Goal: Task Accomplishment & Management: Manage account settings

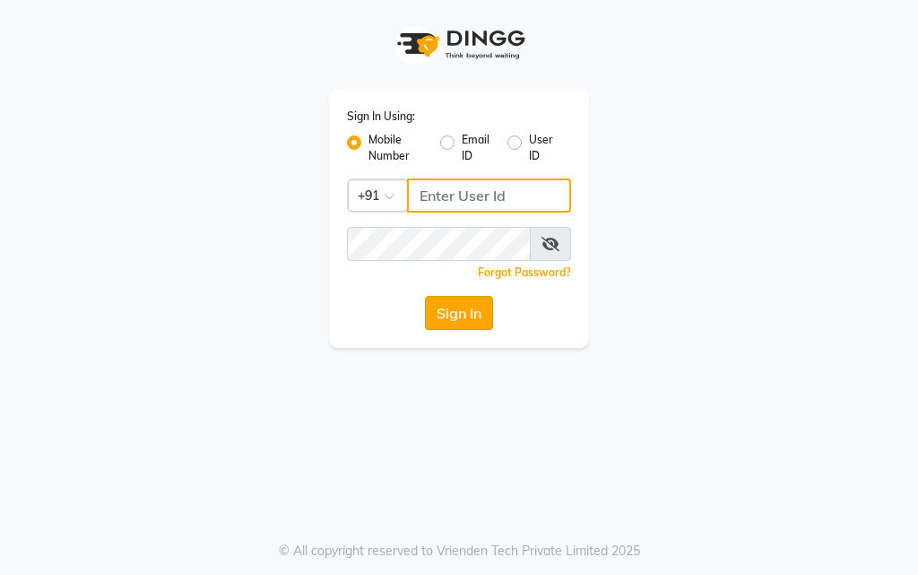
type input "9664374351"
click at [453, 310] on button "Sign In" at bounding box center [459, 313] width 68 height 34
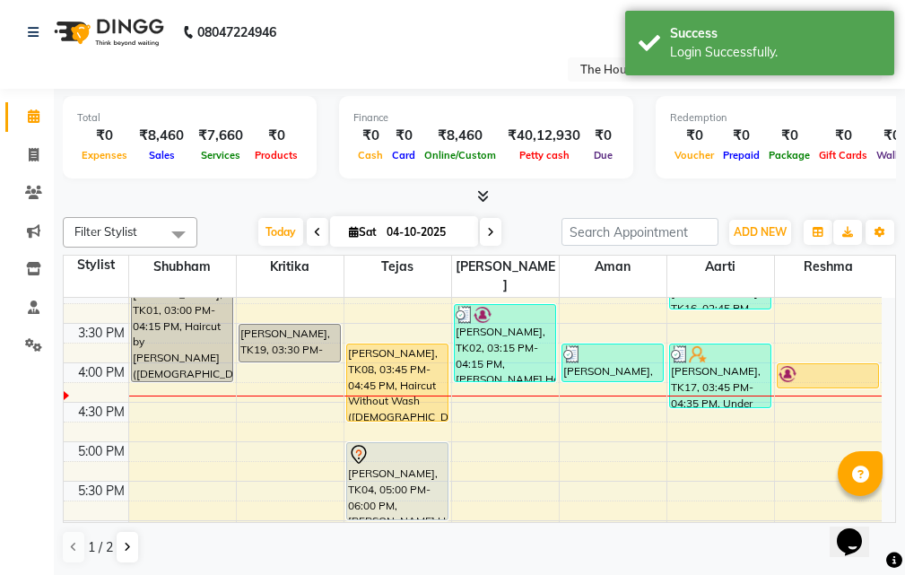
scroll to position [538, 0]
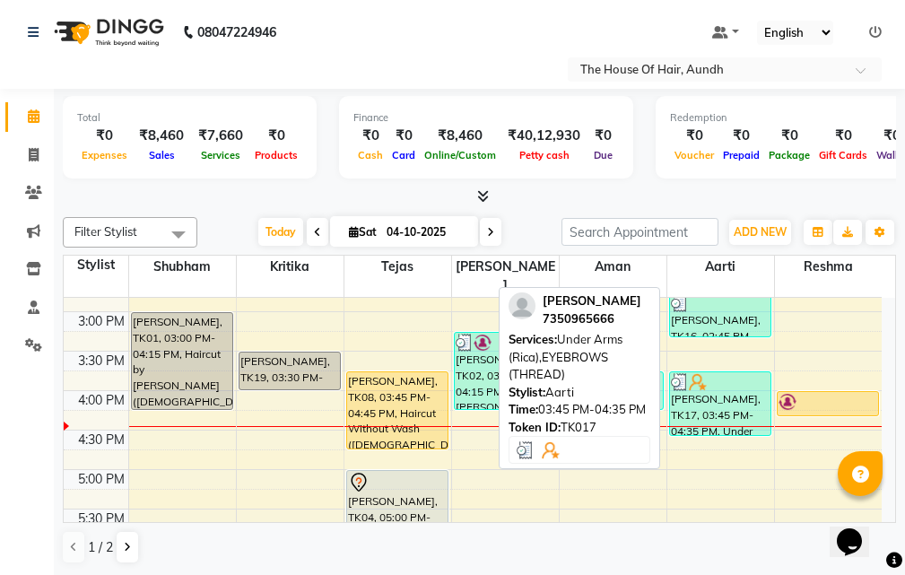
click at [730, 388] on div "[PERSON_NAME], TK17, 03:45 PM-04:35 PM, Under Arms (Rica),EYEBROWS (THREAD)" at bounding box center [720, 403] width 100 height 63
select select "3"
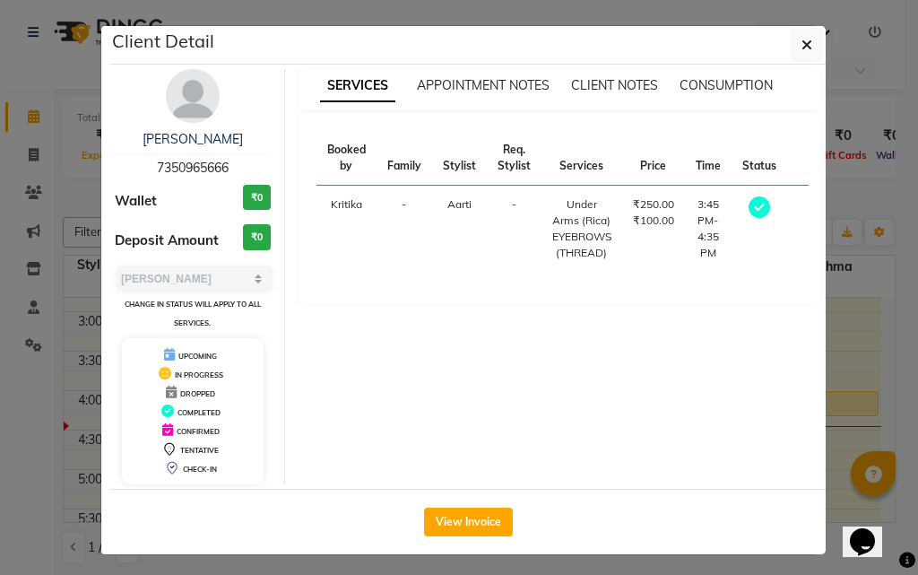
click at [836, 335] on ngb-modal-window "Client Detail [PERSON_NAME] 7350965666 Wallet ₹0 Deposit Amount ₹0 Select MARK …" at bounding box center [459, 287] width 918 height 575
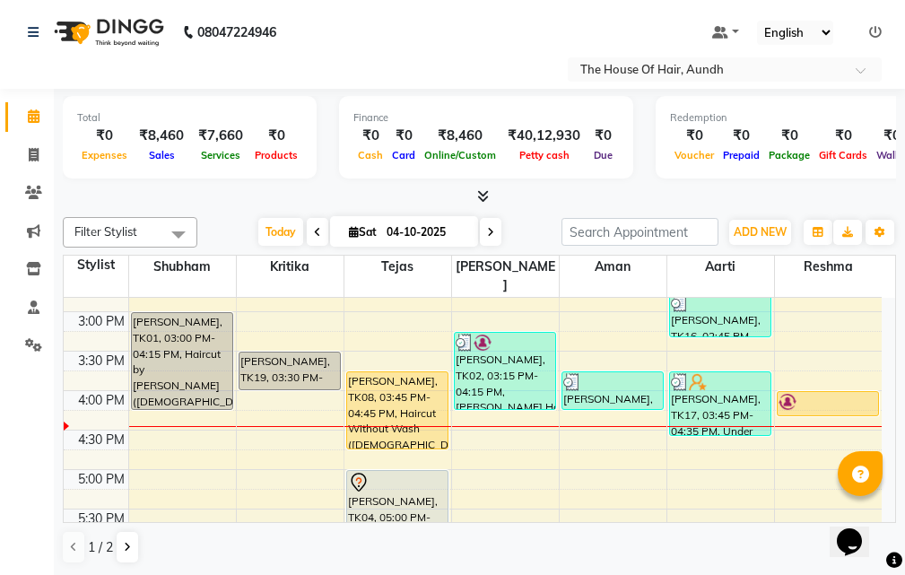
click at [590, 419] on div "8:00 AM 8:30 AM 9:00 AM 9:30 AM 10:00 AM 10:30 AM 11:00 AM 11:30 AM 12:00 PM 12…" at bounding box center [473, 312] width 818 height 1104
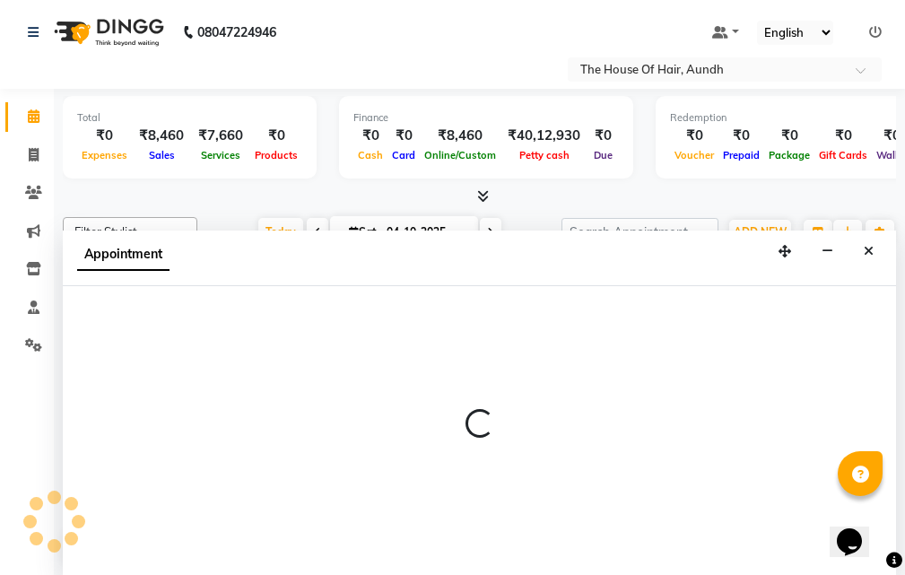
scroll to position [1, 0]
select select "93546"
select select "tentative"
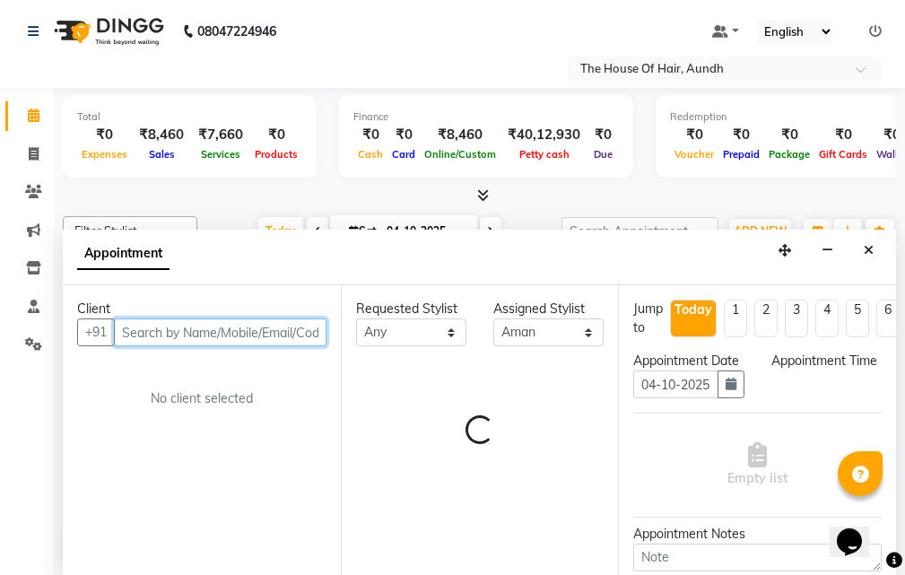
select select "990"
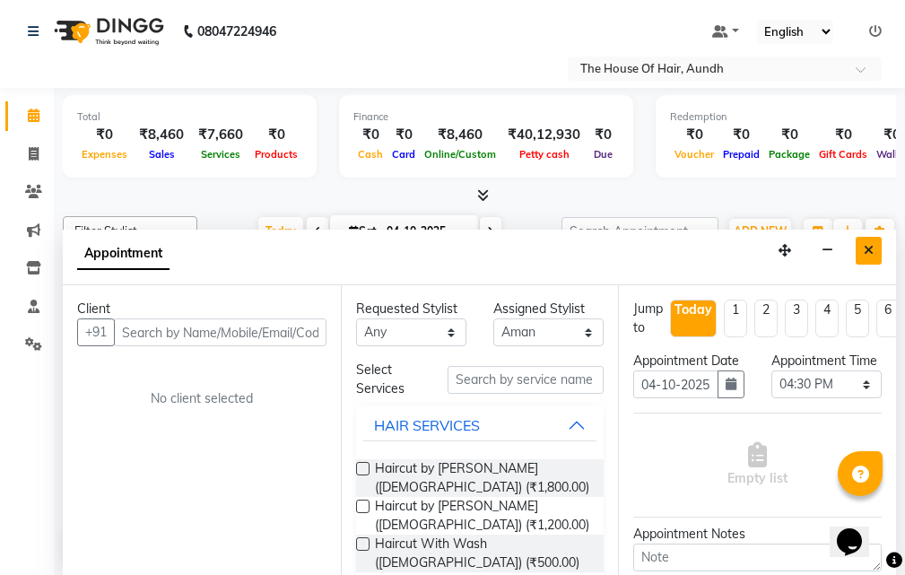
drag, startPoint x: 866, startPoint y: 254, endPoint x: 860, endPoint y: 267, distance: 14.8
click at [865, 254] on icon "Close" at bounding box center [868, 250] width 10 height 13
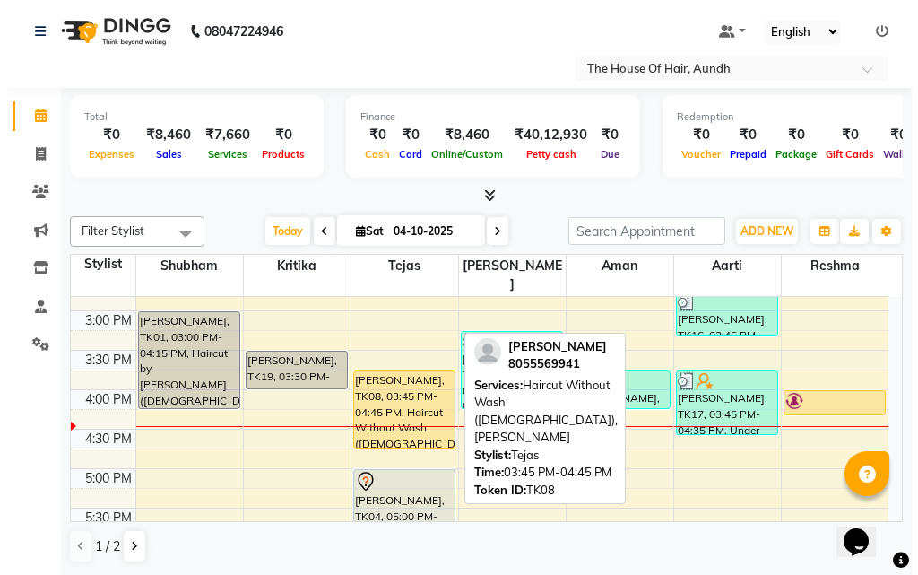
scroll to position [628, 0]
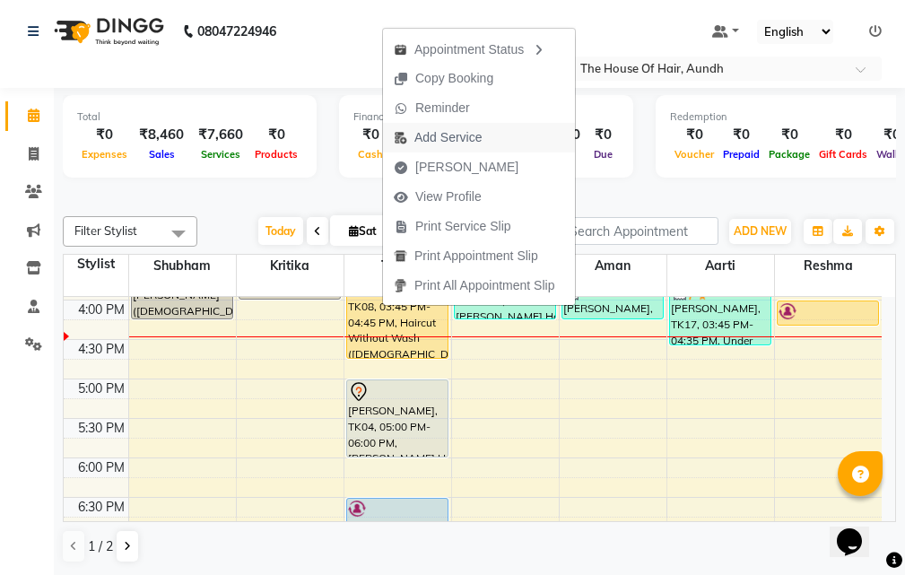
click at [450, 138] on span "Add Service" at bounding box center [447, 137] width 67 height 19
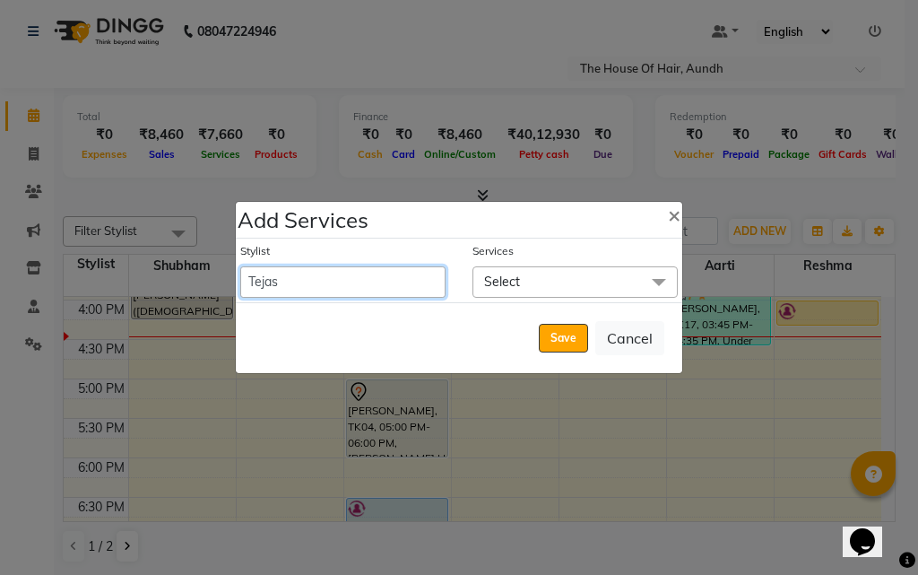
click at [362, 280] on select "Aarti [PERSON_NAME] [PERSON_NAME] [PERSON_NAME] [PERSON_NAME]" at bounding box center [342, 281] width 205 height 31
select select "26084"
click at [240, 266] on select "Aarti [PERSON_NAME] [PERSON_NAME] [PERSON_NAME] [PERSON_NAME]" at bounding box center [342, 281] width 205 height 31
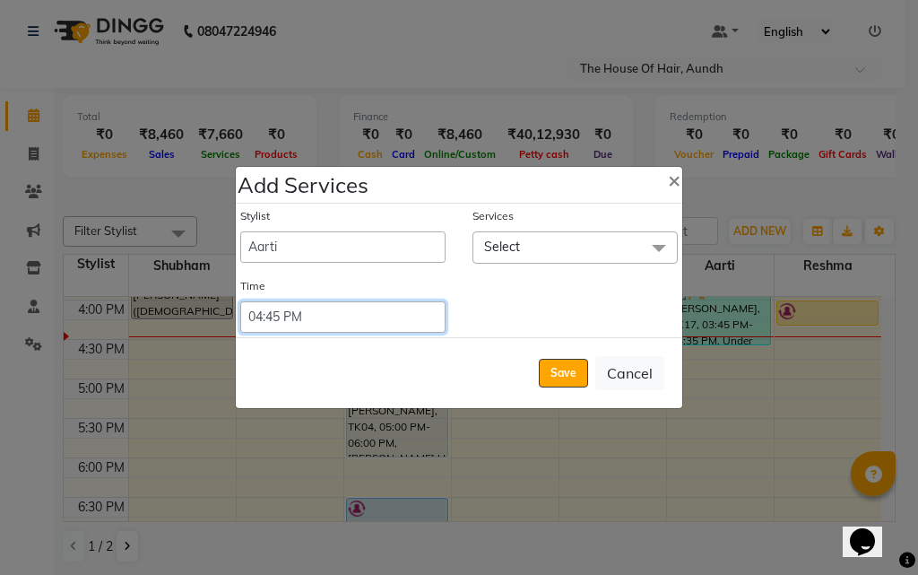
click at [303, 316] on select "Select 09:00 AM 09:15 AM 09:30 AM 09:45 AM 10:00 AM 10:15 AM 10:30 AM 10:45 AM …" at bounding box center [342, 316] width 205 height 31
select select "990"
click at [240, 301] on select "Select 09:00 AM 09:15 AM 09:30 AM 09:45 AM 10:00 AM 10:15 AM 10:30 AM 10:45 AM …" at bounding box center [342, 316] width 205 height 31
click at [532, 239] on span "Select" at bounding box center [575, 246] width 205 height 31
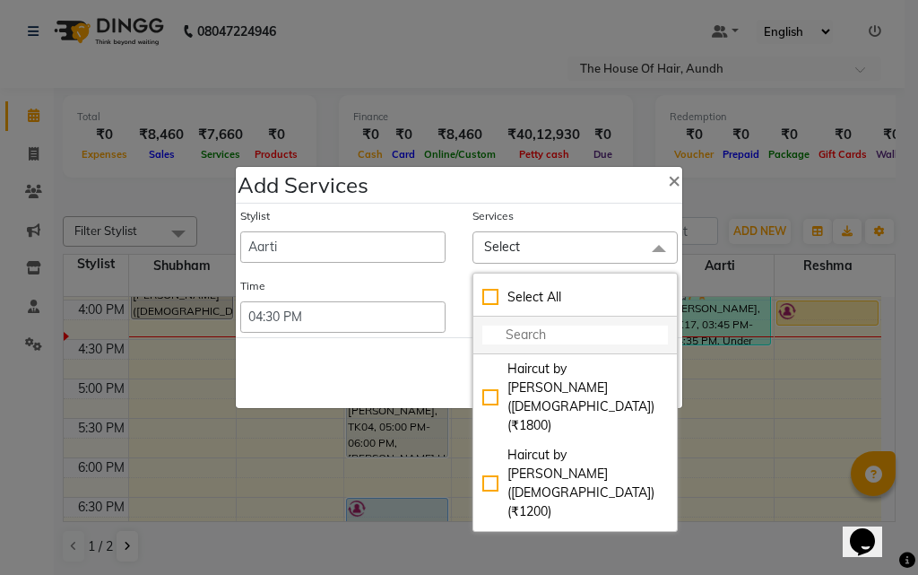
click at [532, 336] on input "multiselect-search" at bounding box center [575, 334] width 186 height 19
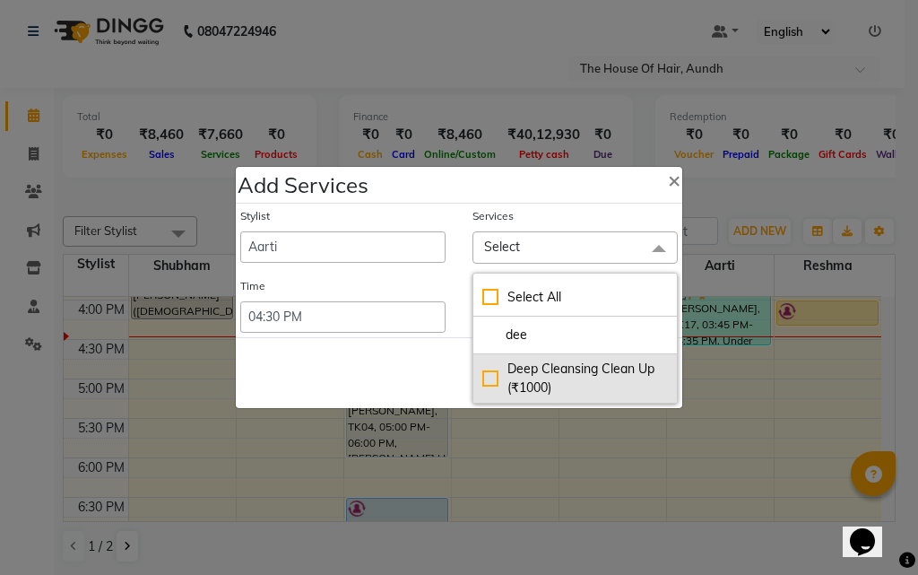
type input "dee"
click at [593, 378] on div "Deep Cleansing Clean Up (₹1000)" at bounding box center [575, 379] width 186 height 38
checkbox input "true"
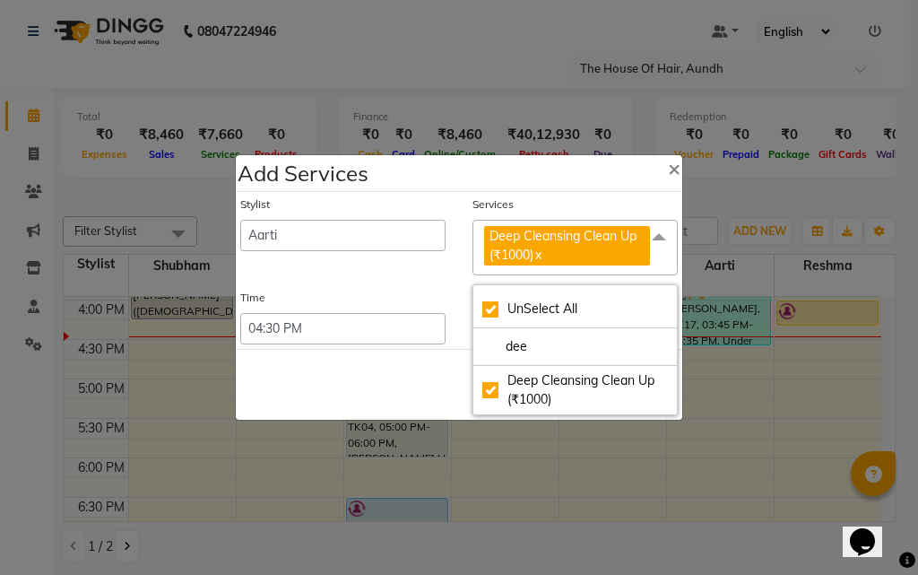
click at [395, 393] on div "Save Cancel" at bounding box center [459, 384] width 447 height 71
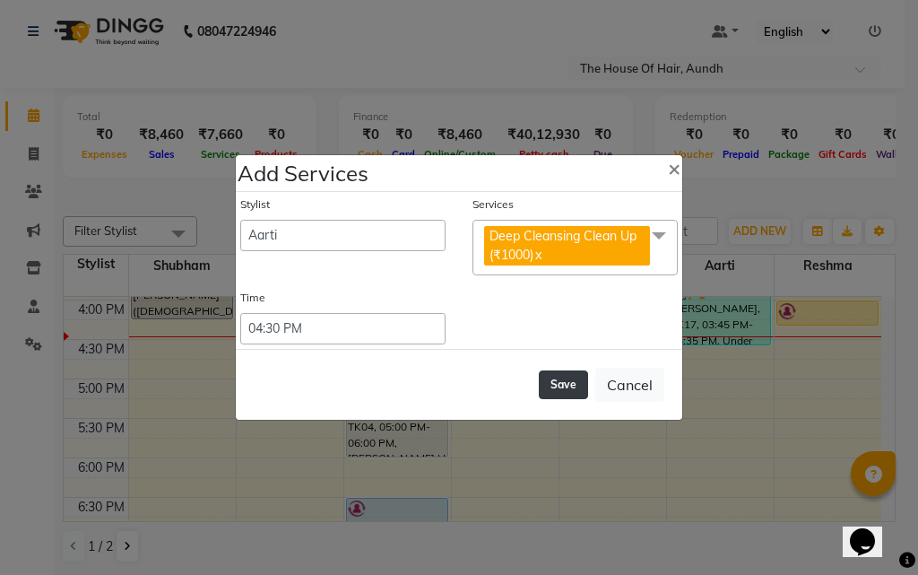
click at [572, 378] on button "Save" at bounding box center [563, 384] width 49 height 29
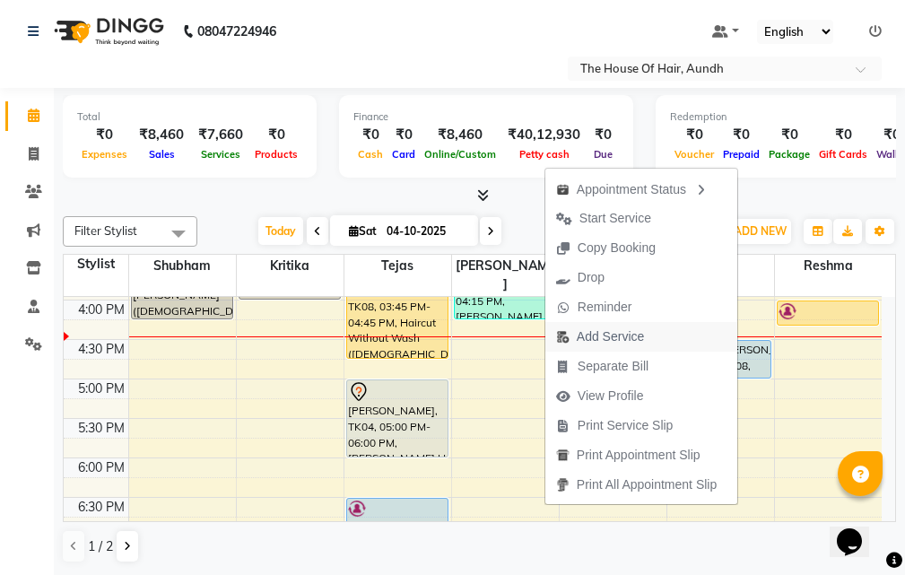
click at [596, 341] on span "Add Service" at bounding box center [610, 336] width 67 height 19
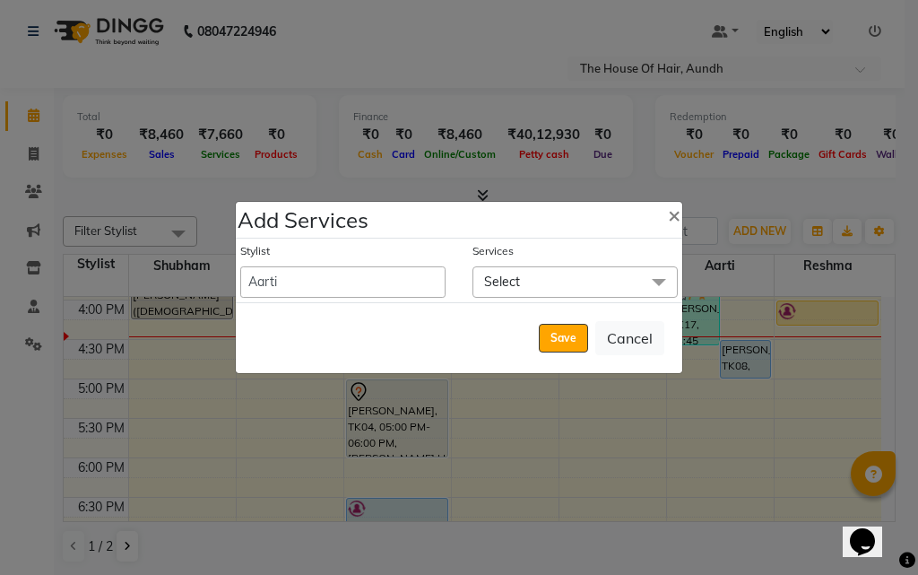
click at [542, 283] on span "Select" at bounding box center [575, 281] width 205 height 31
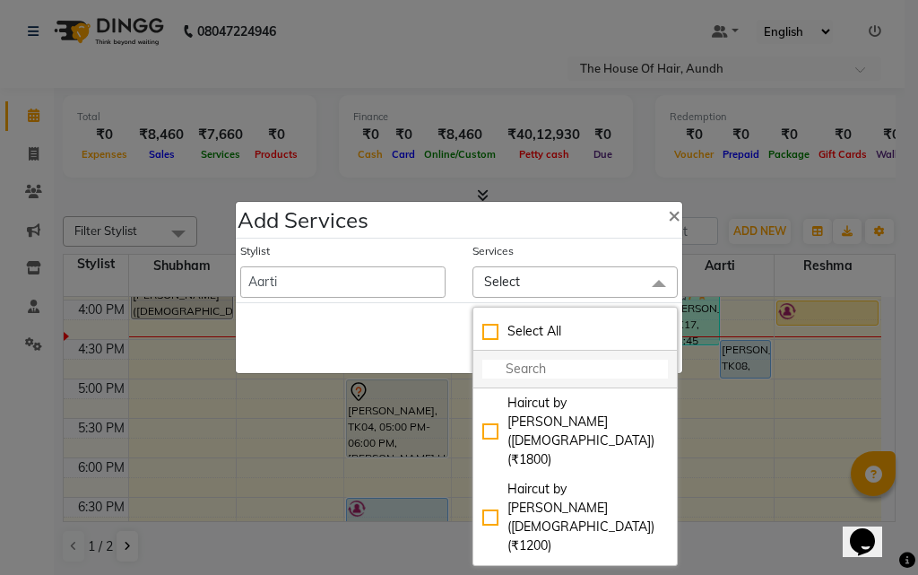
click at [515, 376] on input "multiselect-search" at bounding box center [575, 369] width 186 height 19
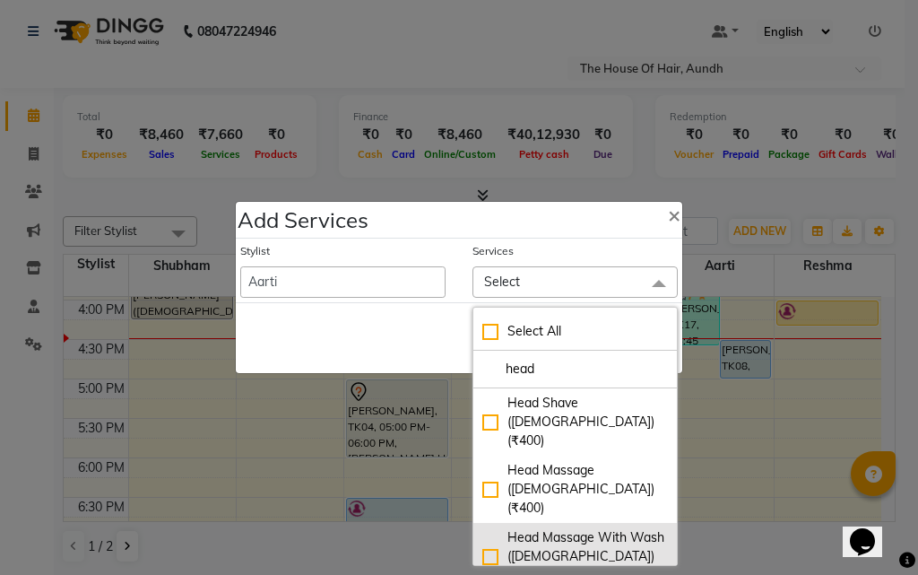
type input "head"
click at [574, 528] on div "Head Massage With Wash ([DEMOGRAPHIC_DATA]) (₹500)" at bounding box center [575, 556] width 186 height 56
checkbox input "true"
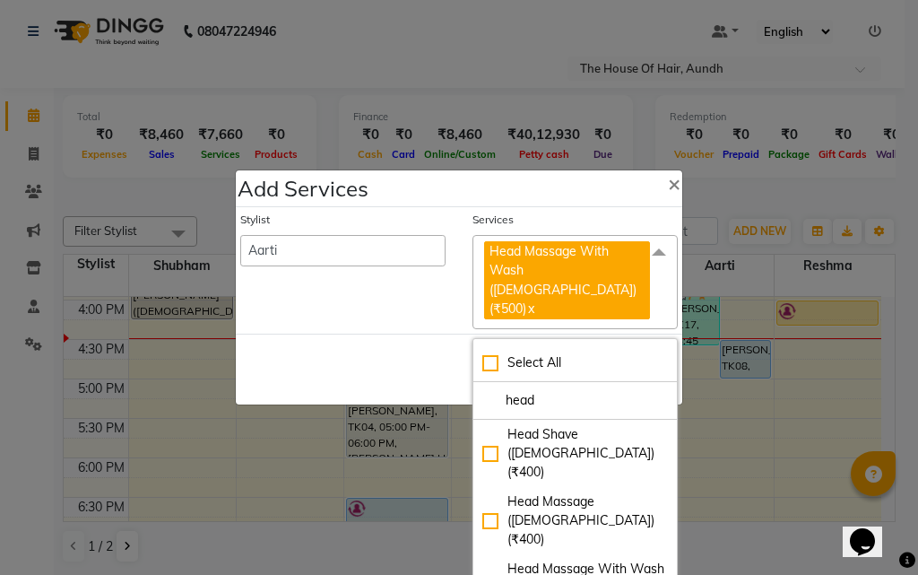
click at [322, 339] on div "Save Cancel" at bounding box center [459, 369] width 447 height 71
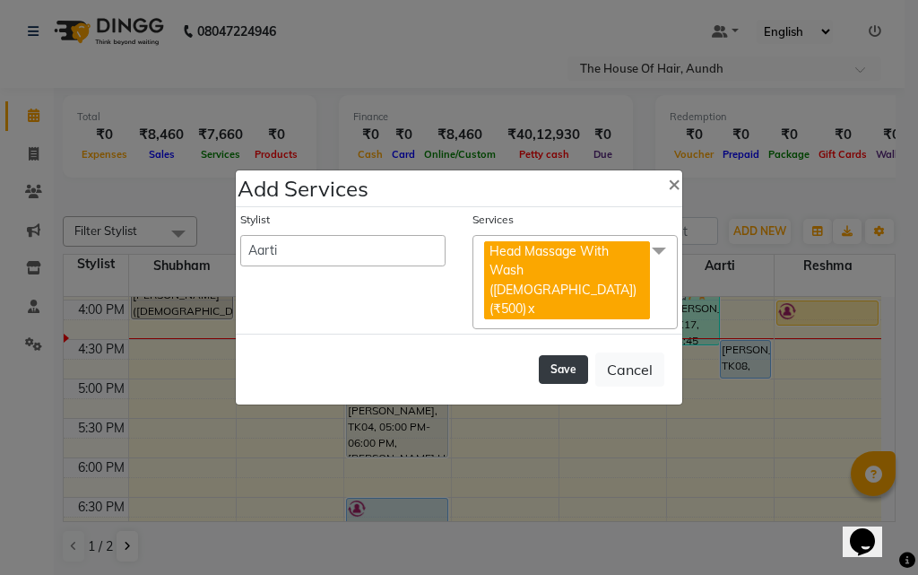
click at [559, 355] on button "Save" at bounding box center [563, 369] width 49 height 29
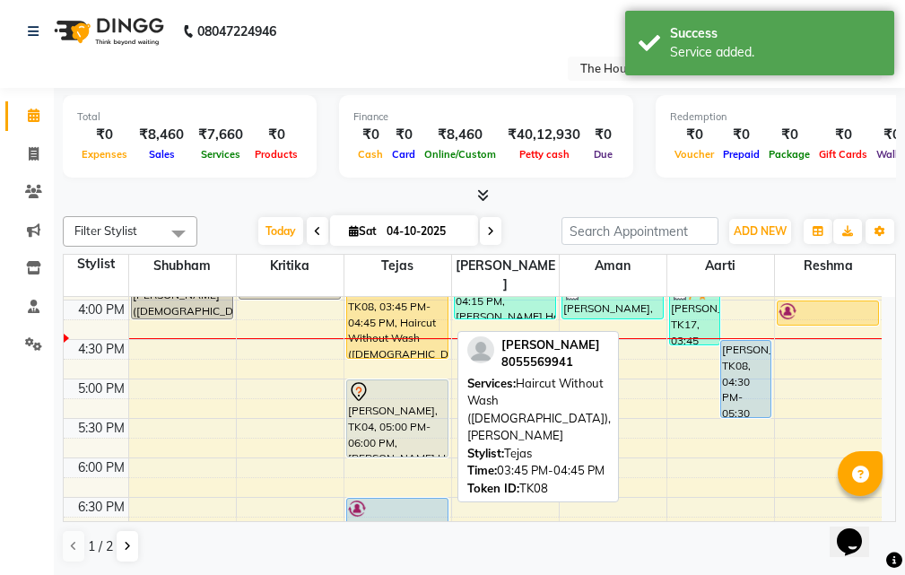
click at [388, 312] on div "[PERSON_NAME], TK08, 03:45 PM-04:45 PM, Haircut Without Wash ([DEMOGRAPHIC_DATA…" at bounding box center [397, 320] width 100 height 76
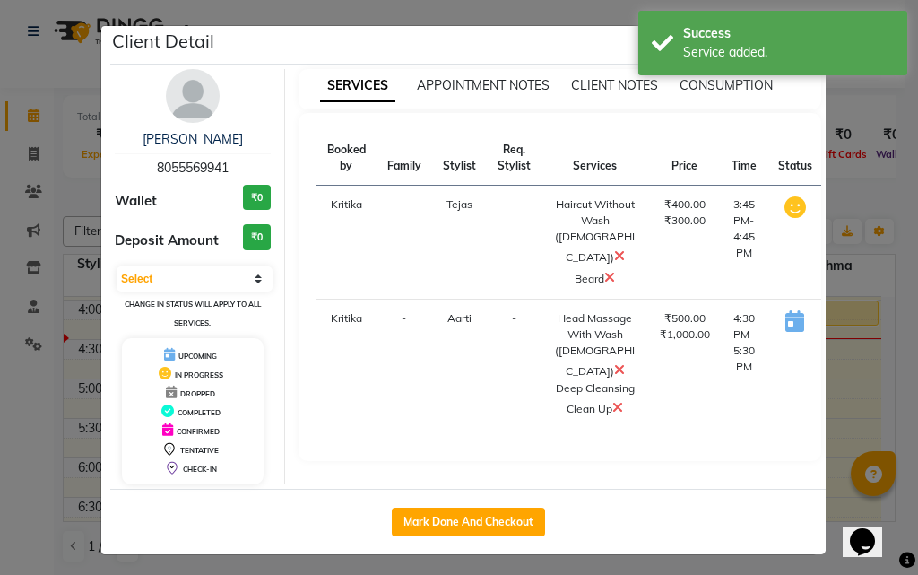
click at [614, 253] on icon at bounding box center [619, 255] width 11 height 14
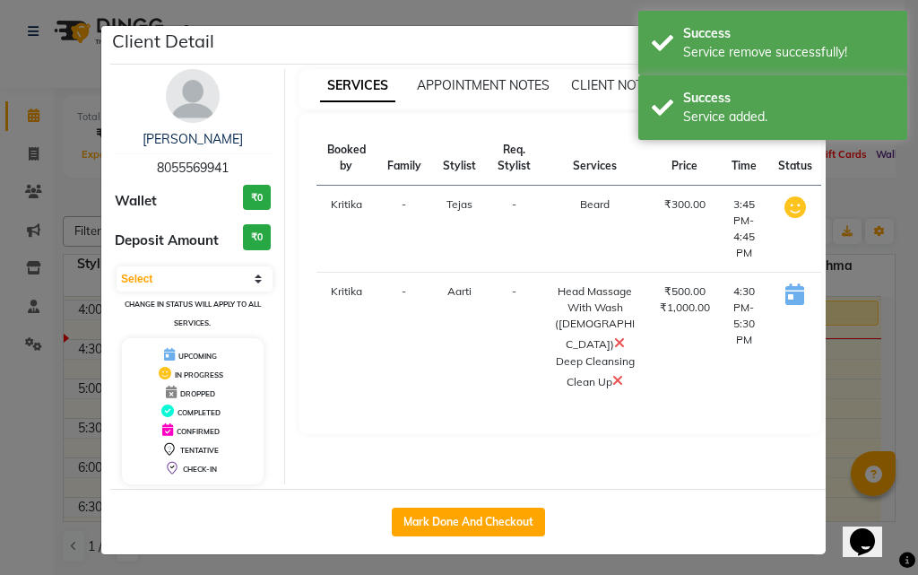
click at [837, 403] on ngb-modal-window "Client Detail [PERSON_NAME] 8055569941 Wallet ₹0 Deposit Amount ₹0 Select IN SE…" at bounding box center [459, 287] width 918 height 575
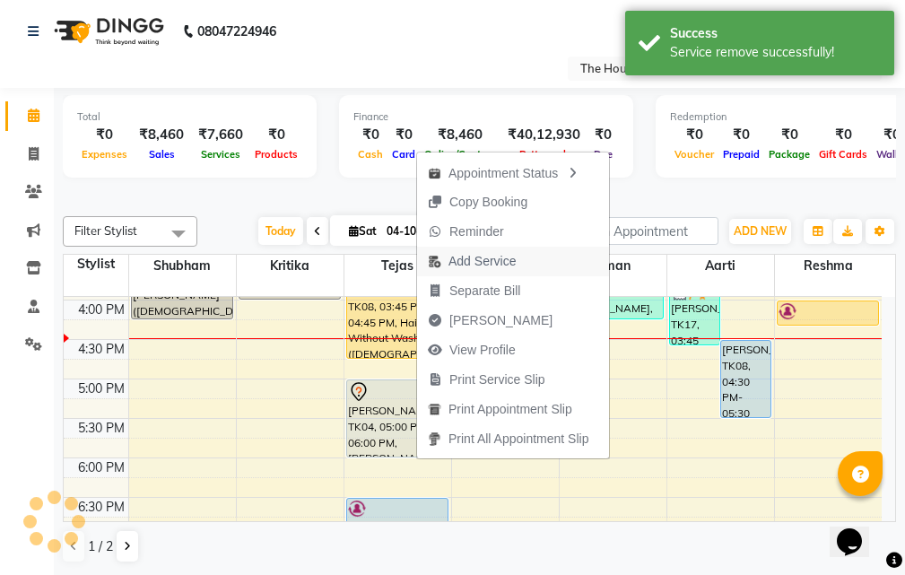
click at [501, 260] on span "Add Service" at bounding box center [481, 261] width 67 height 19
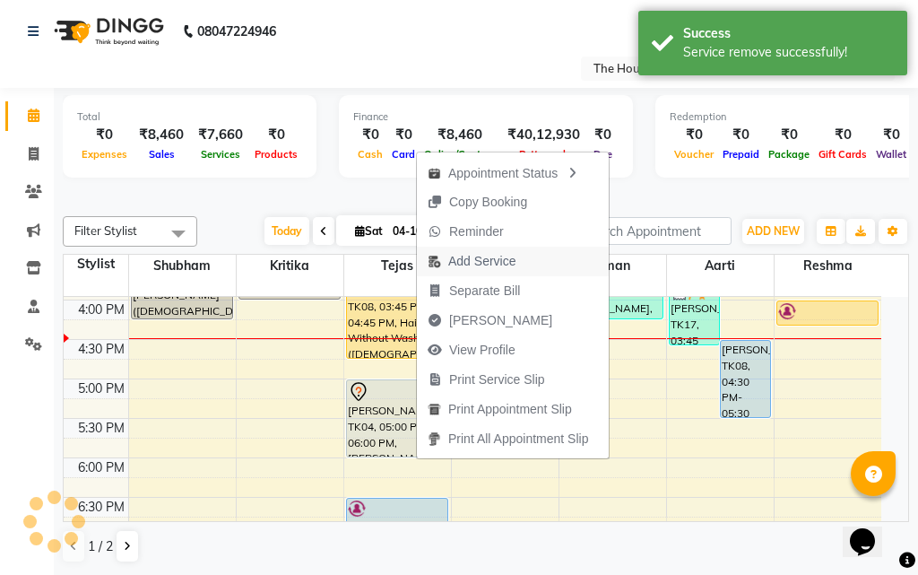
select select "6864"
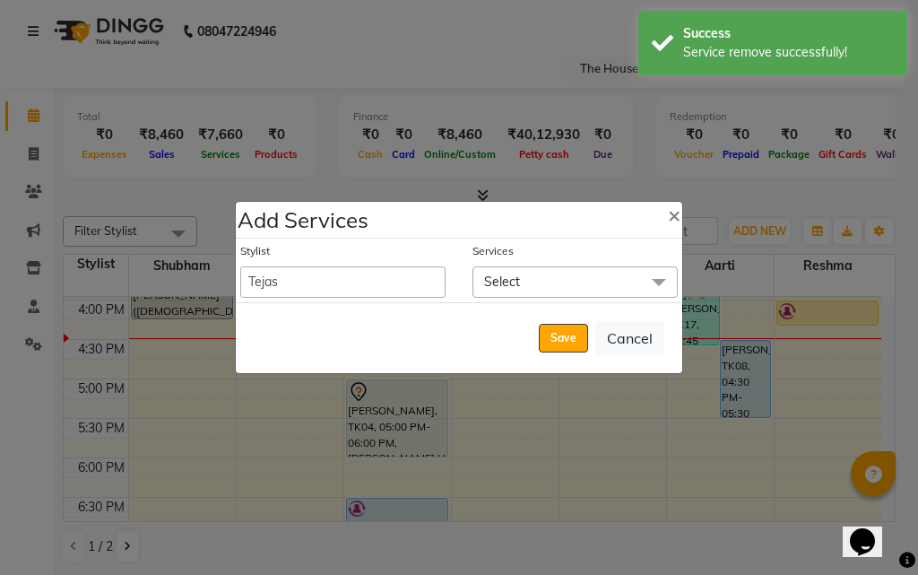
click at [525, 277] on span "Select" at bounding box center [575, 281] width 205 height 31
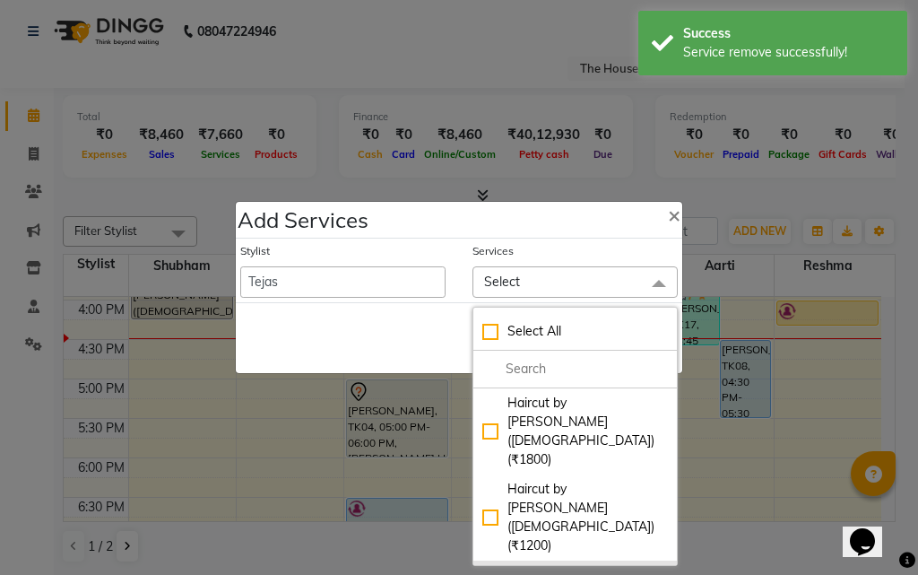
checkbox input "true"
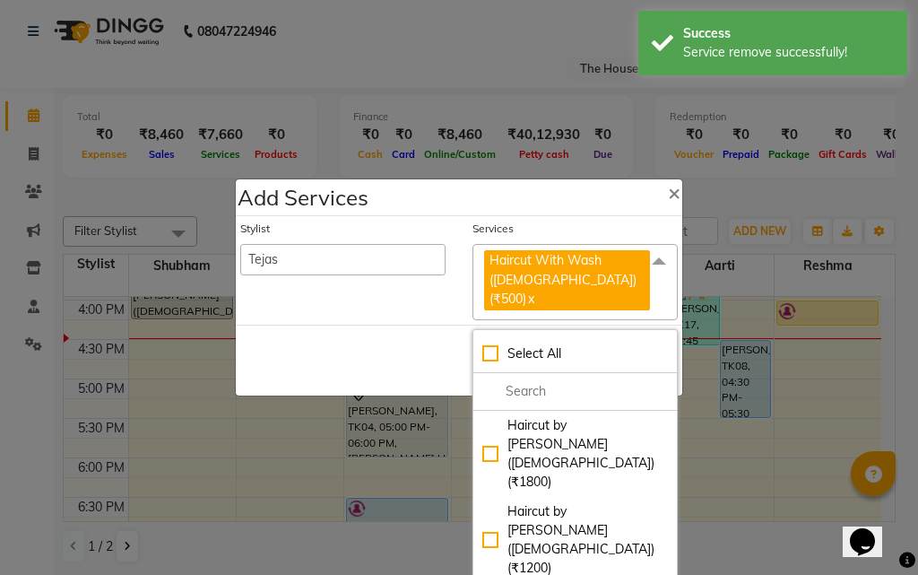
click at [343, 325] on div "Save Cancel" at bounding box center [459, 360] width 447 height 71
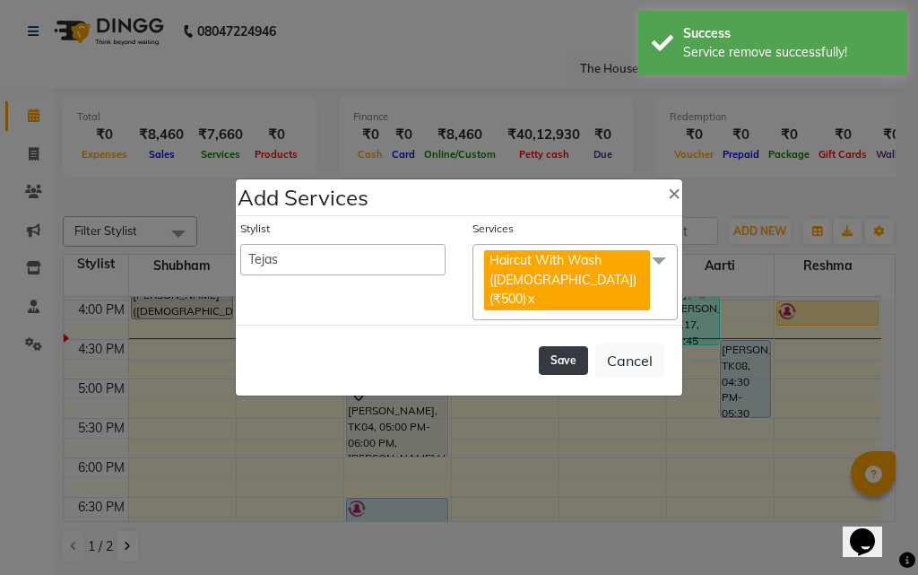
click at [559, 348] on button "Save" at bounding box center [563, 360] width 49 height 29
select select "26084"
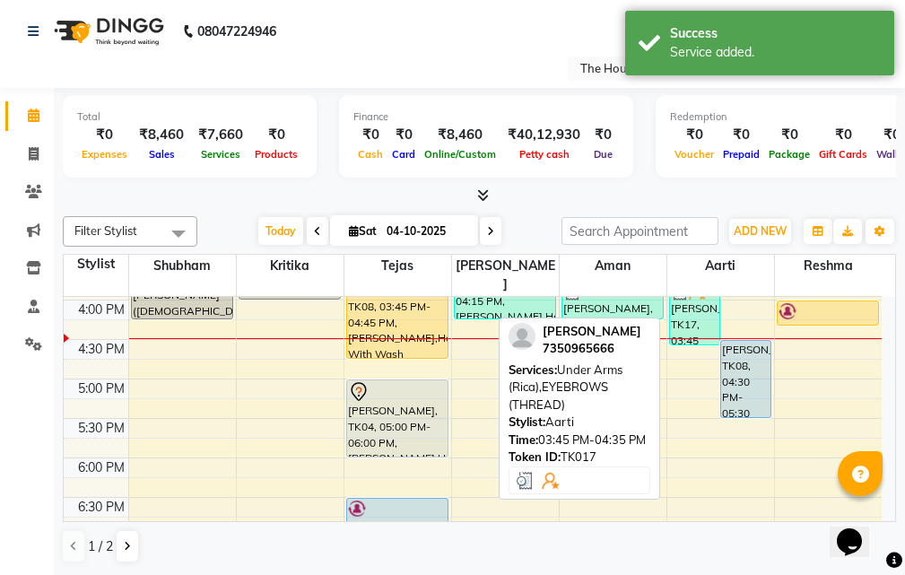
click at [682, 298] on div "[PERSON_NAME], TK17, 03:45 PM-04:35 PM, Under Arms (Rica),EYEBROWS (THREAD)" at bounding box center [694, 313] width 49 height 63
select select "3"
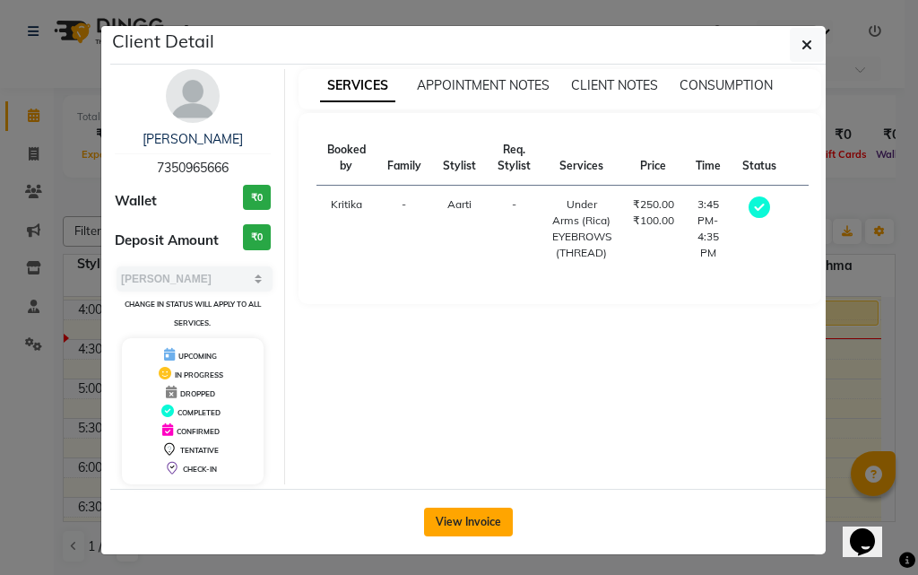
click at [472, 517] on button "View Invoice" at bounding box center [468, 521] width 89 height 29
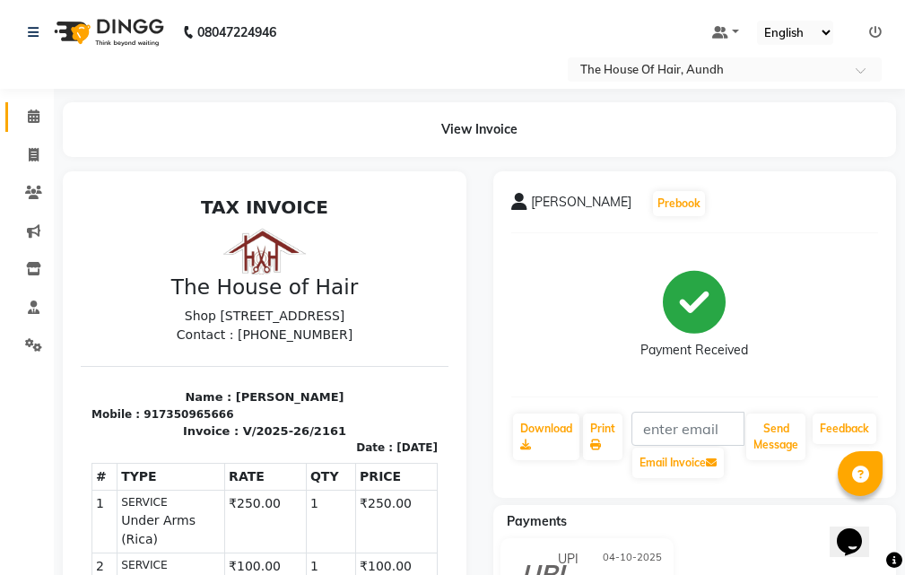
click at [37, 116] on icon at bounding box center [34, 115] width 12 height 13
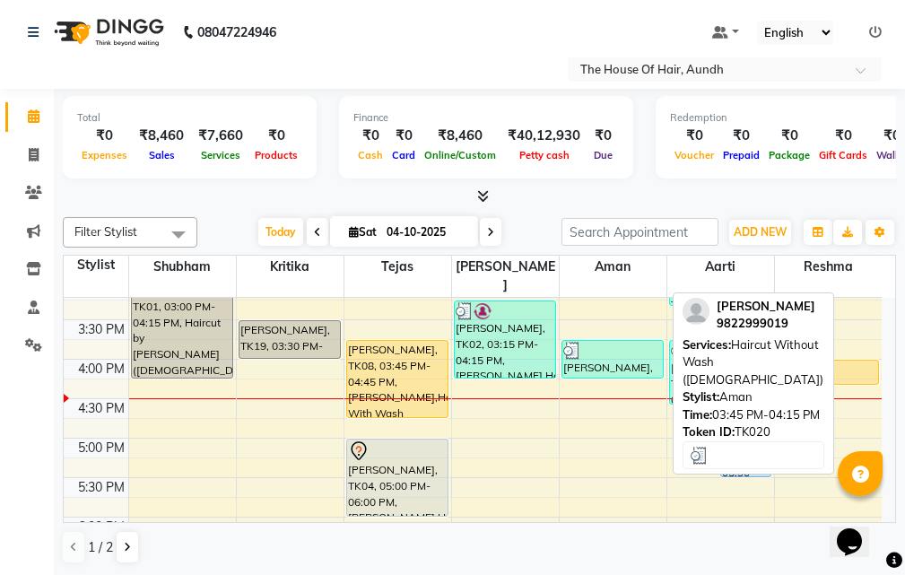
scroll to position [538, 0]
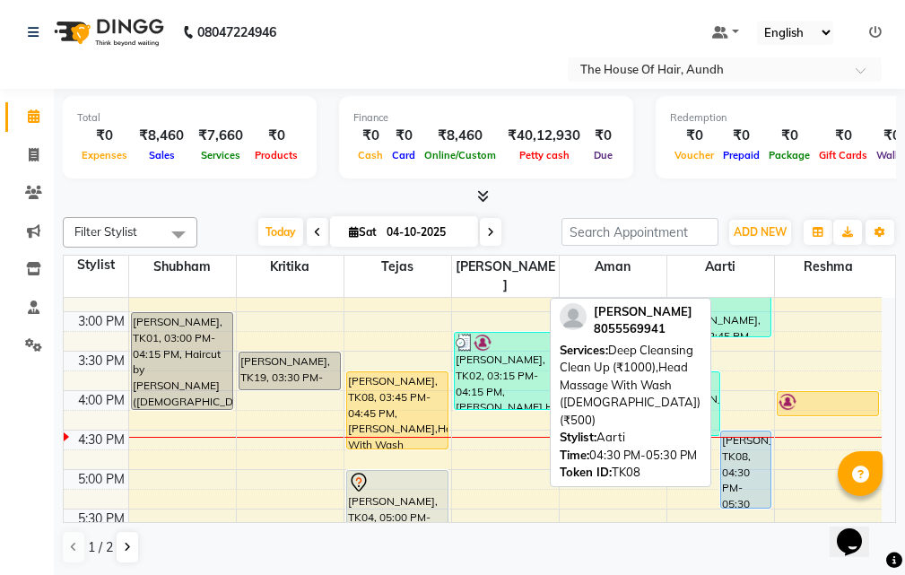
click at [753, 441] on div "[PERSON_NAME], TK08, 04:30 PM-05:30 PM, Deep Cleansing Clean Up (₹1000),Head Ma…" at bounding box center [745, 469] width 49 height 76
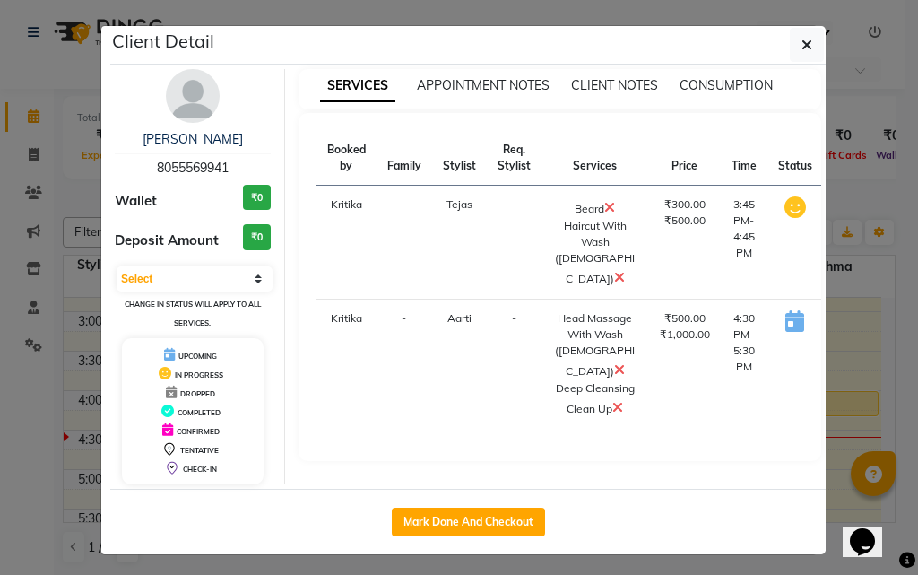
click at [851, 322] on button "START" at bounding box center [869, 323] width 37 height 22
select select "1"
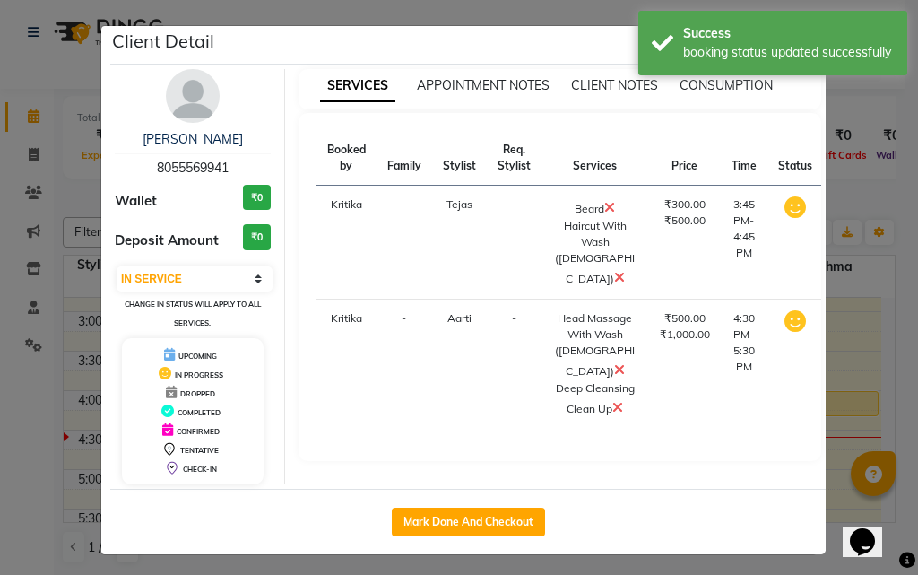
click at [832, 437] on ngb-modal-window "Client Detail [PERSON_NAME] 8055569941 Wallet ₹0 Deposit Amount ₹0 Select IN SE…" at bounding box center [459, 287] width 918 height 575
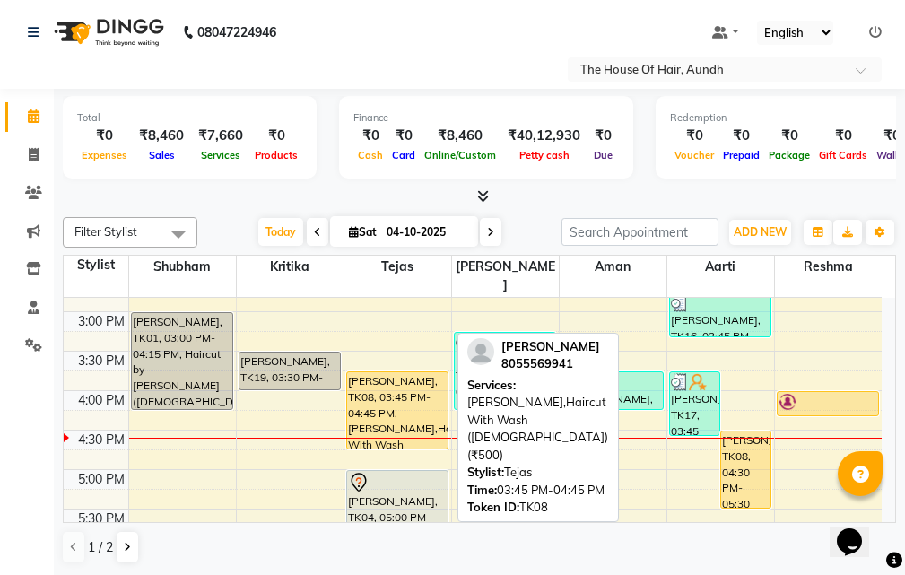
click at [378, 380] on div "[PERSON_NAME], TK08, 03:45 PM-04:45 PM, [PERSON_NAME],Haircut With Wash ([DEMOG…" at bounding box center [397, 410] width 100 height 76
select select "1"
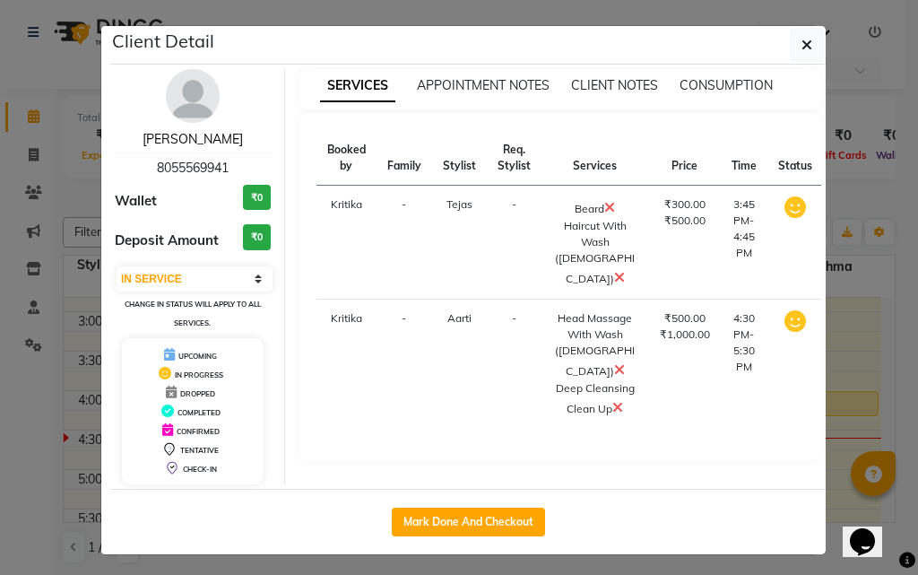
click at [193, 136] on link "[PERSON_NAME]" at bounding box center [193, 139] width 100 height 16
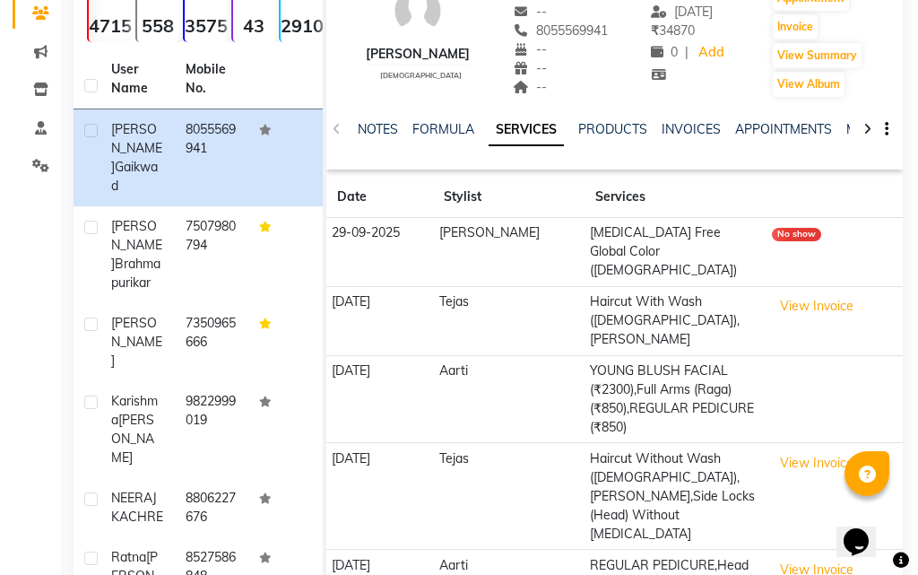
scroll to position [269, 0]
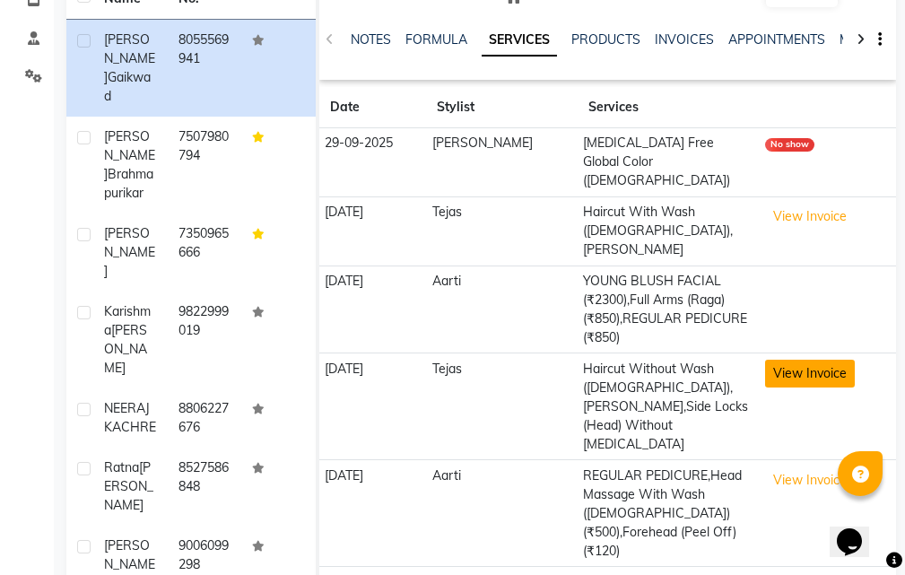
click at [790, 360] on button "View Invoice" at bounding box center [810, 374] width 90 height 28
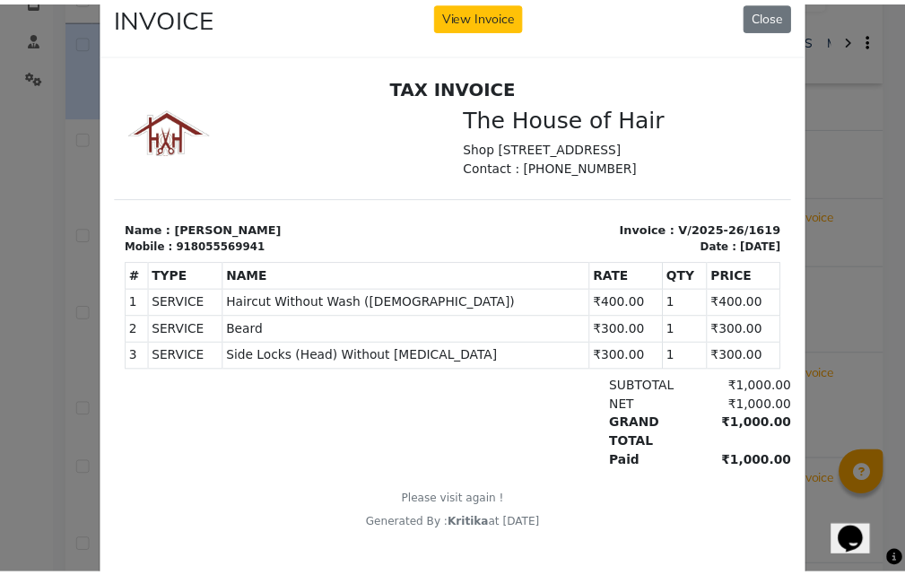
scroll to position [0, 0]
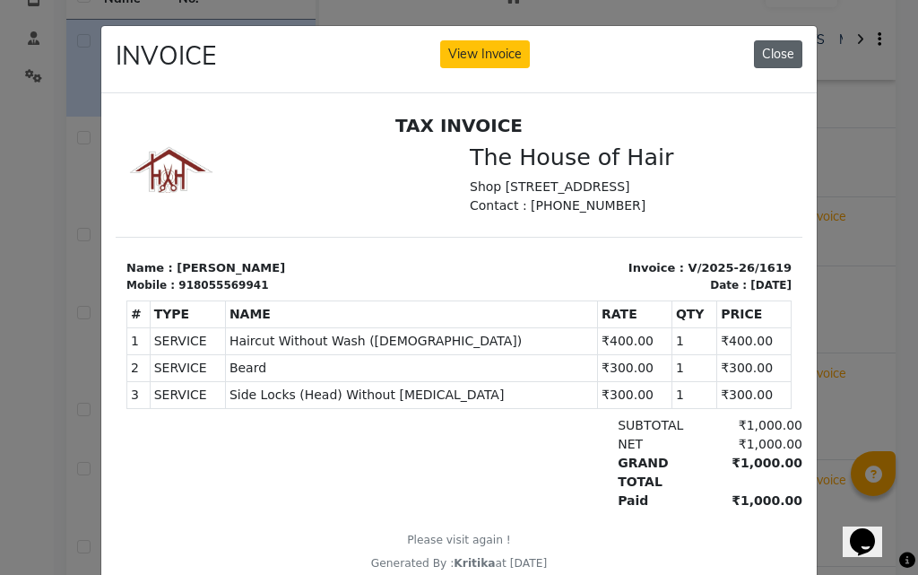
click at [775, 49] on button "Close" at bounding box center [778, 54] width 48 height 28
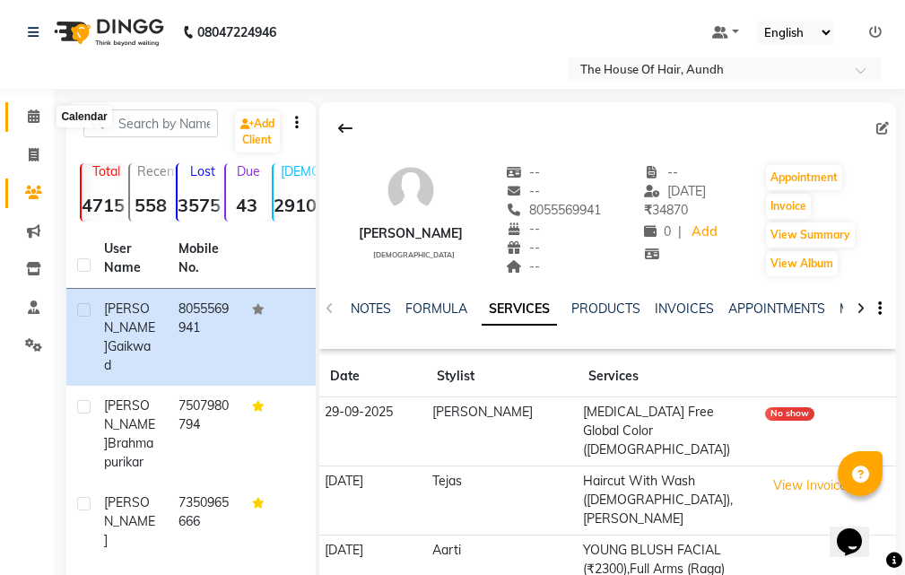
click at [33, 116] on icon at bounding box center [34, 115] width 12 height 13
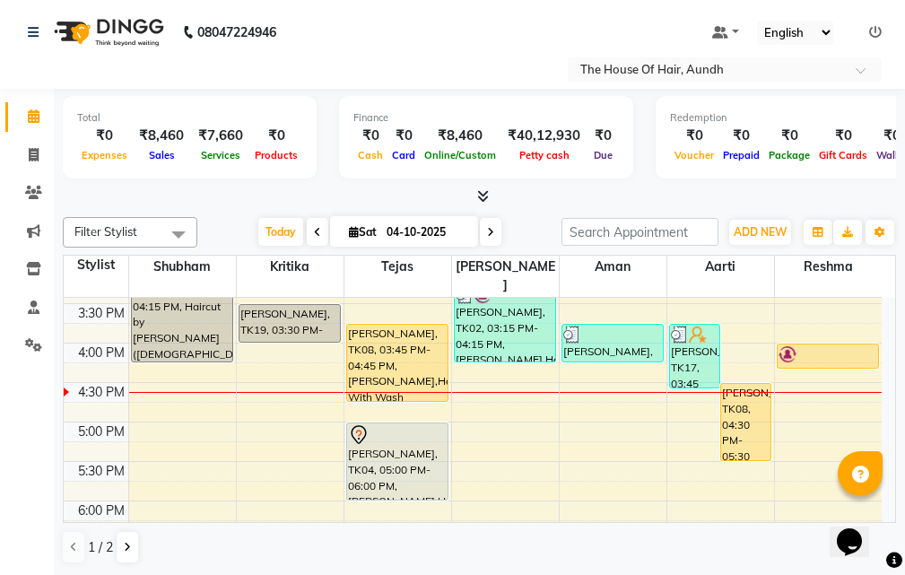
scroll to position [538, 0]
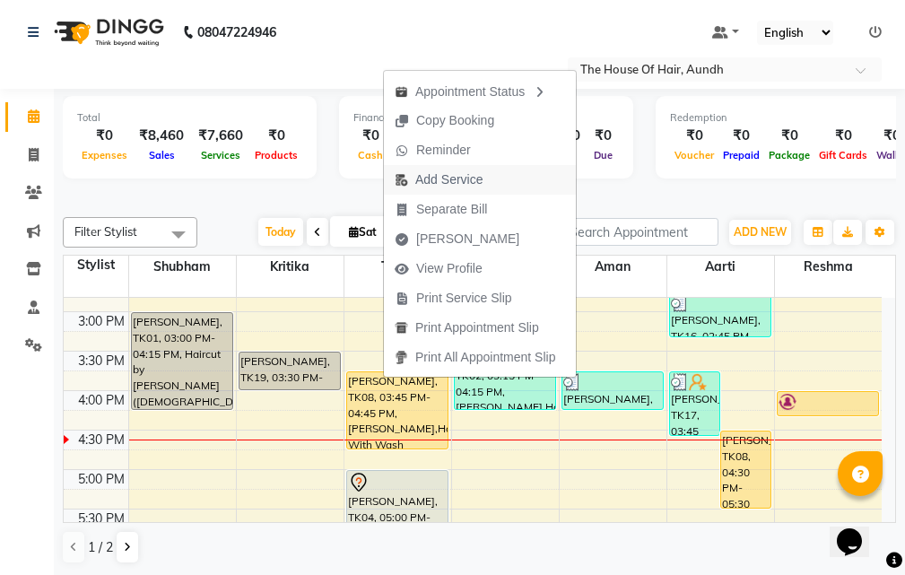
click at [433, 177] on span "Add Service" at bounding box center [448, 179] width 67 height 19
select select "6864"
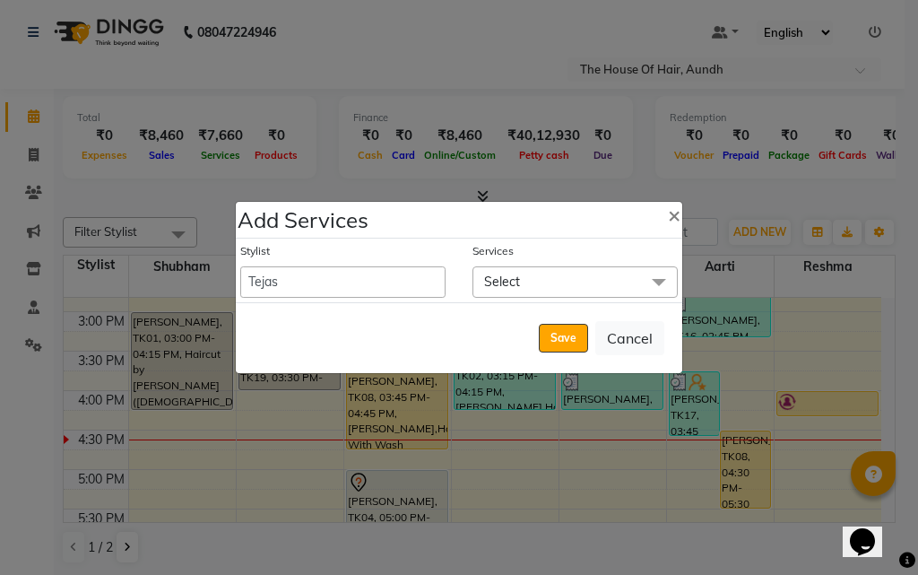
click at [510, 273] on span "Select" at bounding box center [502, 281] width 36 height 16
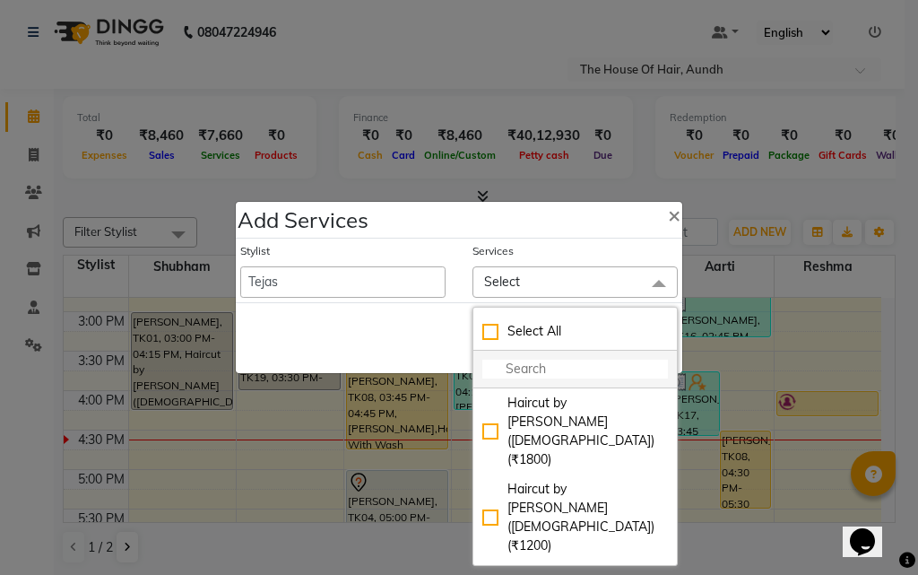
click at [506, 368] on input "multiselect-search" at bounding box center [575, 369] width 186 height 19
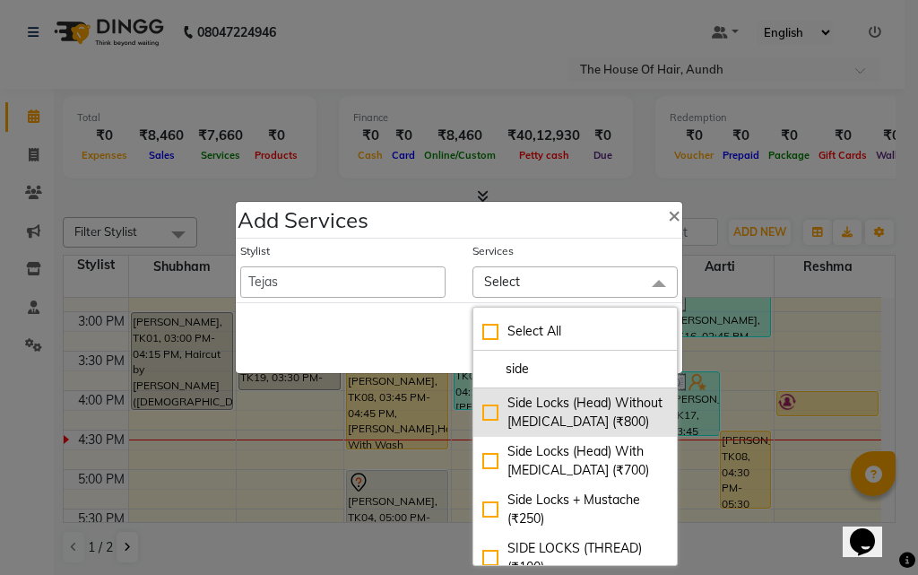
type input "side"
click at [565, 413] on div "Side Locks (Head) Without [MEDICAL_DATA] (₹800)" at bounding box center [575, 413] width 186 height 38
checkbox input "true"
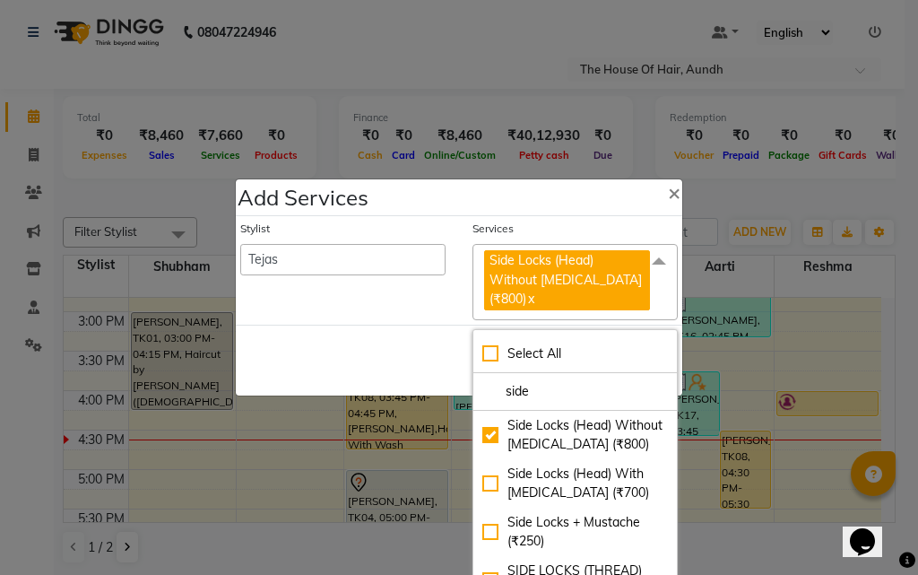
click at [353, 350] on div "Save Cancel" at bounding box center [459, 360] width 447 height 71
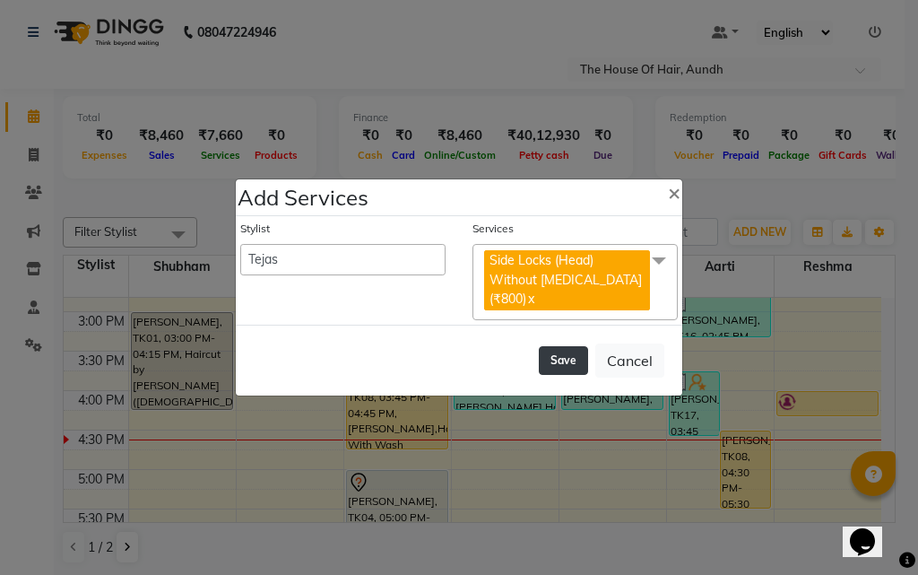
click at [574, 346] on button "Save" at bounding box center [563, 360] width 49 height 29
select select "26084"
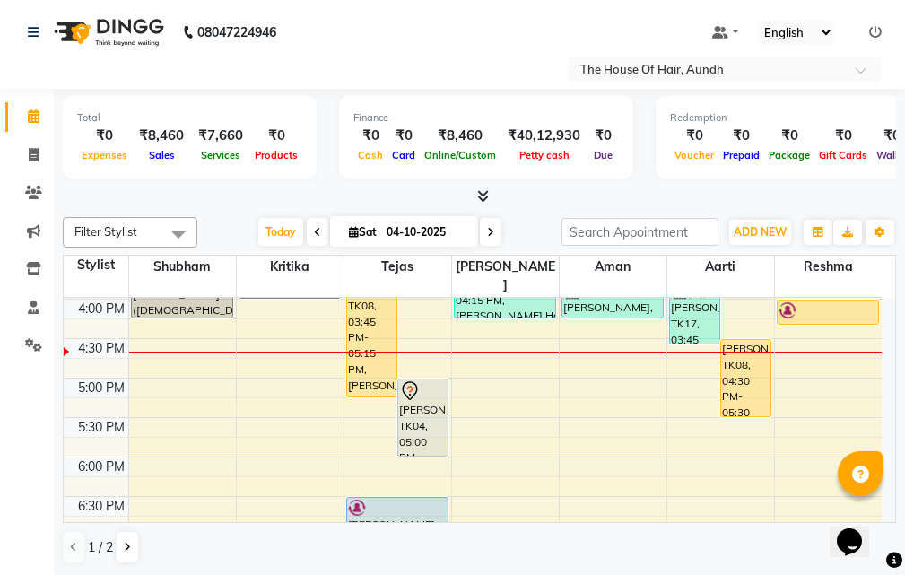
scroll to position [628, 0]
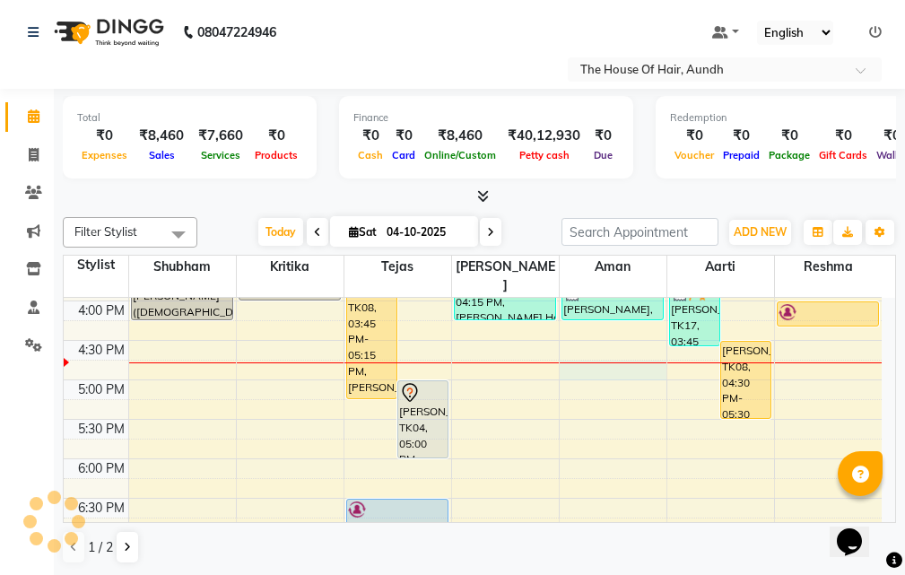
click at [588, 348] on div "8:00 AM 8:30 AM 9:00 AM 9:30 AM 10:00 AM 10:30 AM 11:00 AM 11:30 AM 12:00 PM 12…" at bounding box center [473, 222] width 818 height 1104
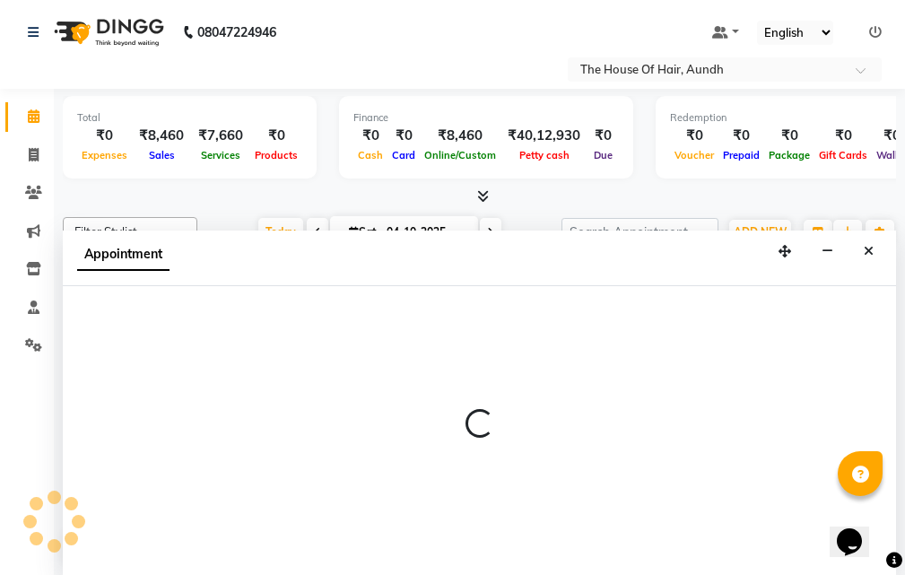
scroll to position [1, 0]
select select "93546"
select select "tentative"
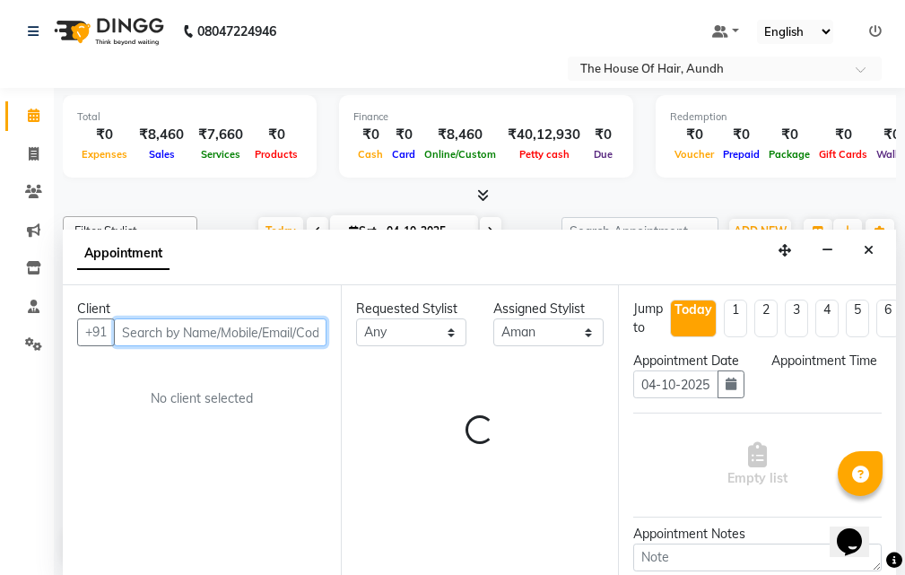
select select "1005"
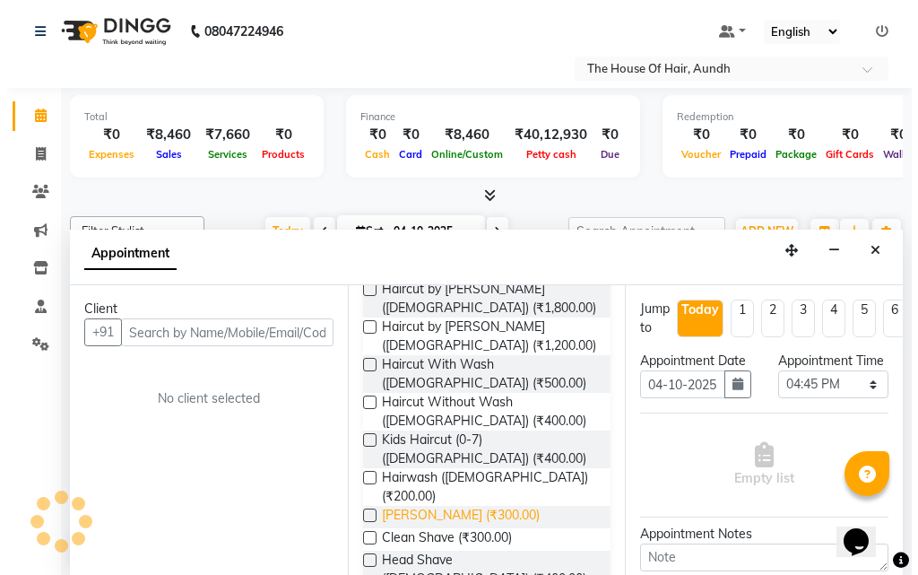
scroll to position [269, 0]
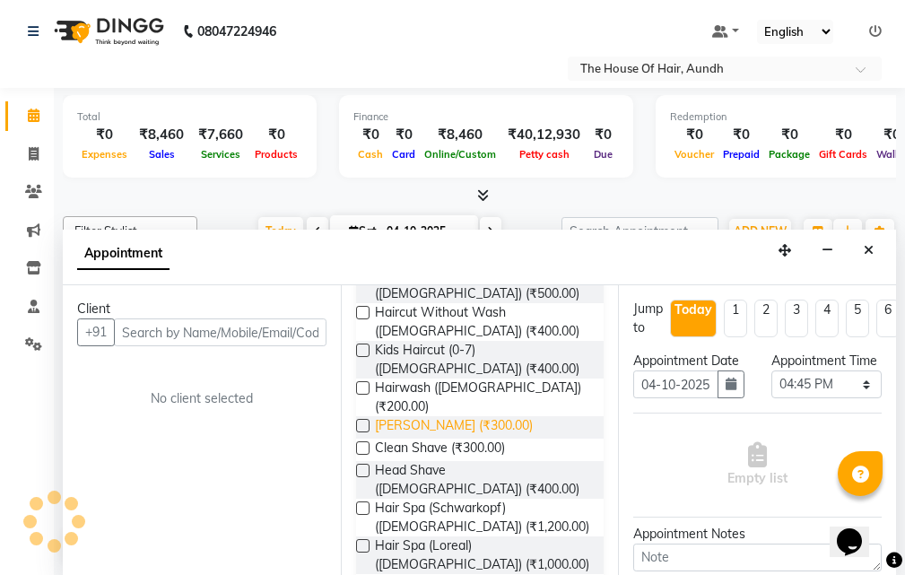
click at [418, 416] on span "[PERSON_NAME] (₹300.00)" at bounding box center [454, 427] width 158 height 22
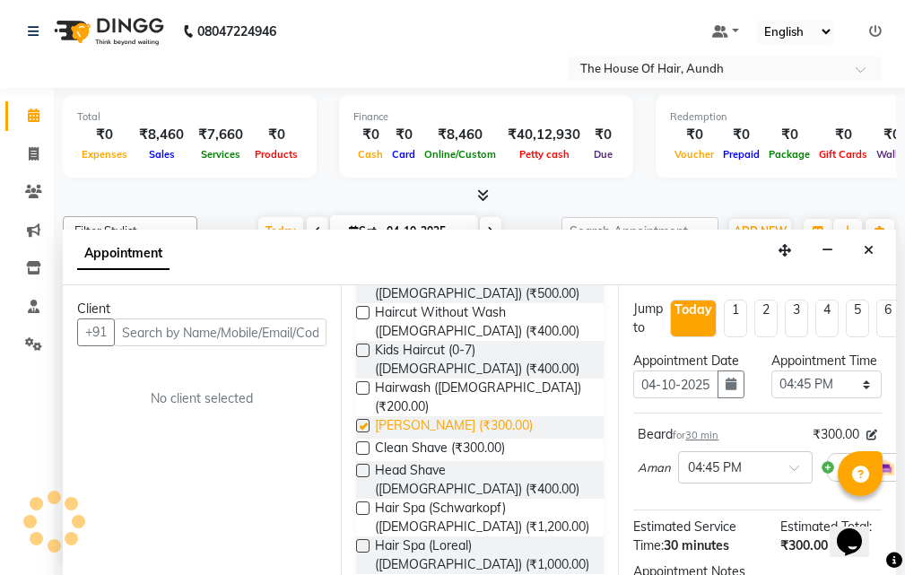
checkbox input "false"
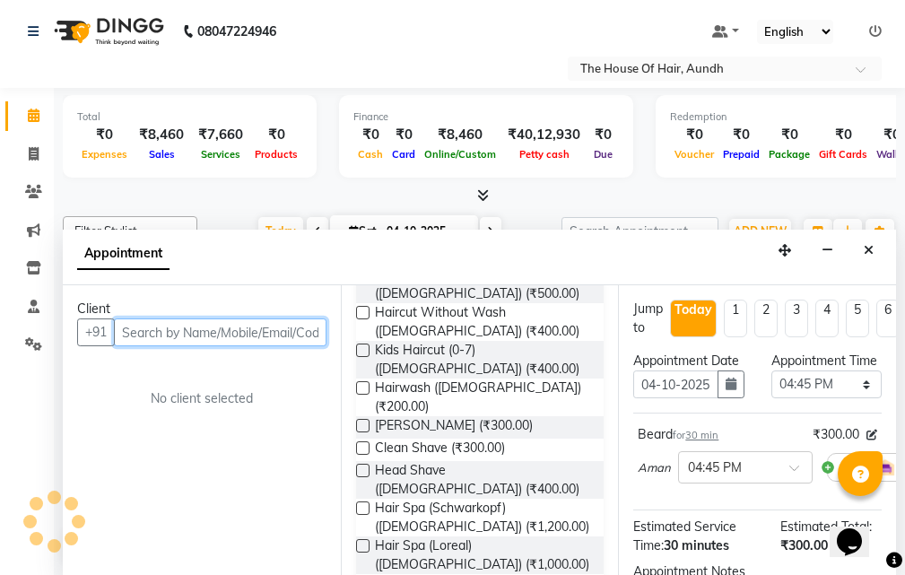
click at [241, 326] on input "text" at bounding box center [220, 332] width 212 height 28
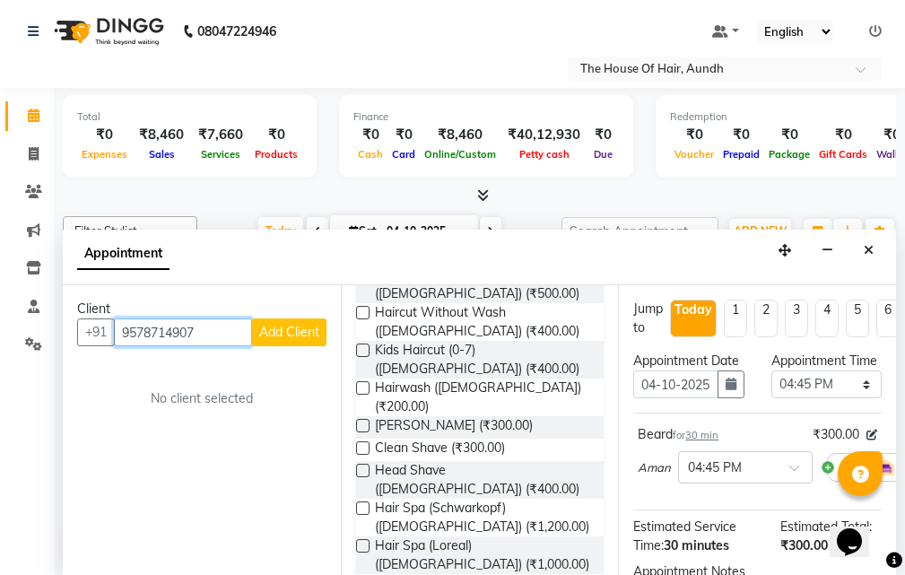
click at [154, 330] on input "9578714907" at bounding box center [183, 332] width 138 height 28
type input "9579714907"
click at [291, 330] on span "Add Client" at bounding box center [289, 332] width 60 height 16
select select "22"
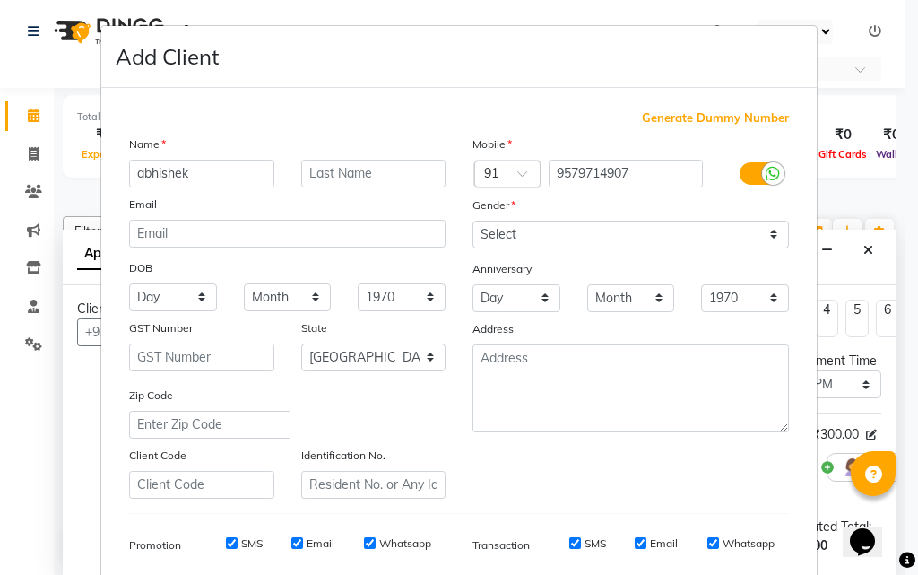
type input "abhishek"
click at [375, 181] on input "text" at bounding box center [373, 174] width 145 height 28
type input "[PERSON_NAME]"
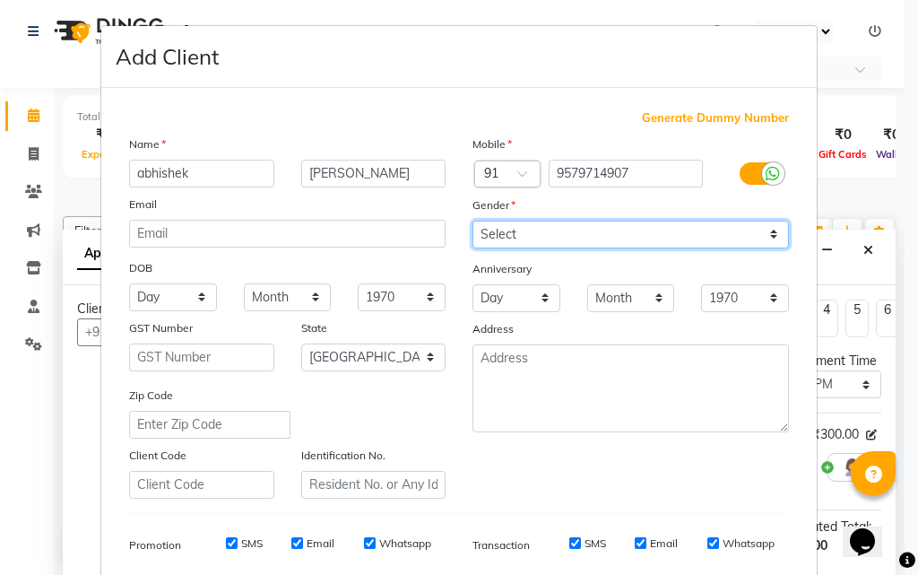
click at [500, 231] on select "Select [DEMOGRAPHIC_DATA] [DEMOGRAPHIC_DATA] Other Prefer Not To Say" at bounding box center [631, 235] width 317 height 28
select select "[DEMOGRAPHIC_DATA]"
click at [473, 221] on select "Select [DEMOGRAPHIC_DATA] [DEMOGRAPHIC_DATA] Other Prefer Not To Say" at bounding box center [631, 235] width 317 height 28
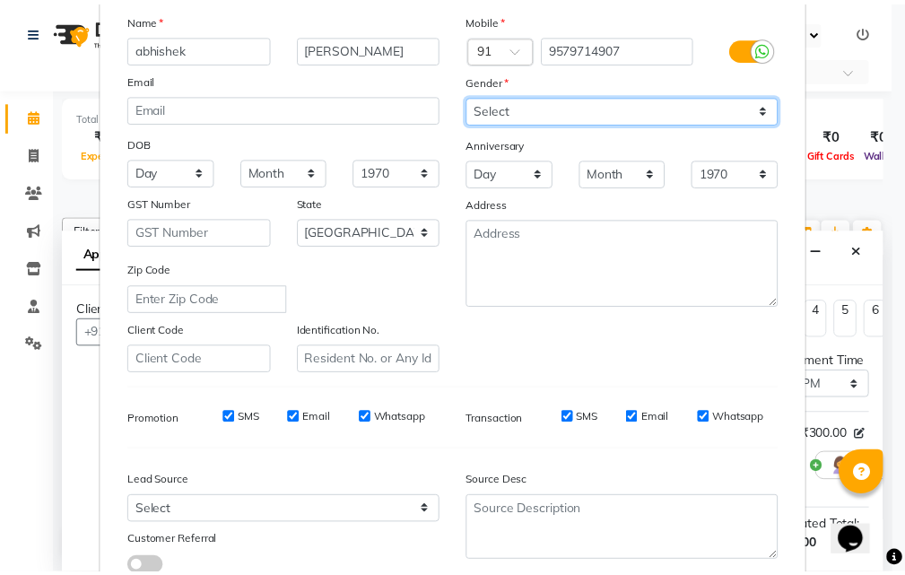
scroll to position [253, 0]
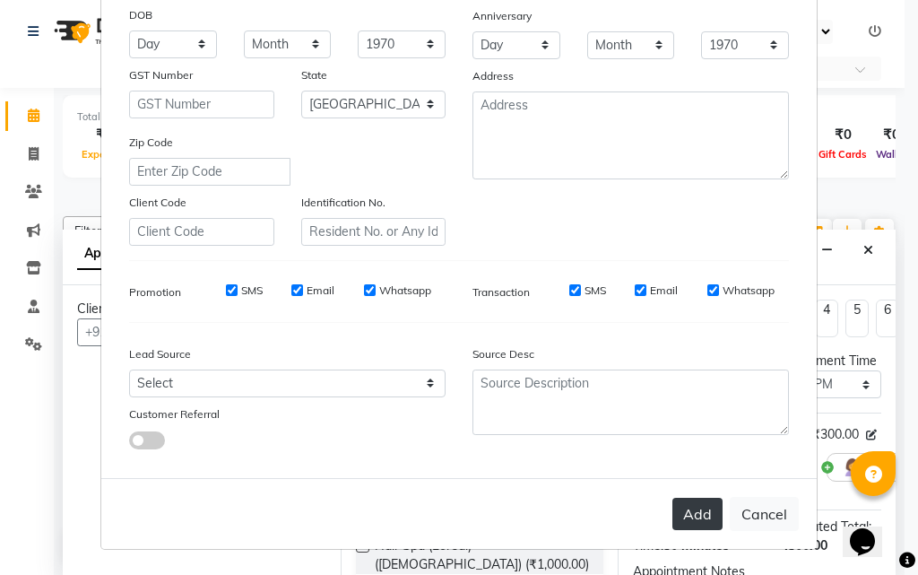
click at [701, 513] on button "Add" at bounding box center [697, 514] width 50 height 32
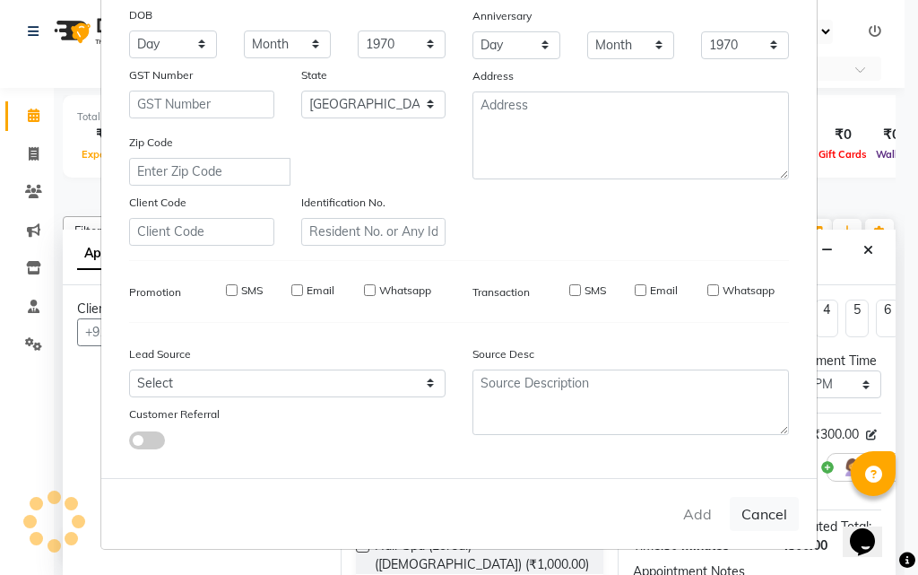
select select
select select "null"
select select
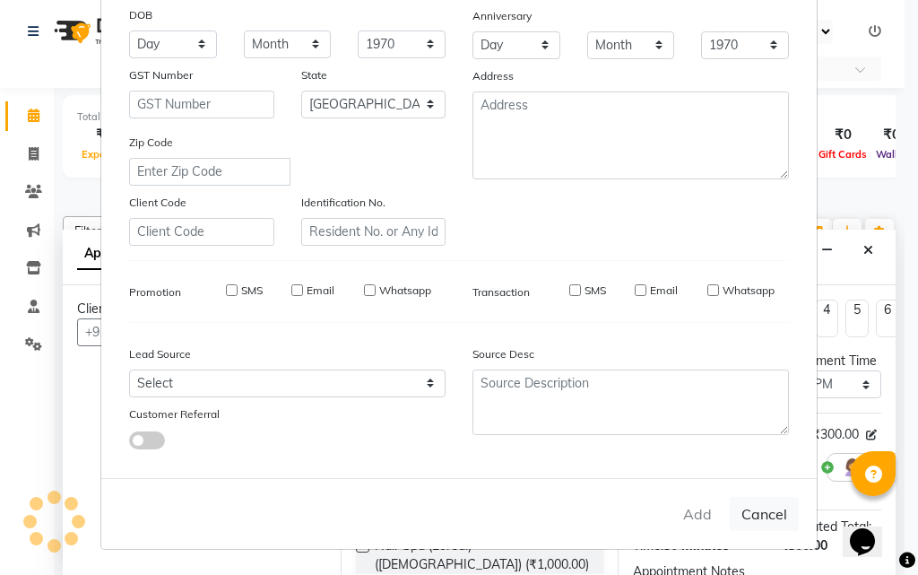
select select
checkbox input "false"
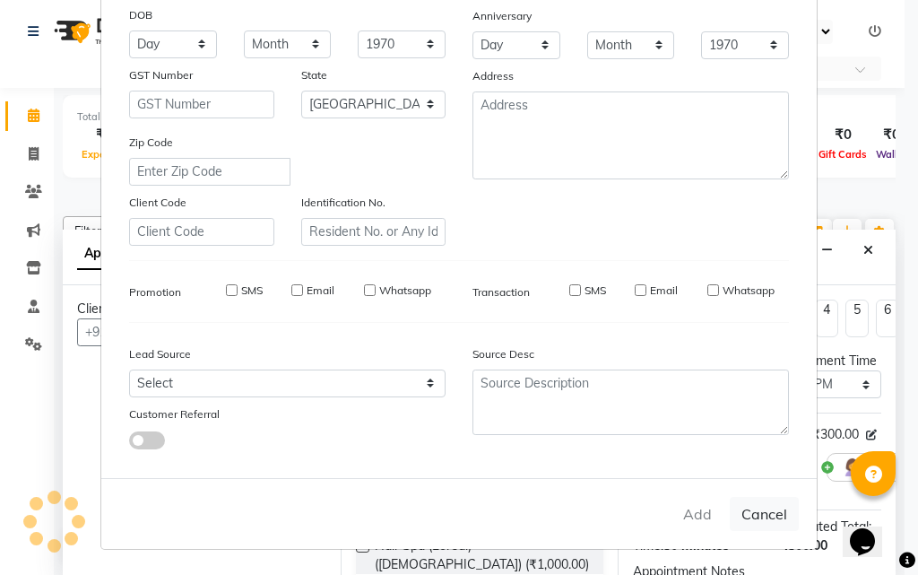
checkbox input "false"
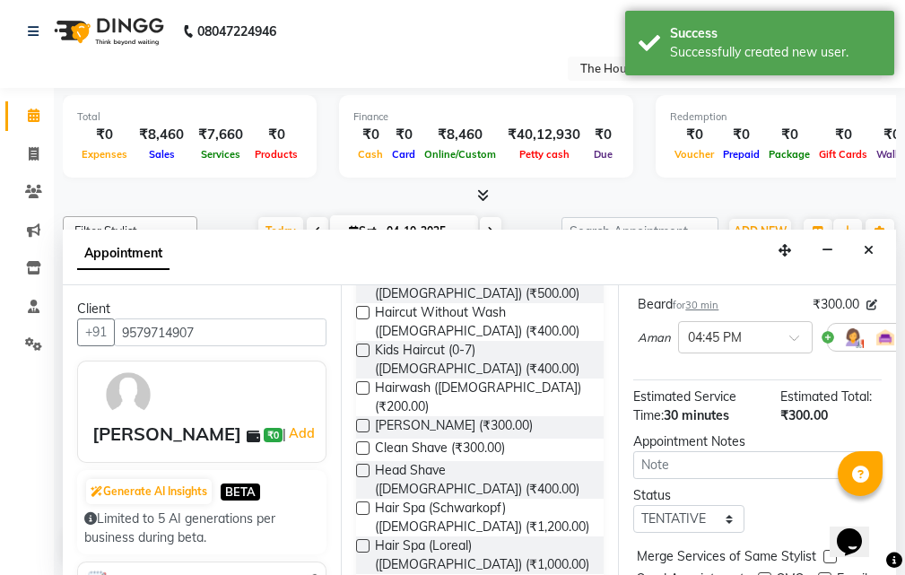
scroll to position [179, 0]
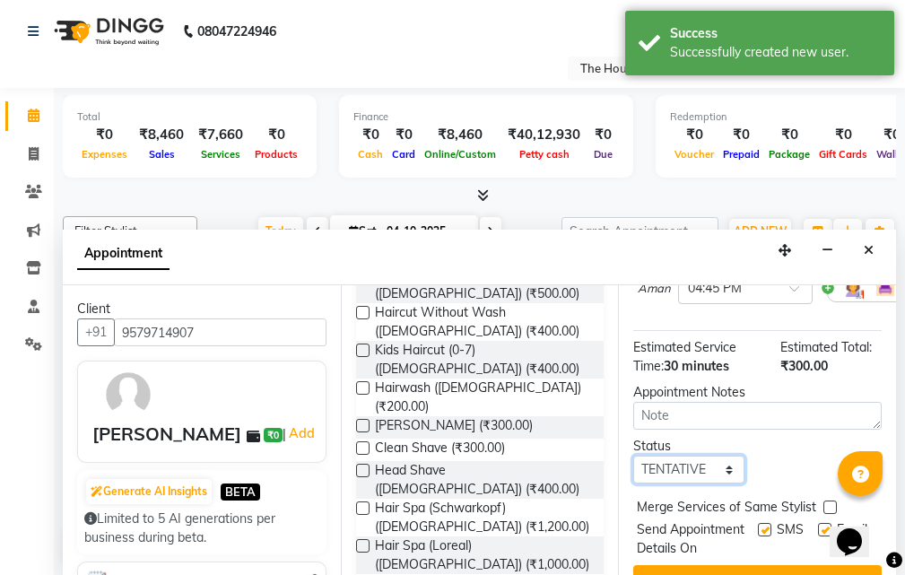
click at [711, 480] on select "Select TENTATIVE CONFIRM CHECK-IN UPCOMING" at bounding box center [688, 469] width 110 height 28
select select "upcoming"
click at [633, 474] on select "Select TENTATIVE CONFIRM CHECK-IN UPCOMING" at bounding box center [688, 469] width 110 height 28
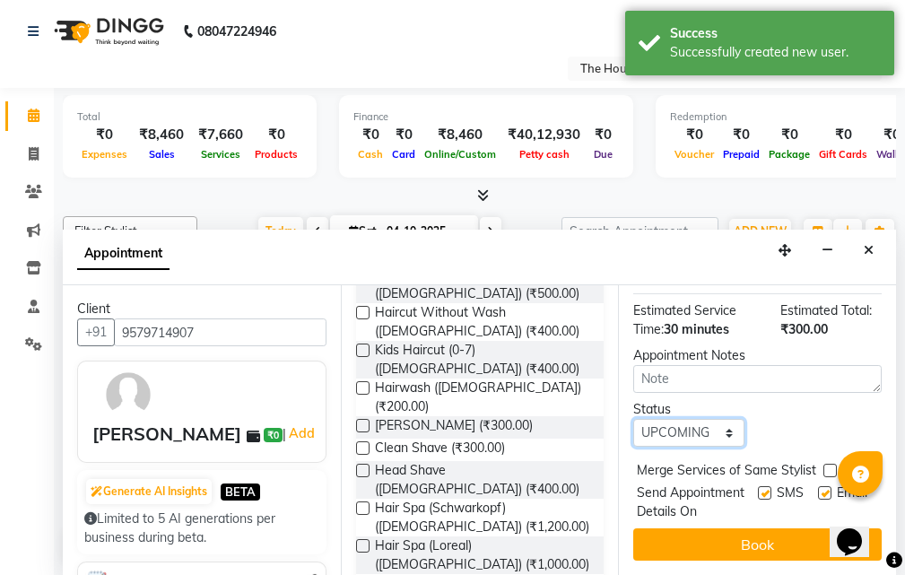
scroll to position [267, 0]
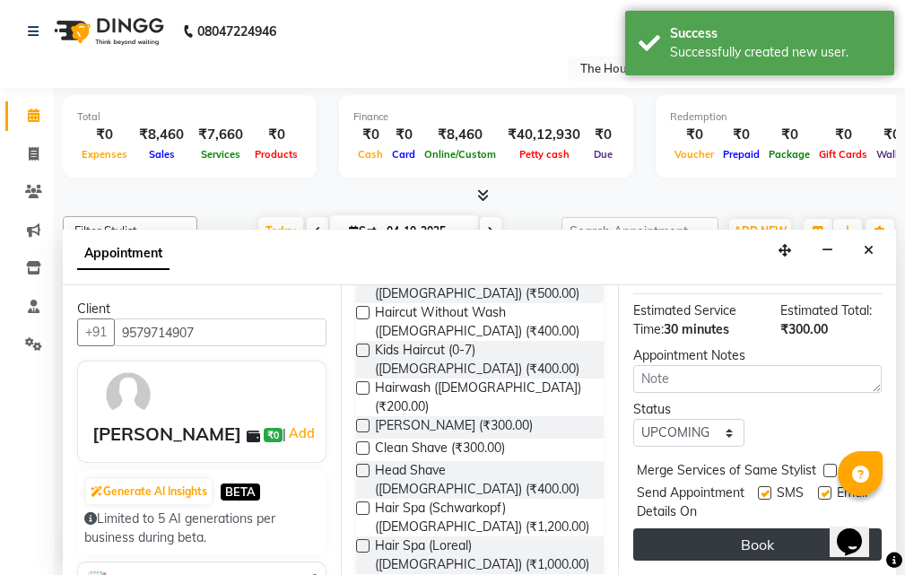
click at [734, 528] on button "Book" at bounding box center [757, 544] width 248 height 32
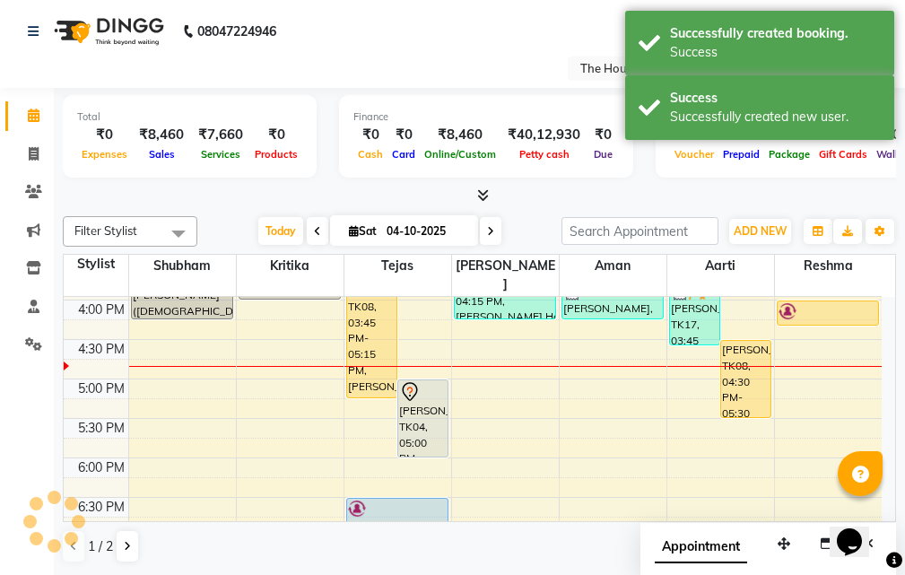
scroll to position [0, 0]
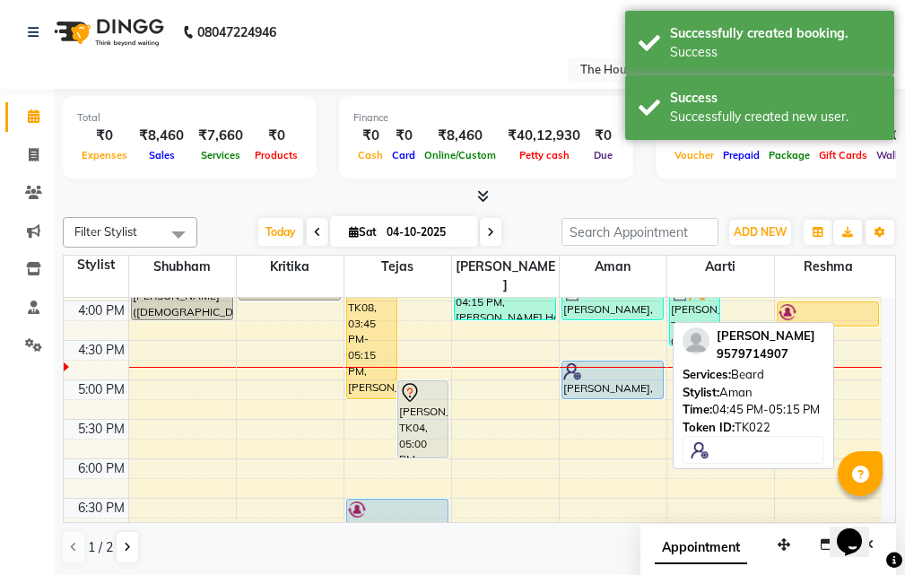
click at [642, 366] on div "[PERSON_NAME], TK22, 04:45 PM-05:15 PM, [PERSON_NAME]" at bounding box center [612, 379] width 100 height 37
select select "5"
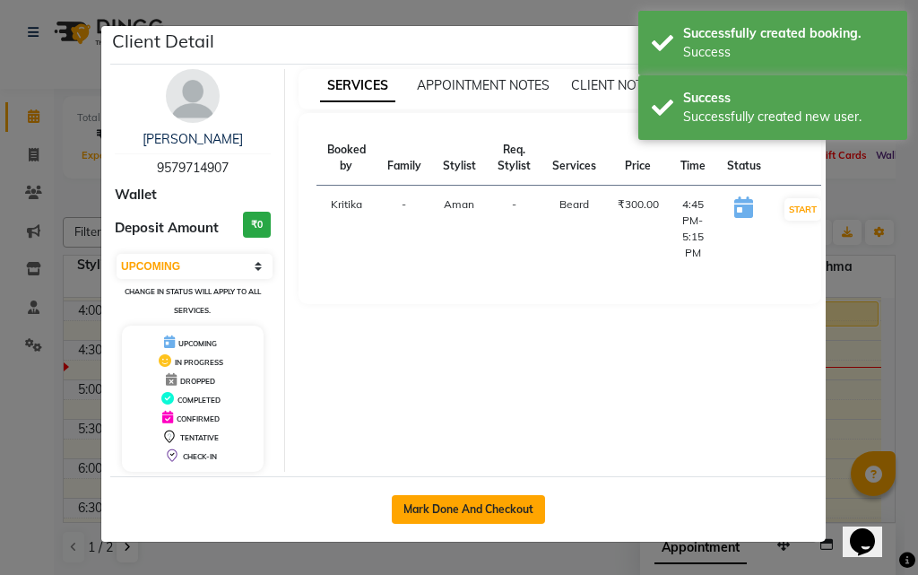
click at [511, 508] on button "Mark Done And Checkout" at bounding box center [468, 509] width 153 height 29
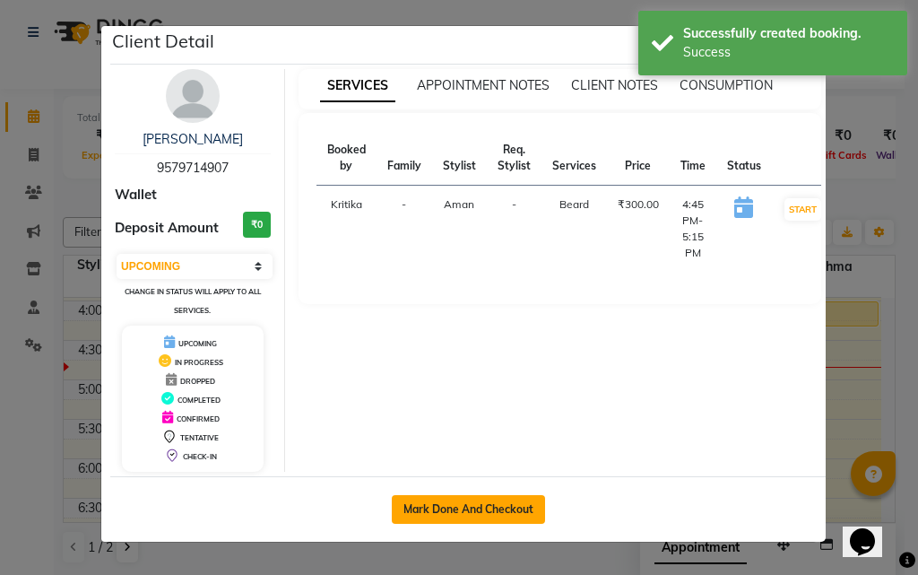
select select "service"
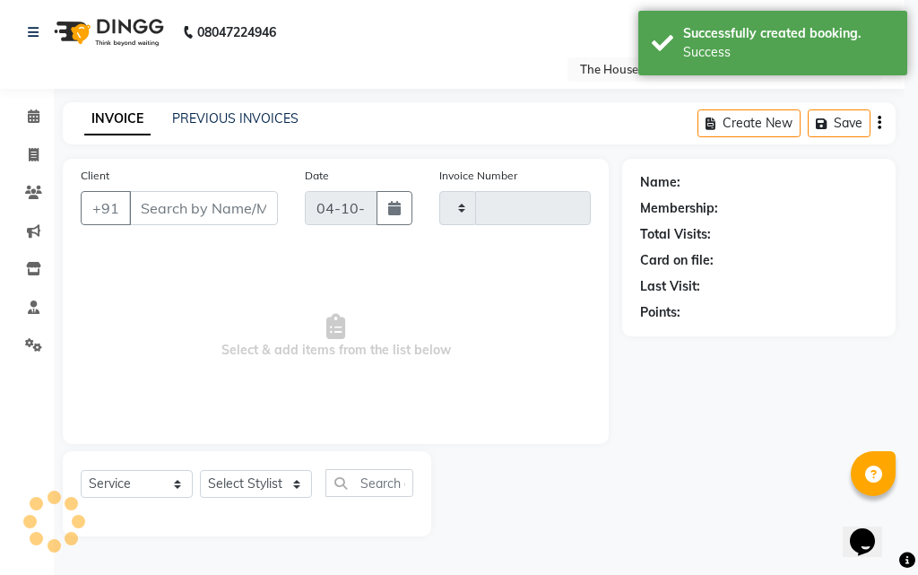
type input "2164"
select select "26"
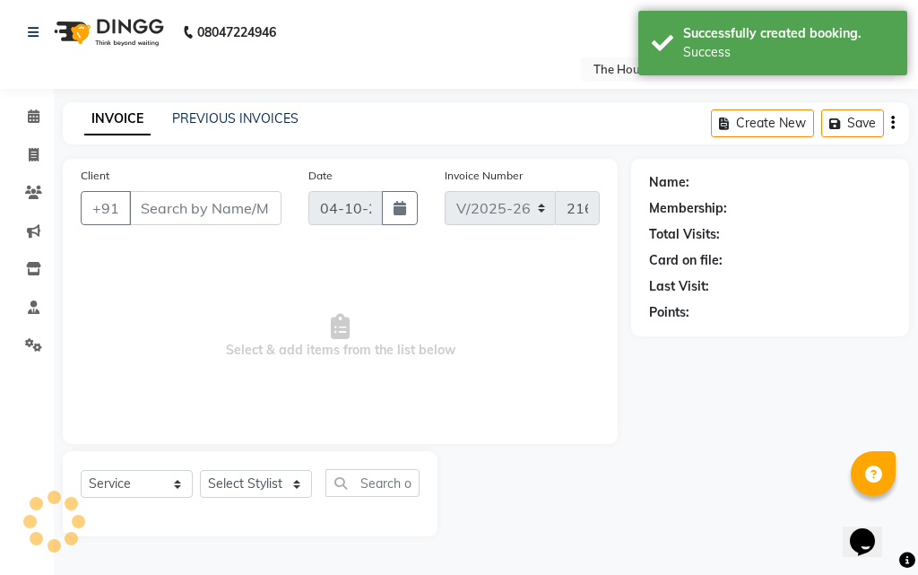
type input "9579714907"
select select "93546"
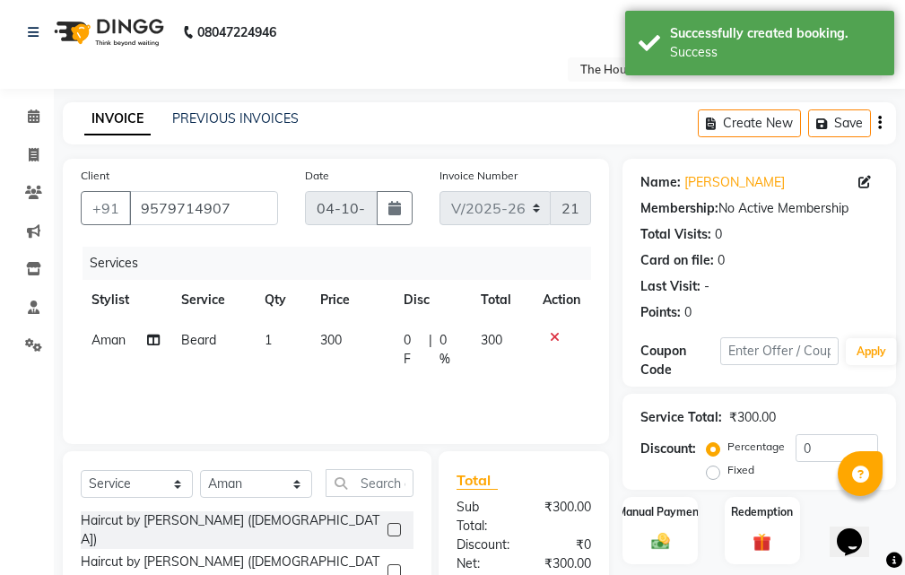
scroll to position [188, 0]
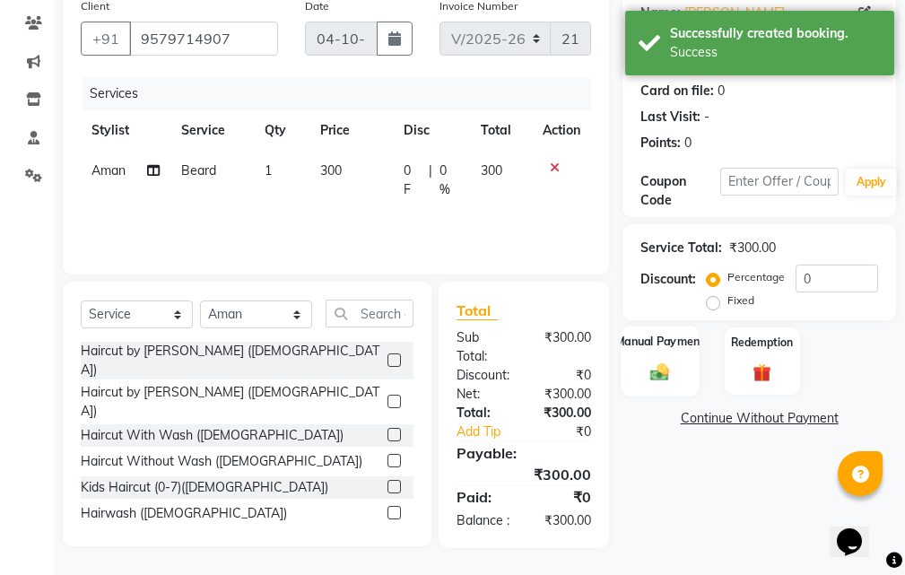
click at [692, 351] on div "Manual Payment" at bounding box center [660, 360] width 78 height 70
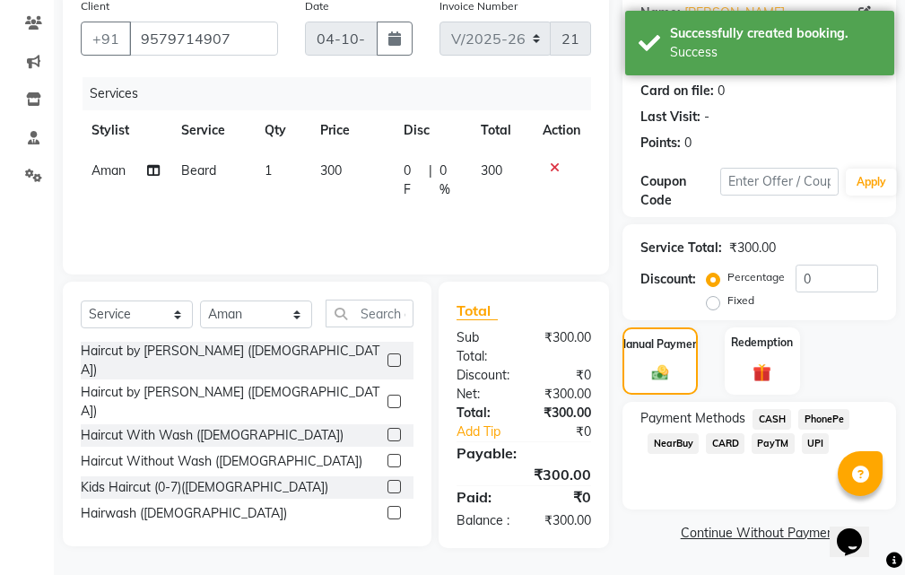
click at [775, 409] on span "CASH" at bounding box center [771, 419] width 39 height 21
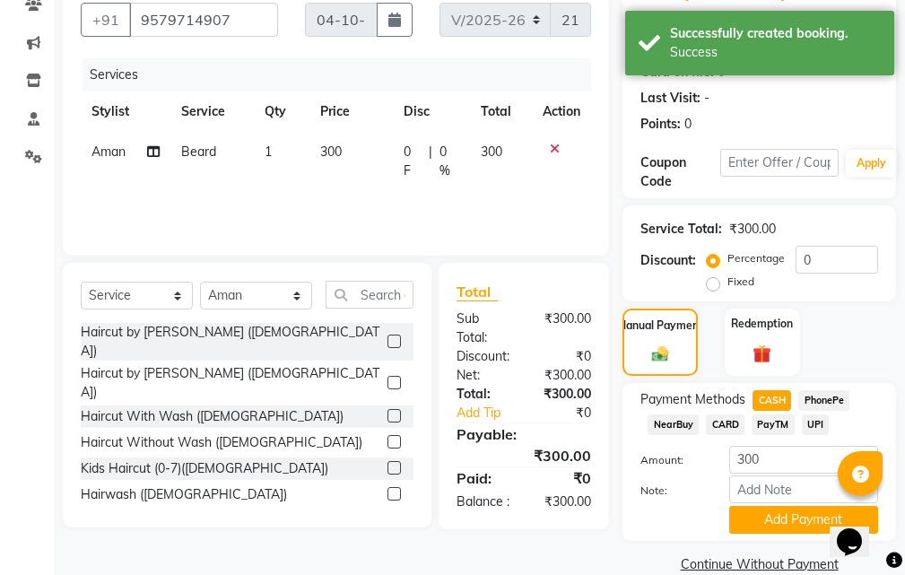
scroll to position [218, 0]
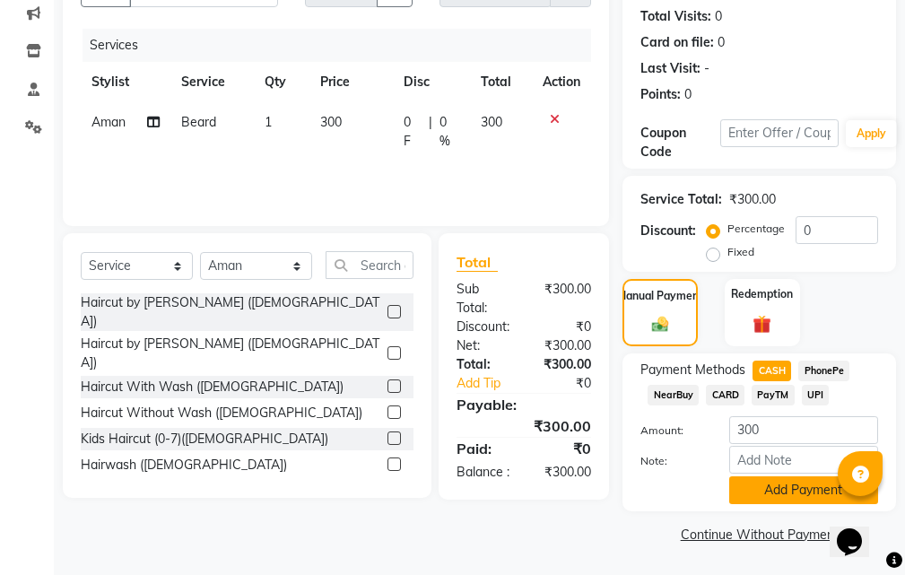
click at [773, 483] on button "Add Payment" at bounding box center [803, 490] width 149 height 28
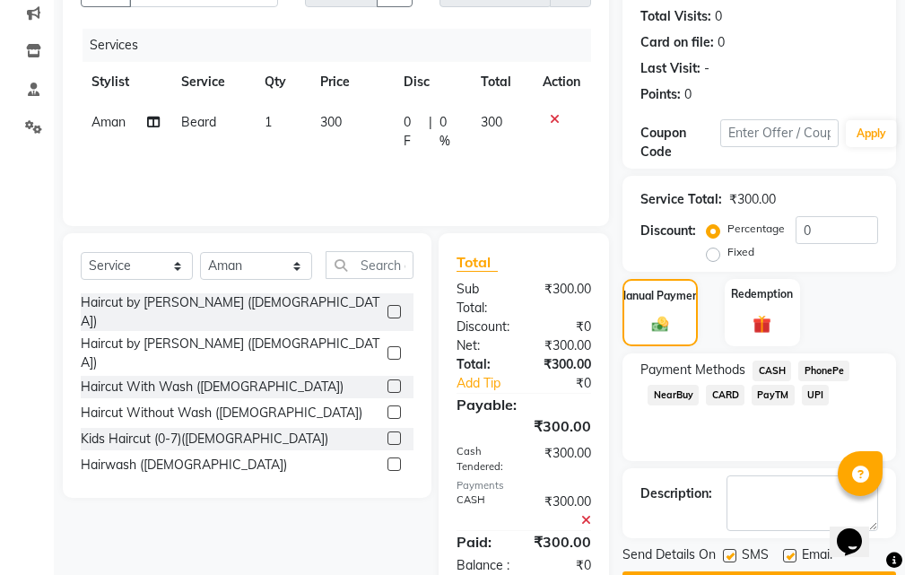
scroll to position [282, 0]
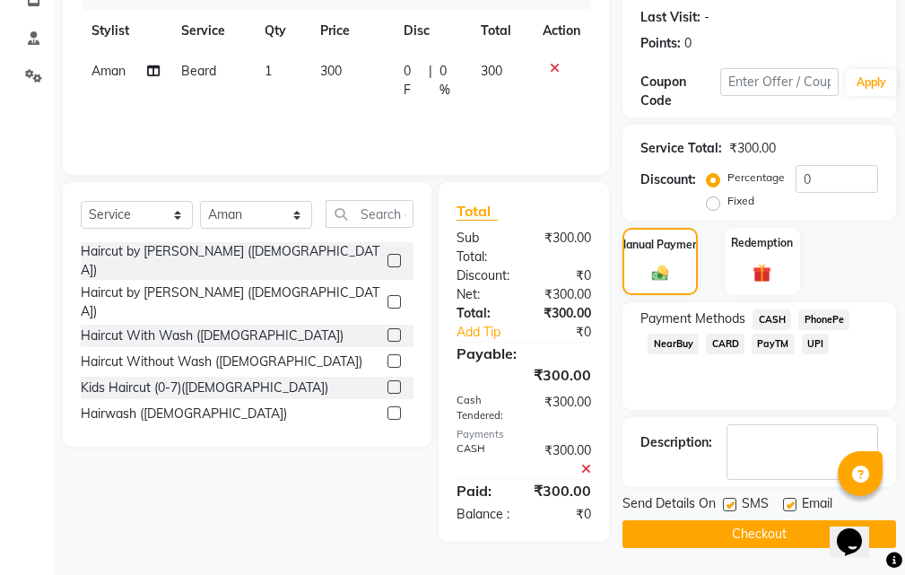
click at [732, 520] on button "Checkout" at bounding box center [758, 534] width 273 height 28
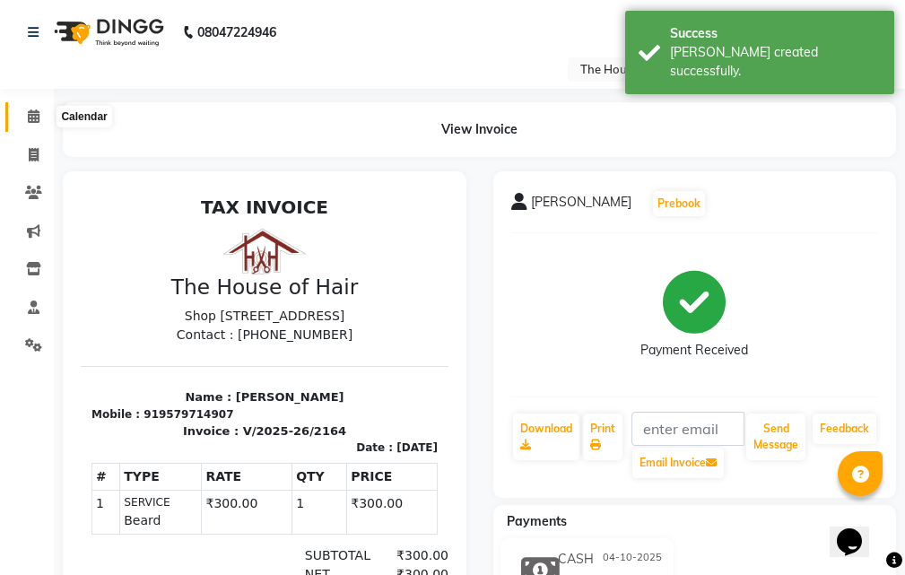
click at [35, 119] on icon at bounding box center [34, 115] width 12 height 13
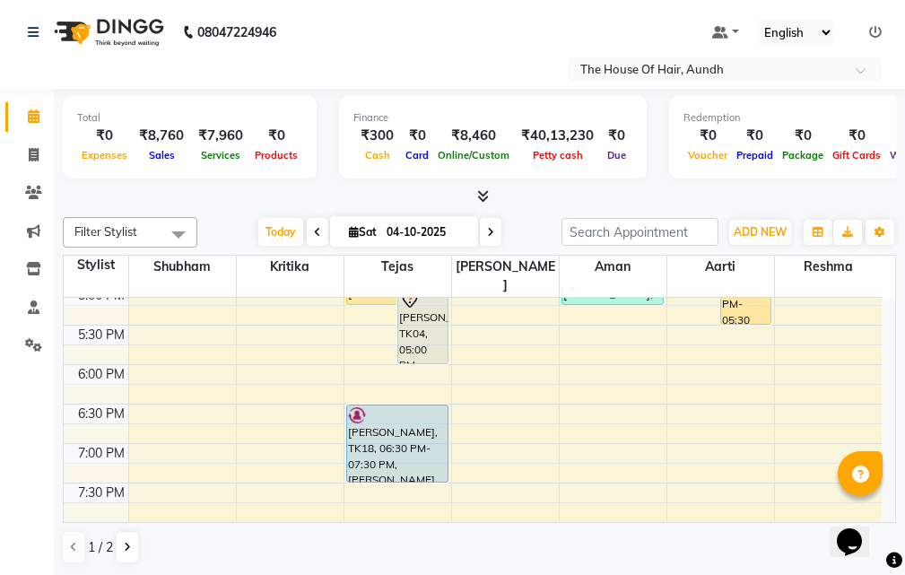
scroll to position [632, 0]
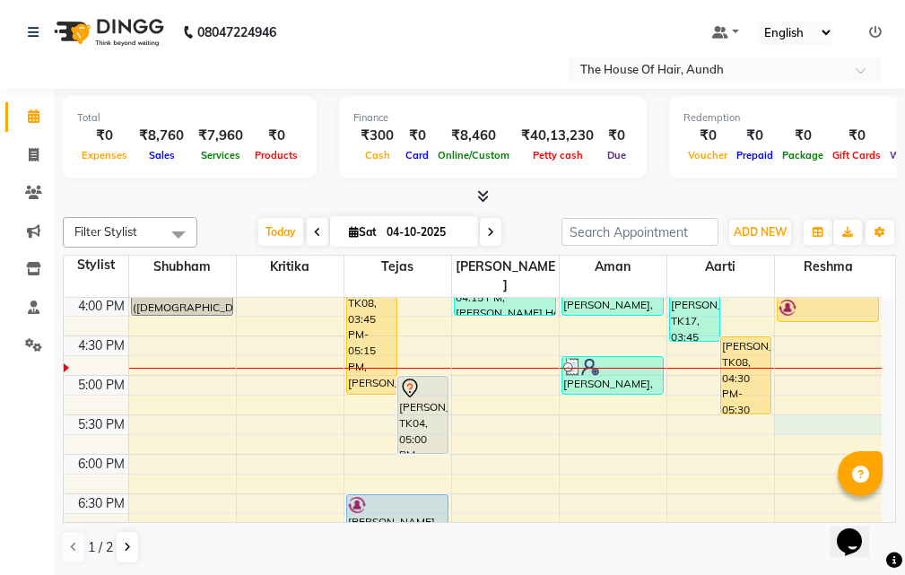
click at [799, 412] on div "8:00 AM 8:30 AM 9:00 AM 9:30 AM 10:00 AM 10:30 AM 11:00 AM 11:30 AM 12:00 PM 12…" at bounding box center [473, 218] width 818 height 1104
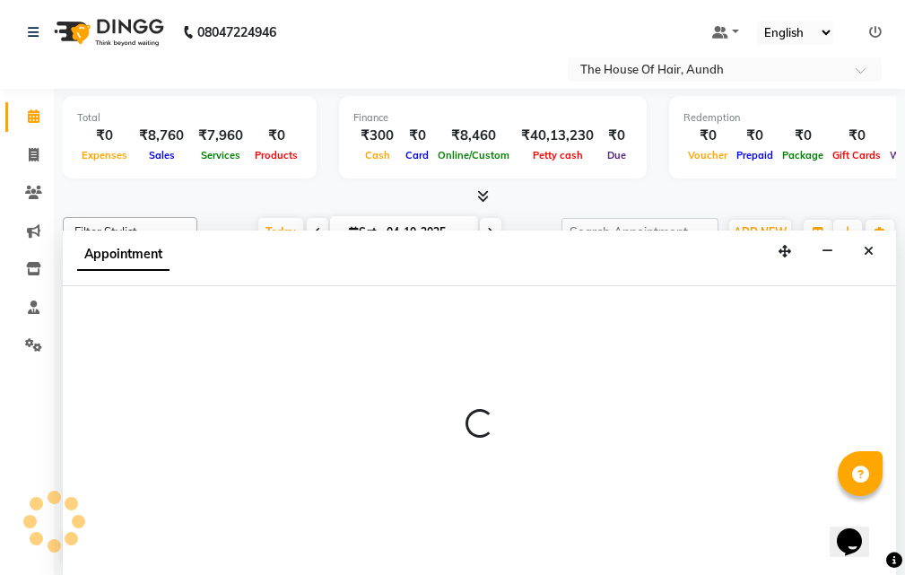
scroll to position [1, 0]
select select "26196"
select select "1050"
select select "tentative"
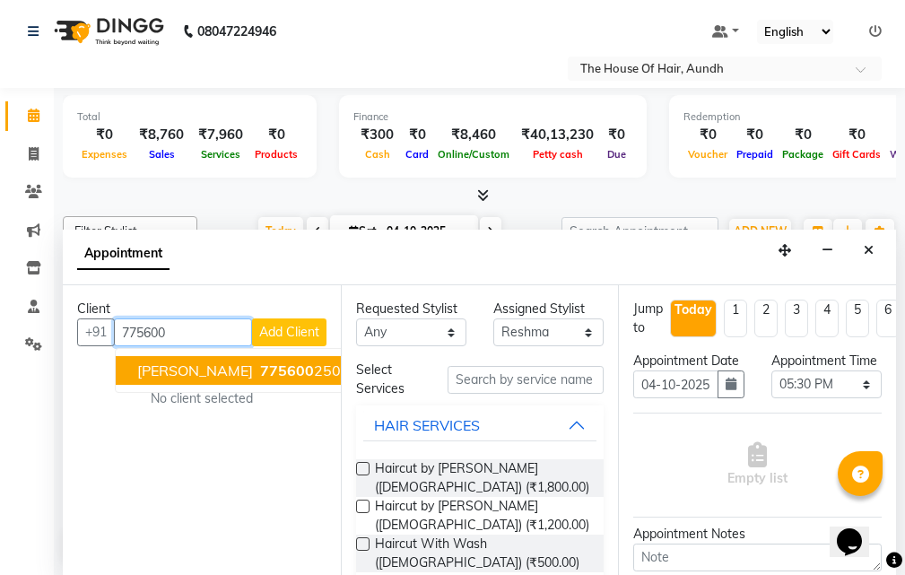
click at [204, 367] on span "[PERSON_NAME]" at bounding box center [195, 370] width 116 height 18
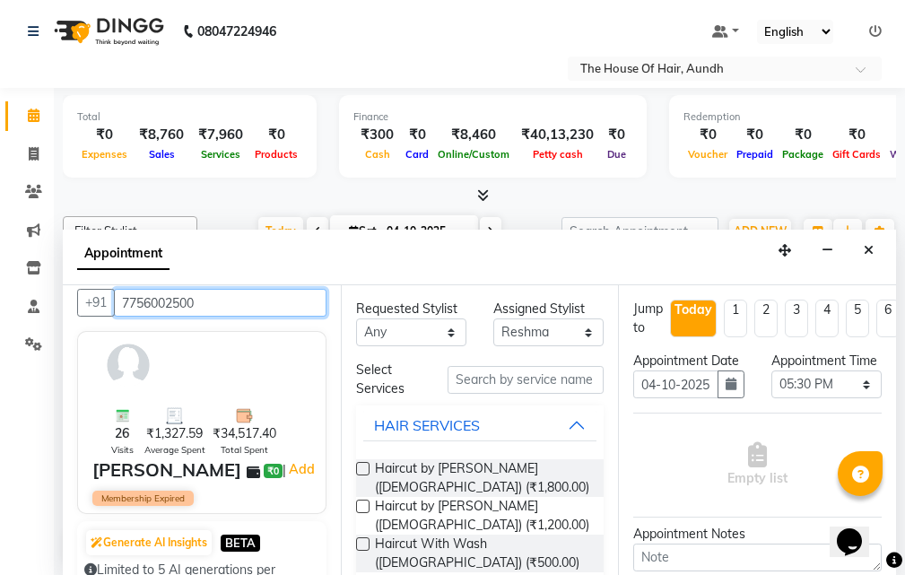
scroll to position [0, 0]
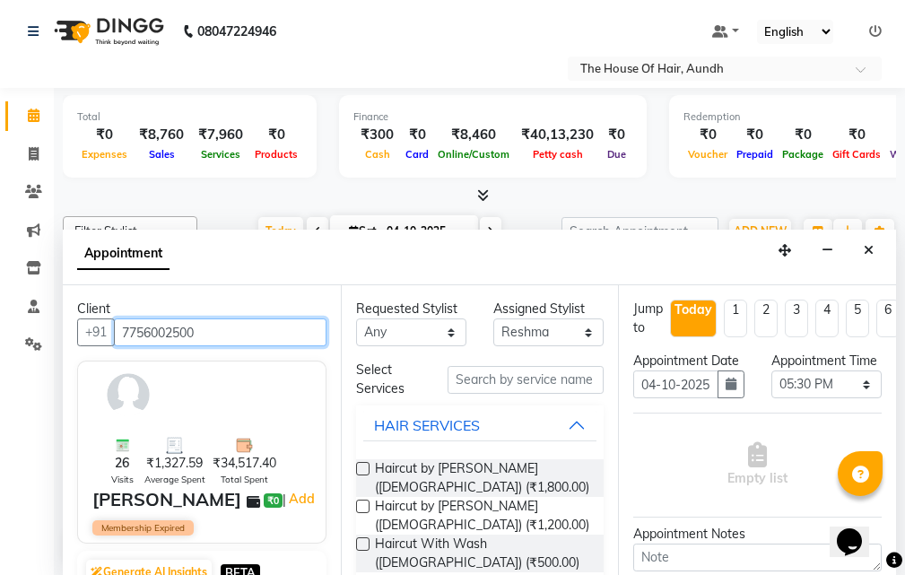
type input "7756002500"
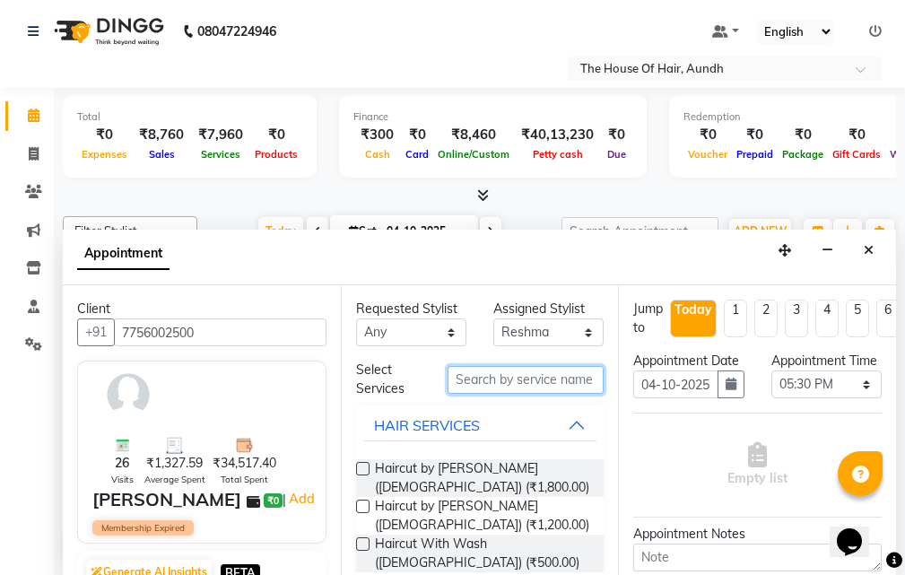
click at [511, 378] on input "text" at bounding box center [525, 380] width 156 height 28
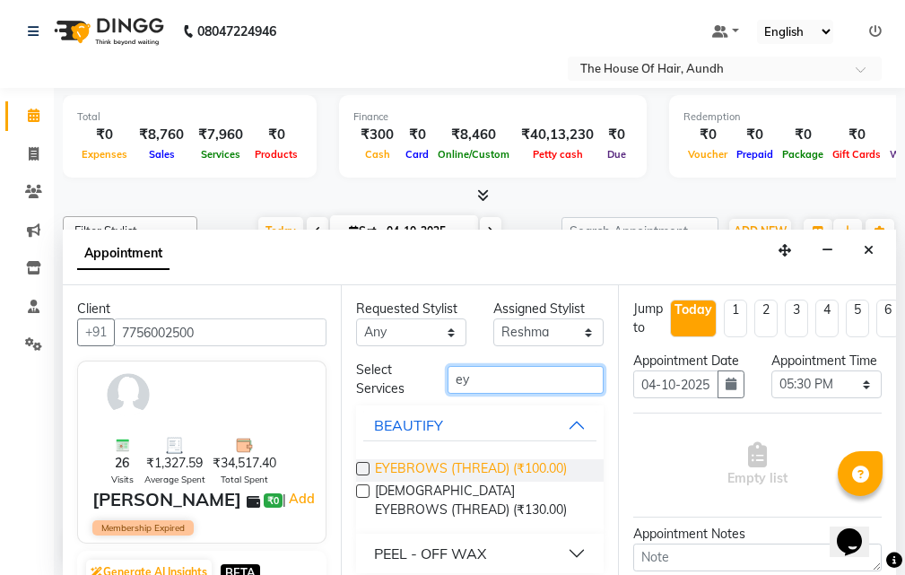
type input "ey"
click at [488, 467] on span "EYEBROWS (THREAD) (₹100.00)" at bounding box center [471, 470] width 192 height 22
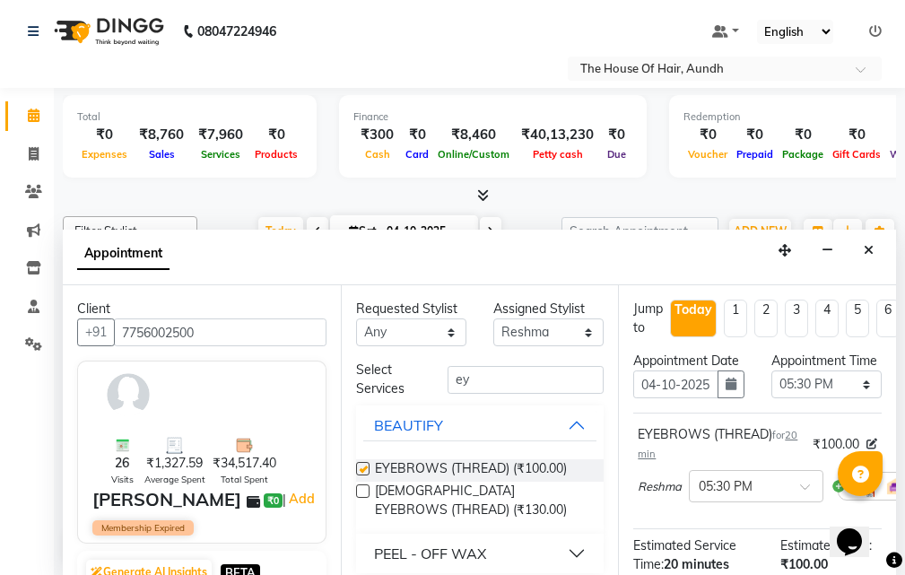
checkbox input "false"
drag, startPoint x: 479, startPoint y: 379, endPoint x: 419, endPoint y: 379, distance: 60.1
click at [419, 379] on div "Select Services ey" at bounding box center [480, 379] width 275 height 38
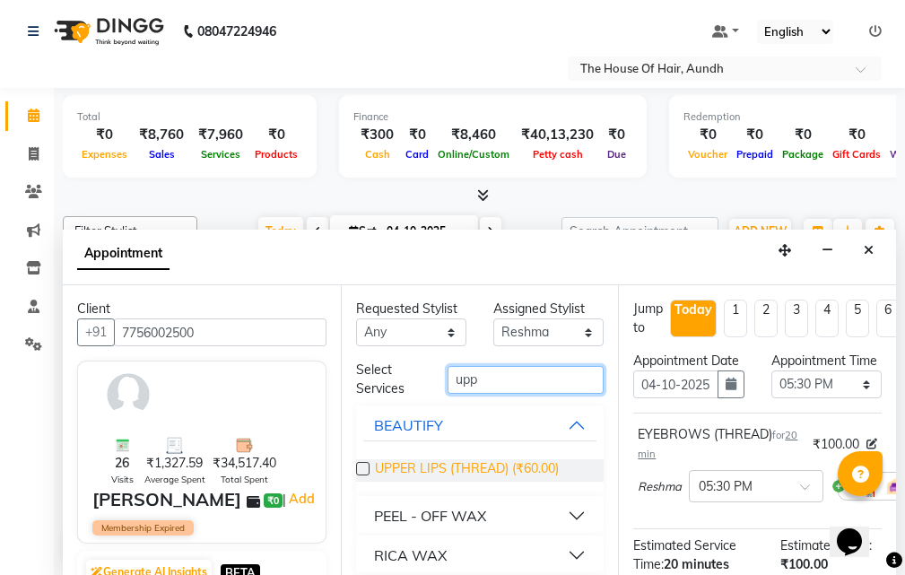
type input "upp"
click at [466, 462] on span "UPPER LIPS (THREAD) (₹60.00)" at bounding box center [467, 470] width 184 height 22
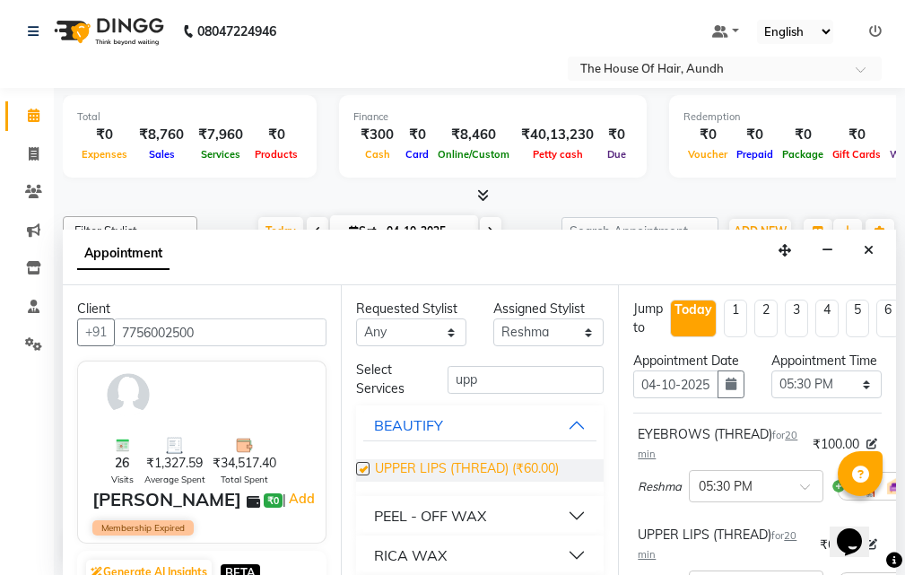
checkbox input "false"
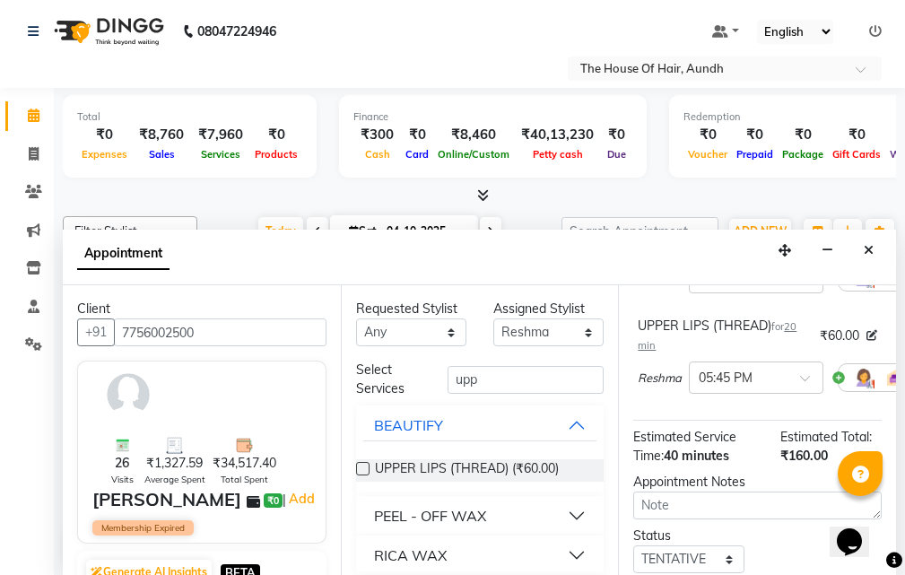
scroll to position [386, 0]
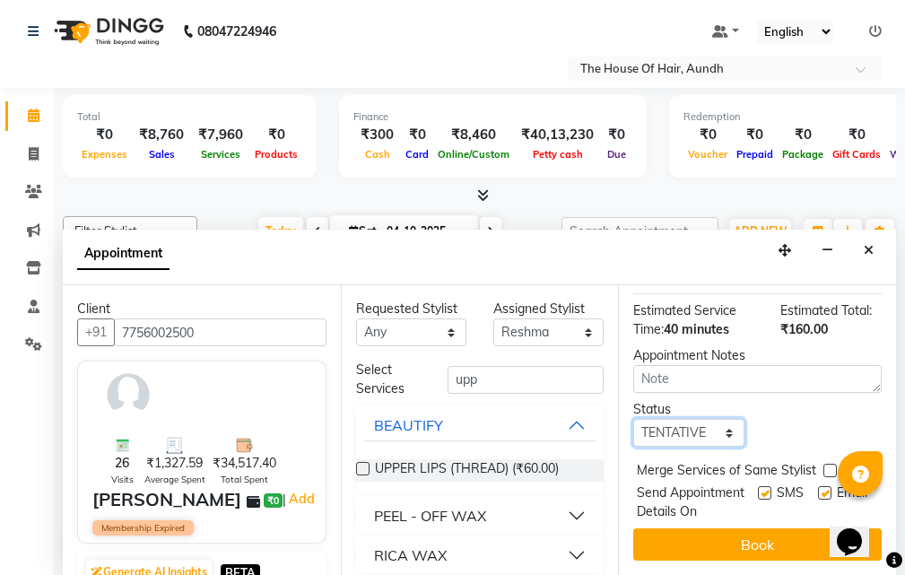
drag, startPoint x: 708, startPoint y: 399, endPoint x: 708, endPoint y: 413, distance: 14.3
click at [708, 419] on select "Select TENTATIVE CONFIRM CHECK-IN UPCOMING" at bounding box center [688, 433] width 110 height 28
select select "upcoming"
click at [633, 419] on select "Select TENTATIVE CONFIRM CHECK-IN UPCOMING" at bounding box center [688, 433] width 110 height 28
drag, startPoint x: 830, startPoint y: 436, endPoint x: 802, endPoint y: 505, distance: 74.8
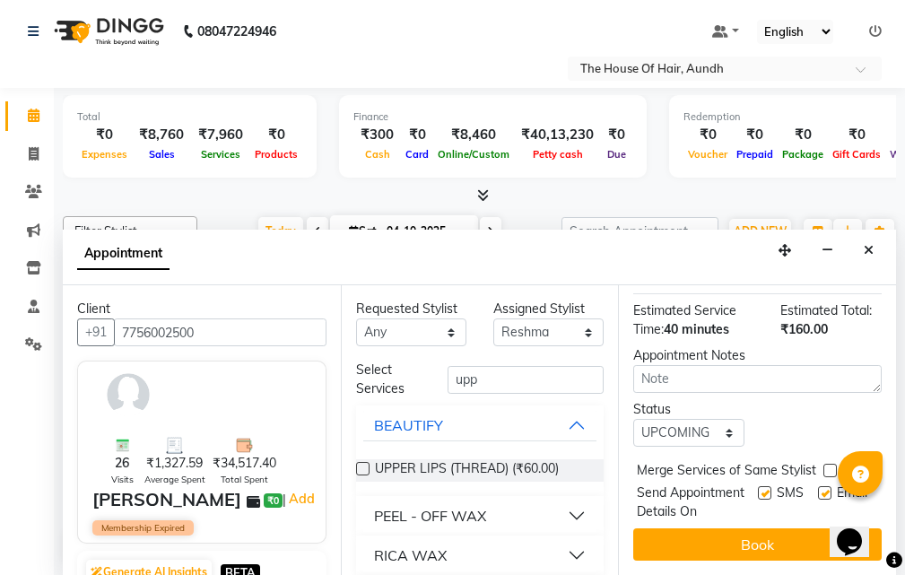
click at [830, 464] on label at bounding box center [829, 470] width 13 height 13
click at [830, 466] on input "checkbox" at bounding box center [829, 472] width 12 height 12
checkbox input "true"
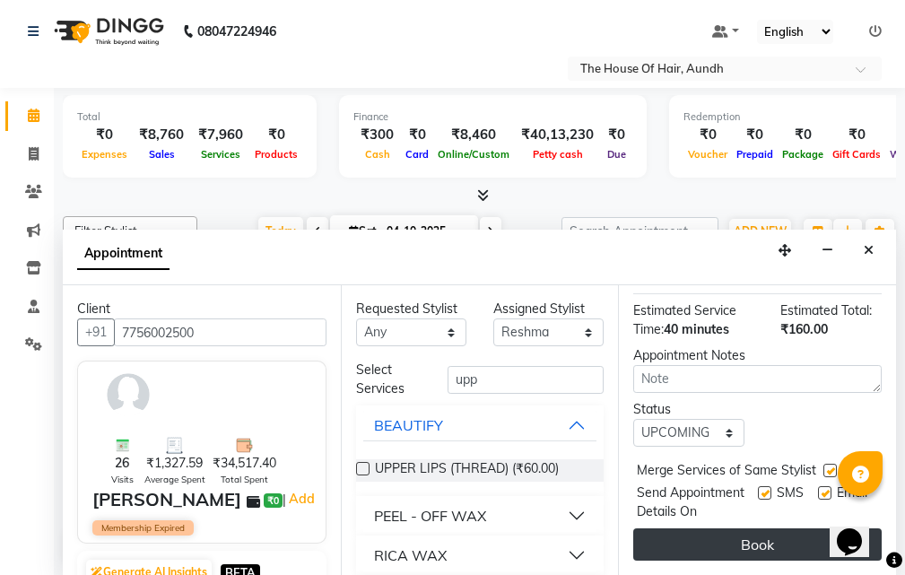
click at [783, 534] on button "Book" at bounding box center [757, 544] width 248 height 32
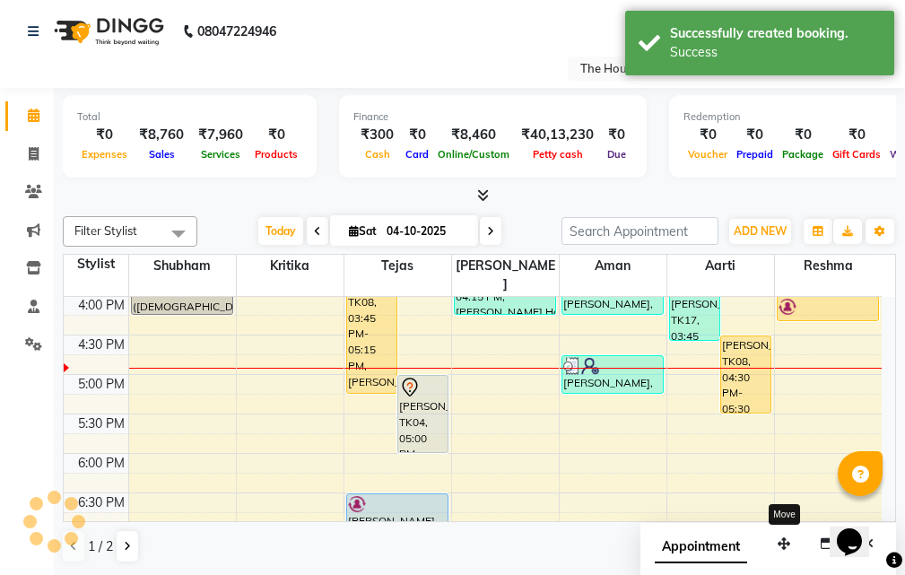
scroll to position [0, 0]
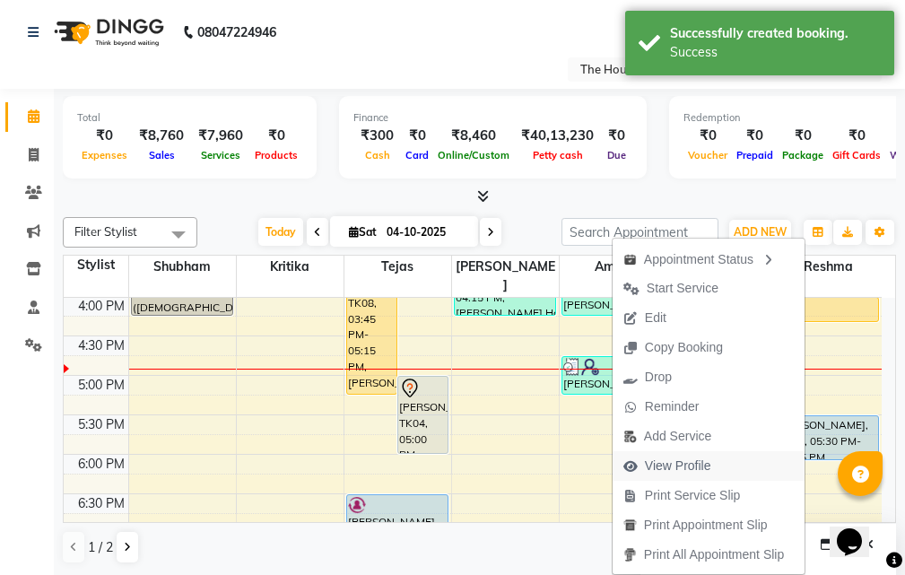
click at [678, 464] on span "View Profile" at bounding box center [678, 465] width 66 height 19
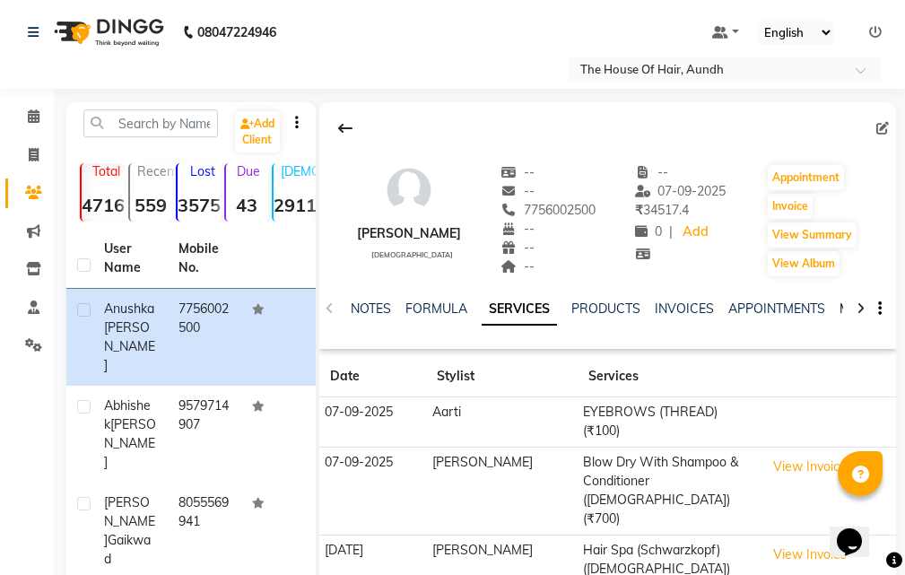
click at [841, 308] on link "MEMBERSHIP" at bounding box center [880, 308] width 83 height 16
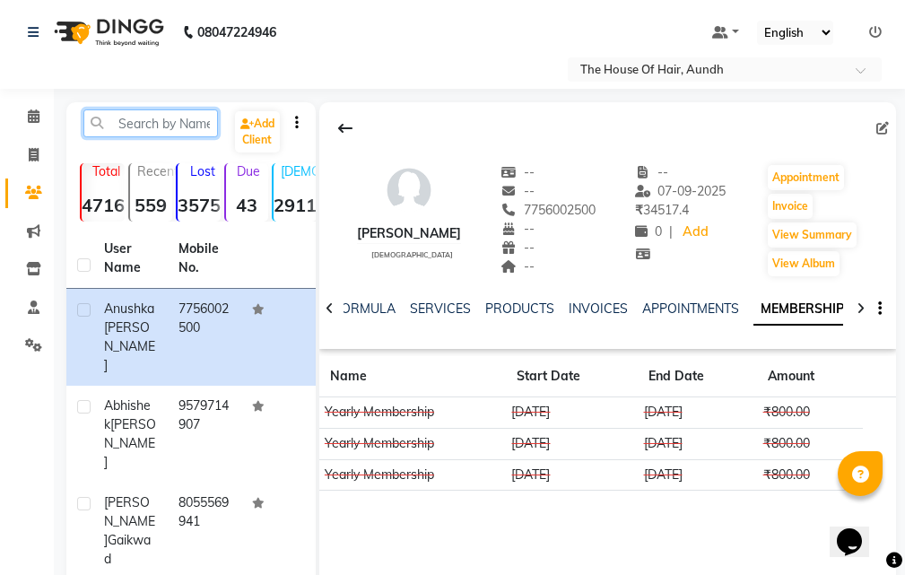
click at [136, 119] on input "text" at bounding box center [150, 123] width 134 height 28
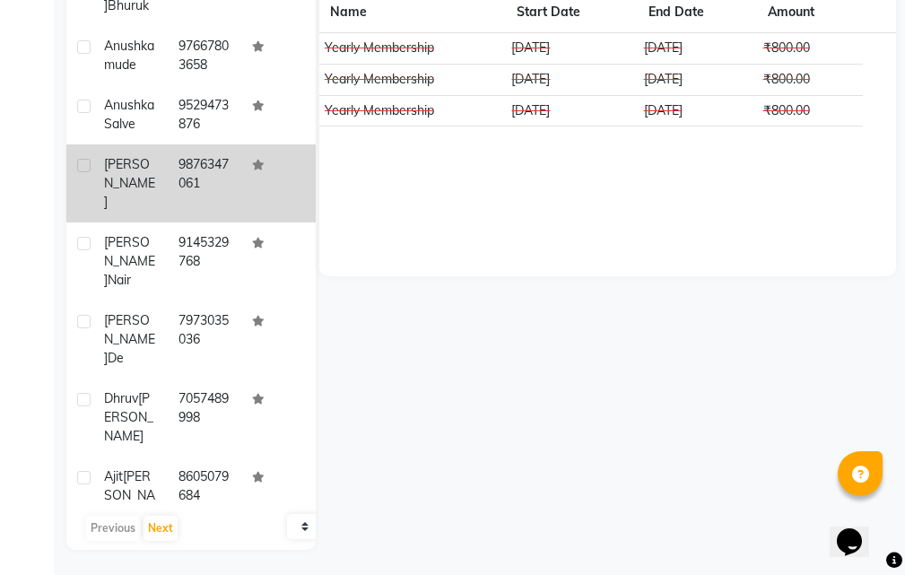
scroll to position [366, 0]
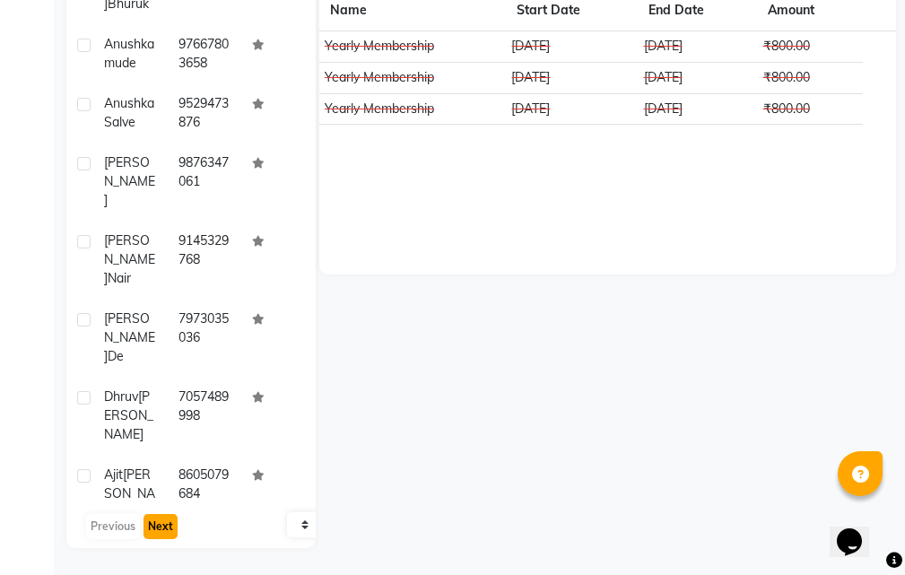
click at [156, 522] on button "Next" at bounding box center [160, 526] width 34 height 25
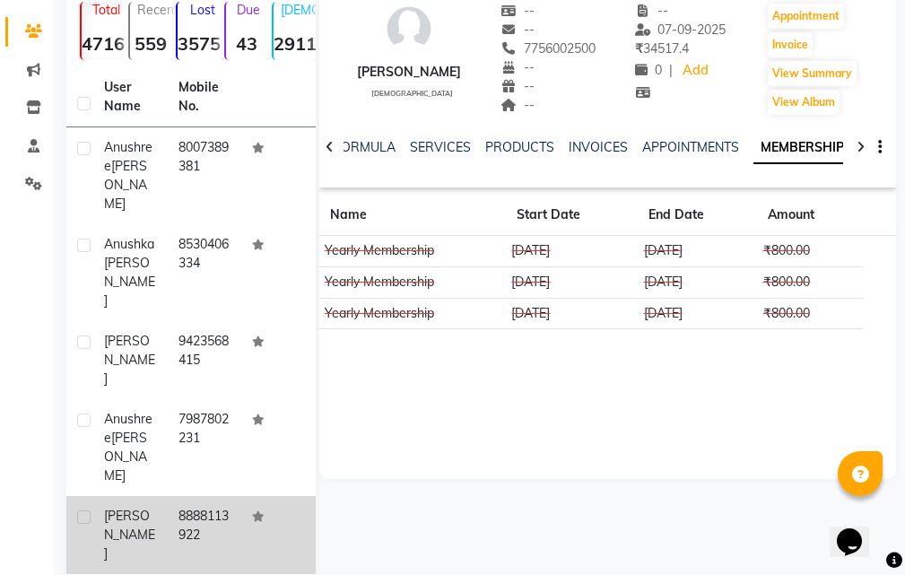
scroll to position [7, 0]
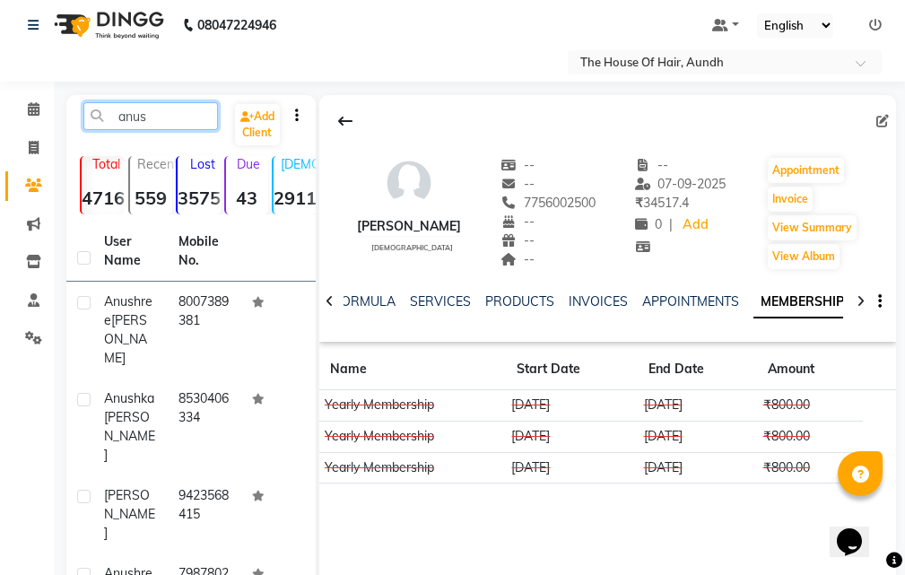
click at [153, 113] on input "anus" at bounding box center [150, 116] width 134 height 28
type input "a"
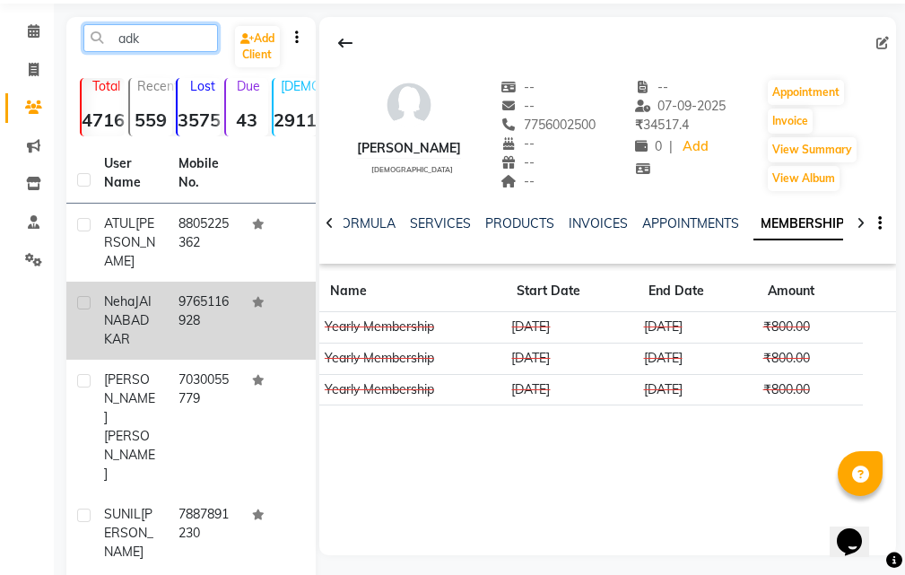
scroll to position [0, 0]
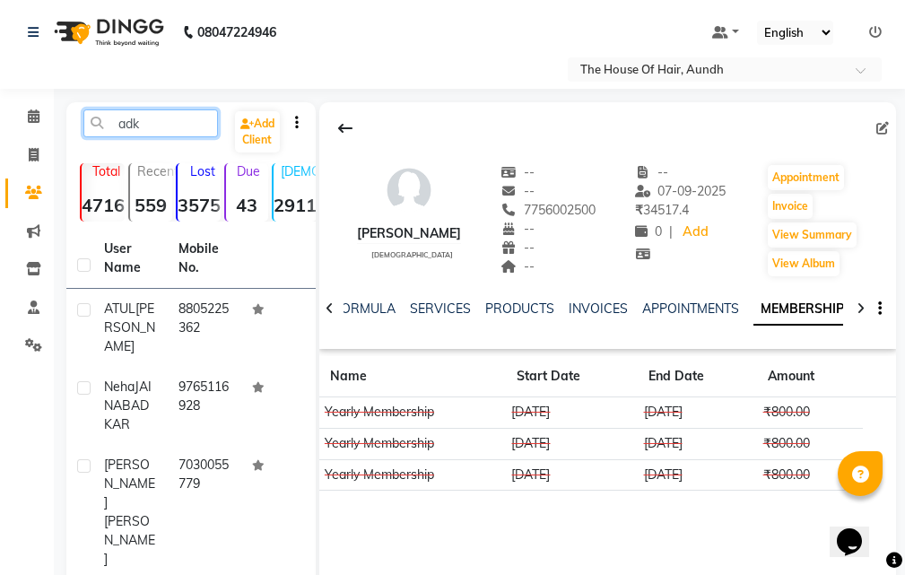
click at [144, 120] on input "adk" at bounding box center [150, 123] width 134 height 28
type input "a"
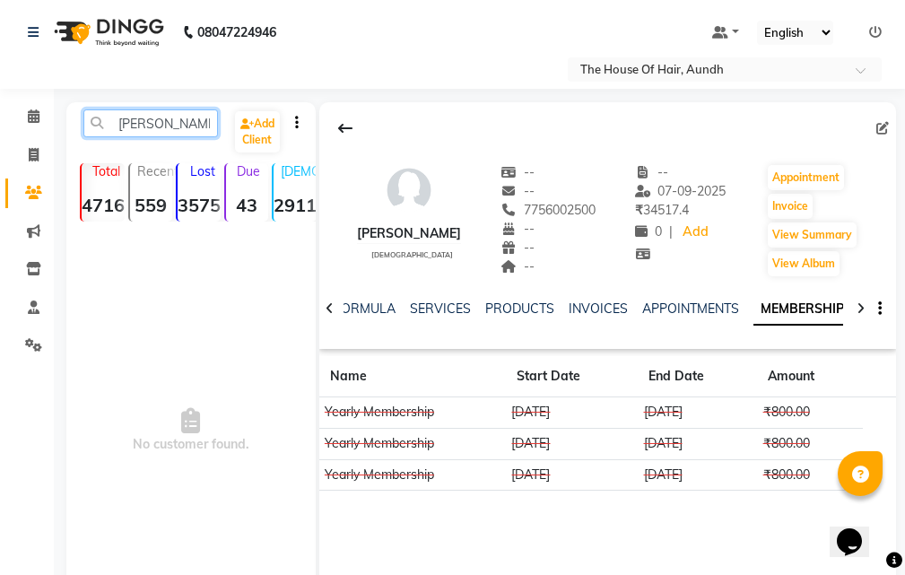
click at [128, 123] on input "[PERSON_NAME]" at bounding box center [150, 123] width 134 height 28
type input "[PERSON_NAME]"
drag, startPoint x: 174, startPoint y: 121, endPoint x: 118, endPoint y: 125, distance: 55.7
click at [118, 125] on input "[PERSON_NAME]" at bounding box center [150, 123] width 134 height 28
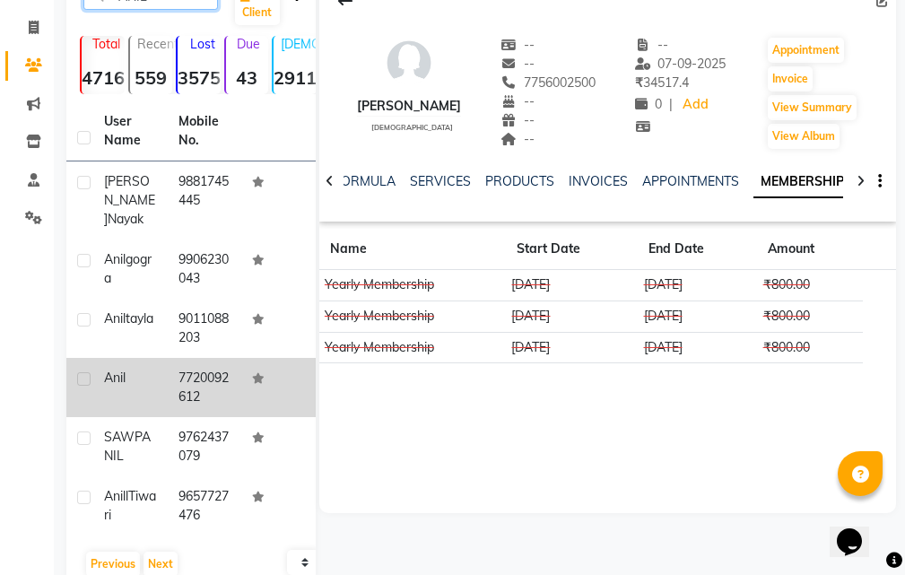
scroll to position [146, 0]
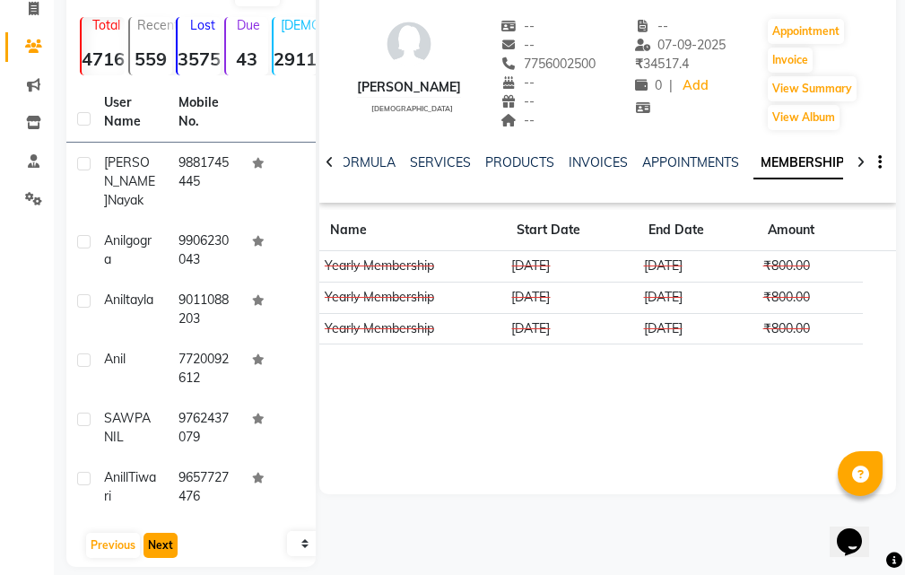
click at [160, 533] on button "Next" at bounding box center [160, 545] width 34 height 25
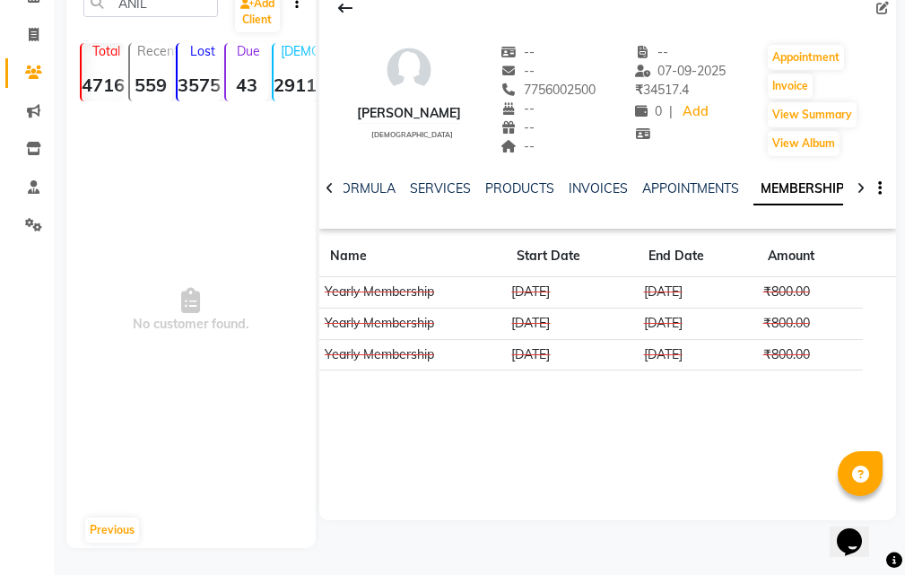
scroll to position [0, 0]
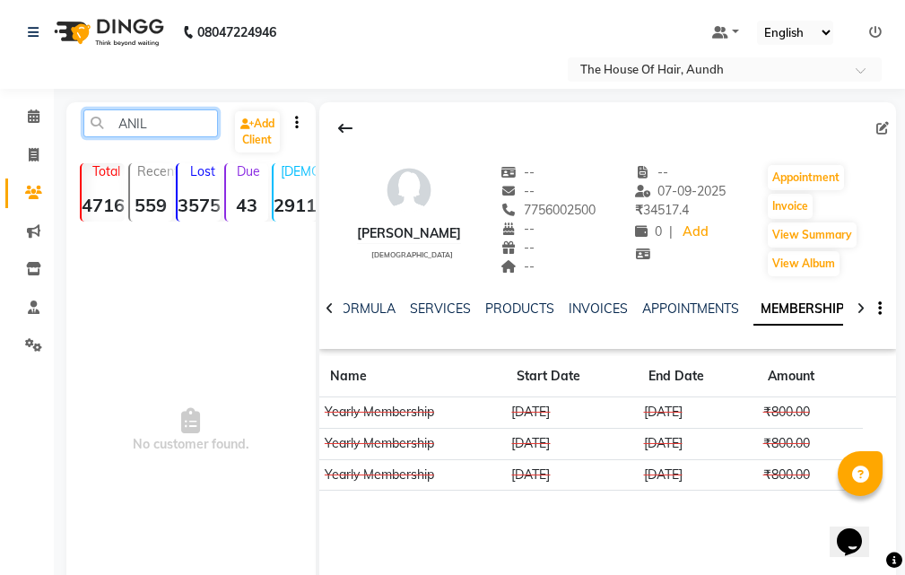
click at [160, 119] on input "ANIL" at bounding box center [150, 123] width 134 height 28
type input "A"
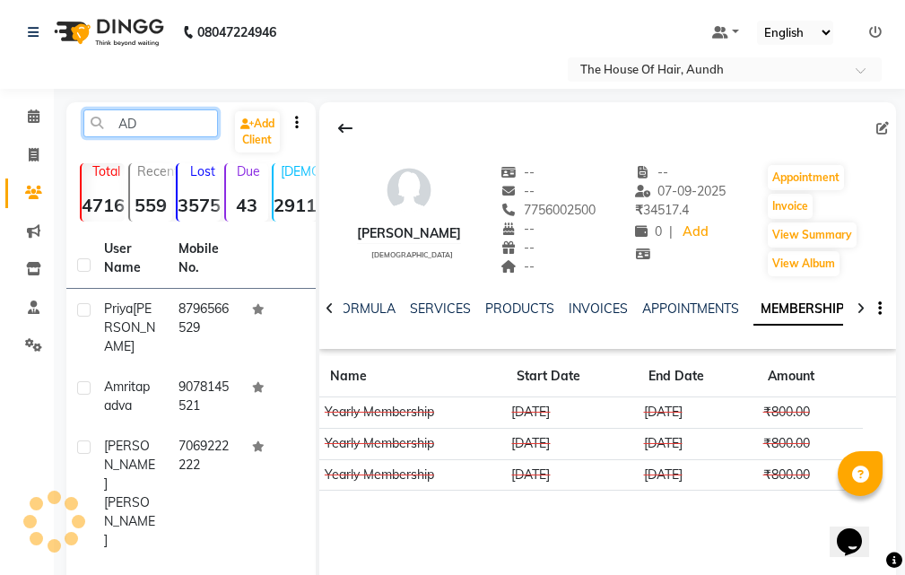
type input "A"
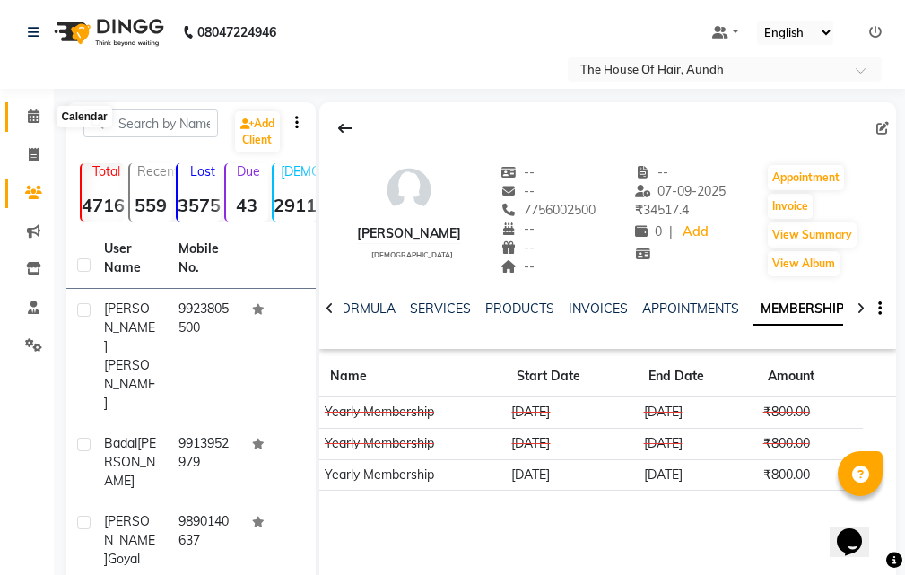
click at [33, 114] on icon at bounding box center [34, 115] width 12 height 13
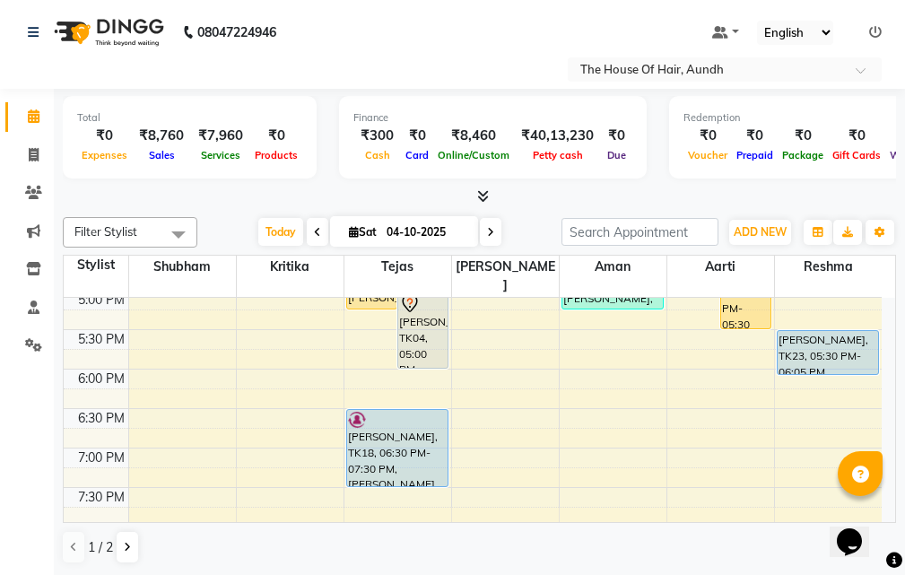
scroll to position [628, 0]
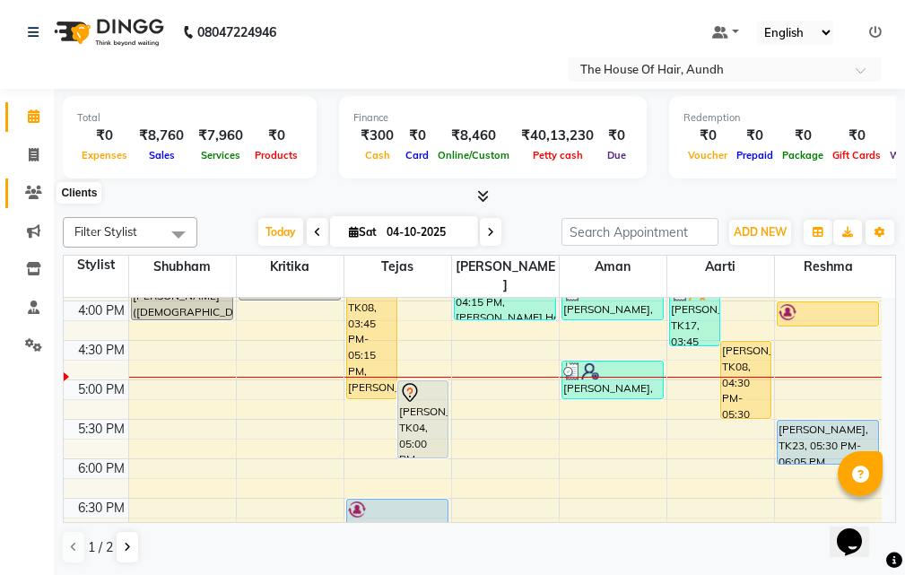
click at [40, 188] on icon at bounding box center [33, 192] width 17 height 13
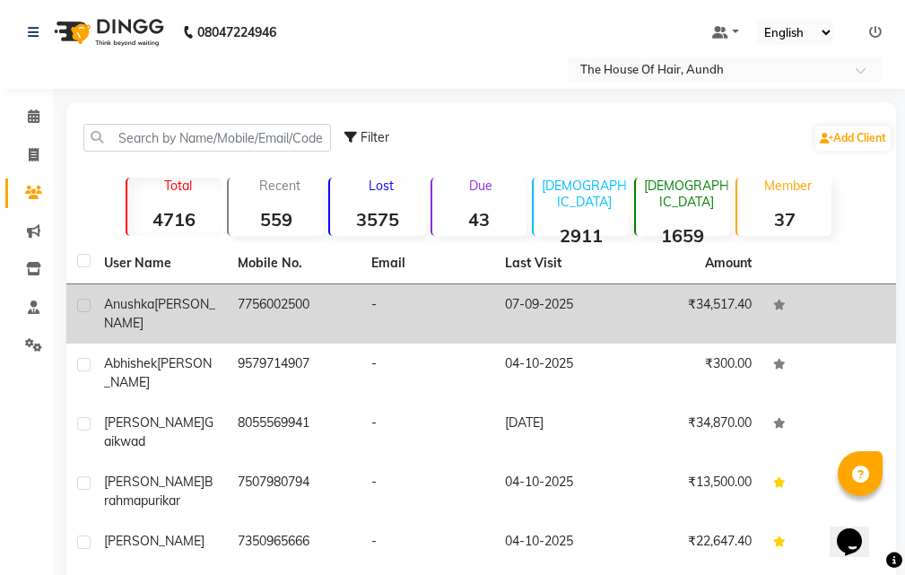
click at [273, 314] on td "7756002500" at bounding box center [294, 313] width 134 height 59
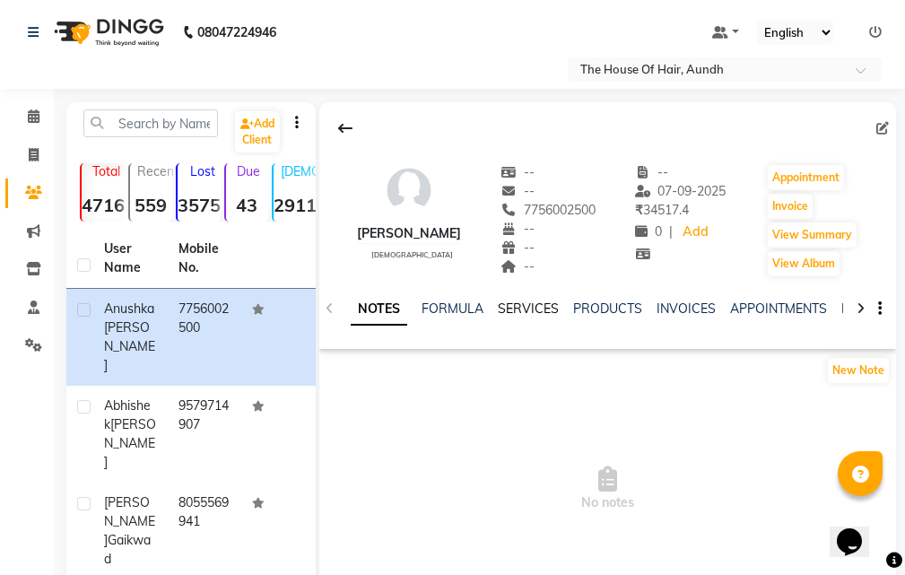
click at [525, 302] on link "SERVICES" at bounding box center [528, 308] width 61 height 16
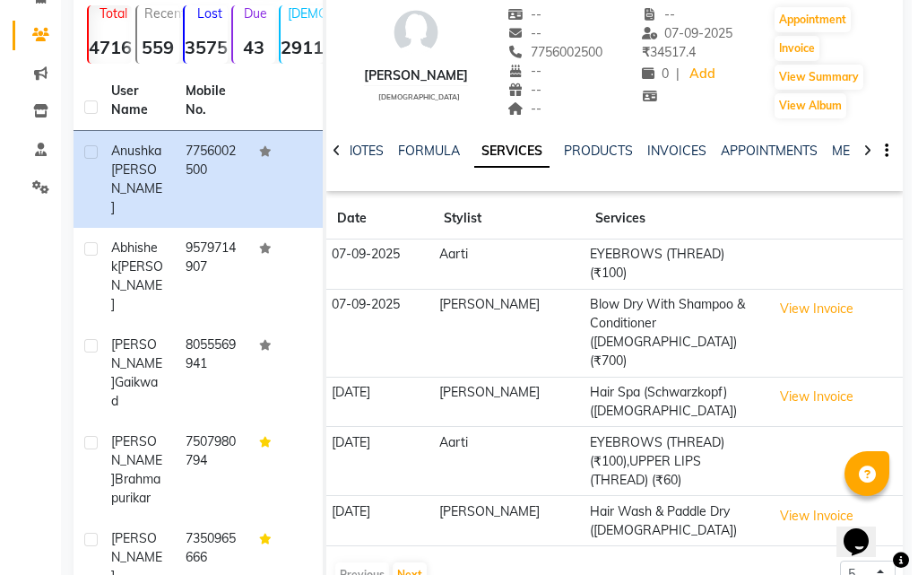
scroll to position [179, 0]
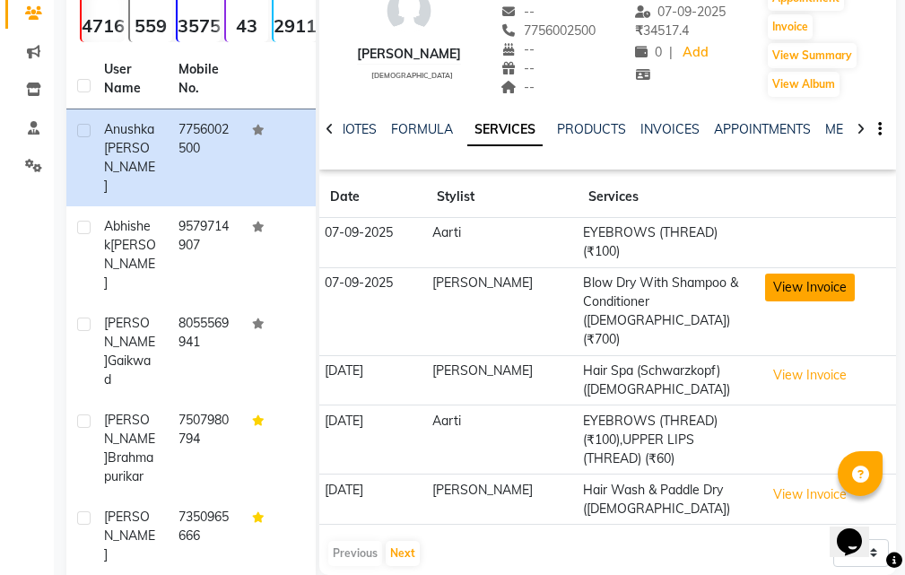
click at [783, 273] on button "View Invoice" at bounding box center [810, 287] width 90 height 28
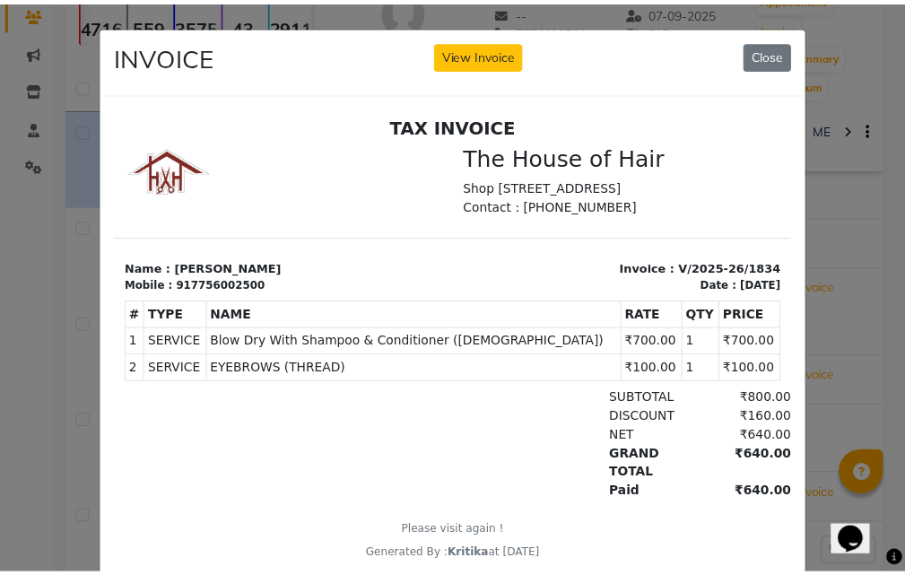
scroll to position [14, 0]
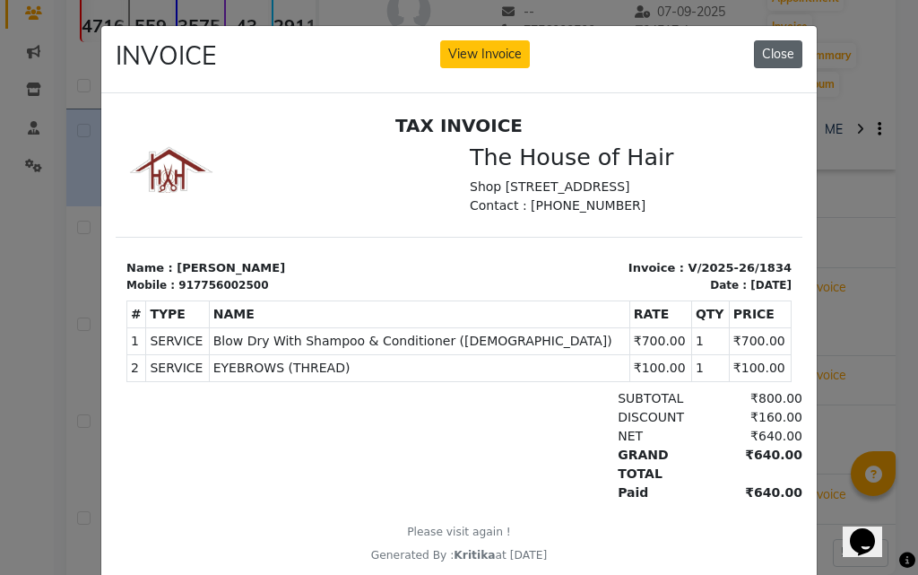
click at [776, 58] on button "Close" at bounding box center [778, 54] width 48 height 28
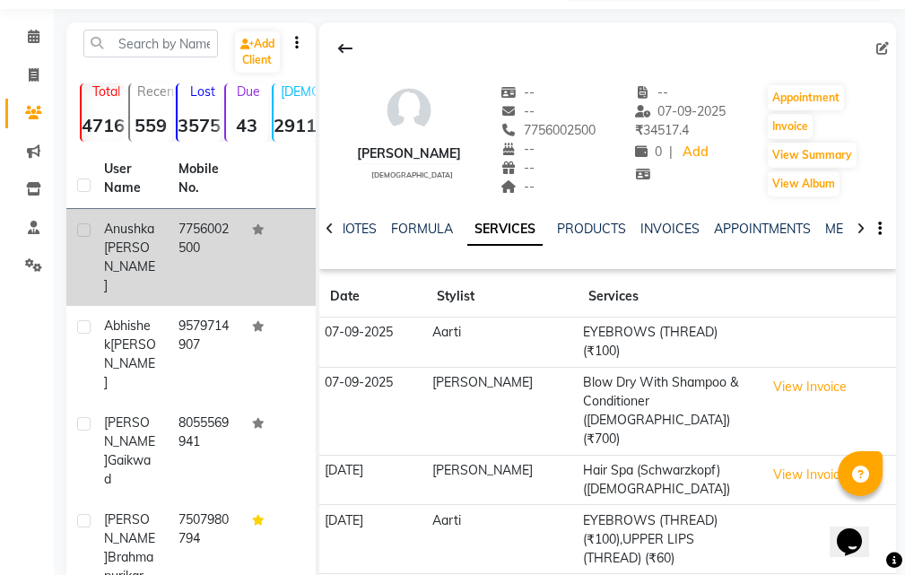
scroll to position [0, 0]
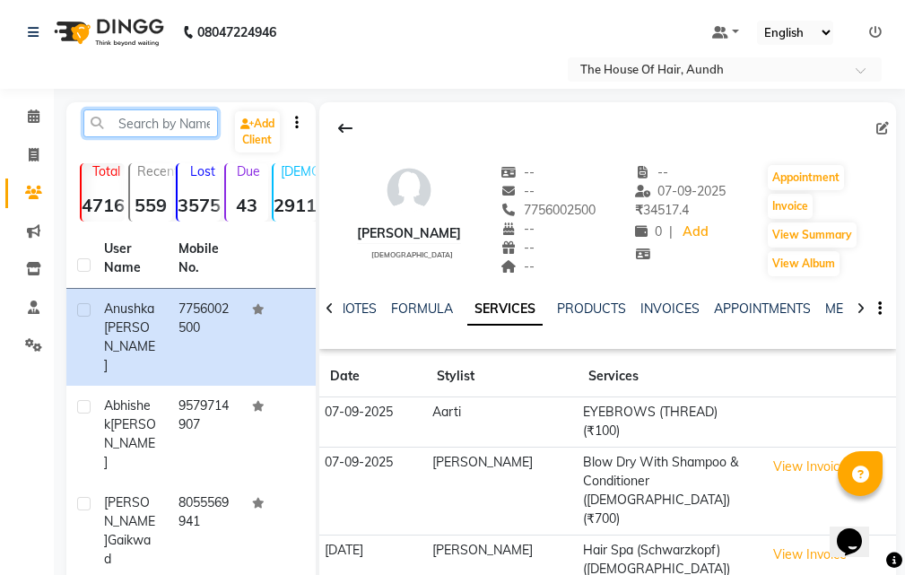
click at [152, 126] on input "text" at bounding box center [150, 123] width 134 height 28
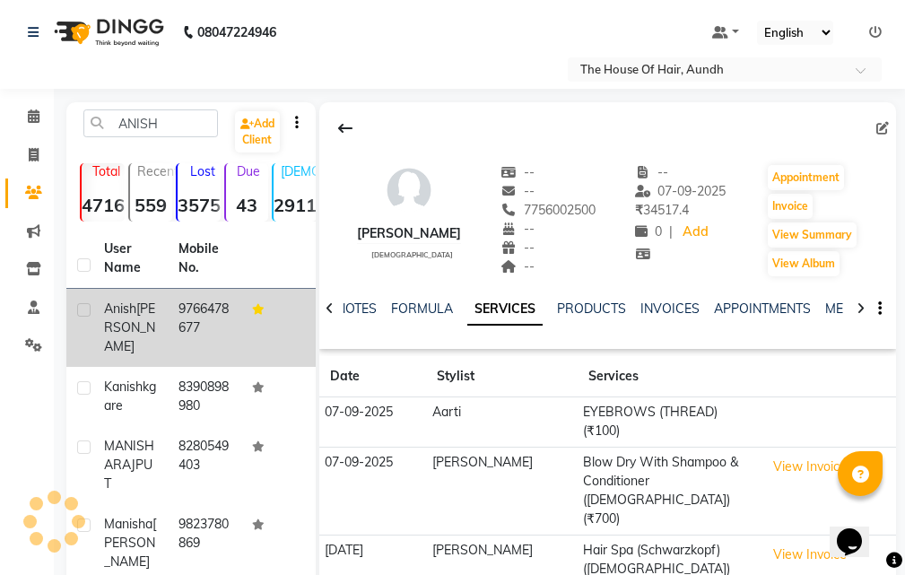
click at [178, 330] on td "9766478677" at bounding box center [205, 328] width 74 height 78
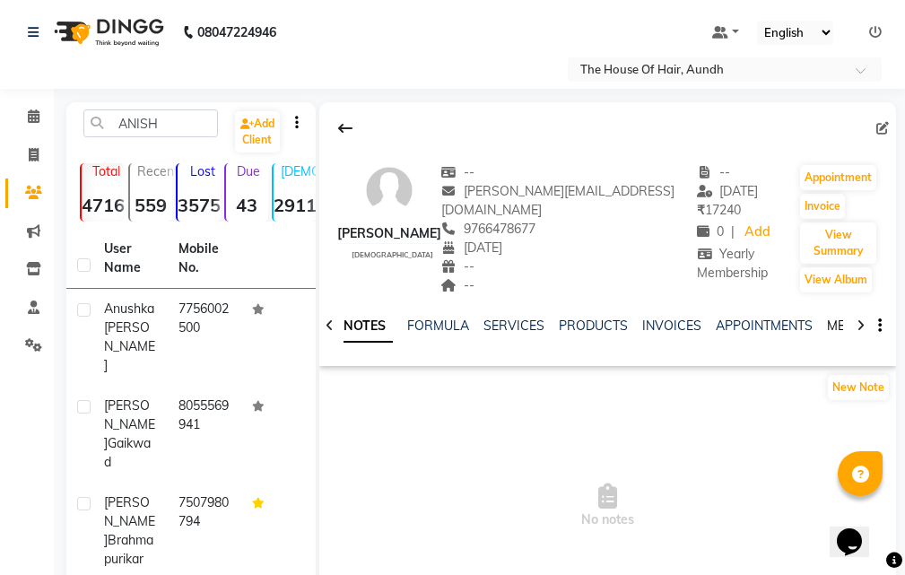
click at [832, 317] on link "MEMBERSHIP" at bounding box center [868, 325] width 83 height 16
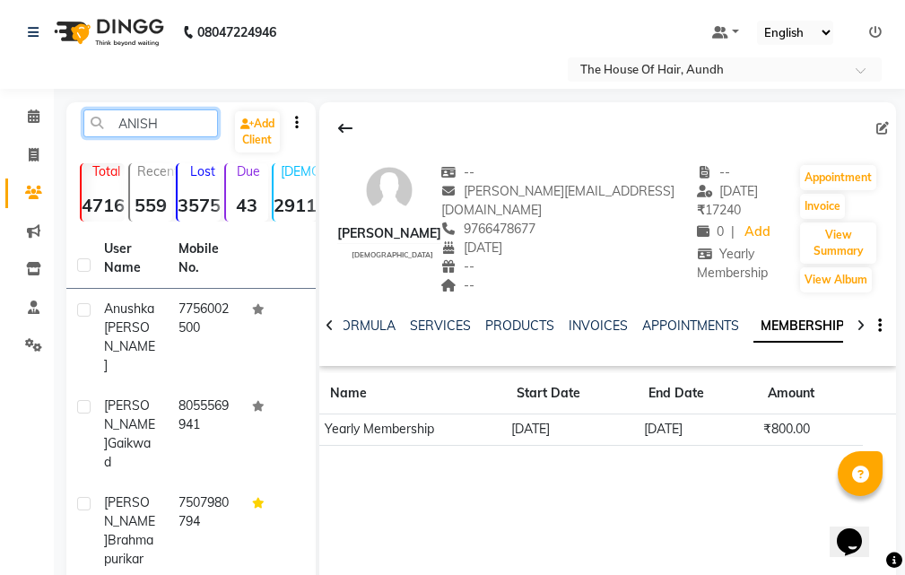
click at [171, 119] on input "ANISH" at bounding box center [150, 123] width 134 height 28
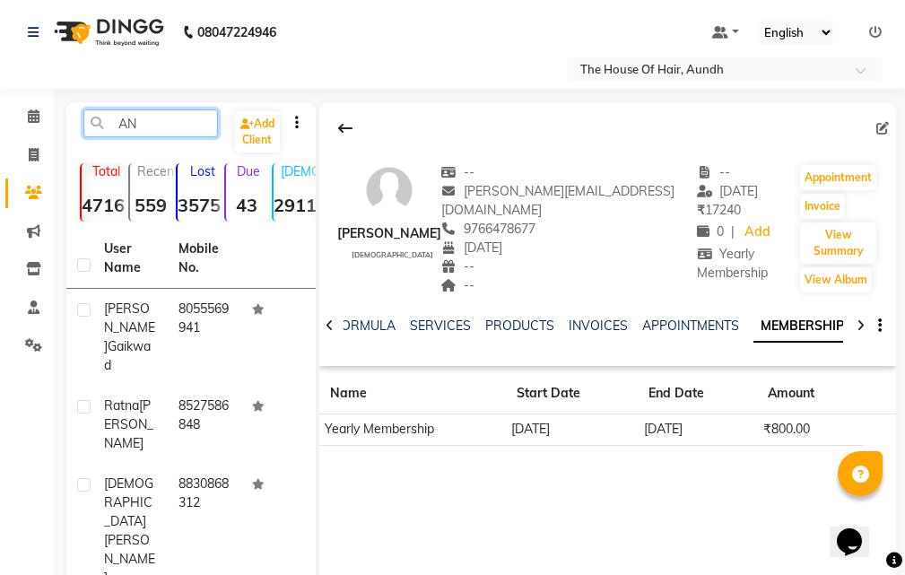
type input "A"
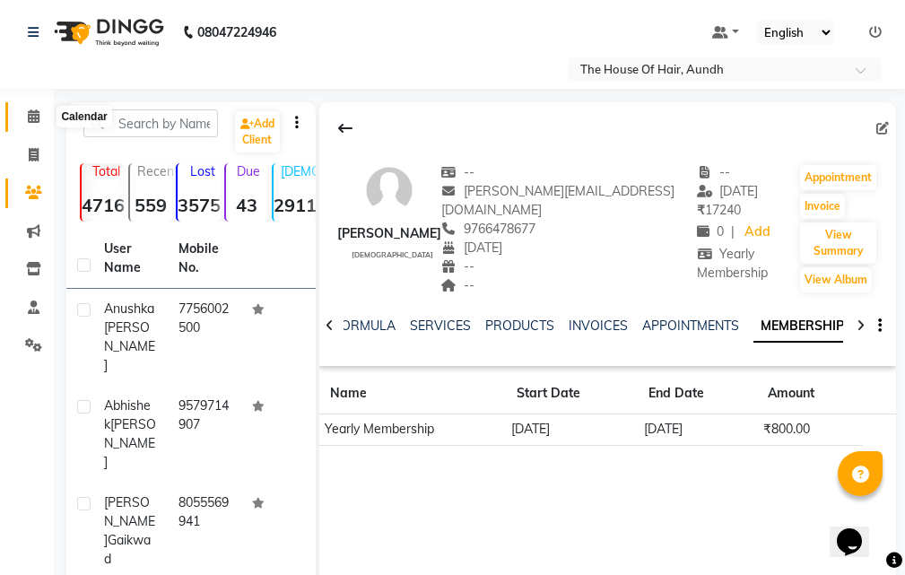
click at [33, 113] on icon at bounding box center [34, 115] width 12 height 13
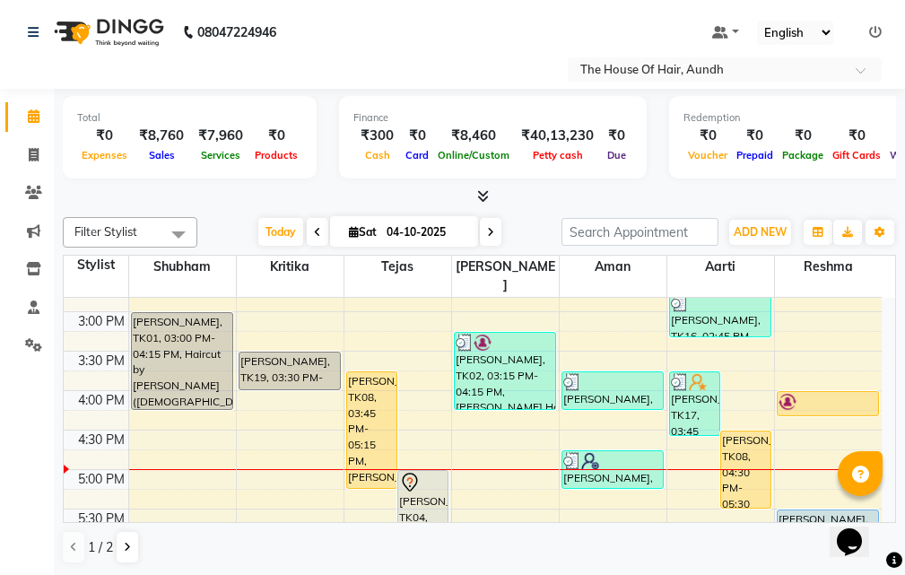
scroll to position [628, 0]
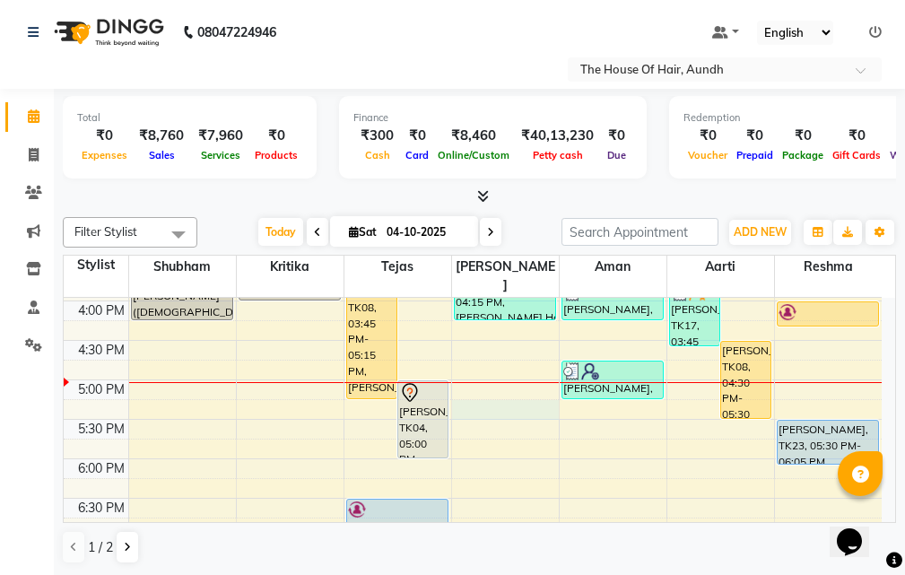
click at [507, 386] on div "8:00 AM 8:30 AM 9:00 AM 9:30 AM 10:00 AM 10:30 AM 11:00 AM 11:30 AM 12:00 PM 12…" at bounding box center [473, 222] width 818 height 1104
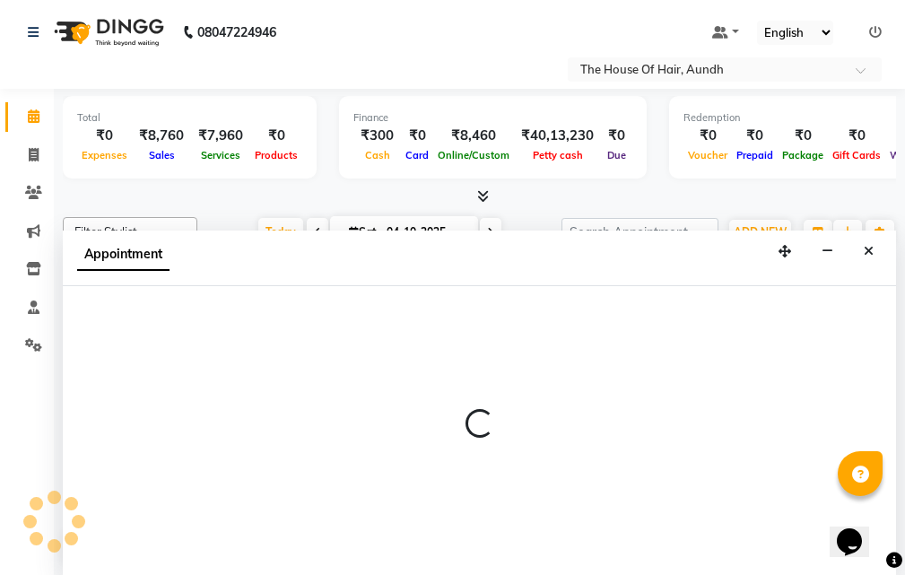
scroll to position [1, 0]
select select "32779"
select select "1035"
select select "tentative"
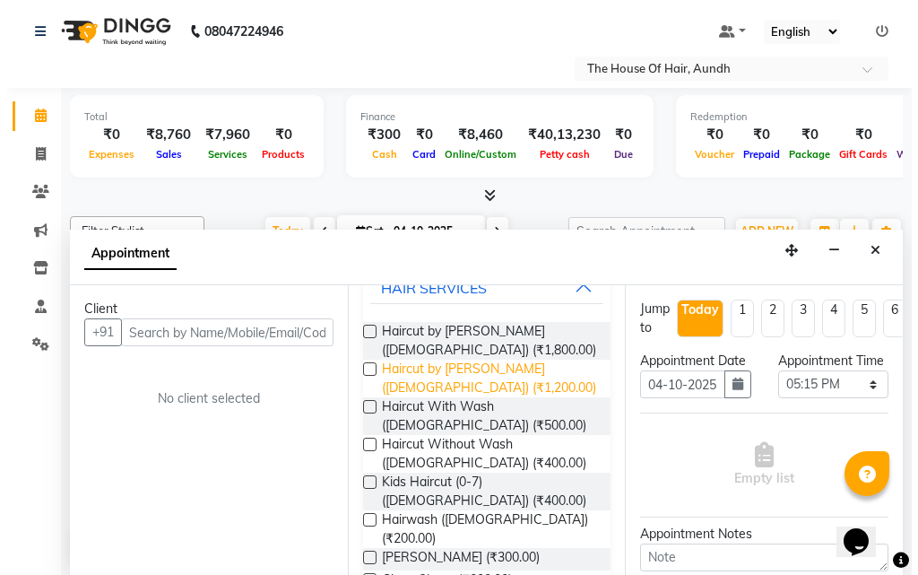
scroll to position [179, 0]
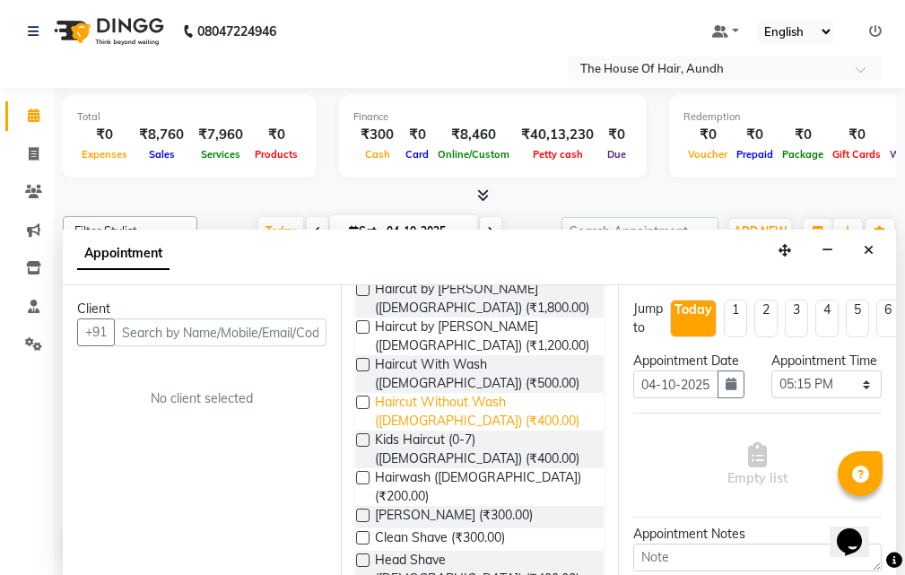
click at [431, 410] on span "Haircut Without Wash ([DEMOGRAPHIC_DATA]) (₹400.00)" at bounding box center [482, 412] width 215 height 38
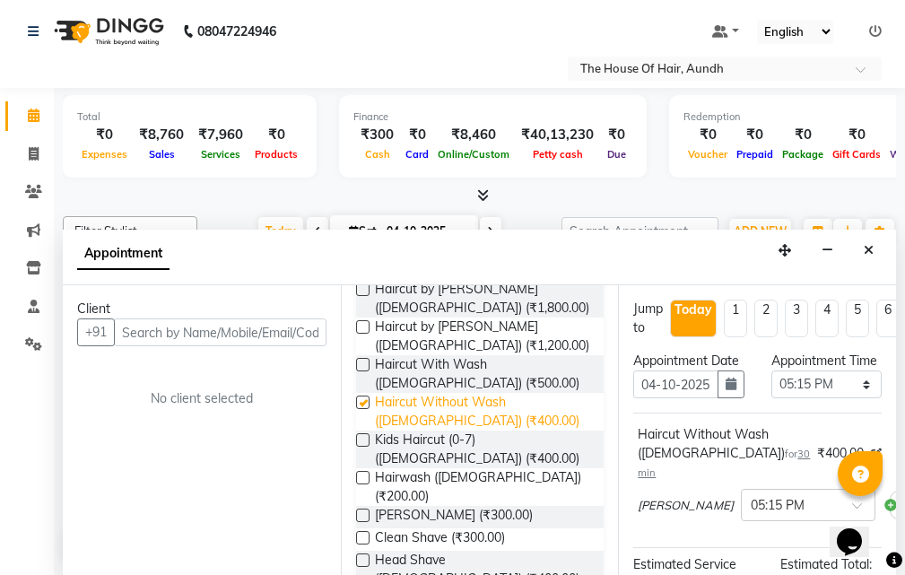
checkbox input "false"
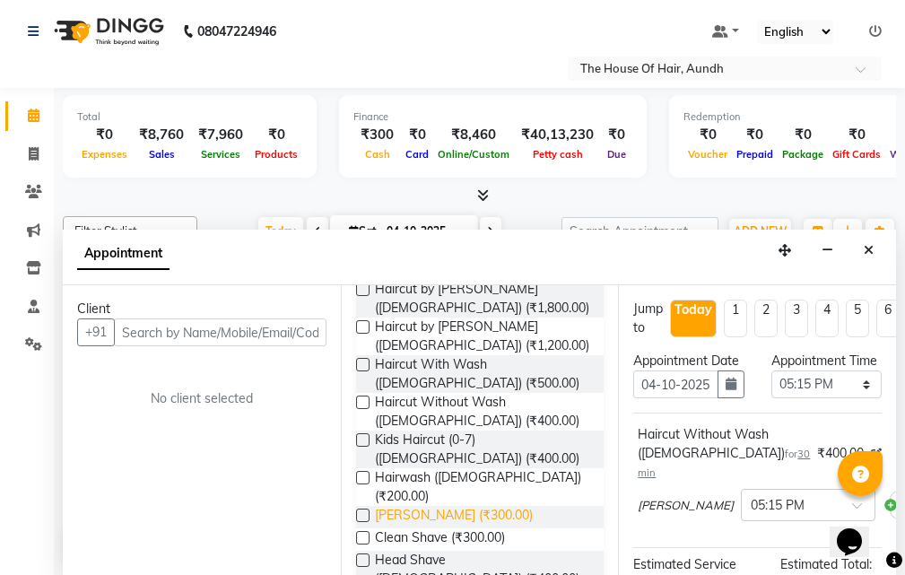
click at [438, 506] on span "[PERSON_NAME] (₹300.00)" at bounding box center [454, 517] width 158 height 22
checkbox input "false"
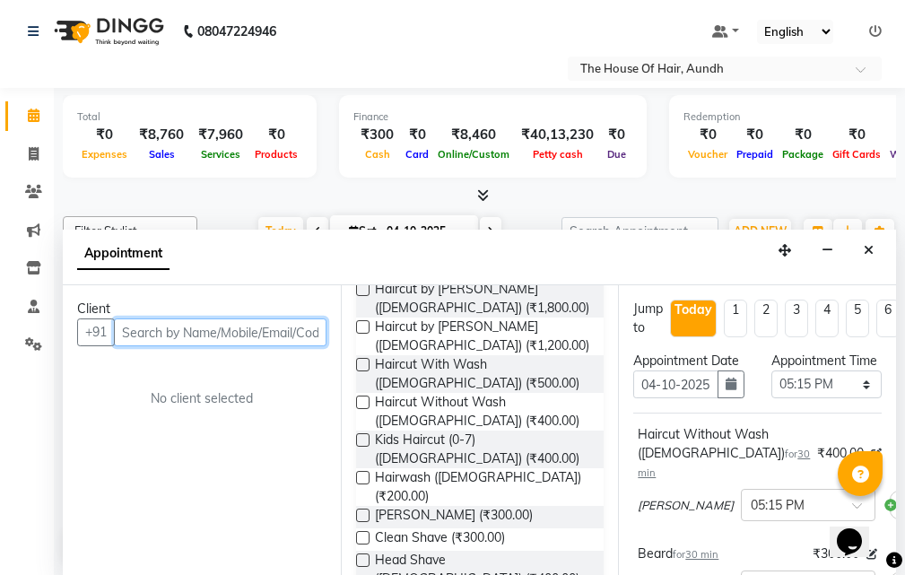
click at [220, 339] on input "text" at bounding box center [220, 332] width 212 height 28
type input "8788595670"
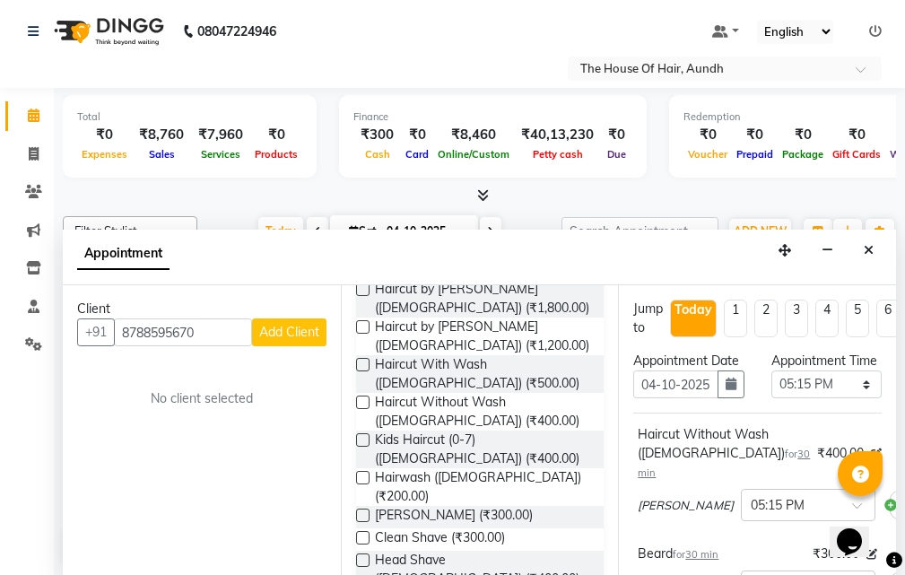
click at [280, 338] on span "Add Client" at bounding box center [289, 332] width 60 height 16
select select
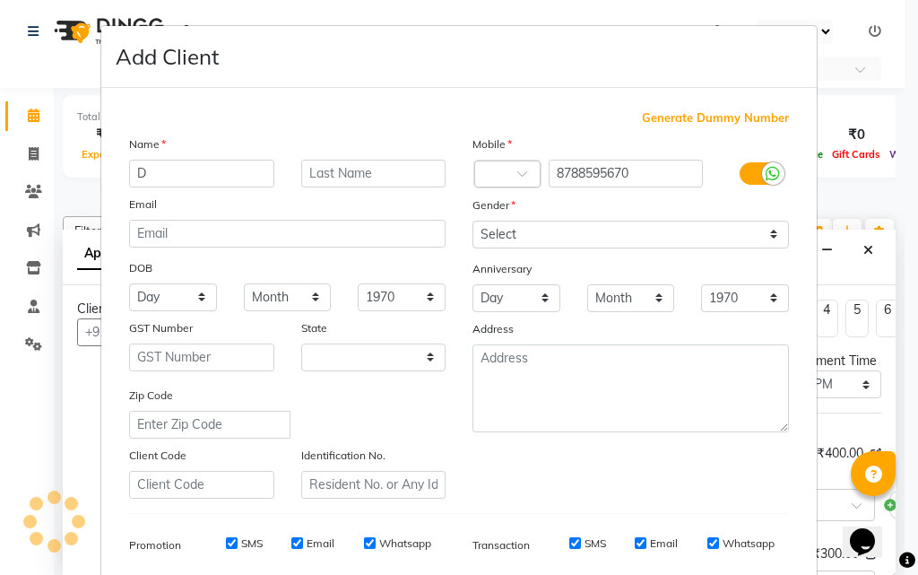
type input "DE"
select select "22"
type input "DEVENDRA"
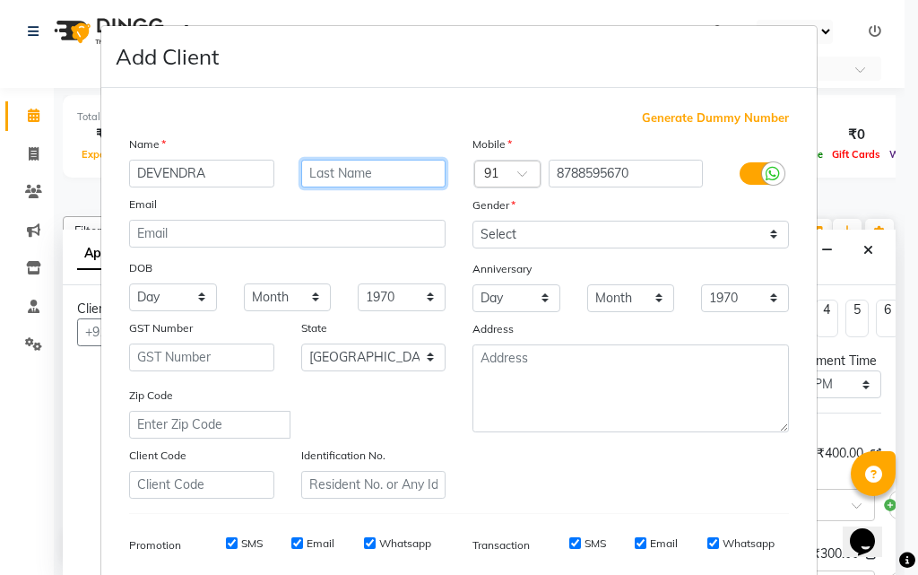
click at [340, 178] on input "text" at bounding box center [373, 174] width 145 height 28
type input "[DEMOGRAPHIC_DATA]"
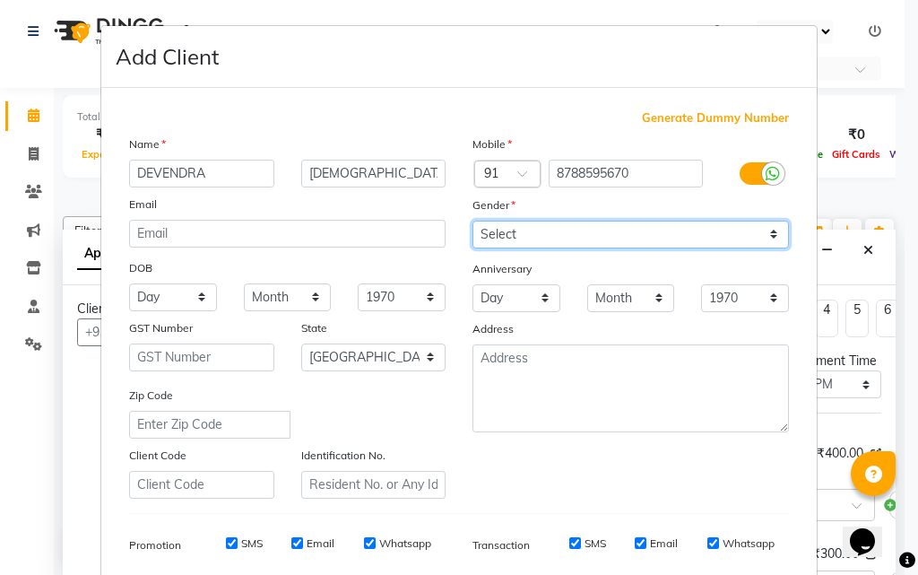
click at [526, 232] on select "Select [DEMOGRAPHIC_DATA] [DEMOGRAPHIC_DATA] Other Prefer Not To Say" at bounding box center [631, 235] width 317 height 28
select select "[DEMOGRAPHIC_DATA]"
click at [473, 221] on select "Select [DEMOGRAPHIC_DATA] [DEMOGRAPHIC_DATA] Other Prefer Not To Say" at bounding box center [631, 235] width 317 height 28
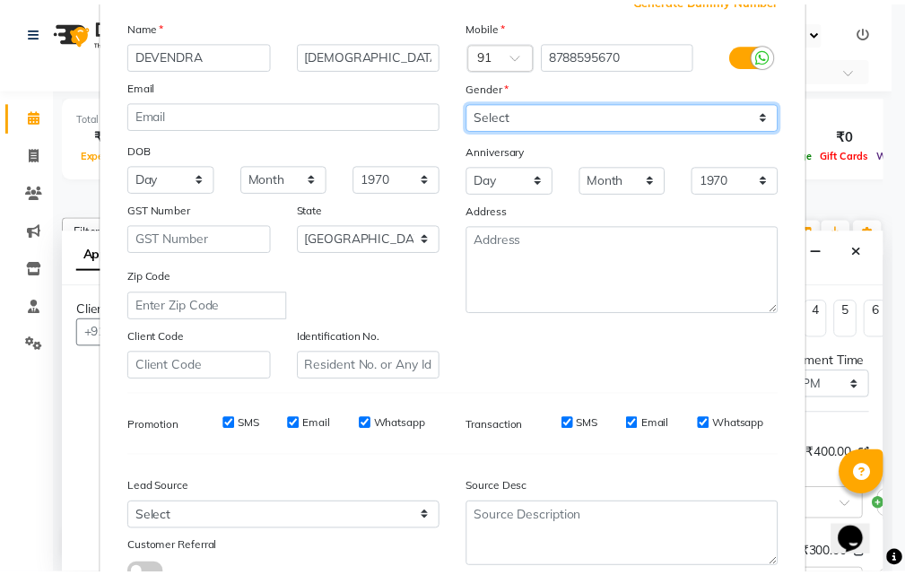
scroll to position [253, 0]
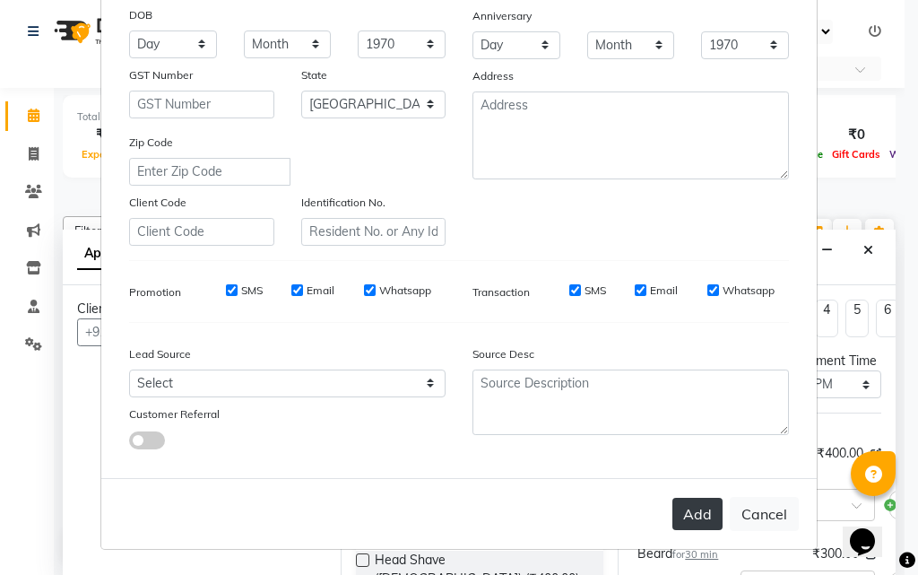
click at [699, 507] on button "Add" at bounding box center [697, 514] width 50 height 32
select select
select select "null"
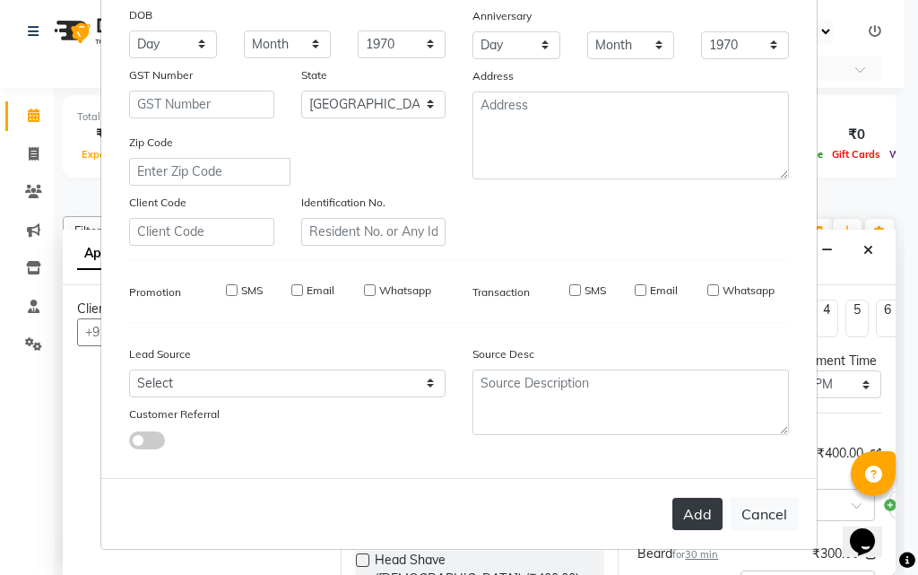
select select
checkbox input "false"
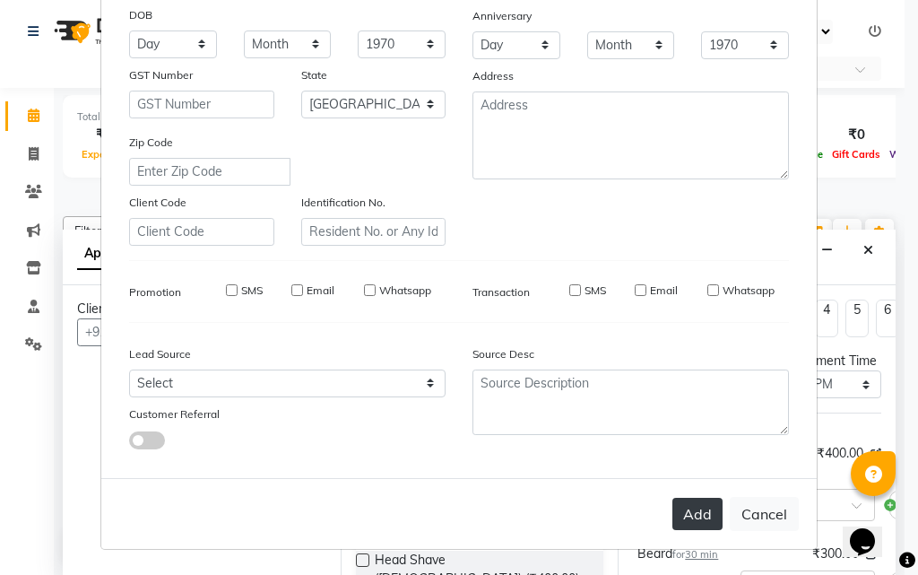
checkbox input "false"
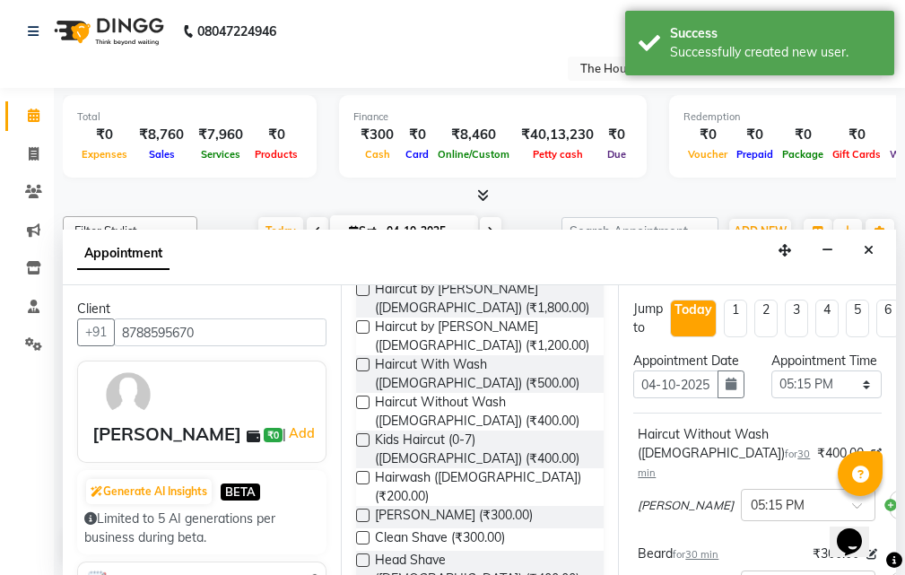
scroll to position [368, 0]
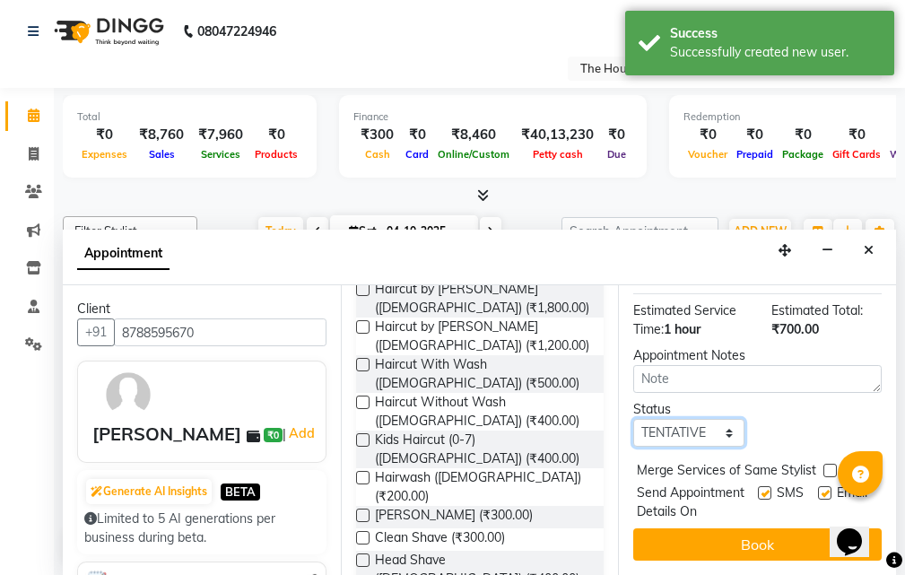
click at [694, 419] on select "Select TENTATIVE CONFIRM CHECK-IN UPCOMING" at bounding box center [688, 433] width 110 height 28
select select "upcoming"
click at [633, 419] on select "Select TENTATIVE CONFIRM CHECK-IN UPCOMING" at bounding box center [688, 433] width 110 height 28
click at [831, 464] on label at bounding box center [829, 470] width 13 height 13
click at [831, 466] on input "checkbox" at bounding box center [829, 472] width 12 height 12
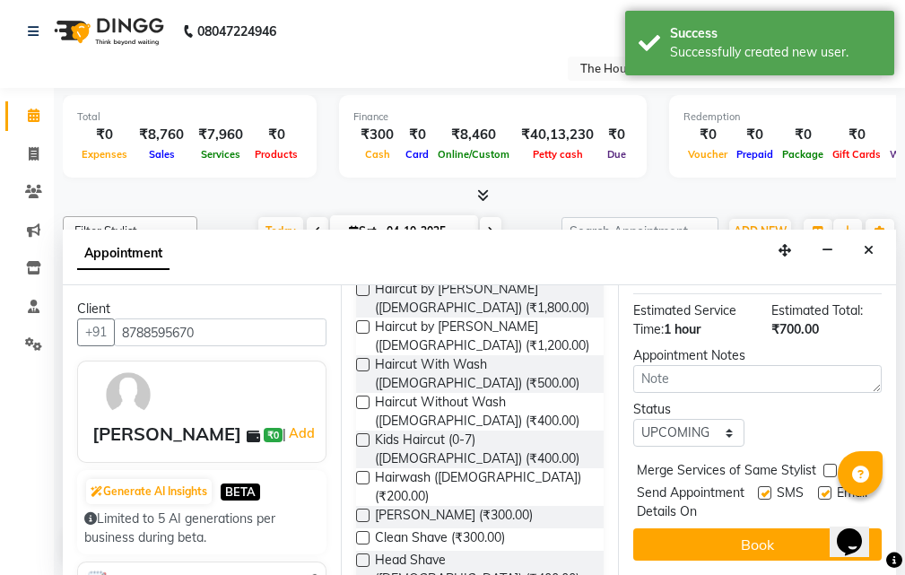
checkbox input "true"
click at [785, 529] on button "Book" at bounding box center [757, 544] width 248 height 32
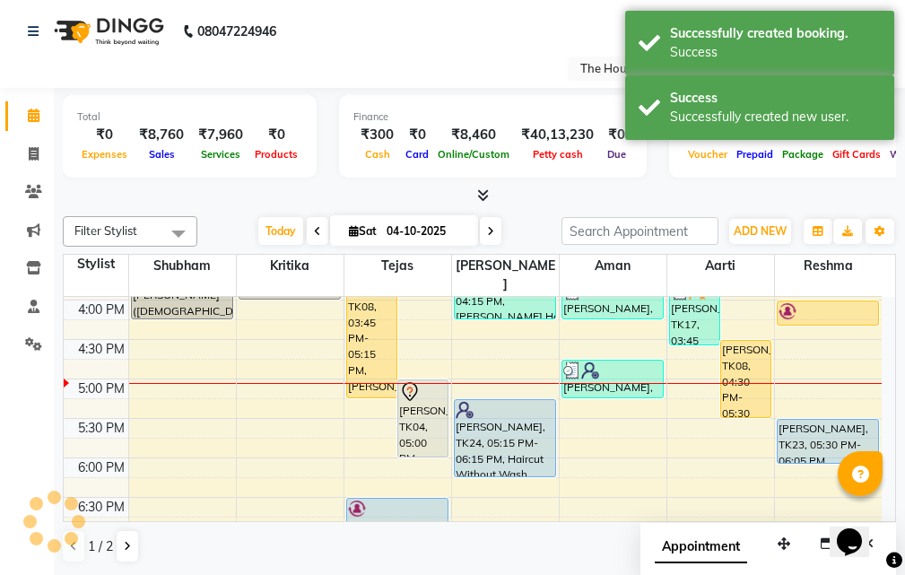
scroll to position [0, 0]
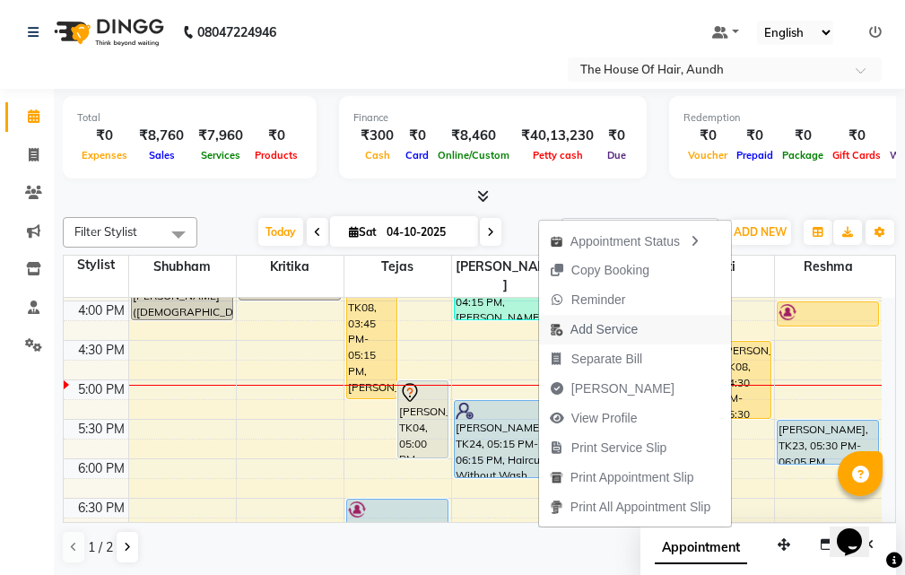
click at [628, 331] on span "Add Service" at bounding box center [603, 329] width 67 height 19
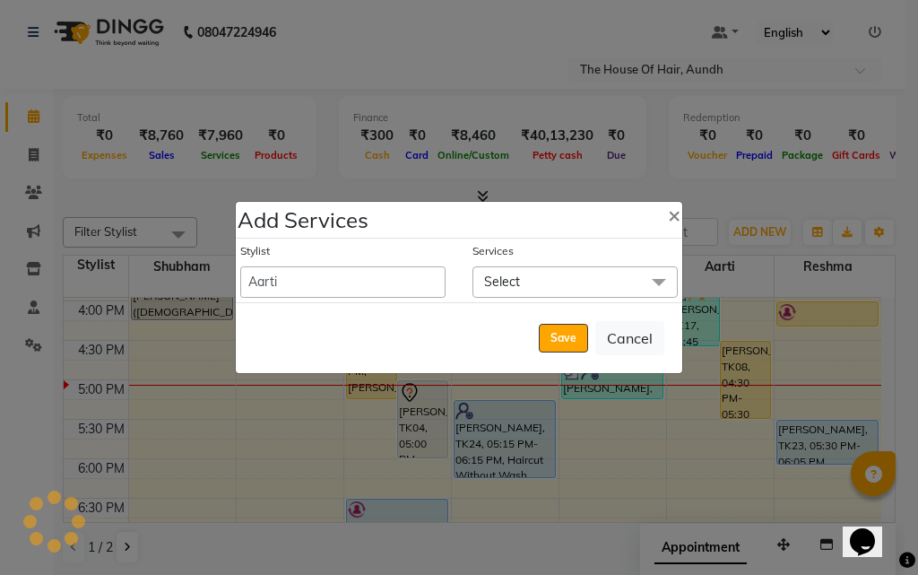
click at [511, 281] on span "Select" at bounding box center [502, 281] width 36 height 16
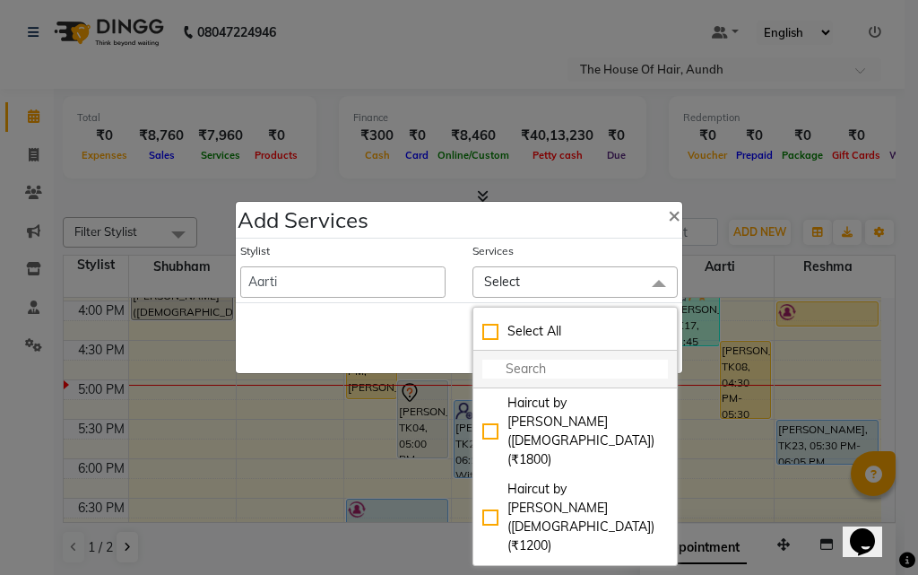
click at [524, 363] on input "multiselect-search" at bounding box center [575, 369] width 186 height 19
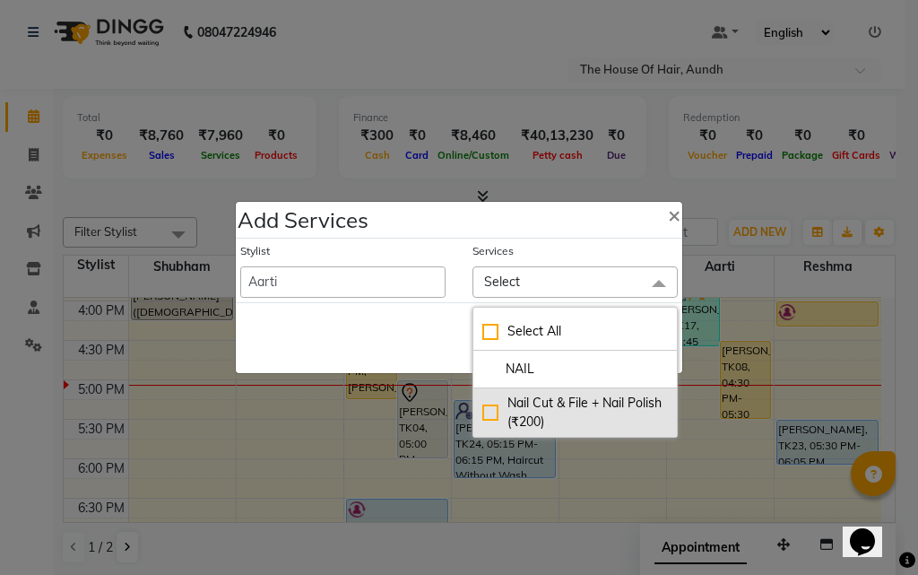
type input "NAIL"
click at [534, 404] on div "Nail Cut & File + Nail Polish (₹200)" at bounding box center [575, 413] width 186 height 38
checkbox input "true"
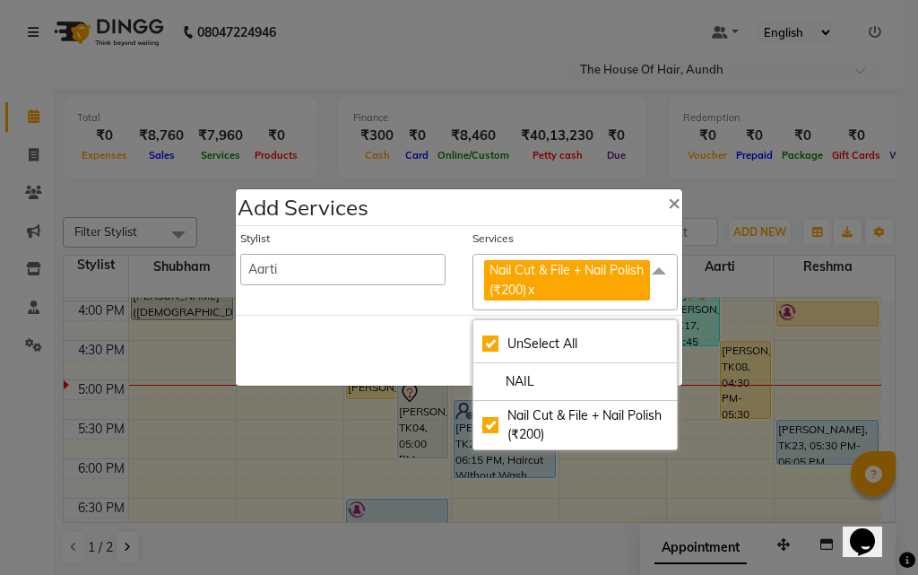
click at [412, 328] on div "Save Cancel" at bounding box center [459, 350] width 447 height 71
checkbox input "false"
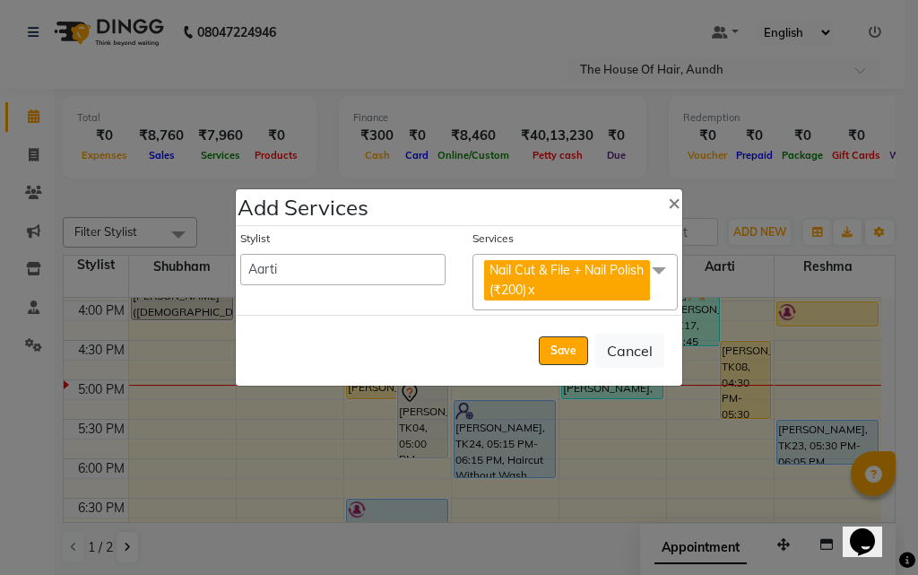
click at [661, 284] on span at bounding box center [659, 271] width 36 height 34
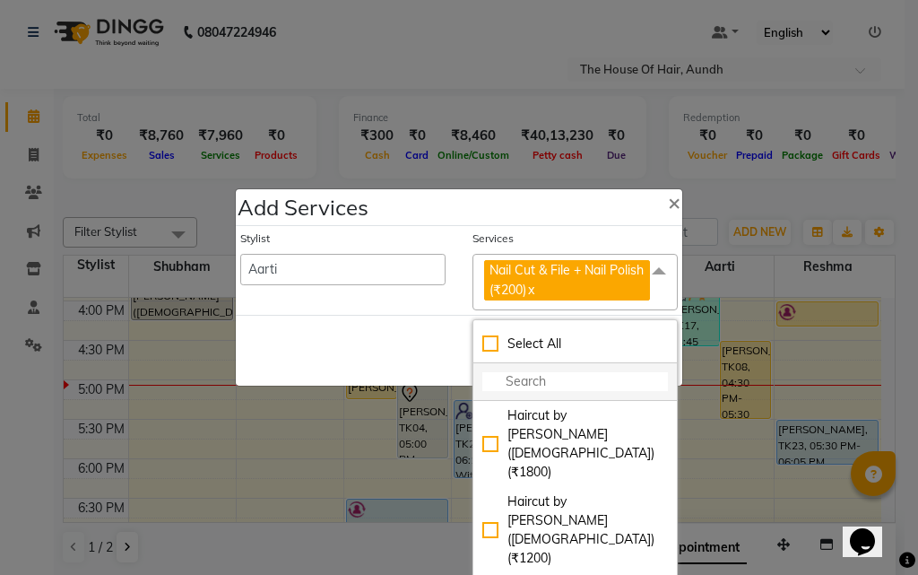
click at [566, 385] on input "multiselect-search" at bounding box center [575, 381] width 186 height 19
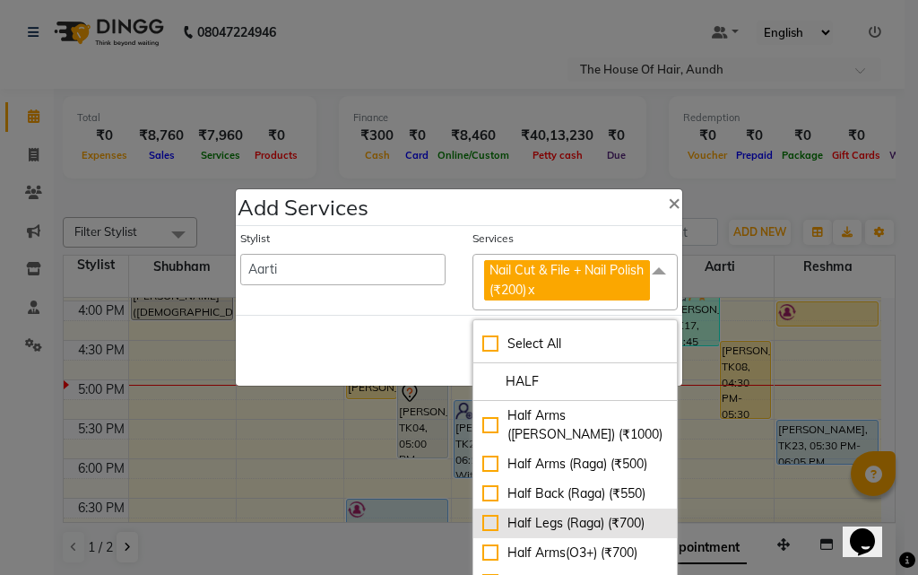
type input "HALF"
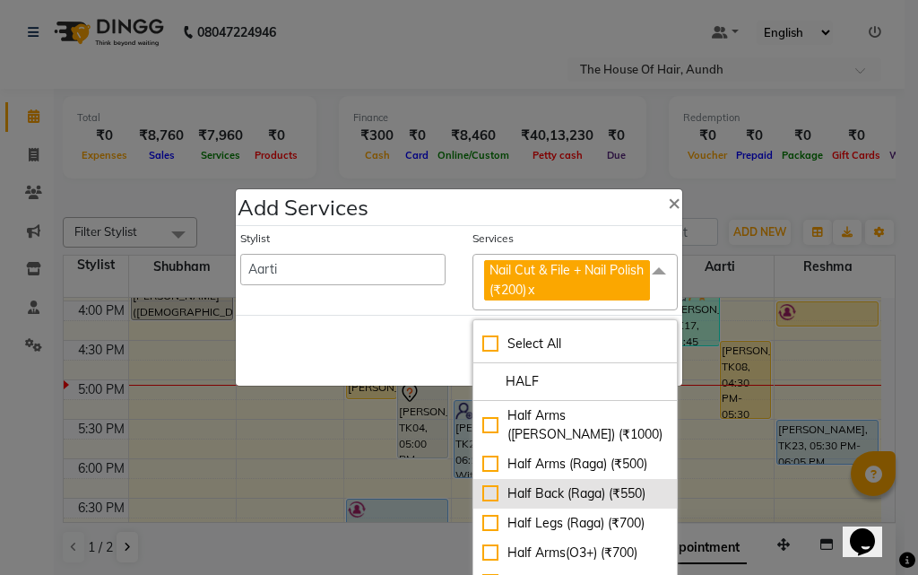
click at [583, 520] on div "Half Legs (Raga) (₹700)" at bounding box center [575, 523] width 186 height 19
checkbox input "true"
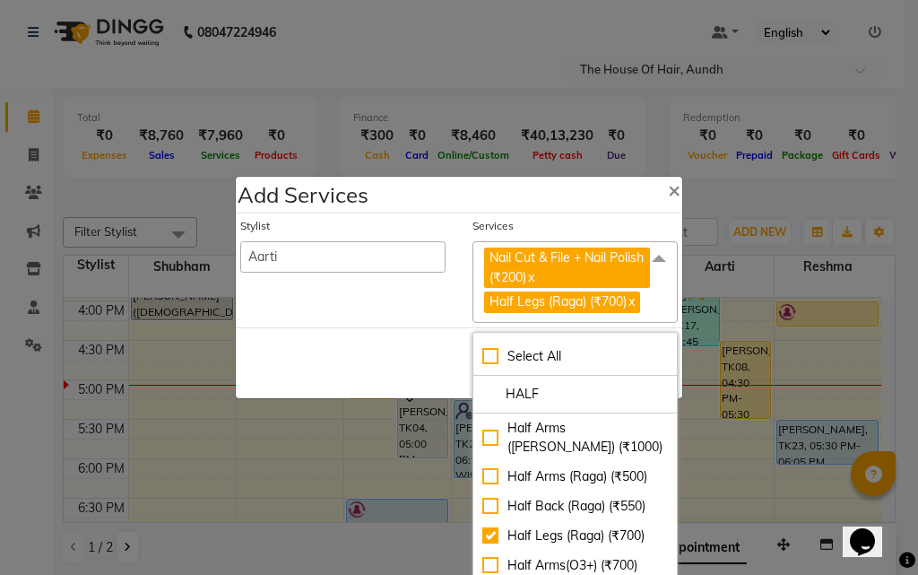
click at [324, 344] on div "Save Cancel" at bounding box center [459, 362] width 447 height 71
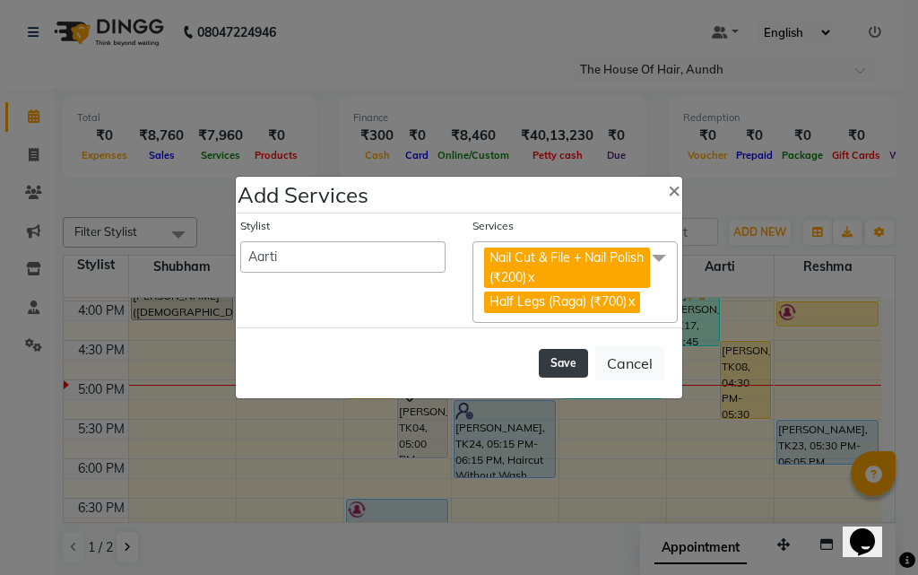
click at [563, 365] on button "Save" at bounding box center [563, 363] width 49 height 29
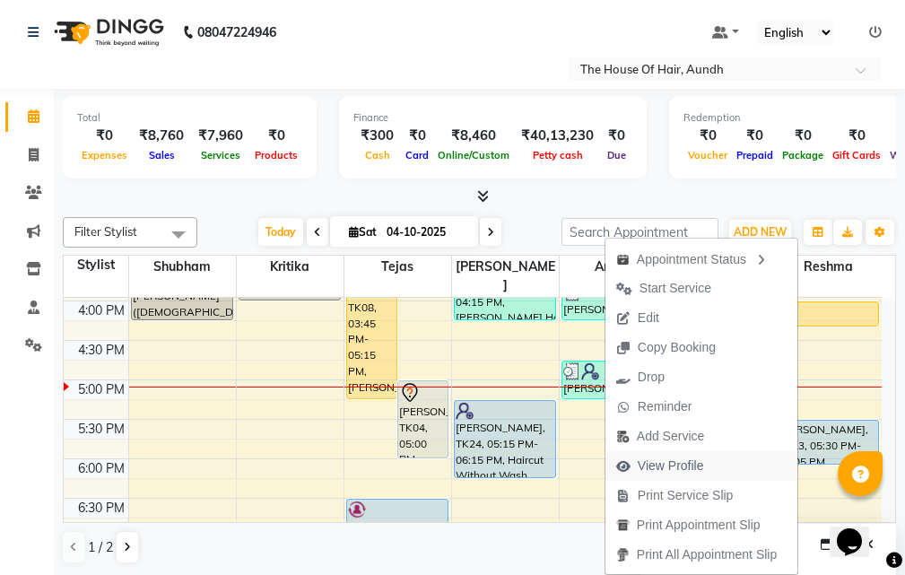
click at [684, 460] on span "View Profile" at bounding box center [670, 465] width 66 height 19
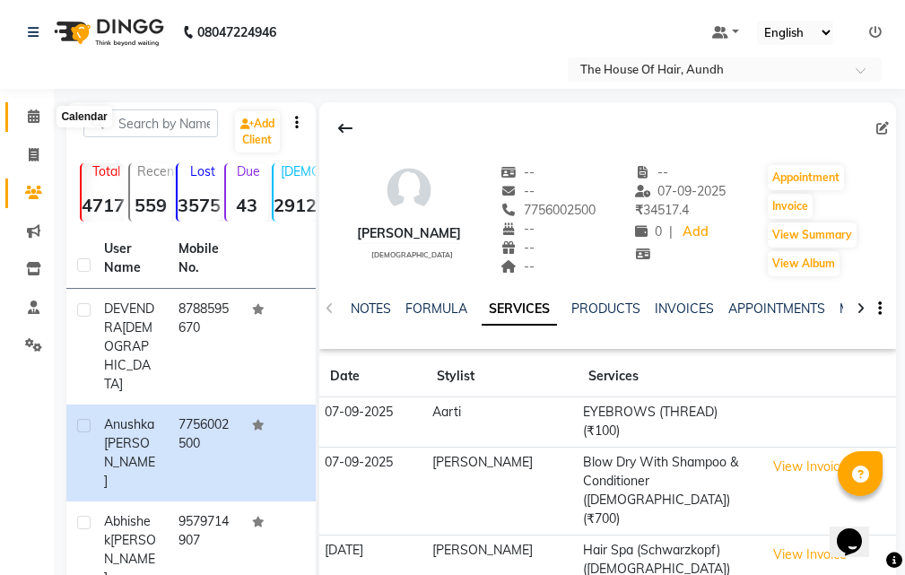
click at [32, 114] on icon at bounding box center [34, 115] width 12 height 13
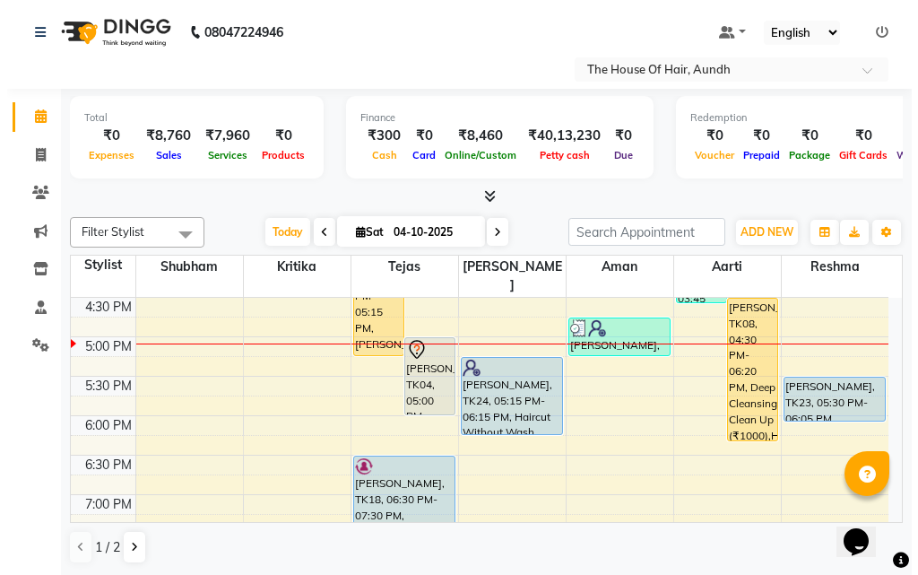
scroll to position [628, 0]
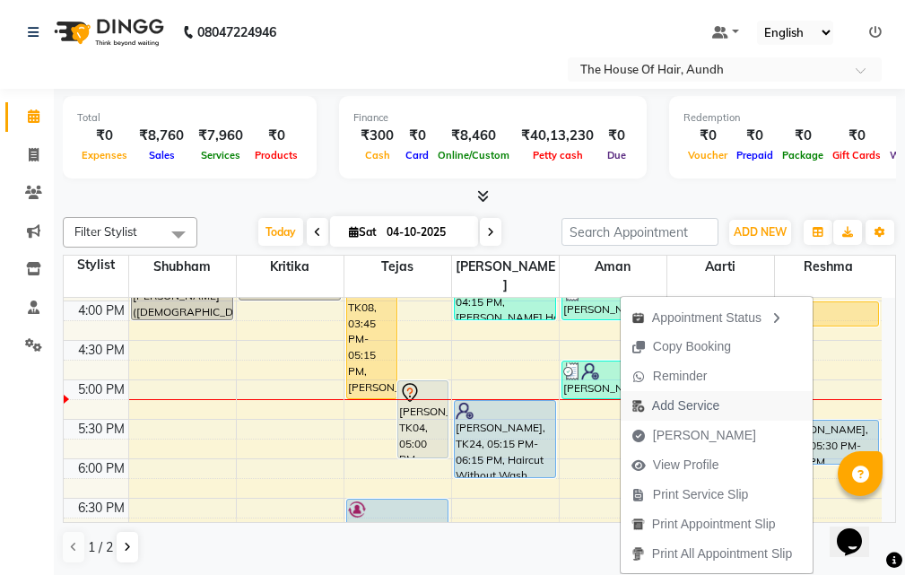
click at [684, 404] on span "Add Service" at bounding box center [685, 405] width 67 height 19
select select "26196"
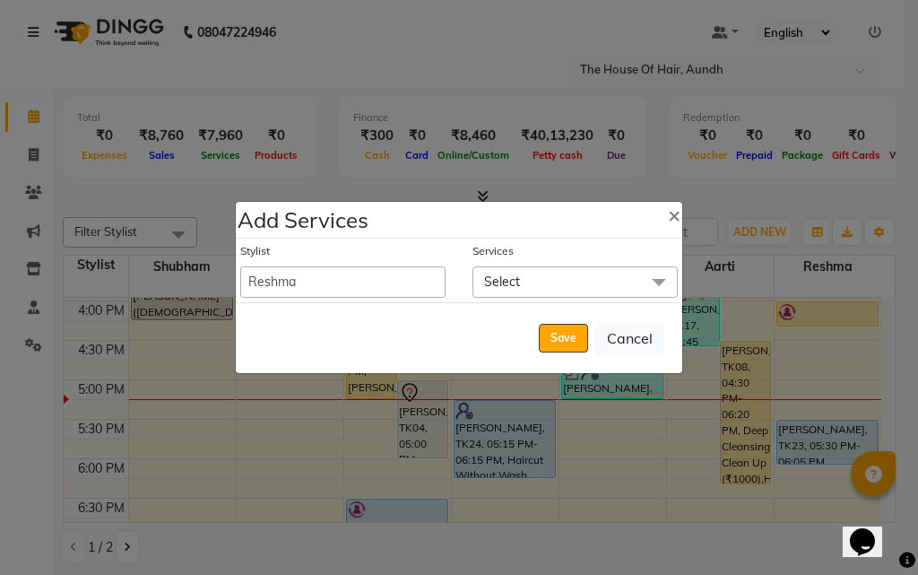
click at [552, 284] on span "Select" at bounding box center [575, 281] width 205 height 31
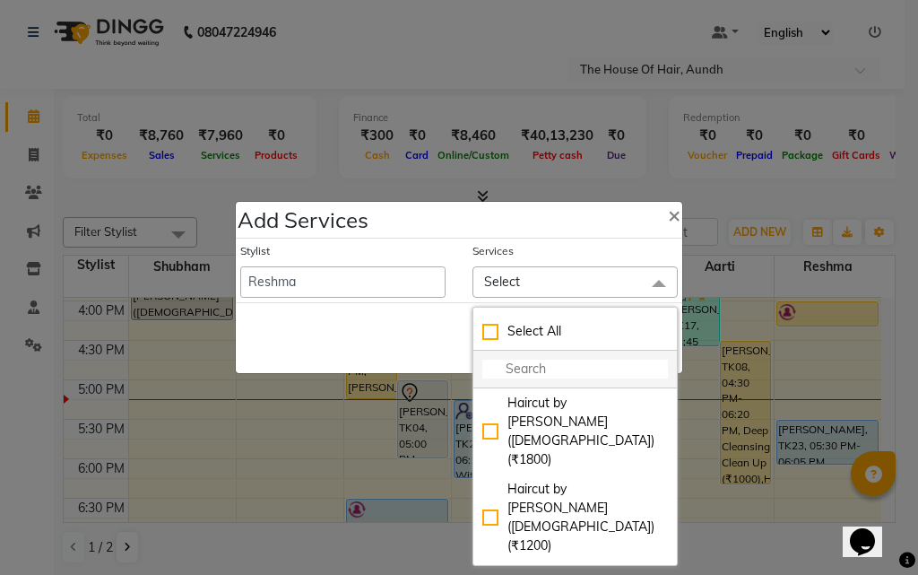
click at [541, 369] on input "multiselect-search" at bounding box center [575, 369] width 186 height 19
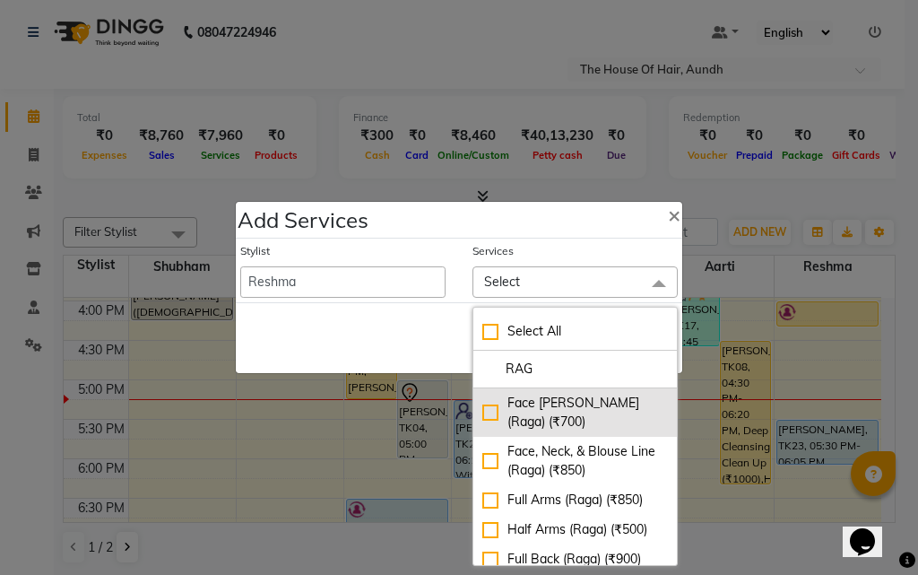
type input "RAG"
click at [566, 419] on div "Face [PERSON_NAME] (Raga) (₹700)" at bounding box center [575, 413] width 186 height 38
checkbox input "true"
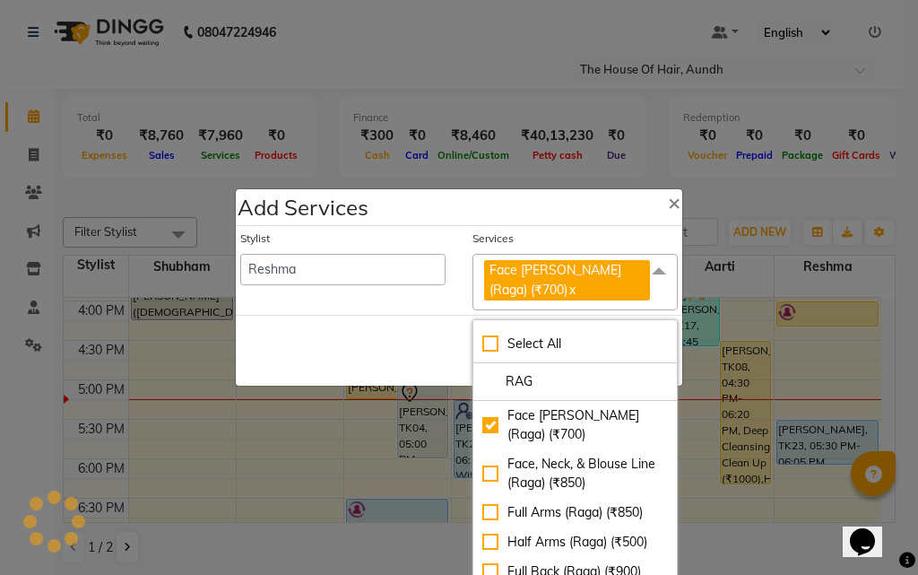
drag, startPoint x: 369, startPoint y: 349, endPoint x: 424, endPoint y: 349, distance: 55.6
click at [369, 349] on div "Save Cancel" at bounding box center [459, 350] width 447 height 71
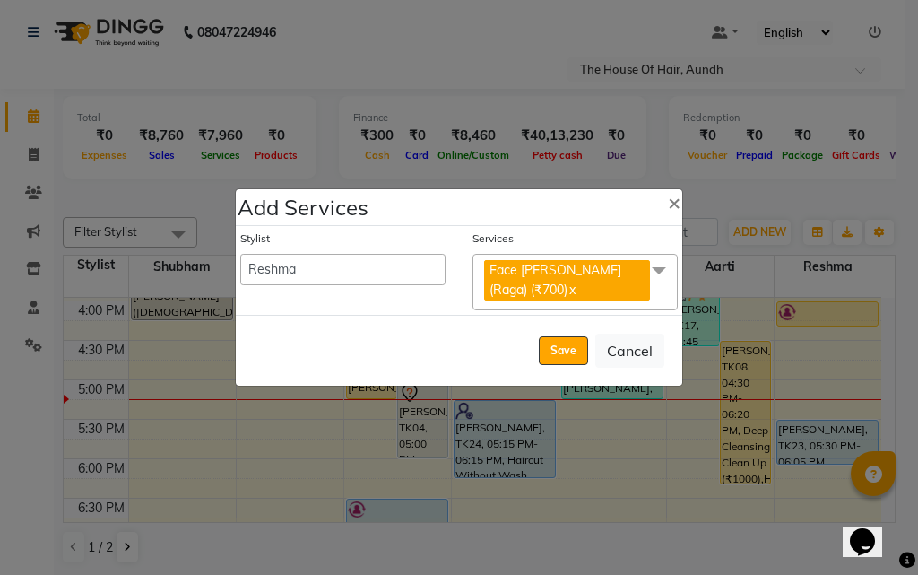
click at [655, 277] on span at bounding box center [659, 271] width 36 height 34
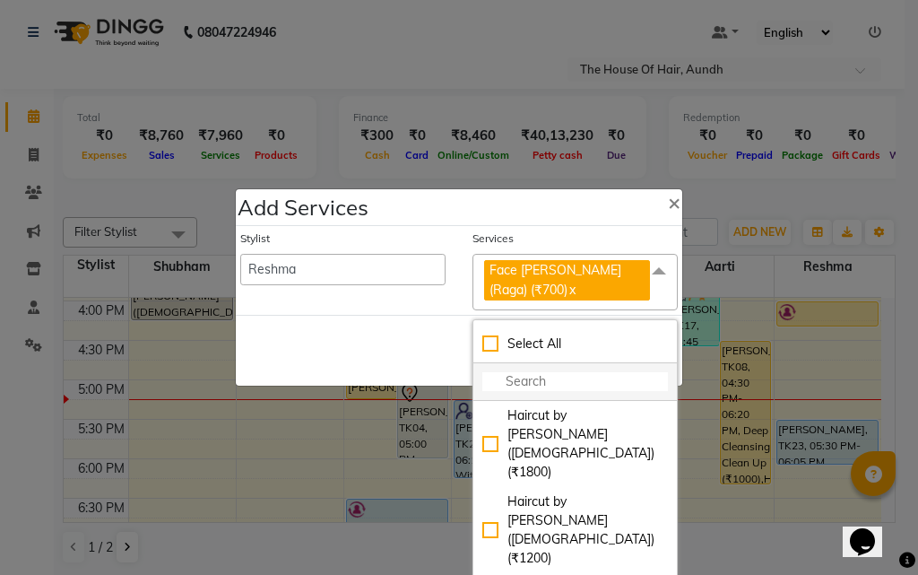
click at [533, 375] on input "multiselect-search" at bounding box center [575, 381] width 186 height 19
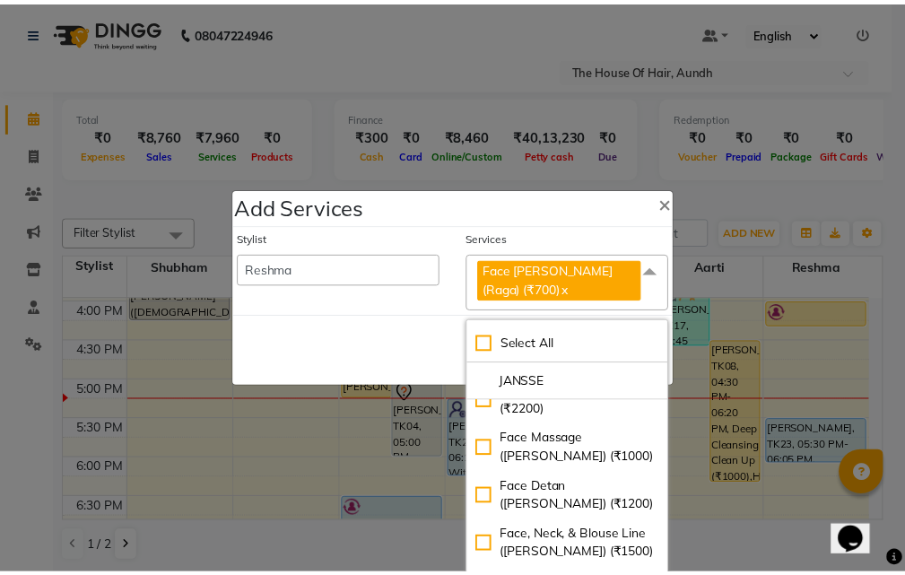
scroll to position [90, 0]
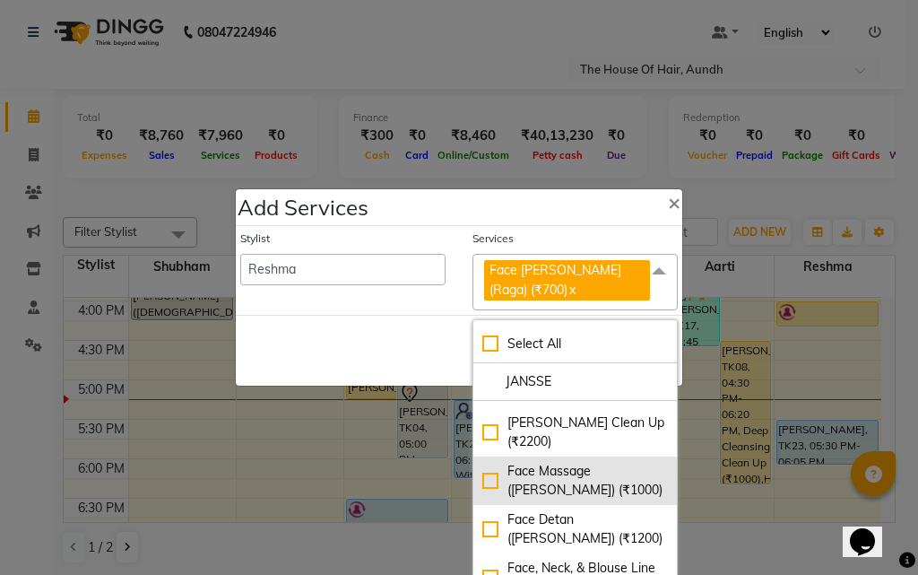
type input "JANSSE"
click at [571, 478] on div "Face Massage ([PERSON_NAME]) (₹1000)" at bounding box center [575, 481] width 186 height 38
checkbox input "true"
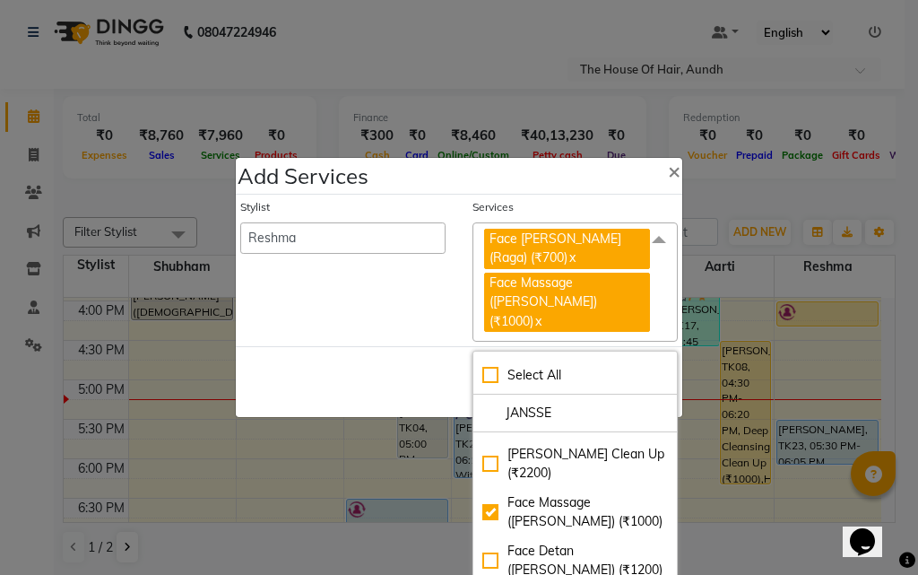
click at [369, 368] on div "Save Cancel" at bounding box center [459, 381] width 447 height 71
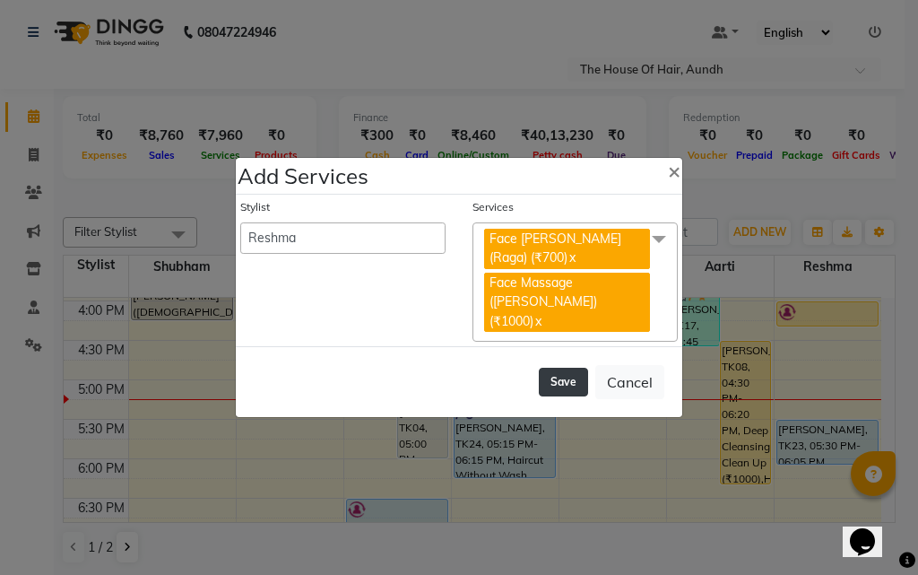
click at [561, 380] on button "Save" at bounding box center [563, 382] width 49 height 29
select select "26084"
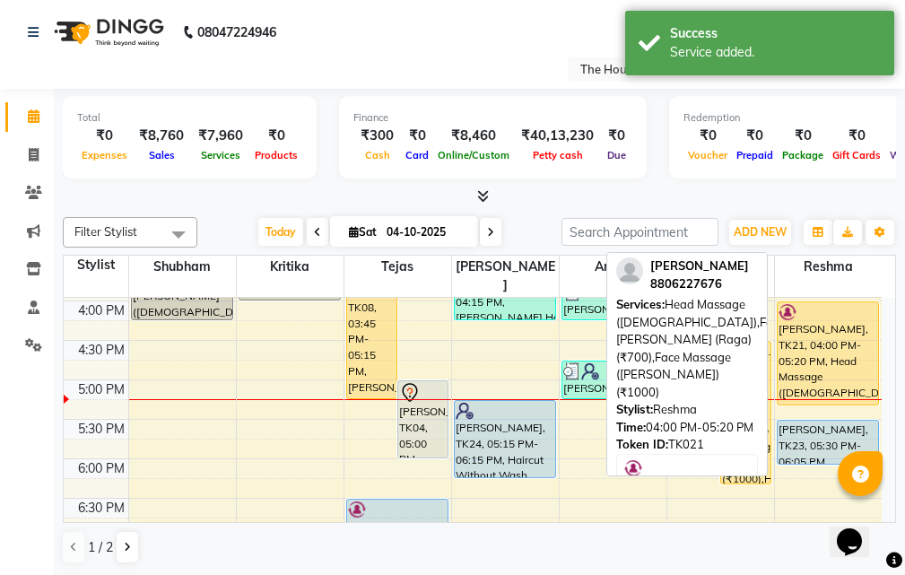
click at [826, 357] on div "[PERSON_NAME], TK21, 04:00 PM-05:20 PM, Head Massage ([DEMOGRAPHIC_DATA]),Face …" at bounding box center [827, 353] width 101 height 102
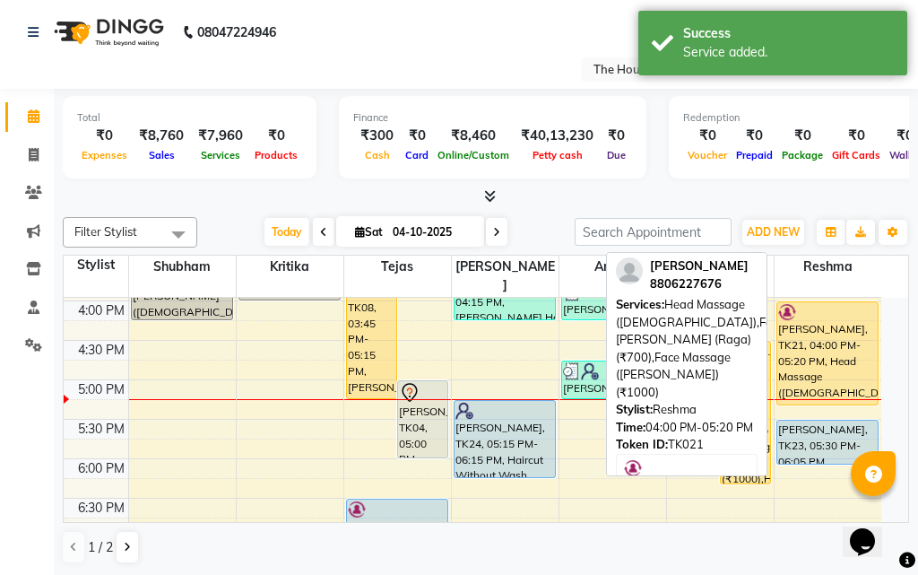
select select "1"
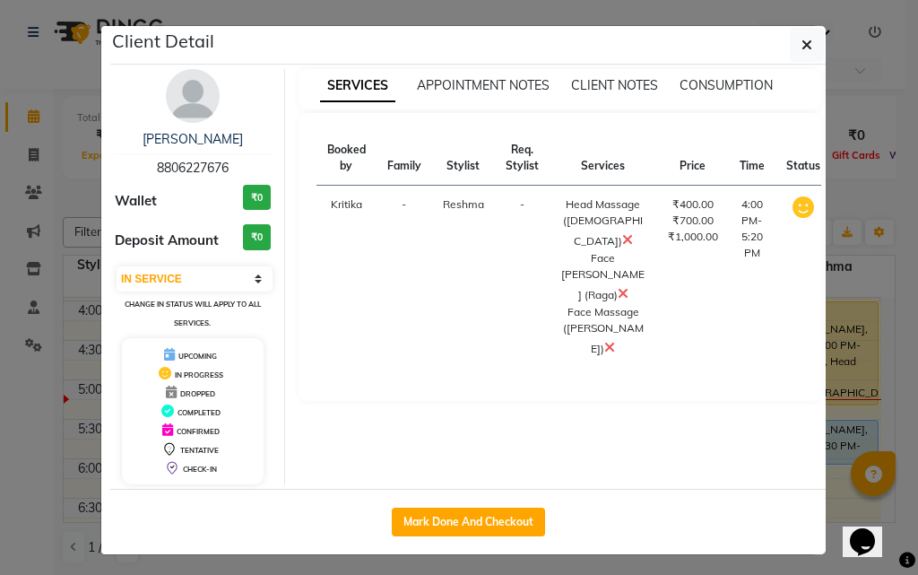
click at [622, 238] on icon at bounding box center [627, 239] width 11 height 14
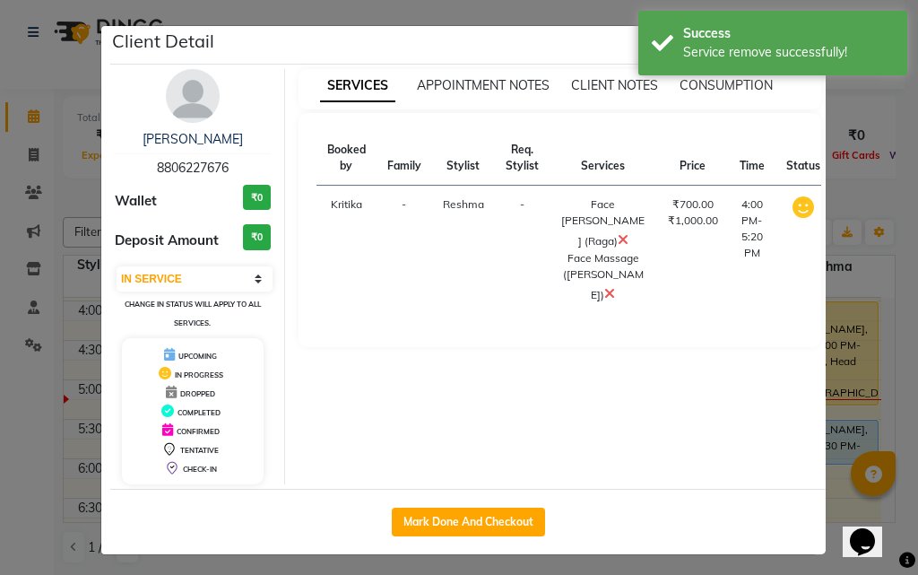
click at [832, 392] on ngb-modal-window "Client Detail [PERSON_NAME] 8806227676 Wallet ₹0 Deposit Amount ₹0 Select IN SE…" at bounding box center [459, 287] width 918 height 575
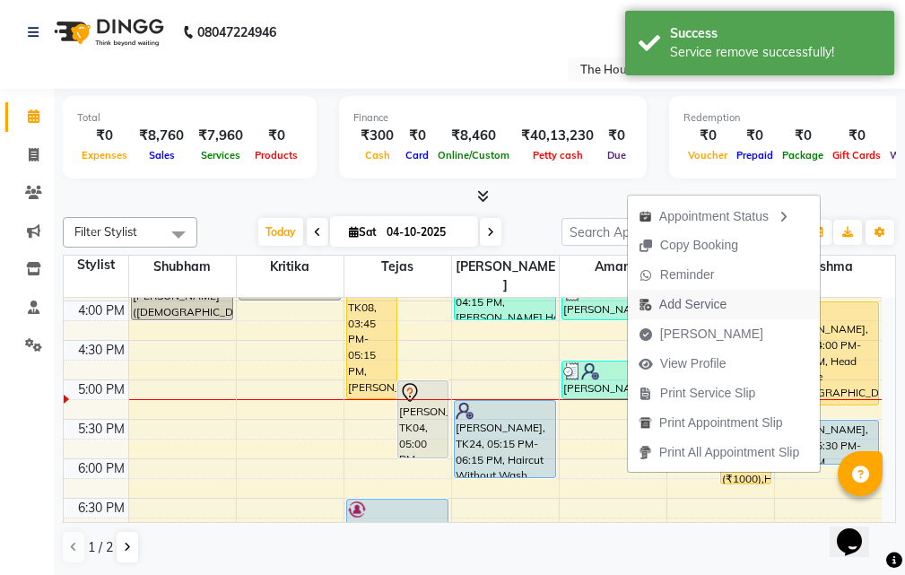
click at [707, 304] on span "Add Service" at bounding box center [692, 304] width 67 height 19
select select "26196"
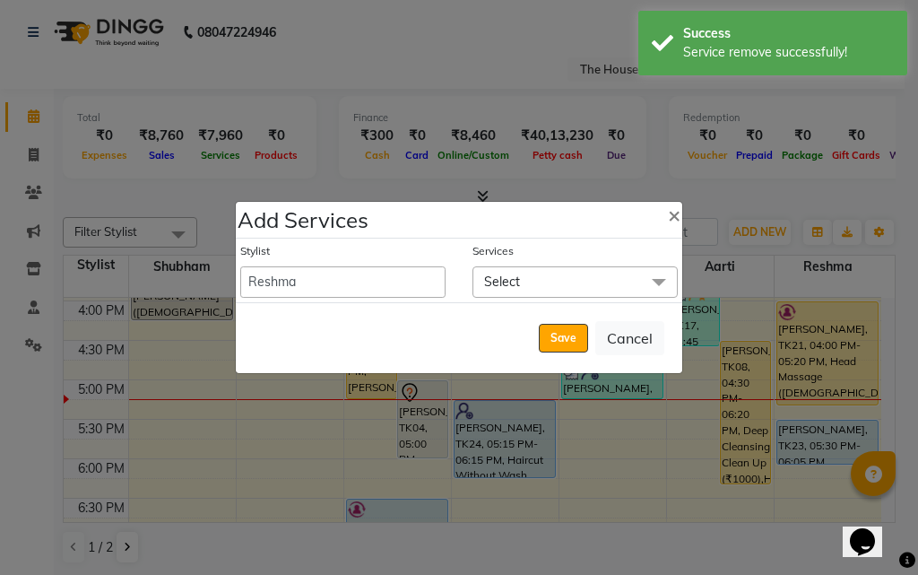
click at [520, 277] on span "Select" at bounding box center [575, 281] width 205 height 31
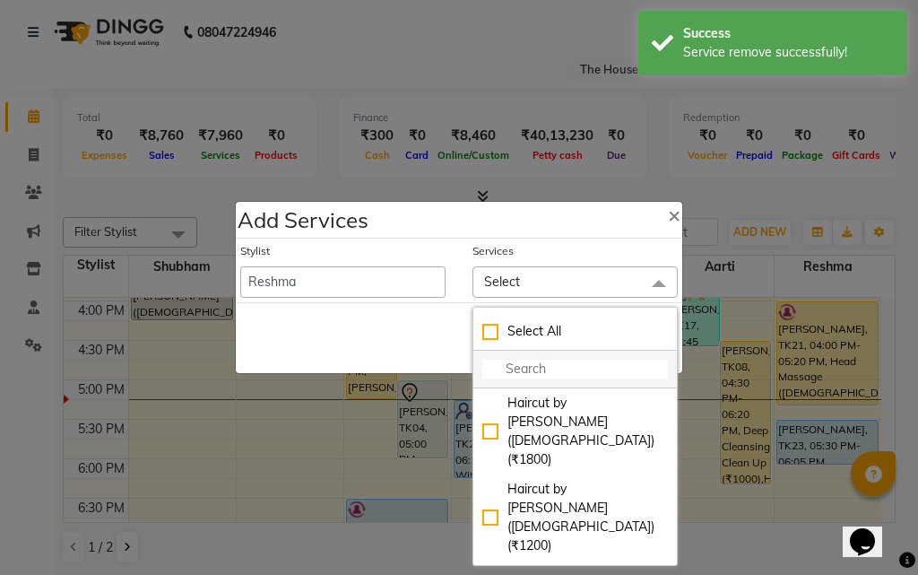
click at [521, 367] on input "multiselect-search" at bounding box center [575, 369] width 186 height 19
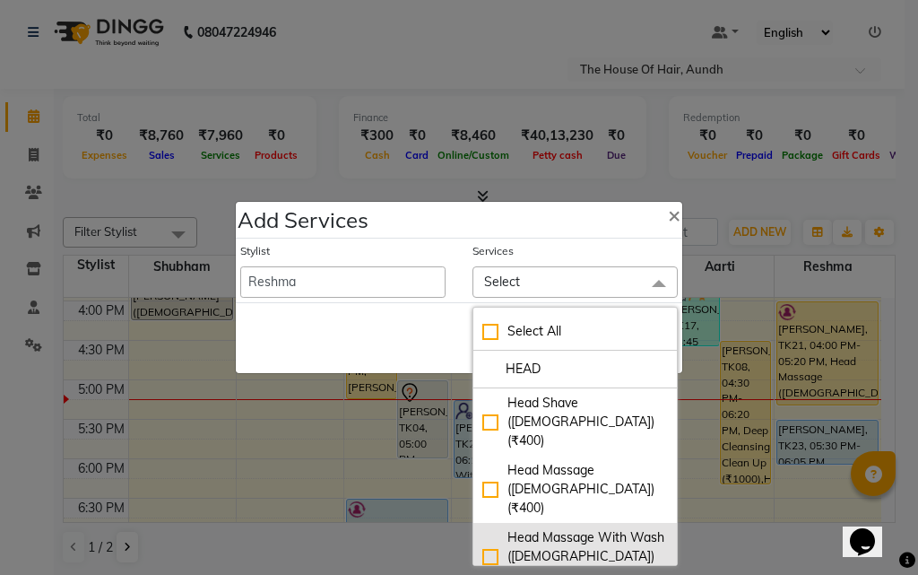
type input "HEAD"
click at [573, 528] on div "Head Massage With Wash ([DEMOGRAPHIC_DATA]) (₹500)" at bounding box center [575, 556] width 186 height 56
checkbox input "true"
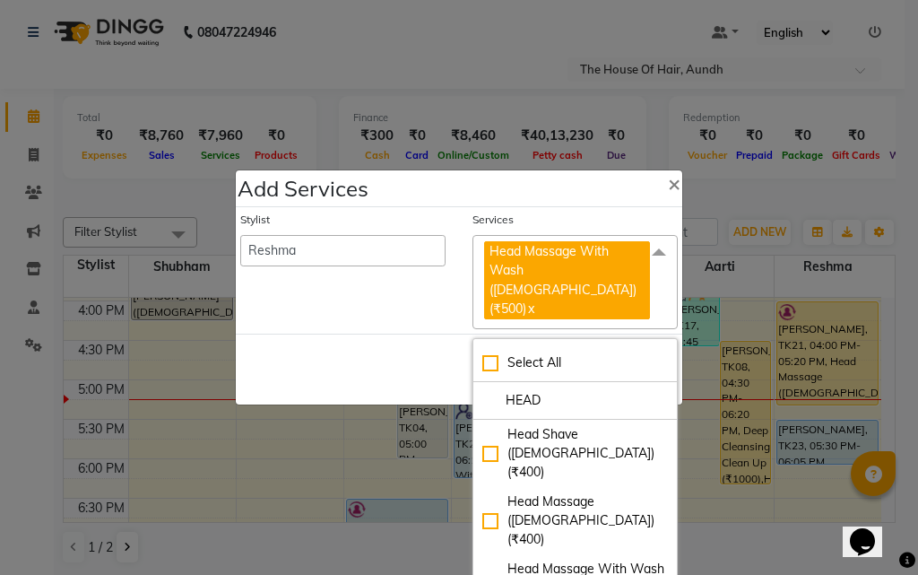
click at [358, 340] on div "Save Cancel" at bounding box center [459, 369] width 447 height 71
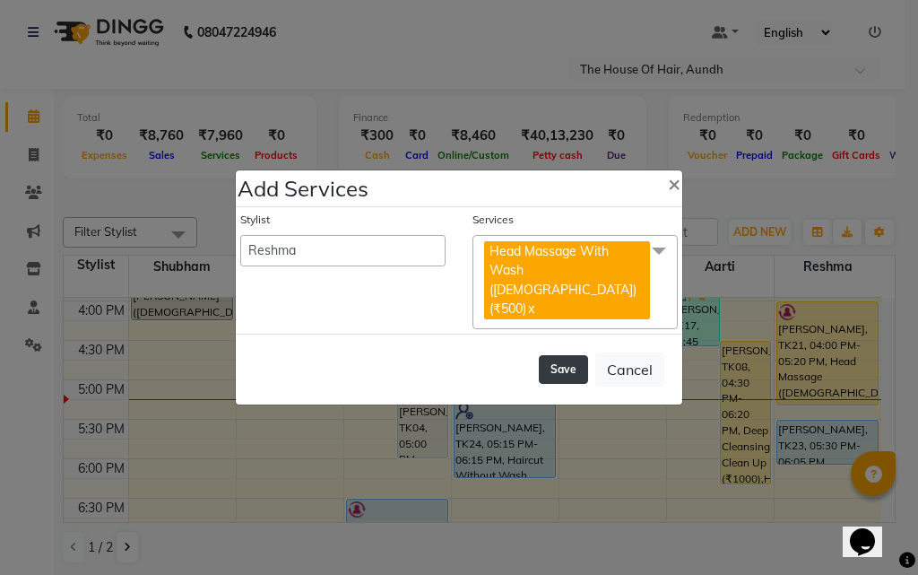
click at [561, 355] on button "Save" at bounding box center [563, 369] width 49 height 29
select select "26084"
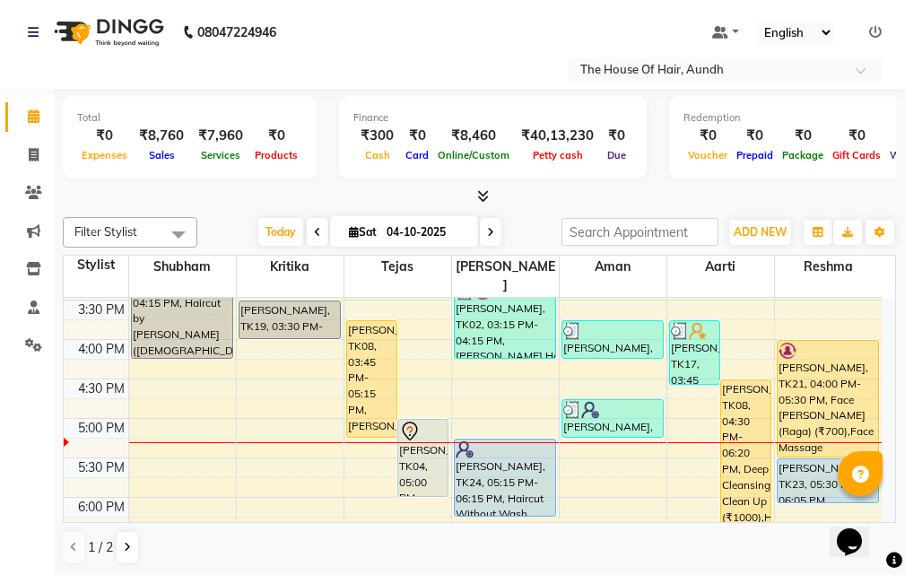
scroll to position [628, 0]
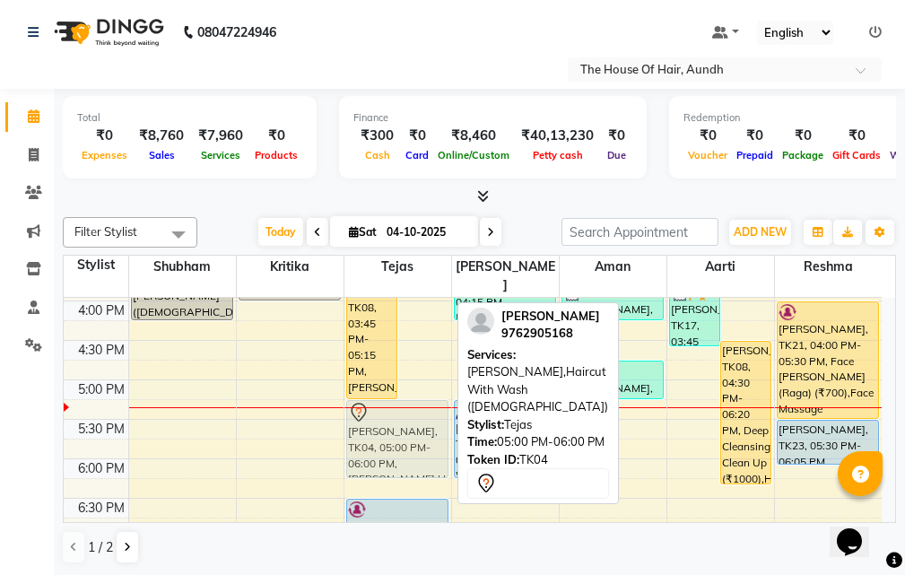
drag, startPoint x: 411, startPoint y: 407, endPoint x: 375, endPoint y: 429, distance: 42.3
click at [375, 429] on div "[PERSON_NAME] K, TK10, 11:45 AM-12:45 PM, [PERSON_NAME],Haircut With Wash ([DEM…" at bounding box center [397, 222] width 107 height 1104
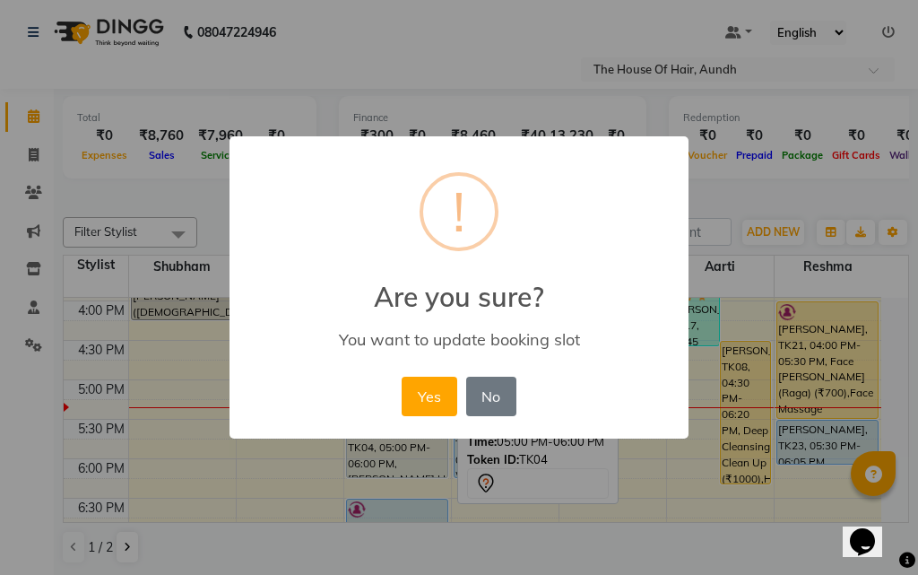
click at [433, 400] on button "Yes" at bounding box center [429, 396] width 55 height 39
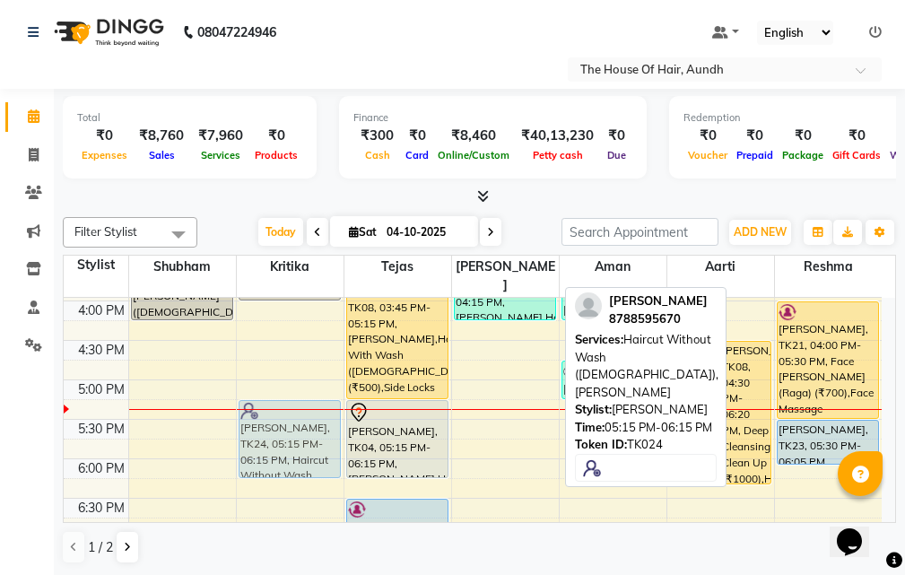
drag, startPoint x: 514, startPoint y: 410, endPoint x: 323, endPoint y: 413, distance: 191.0
click at [323, 413] on tr "[PERSON_NAME], TK01, 03:00 PM-04:15 PM, Haircut by [PERSON_NAME] ([DEMOGRAPHIC_…" at bounding box center [473, 222] width 818 height 1104
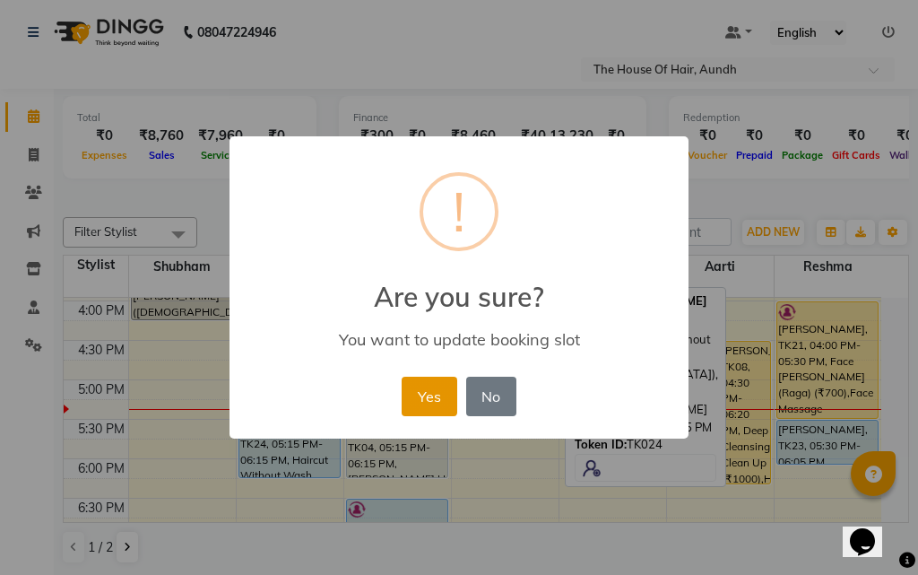
click at [423, 392] on button "Yes" at bounding box center [429, 396] width 55 height 39
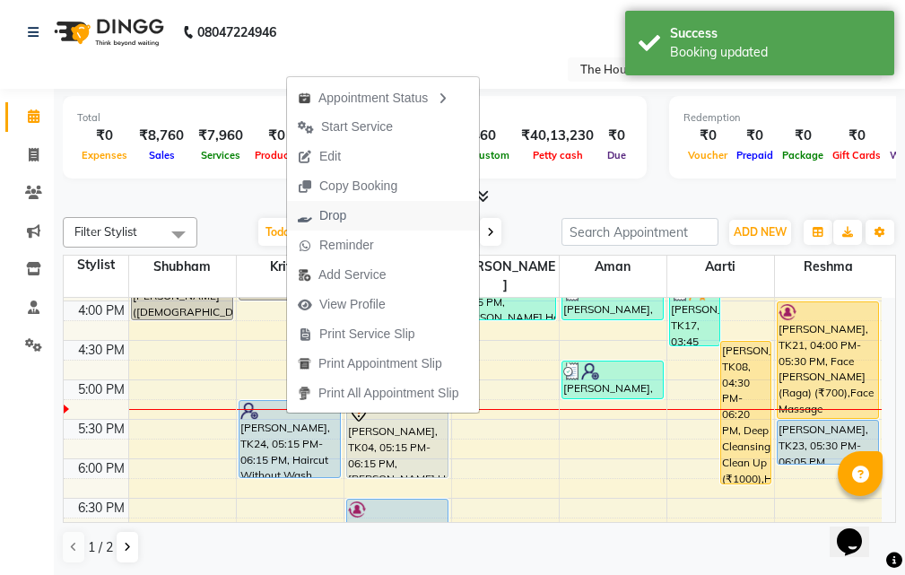
click at [344, 217] on span "Drop" at bounding box center [332, 215] width 27 height 19
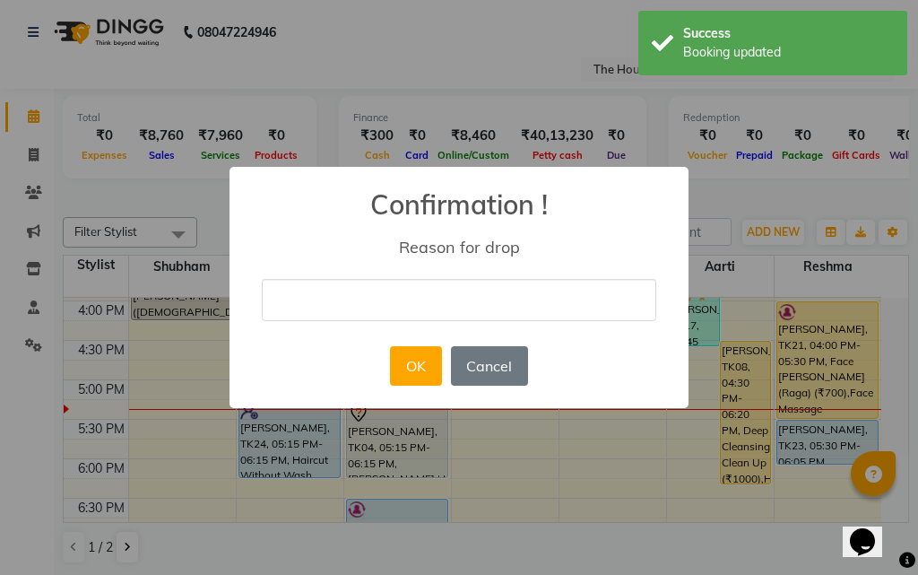
click at [401, 305] on input "text" at bounding box center [459, 300] width 395 height 42
type input "not coming"
click at [412, 367] on button "OK" at bounding box center [415, 365] width 51 height 39
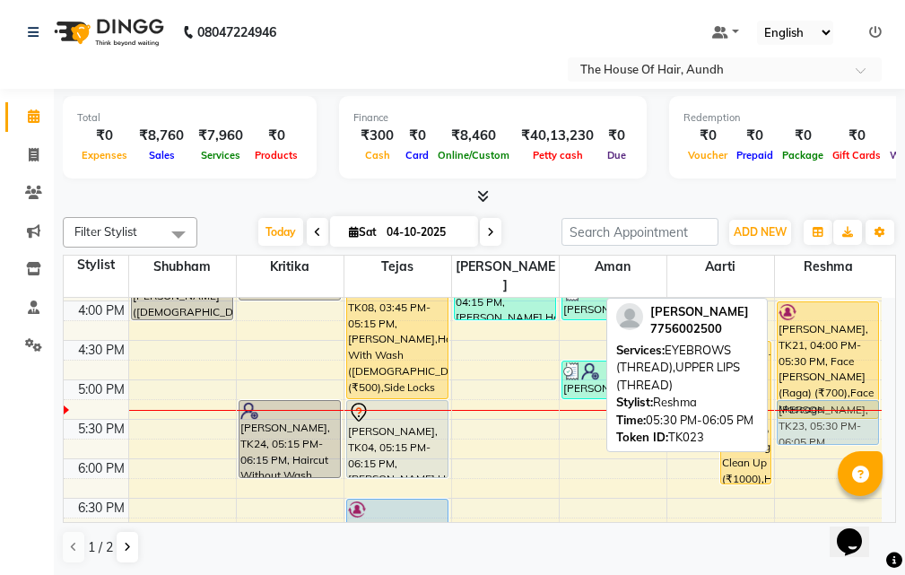
drag, startPoint x: 826, startPoint y: 419, endPoint x: 828, endPoint y: 407, distance: 12.0
click at [828, 407] on div "[PERSON_NAME], TK15, 01:45 PM-02:25 PM, EYEBROWS (THREAD),FOREHEAD (THREAD) (₹6…" at bounding box center [829, 222] width 108 height 1104
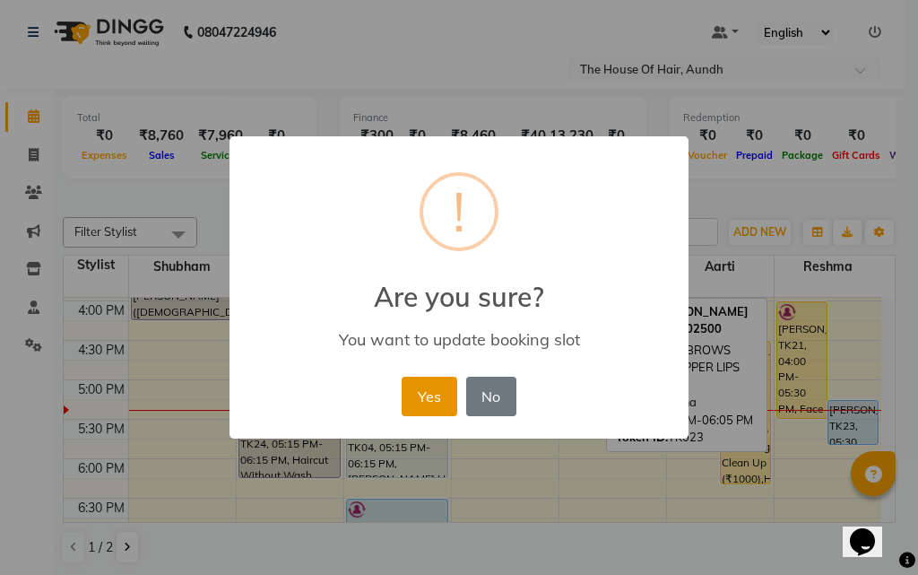
click at [434, 400] on button "Yes" at bounding box center [429, 396] width 55 height 39
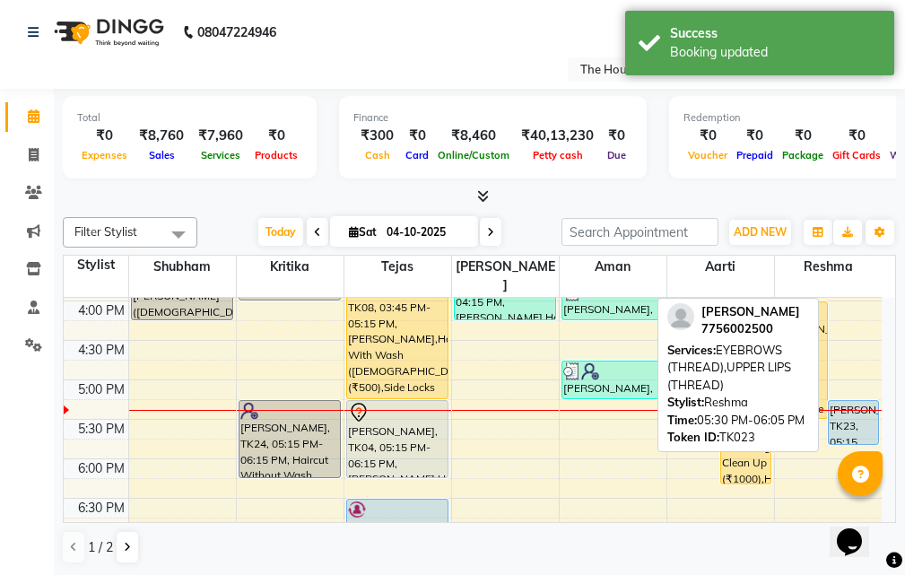
click at [846, 411] on div "[PERSON_NAME], TK23, 05:15 PM-05:50 PM, EYEBROWS (THREAD),UPPER LIPS (THREAD)" at bounding box center [852, 422] width 49 height 43
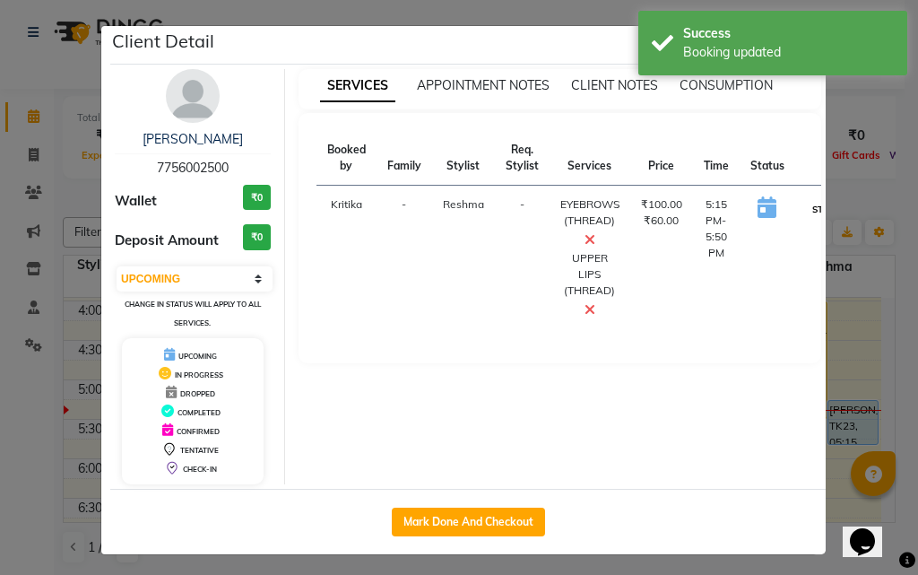
click at [808, 207] on button "START" at bounding box center [826, 209] width 37 height 22
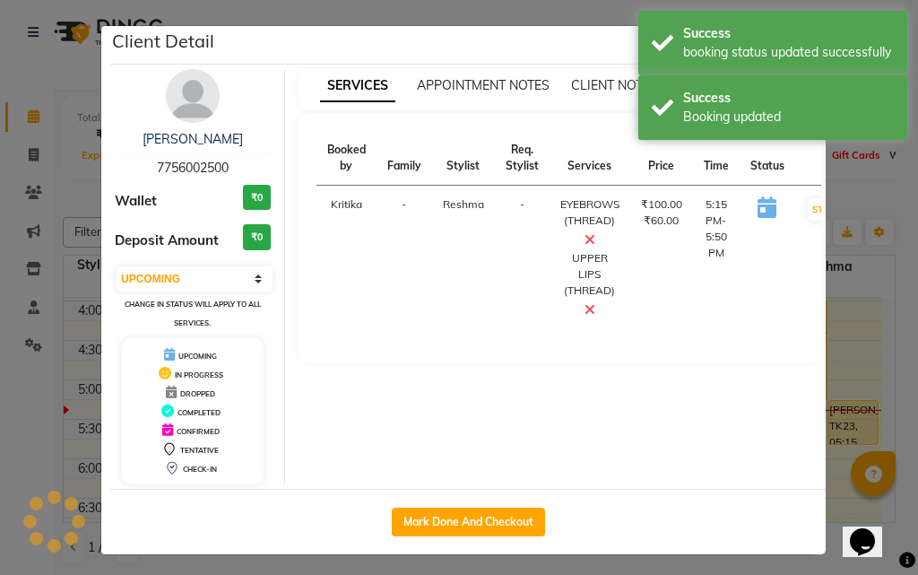
select select "1"
click at [839, 467] on ngb-modal-window "Client Detail [PERSON_NAME] 7756002500 Wallet ₹0 Deposit Amount ₹0 Select IN SE…" at bounding box center [459, 287] width 918 height 575
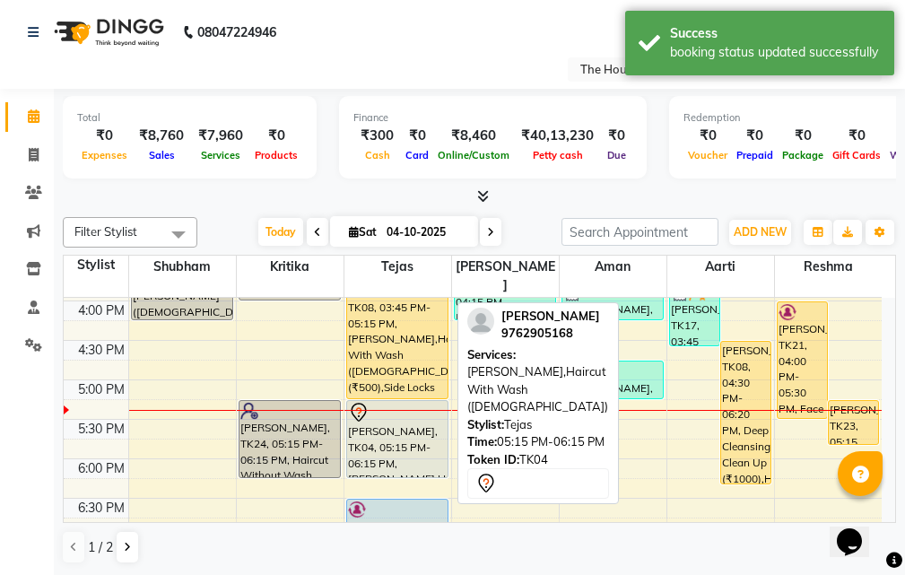
click at [401, 420] on div "[PERSON_NAME], TK04, 05:15 PM-06:15 PM, [PERSON_NAME],Haircut With Wash ([DEMOG…" at bounding box center [397, 439] width 100 height 76
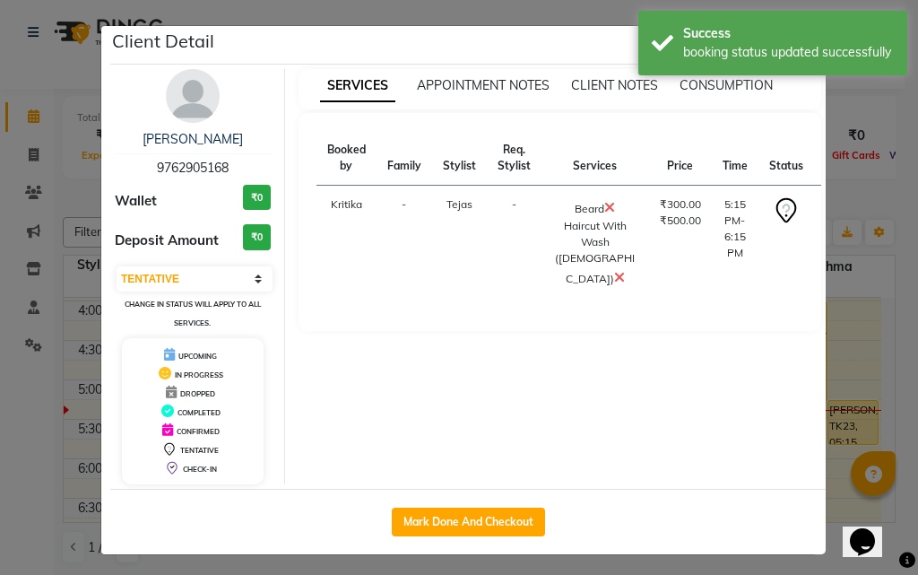
click at [827, 211] on button "START" at bounding box center [845, 209] width 37 height 22
select select "1"
click at [847, 341] on ngb-modal-window "Client Detail [PERSON_NAME] 9762905168 Wallet ₹0 Deposit Amount ₹0 Select IN SE…" at bounding box center [459, 287] width 918 height 575
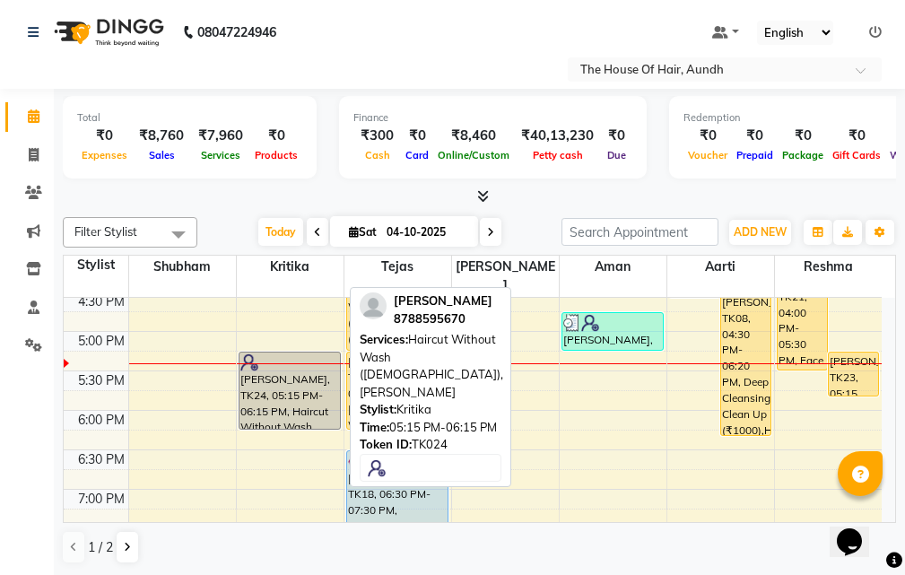
scroll to position [717, 0]
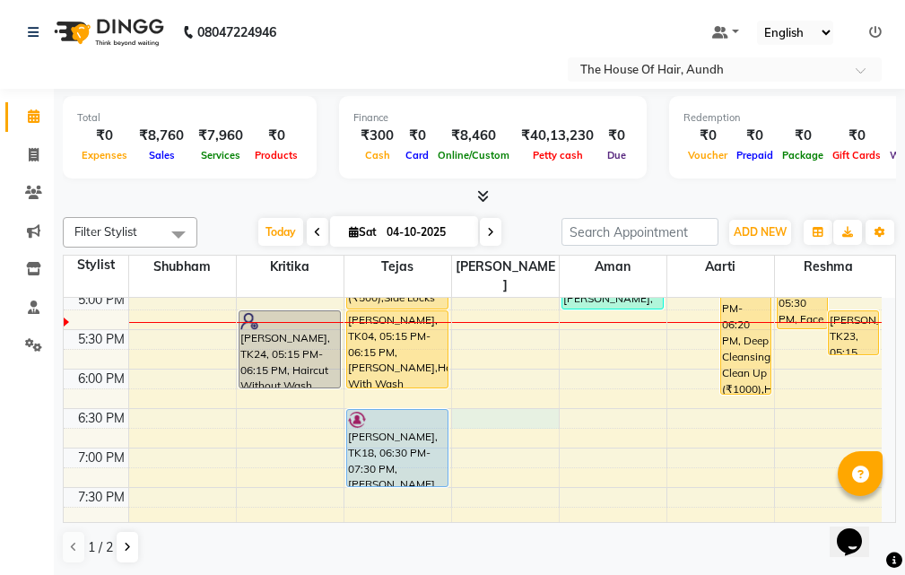
click at [492, 400] on div "8:00 AM 8:30 AM 9:00 AM 9:30 AM 10:00 AM 10:30 AM 11:00 AM 11:30 AM 12:00 PM 12…" at bounding box center [473, 132] width 818 height 1104
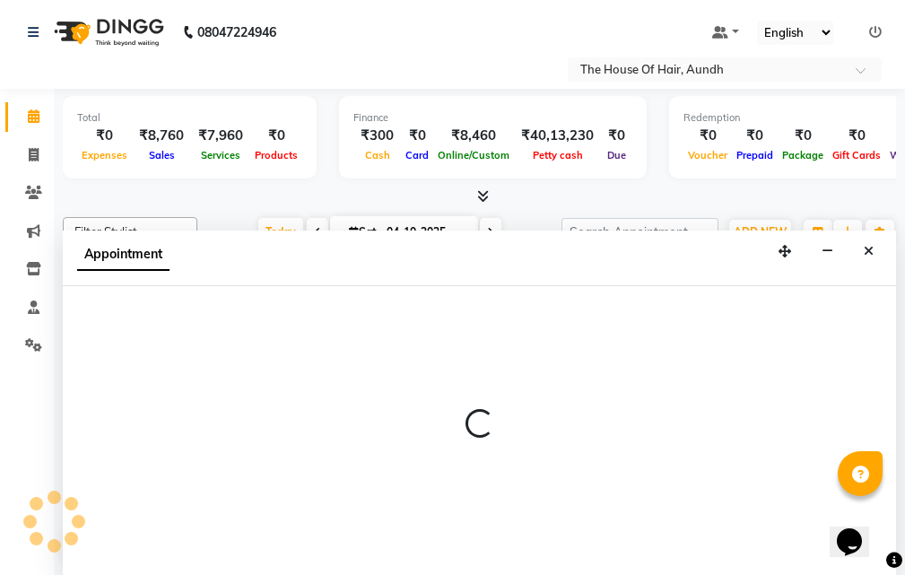
scroll to position [1, 0]
select select "32779"
select select "1110"
select select "tentative"
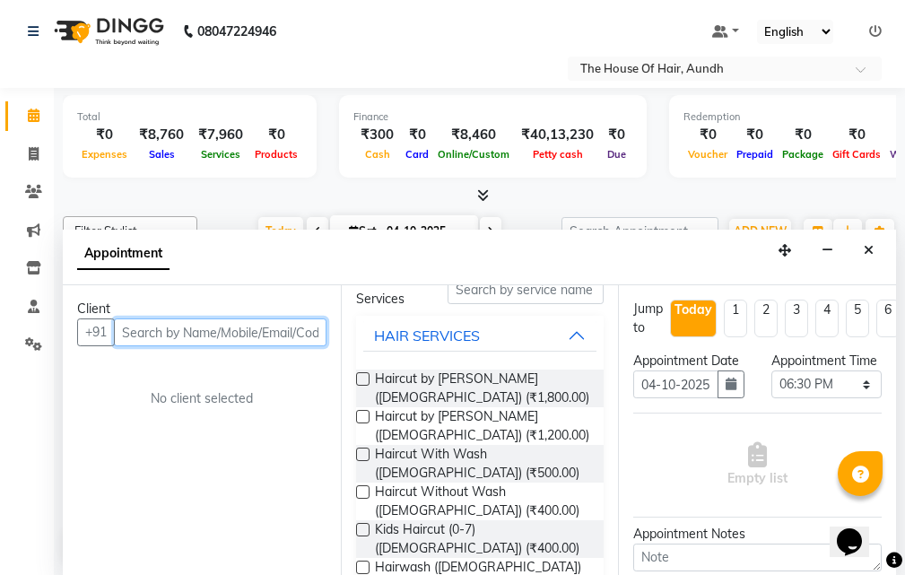
scroll to position [179, 0]
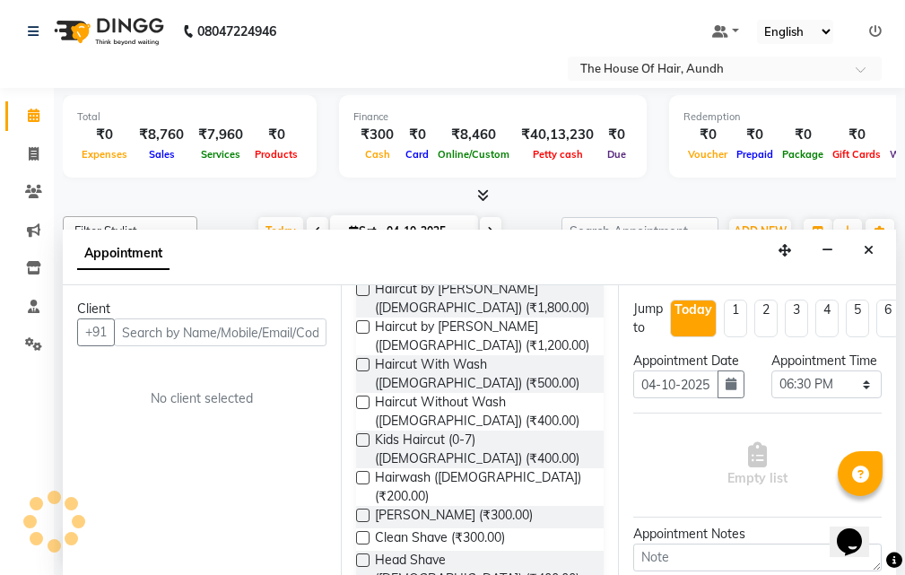
click at [876, 253] on button "Close" at bounding box center [868, 251] width 26 height 28
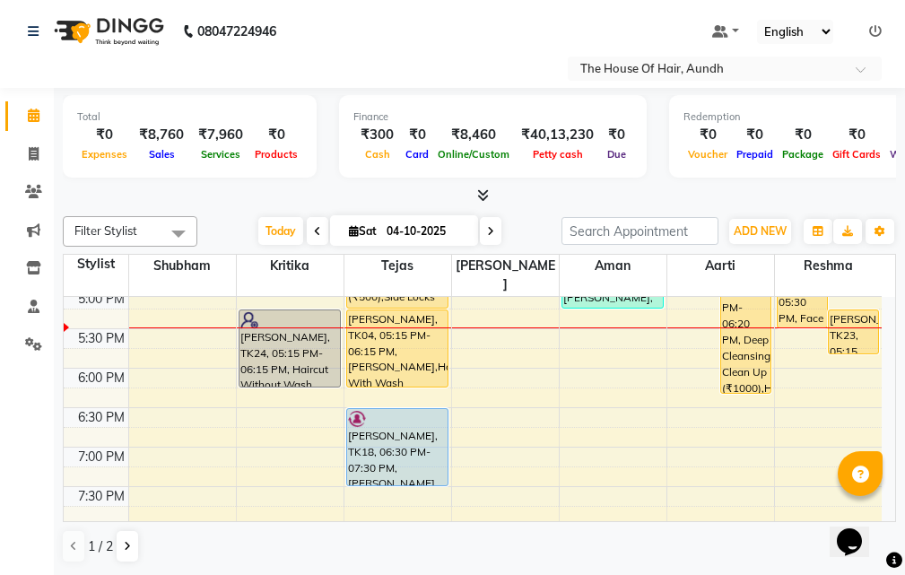
click at [481, 236] on span at bounding box center [491, 231] width 22 height 28
type input "05-10-2025"
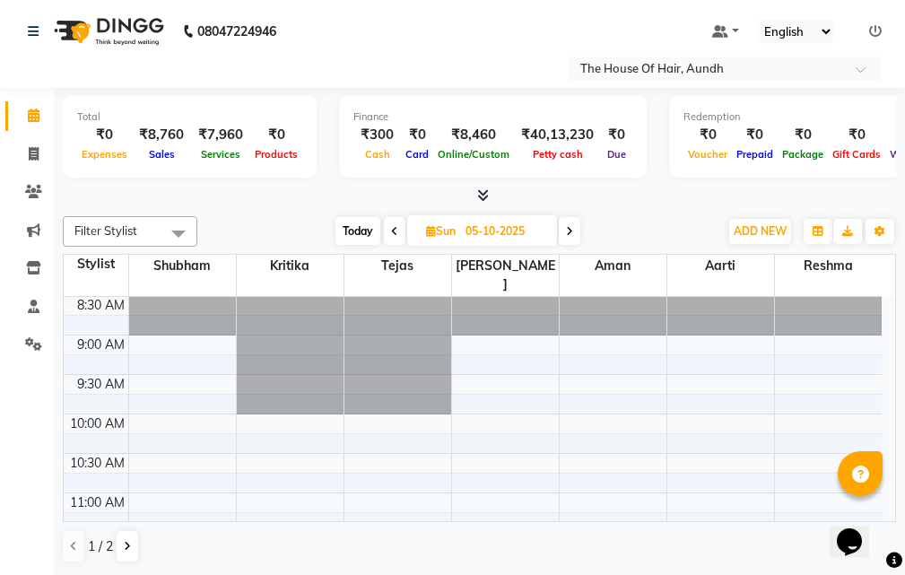
scroll to position [0, 0]
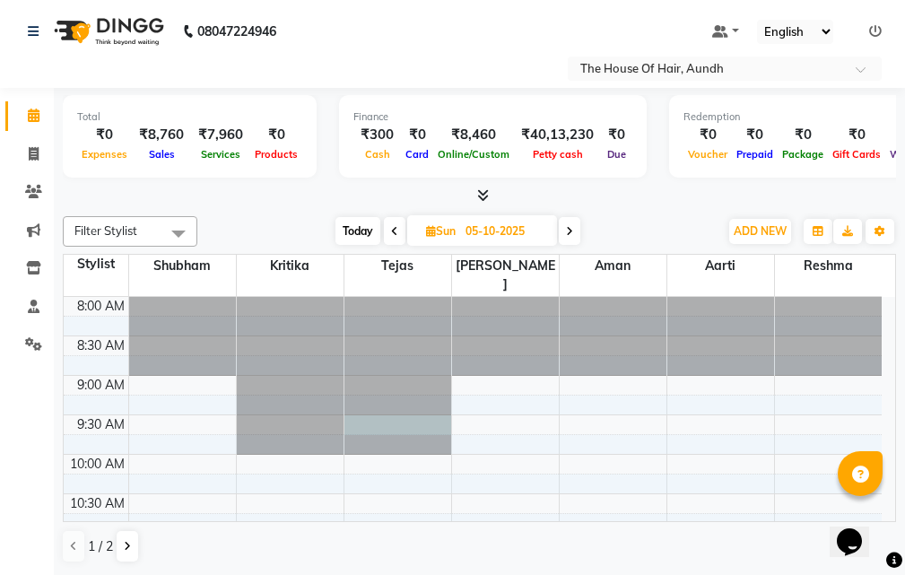
click at [397, 297] on div at bounding box center [397, 297] width 107 height 0
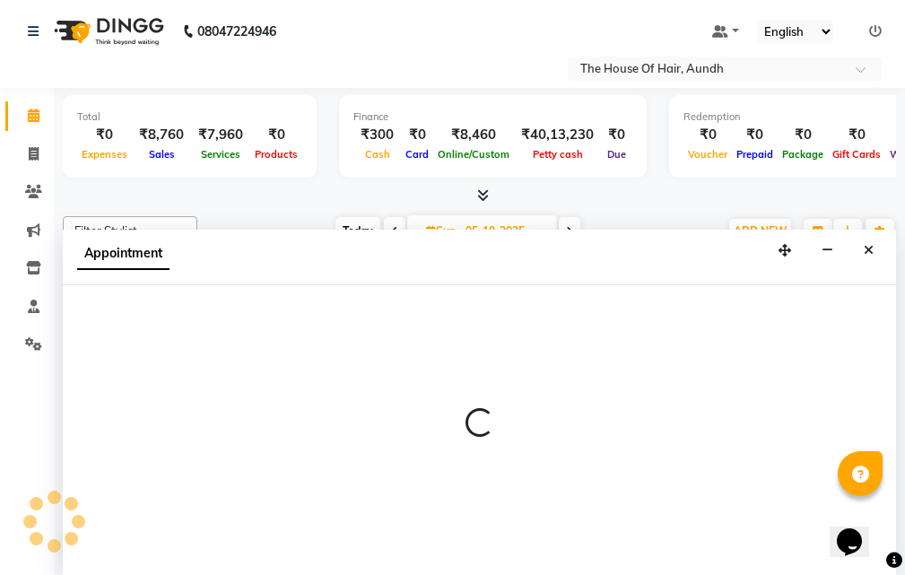
select select "6864"
select select "570"
select select "tentative"
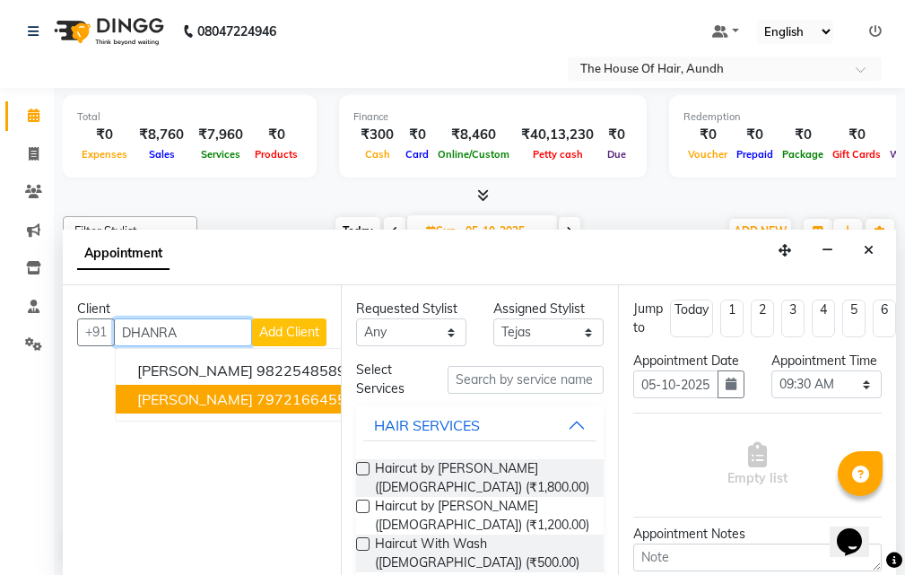
click at [279, 394] on ngb-highlight "7972166455" at bounding box center [301, 399] width 90 height 18
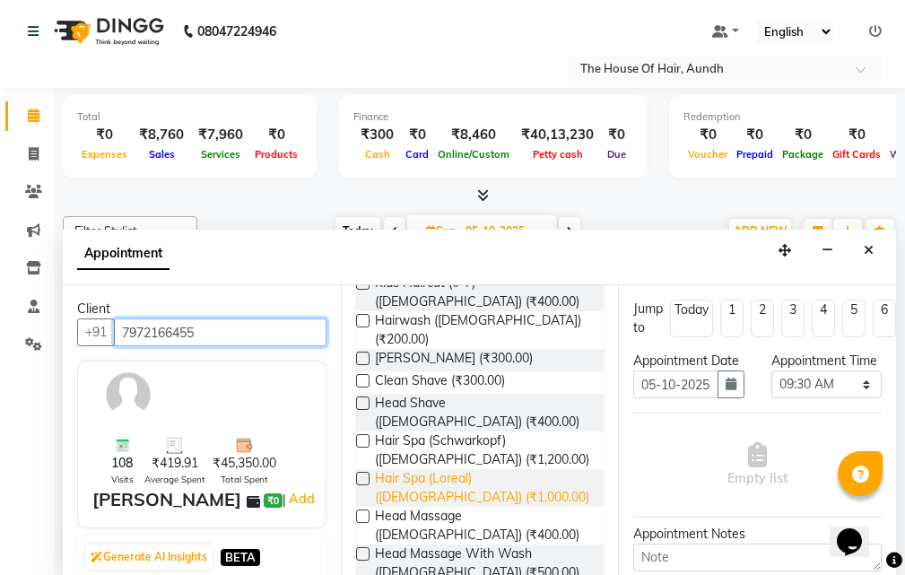
scroll to position [359, 0]
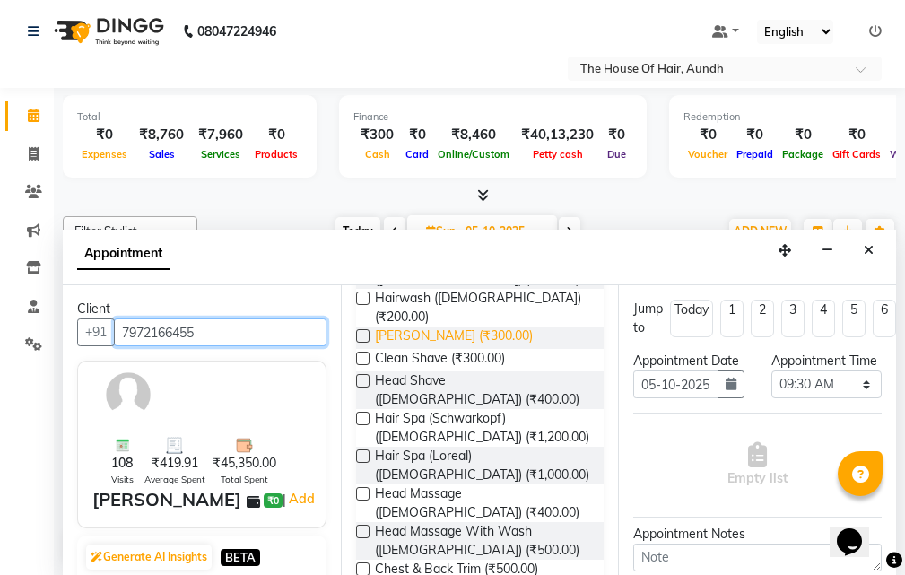
type input "7972166455"
click at [457, 326] on span "[PERSON_NAME] (₹300.00)" at bounding box center [454, 337] width 158 height 22
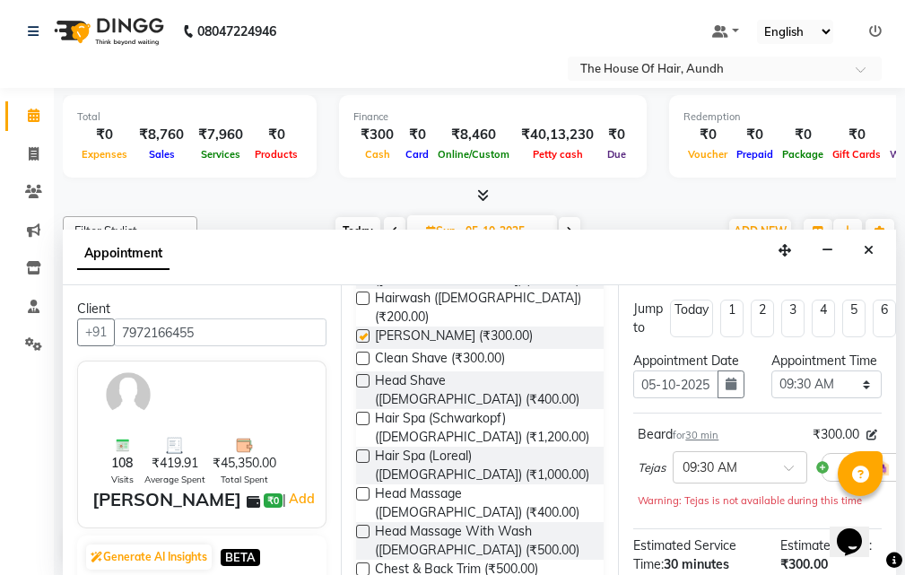
checkbox input "false"
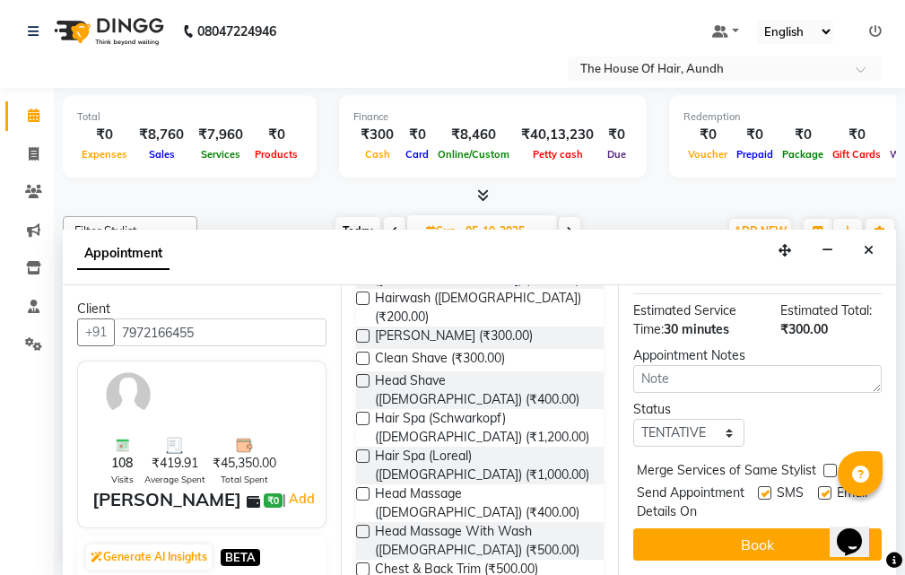
scroll to position [286, 0]
drag, startPoint x: 749, startPoint y: 530, endPoint x: 748, endPoint y: 509, distance: 20.6
click at [748, 530] on button "Book" at bounding box center [757, 544] width 248 height 32
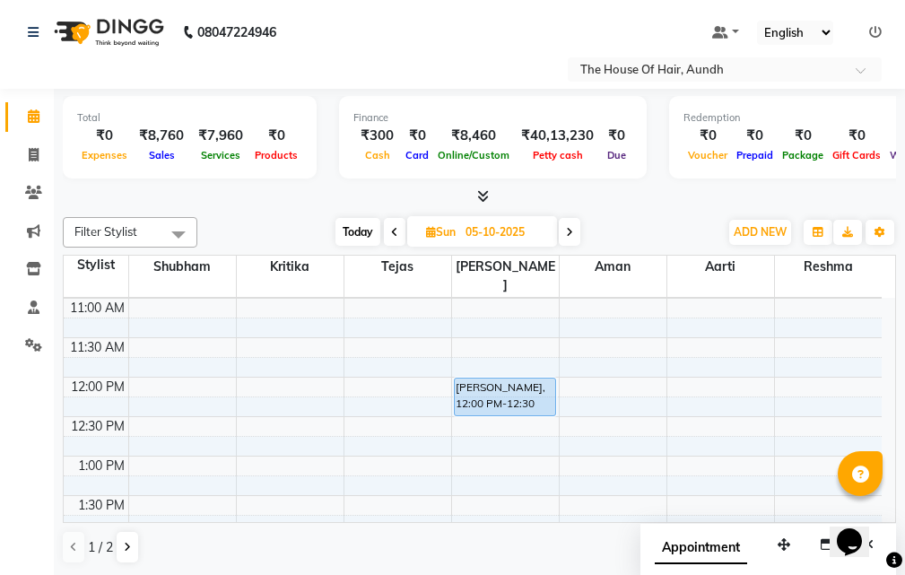
scroll to position [0, 0]
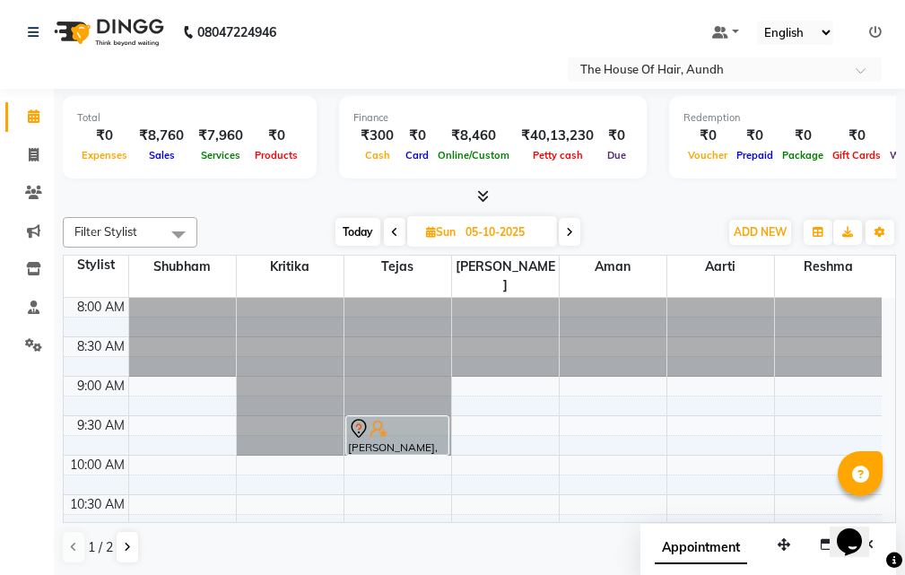
click at [349, 232] on span "Today" at bounding box center [357, 232] width 45 height 28
type input "04-10-2025"
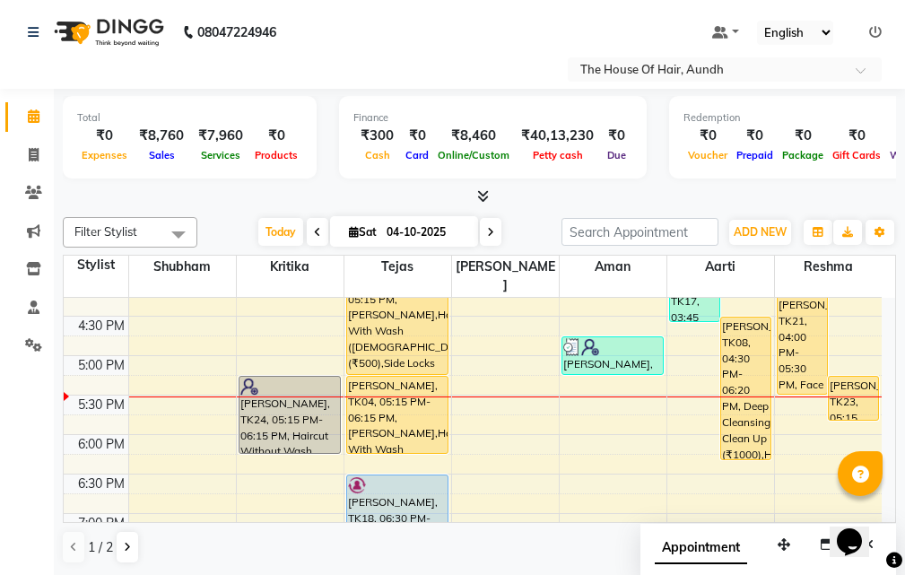
scroll to position [621, 0]
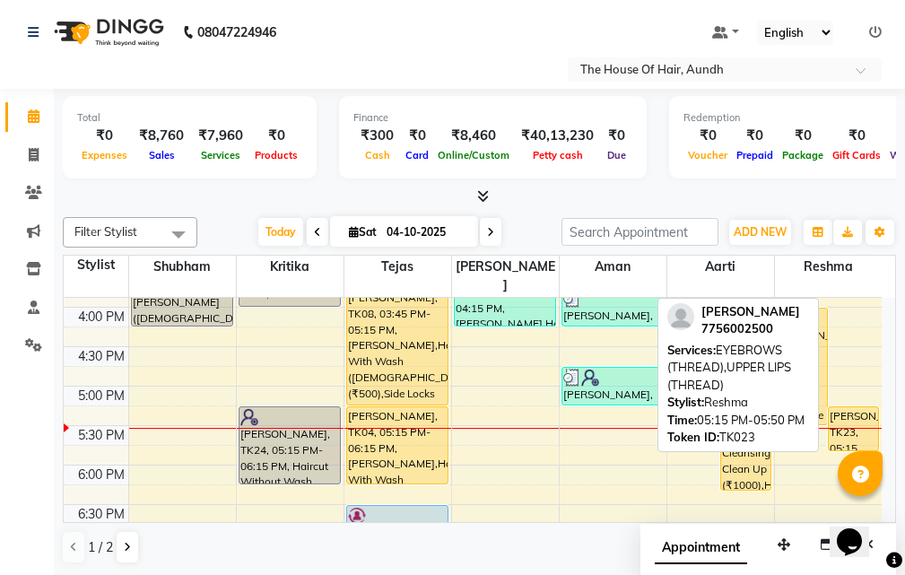
click at [843, 415] on div "[PERSON_NAME], TK23, 05:15 PM-05:50 PM, EYEBROWS (THREAD),UPPER LIPS (THREAD)" at bounding box center [852, 428] width 49 height 43
select select "1"
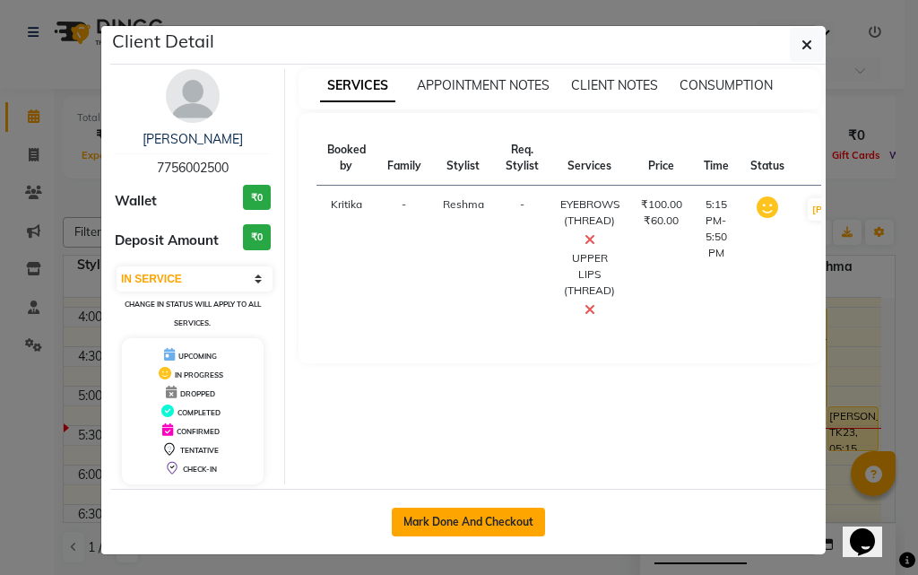
click at [493, 525] on button "Mark Done And Checkout" at bounding box center [468, 521] width 153 height 29
select select "service"
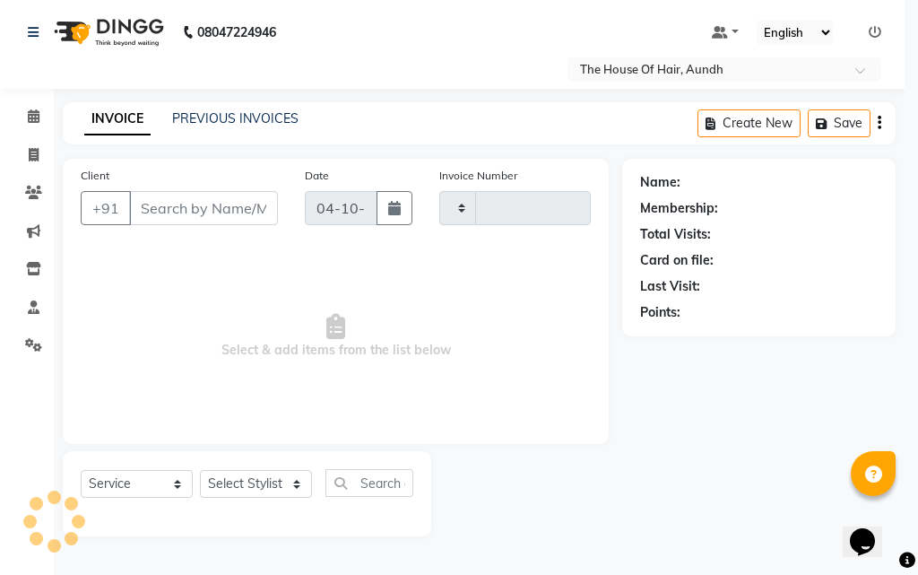
type input "2165"
select select "26"
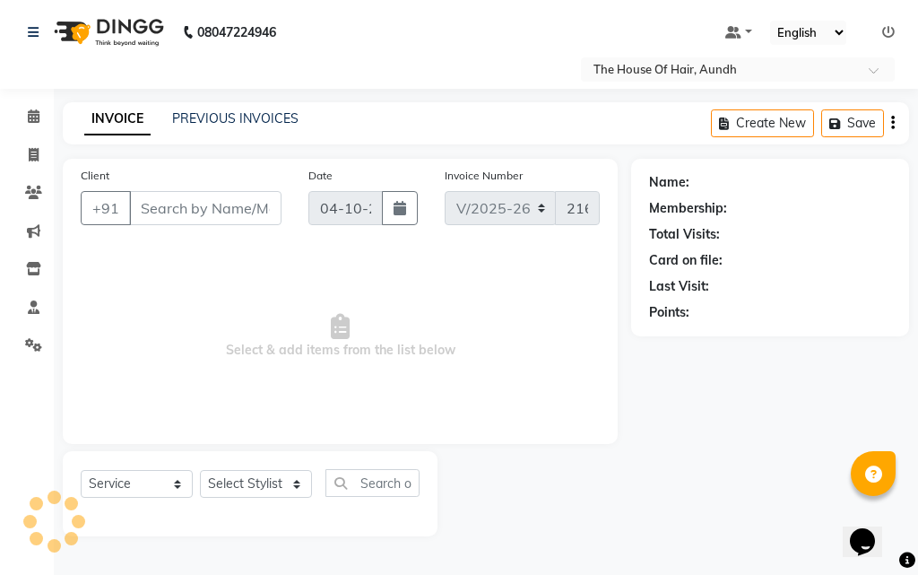
type input "7756002500"
select select "26196"
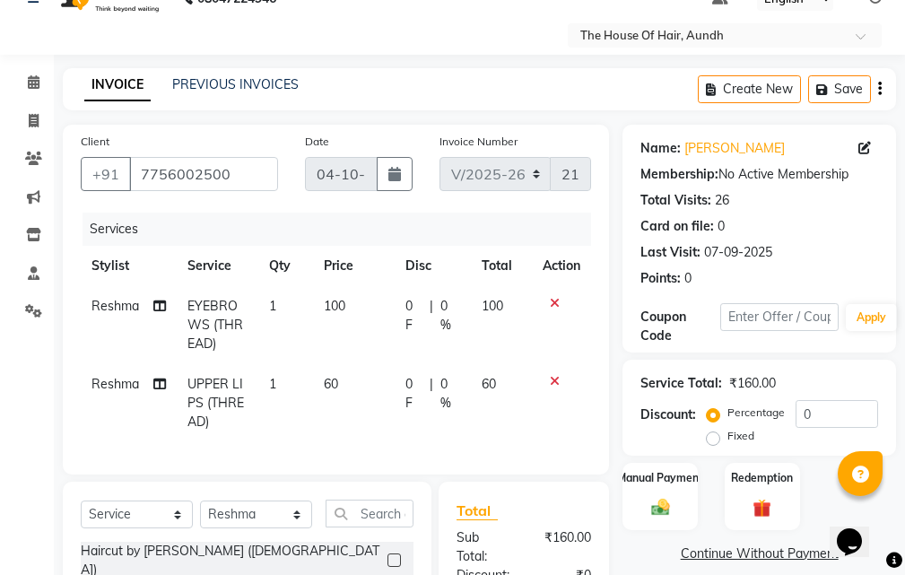
scroll to position [179, 0]
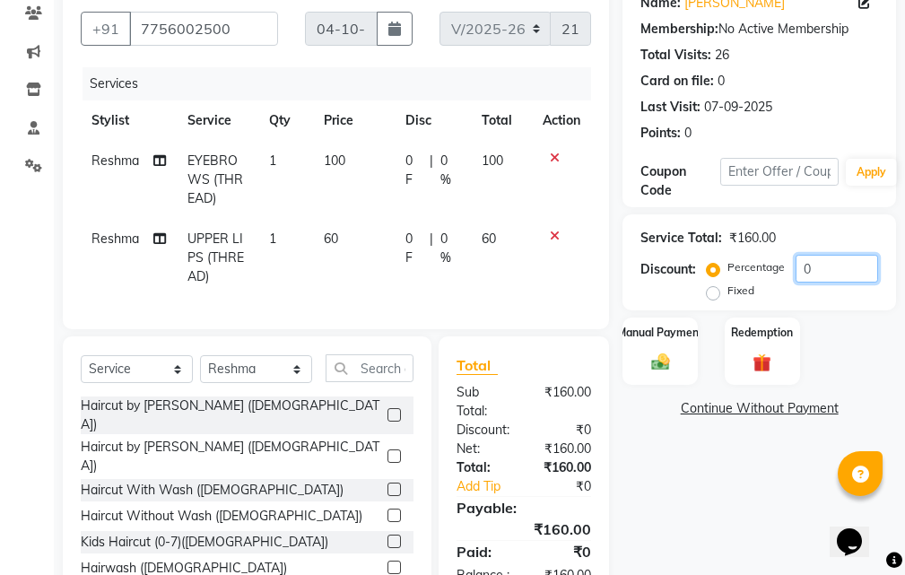
click at [801, 276] on input "0" at bounding box center [836, 269] width 82 height 28
type input "20"
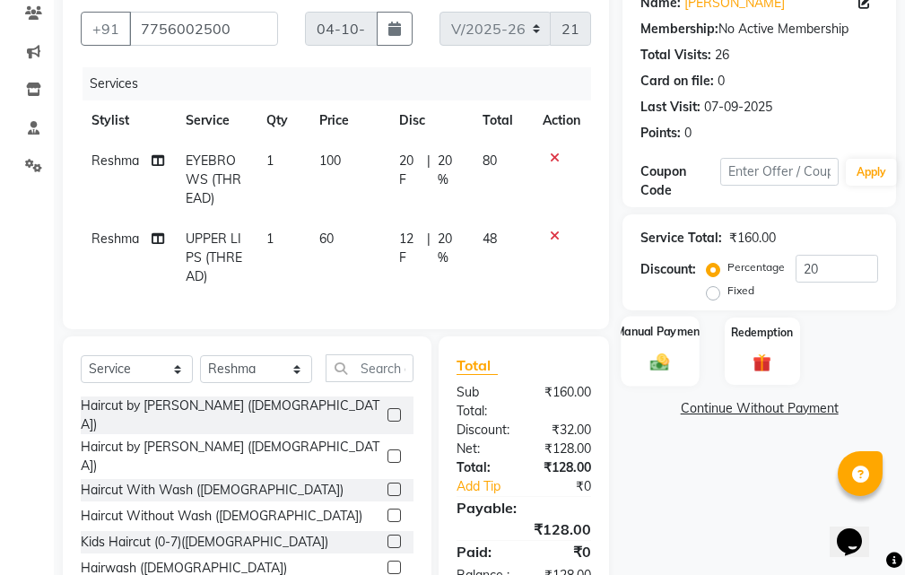
click at [654, 354] on img at bounding box center [660, 362] width 30 height 22
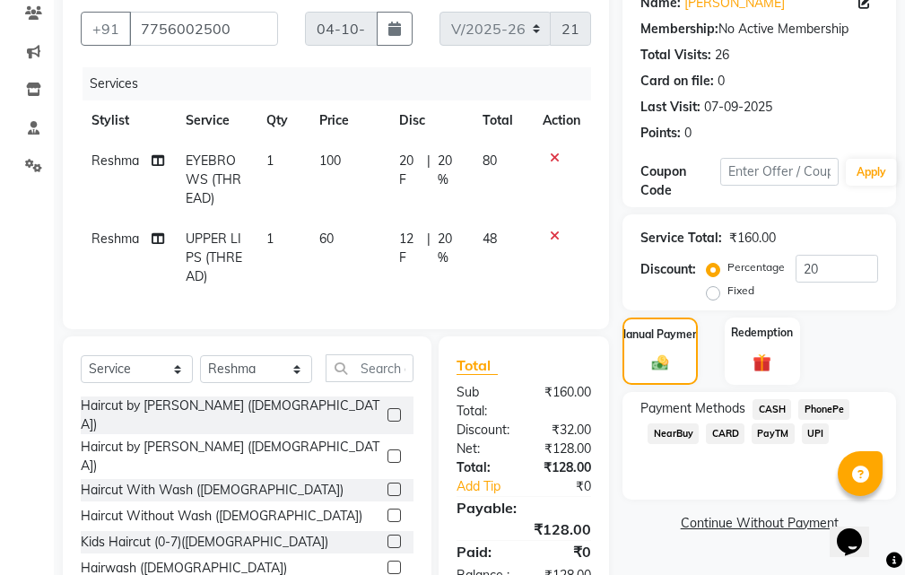
click at [816, 435] on span "UPI" at bounding box center [816, 433] width 28 height 21
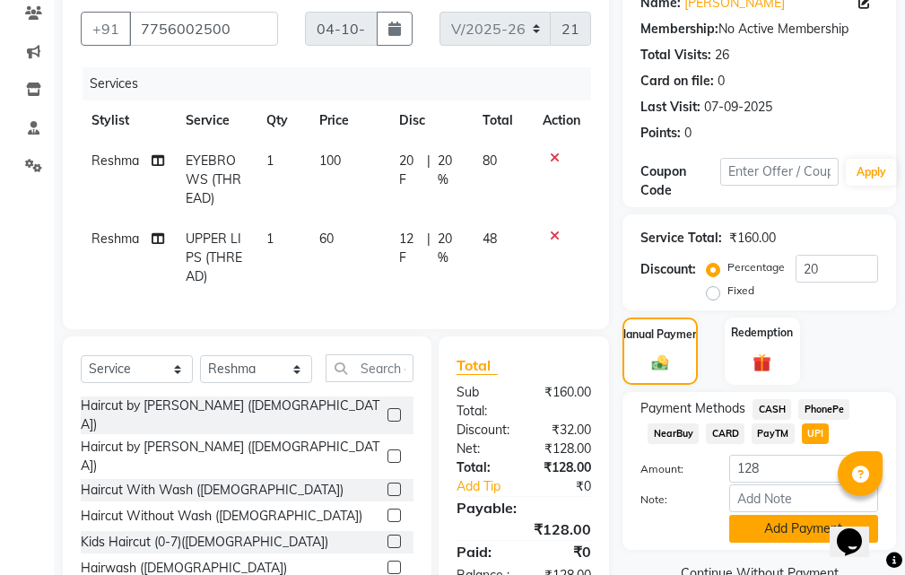
click at [774, 526] on button "Add Payment" at bounding box center [803, 529] width 149 height 28
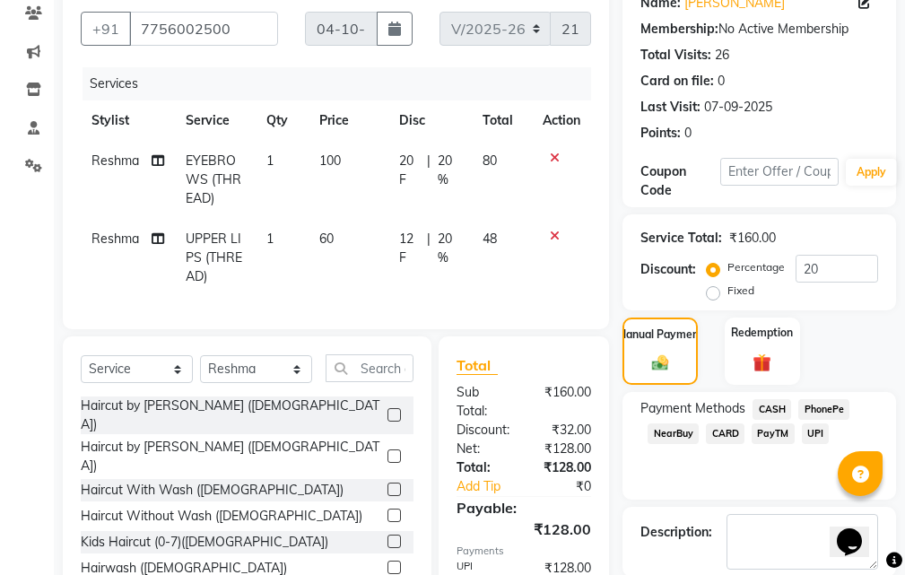
scroll to position [323, 0]
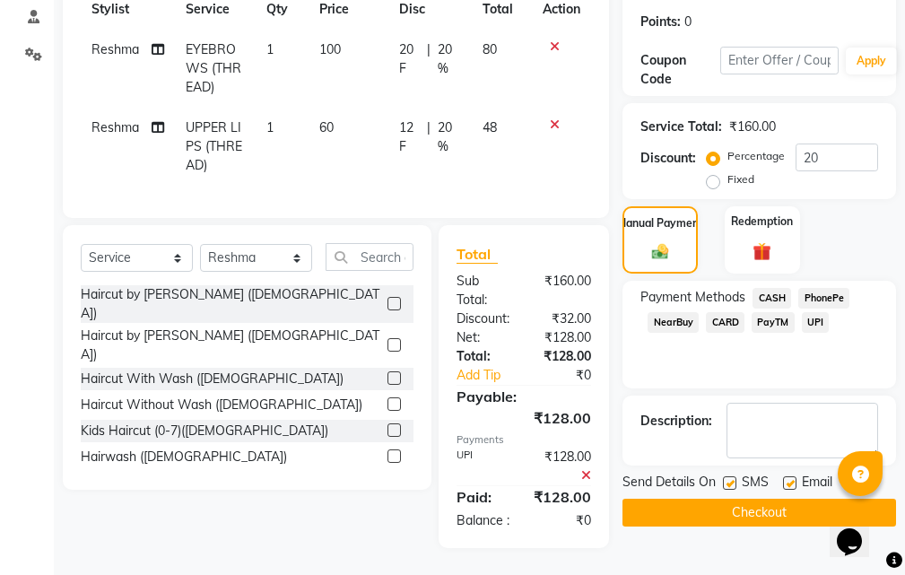
click at [701, 499] on button "Checkout" at bounding box center [758, 513] width 273 height 28
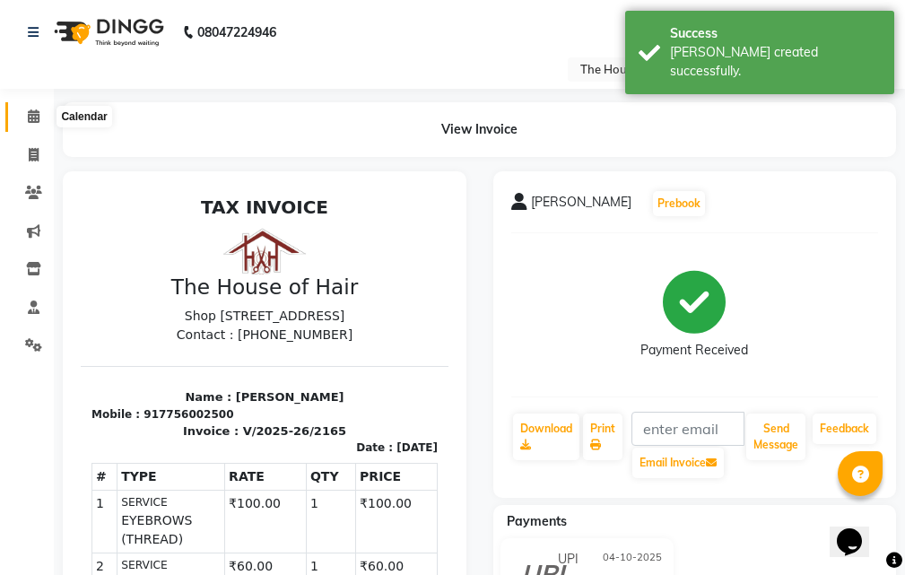
click at [35, 119] on icon at bounding box center [34, 115] width 12 height 13
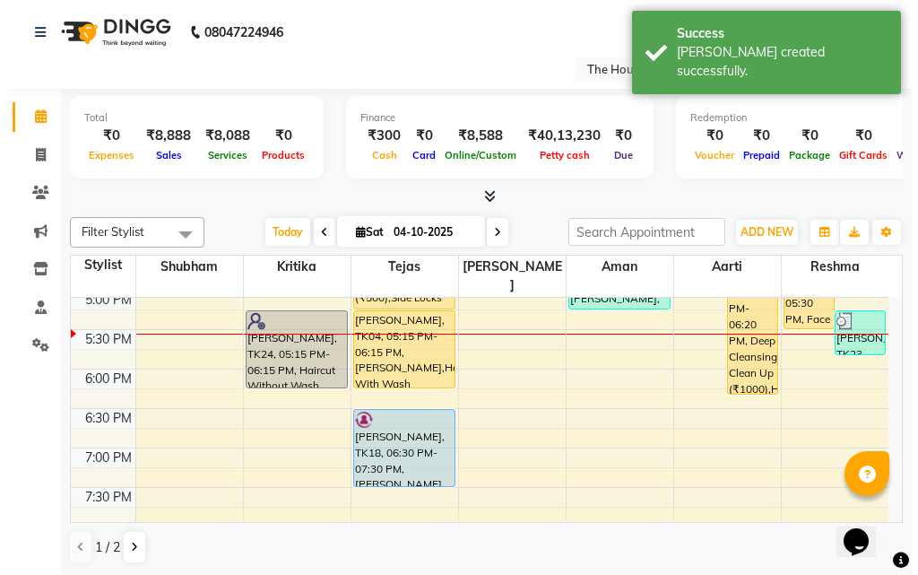
scroll to position [628, 0]
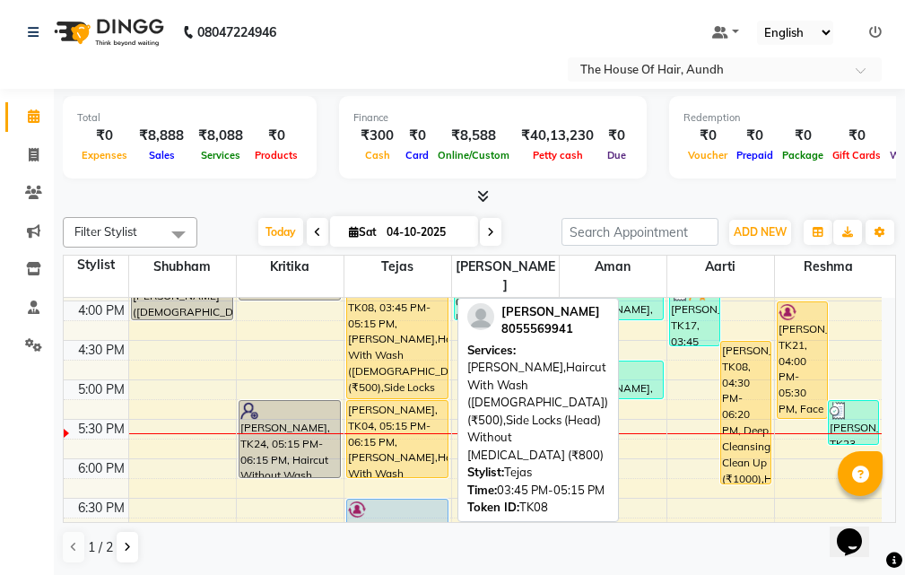
click at [380, 335] on div "[PERSON_NAME], TK08, 03:45 PM-05:15 PM, [PERSON_NAME],Haircut With Wash ([DEMOG…" at bounding box center [397, 340] width 100 height 116
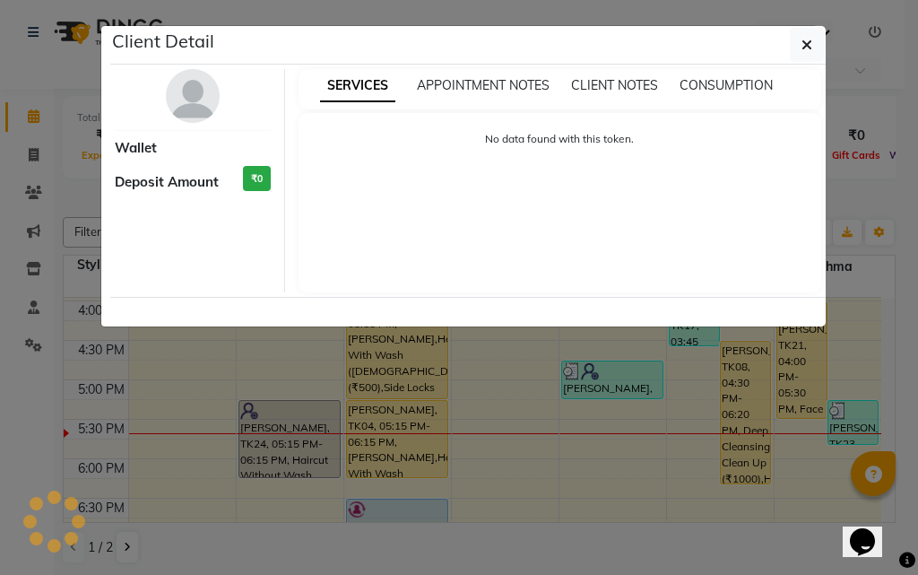
select select "1"
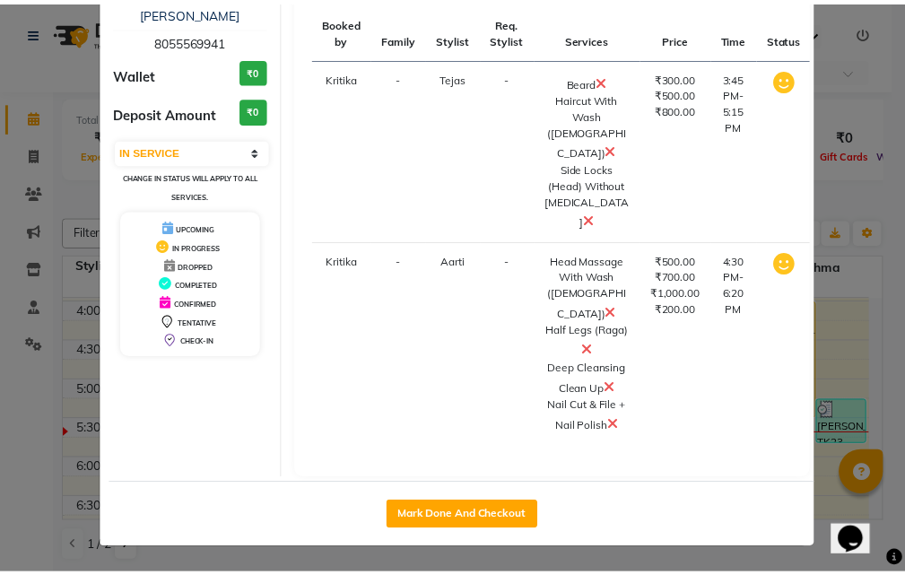
scroll to position [240, 0]
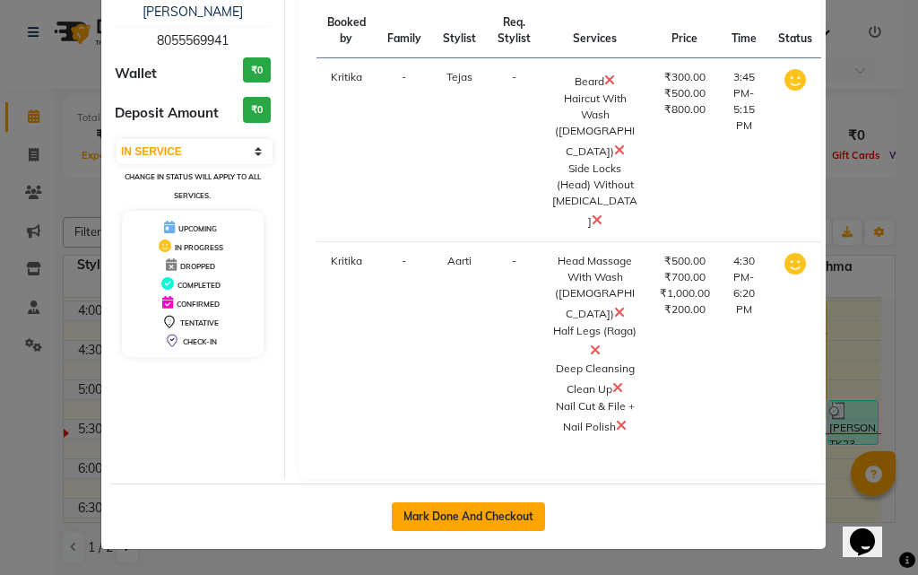
click at [507, 507] on button "Mark Done And Checkout" at bounding box center [468, 516] width 153 height 29
select select "service"
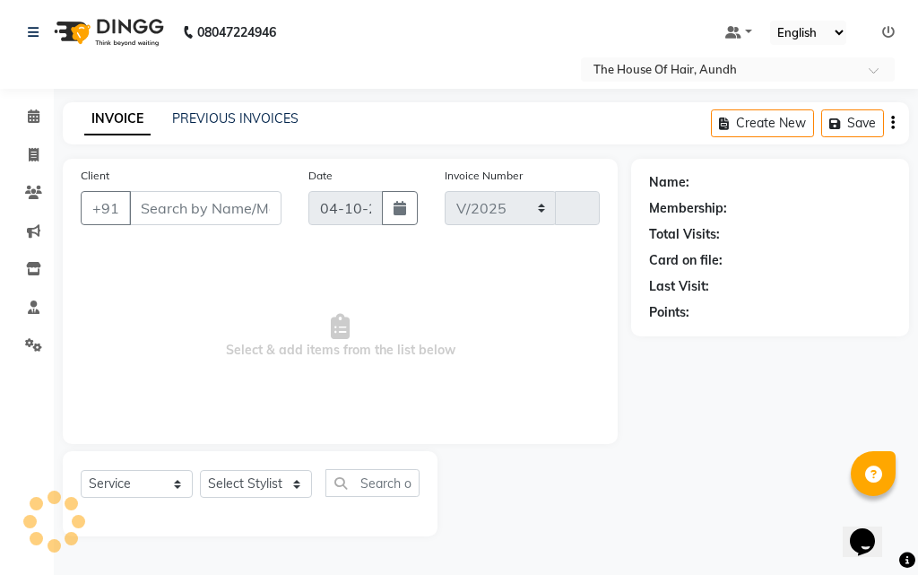
select select "26"
type input "2166"
type input "8055569941"
select select "26084"
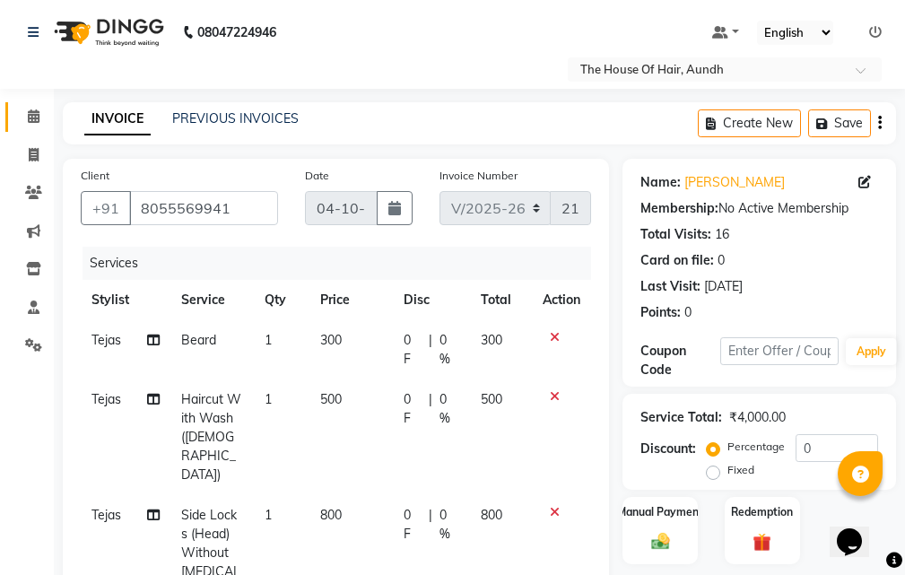
scroll to position [90, 0]
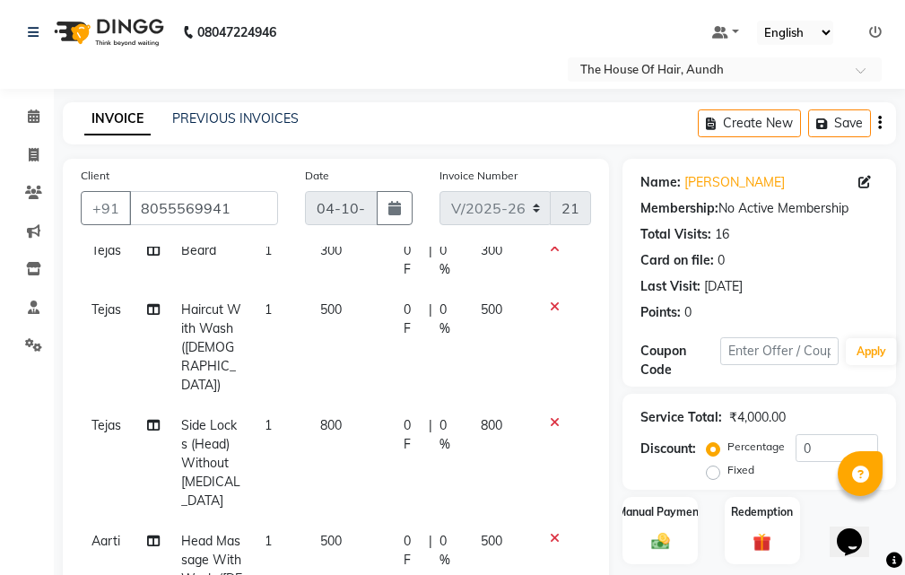
click at [320, 417] on span "800" at bounding box center [331, 425] width 22 height 16
select select "6864"
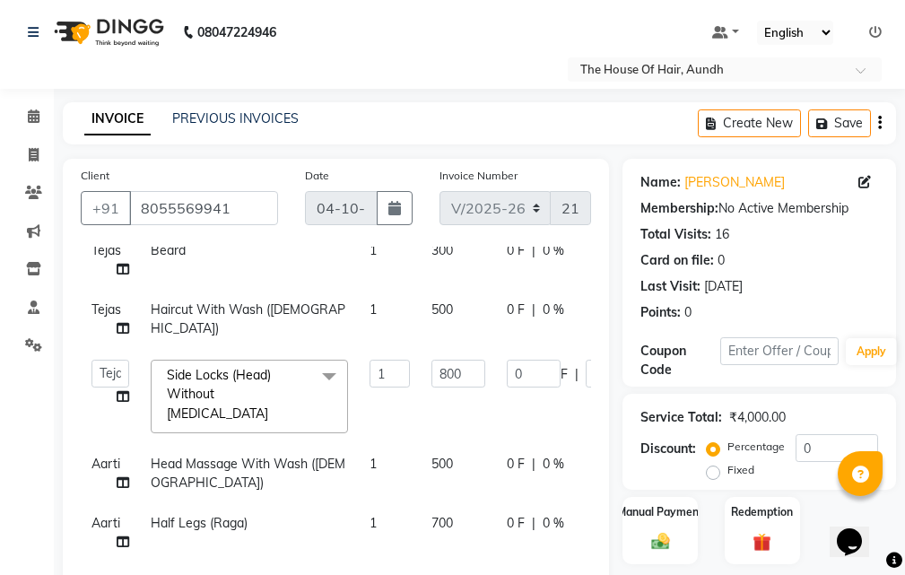
scroll to position [84, 0]
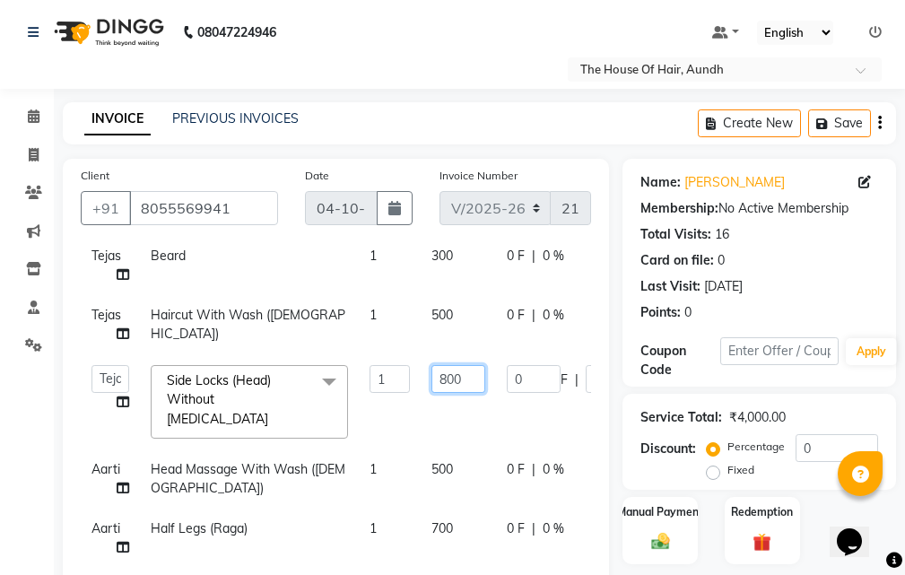
click at [447, 378] on input "800" at bounding box center [458, 379] width 54 height 28
type input "300"
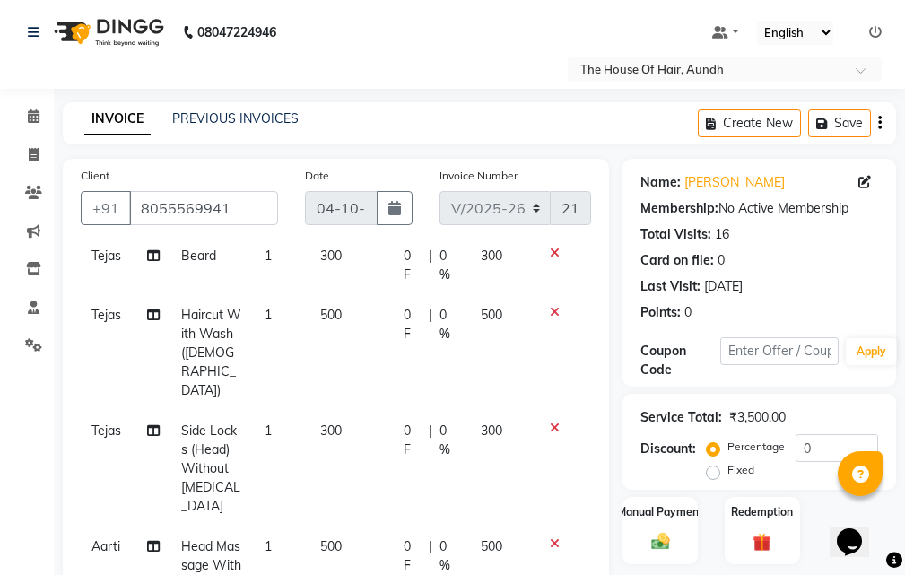
click at [615, 394] on div "Client [PHONE_NUMBER] Date [DATE] Invoice Number V/2025 V/[PHONE_NUMBER] Servic…" at bounding box center [335, 582] width 573 height 846
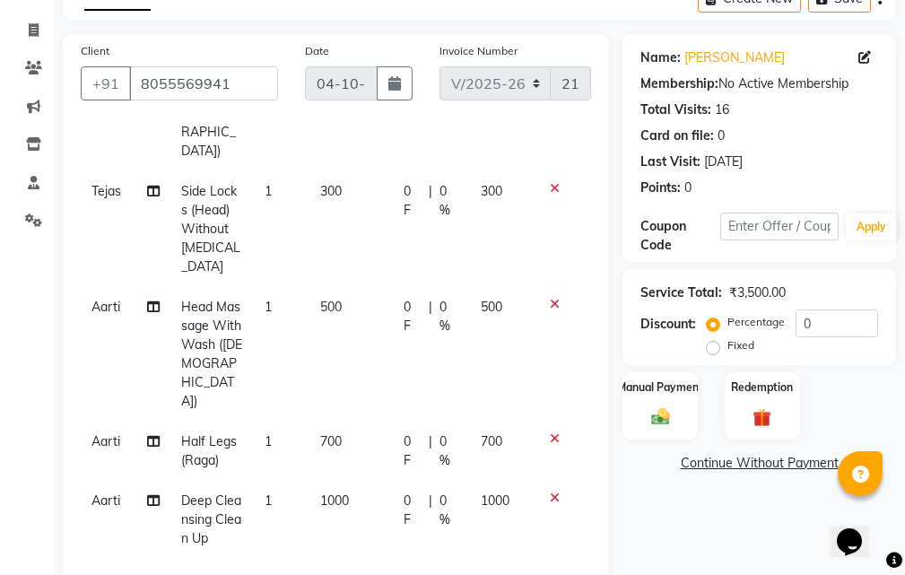
scroll to position [179, 0]
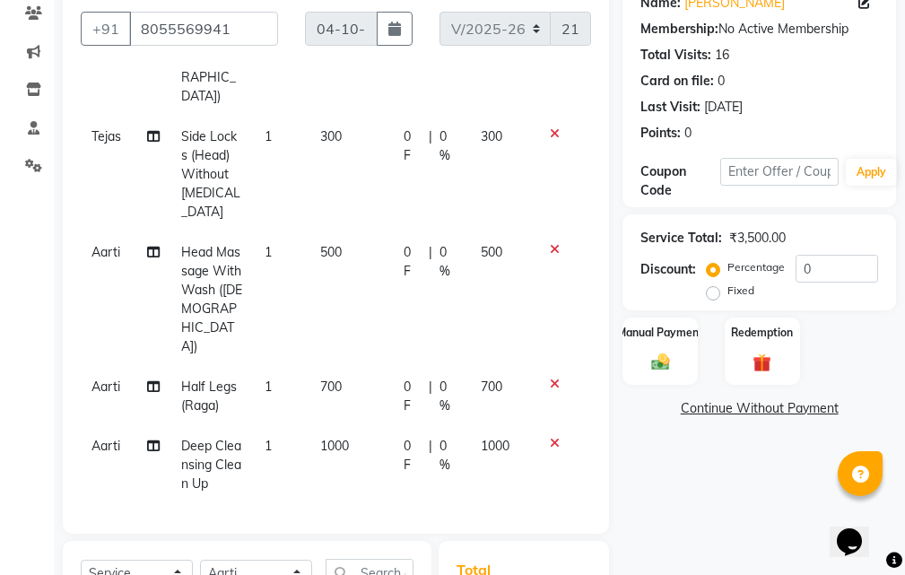
click at [327, 378] on span "700" at bounding box center [331, 386] width 22 height 16
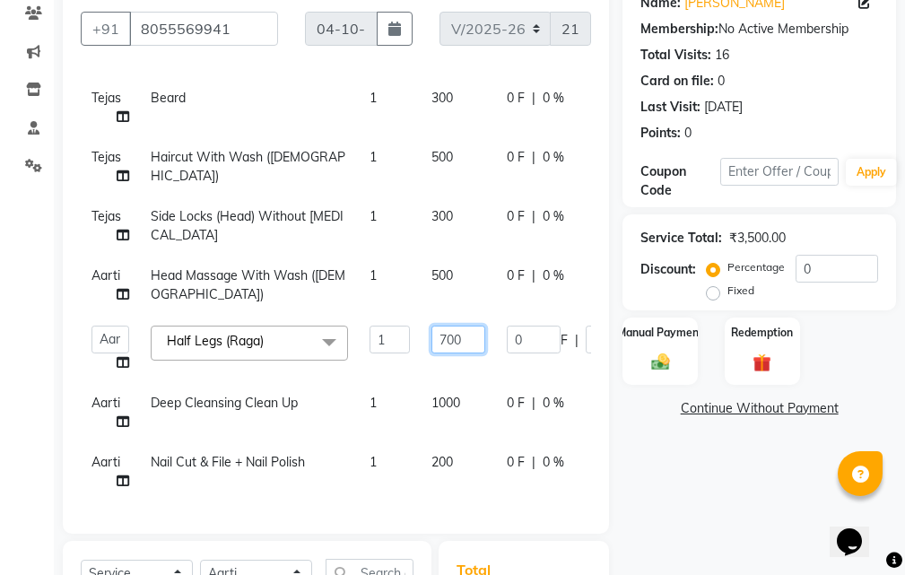
drag, startPoint x: 452, startPoint y: 321, endPoint x: 440, endPoint y: 325, distance: 12.5
click at [440, 325] on input "700" at bounding box center [458, 339] width 54 height 28
type input "350"
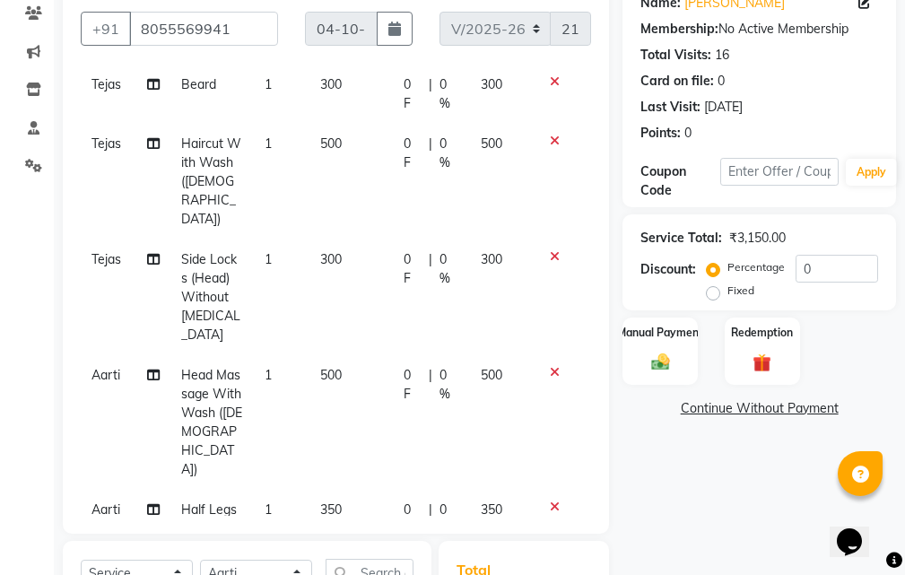
click at [617, 308] on div "Client [PHONE_NUMBER] Date [DATE] Invoice Number V/2025 V/[PHONE_NUMBER] Servic…" at bounding box center [335, 402] width 573 height 846
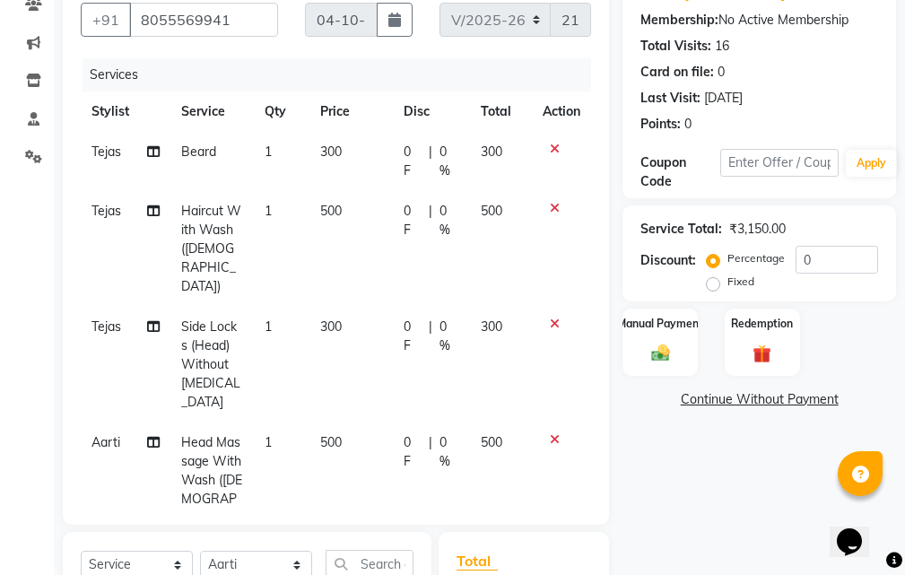
scroll to position [0, 0]
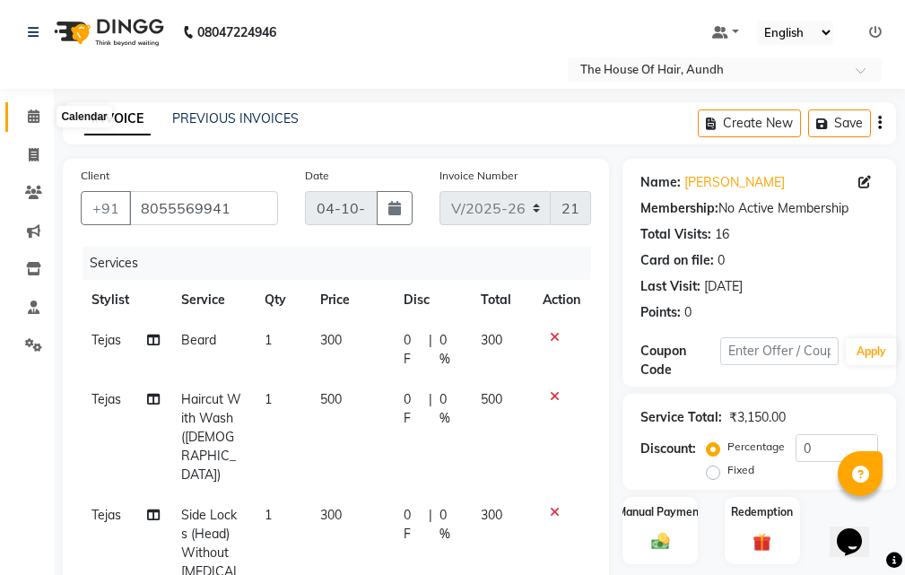
click at [30, 117] on icon at bounding box center [34, 115] width 12 height 13
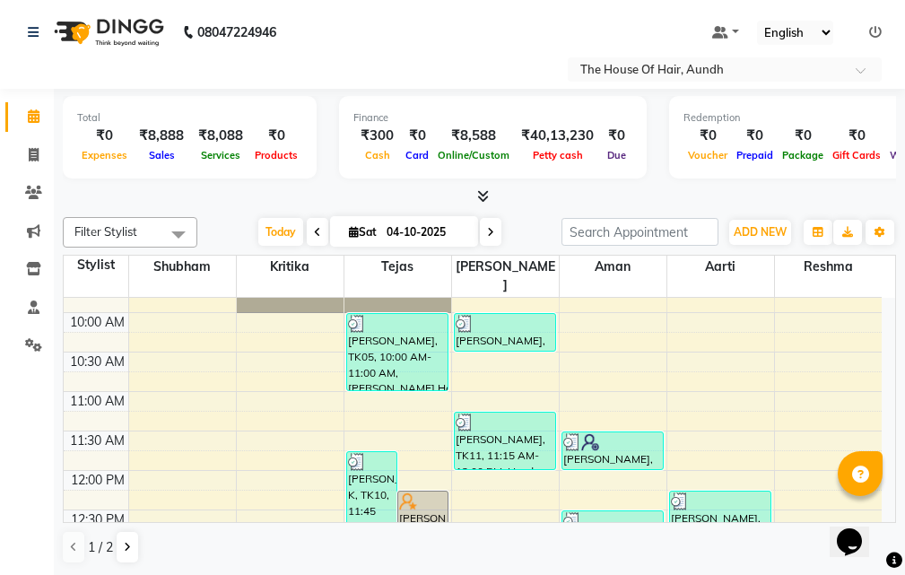
scroll to position [538, 0]
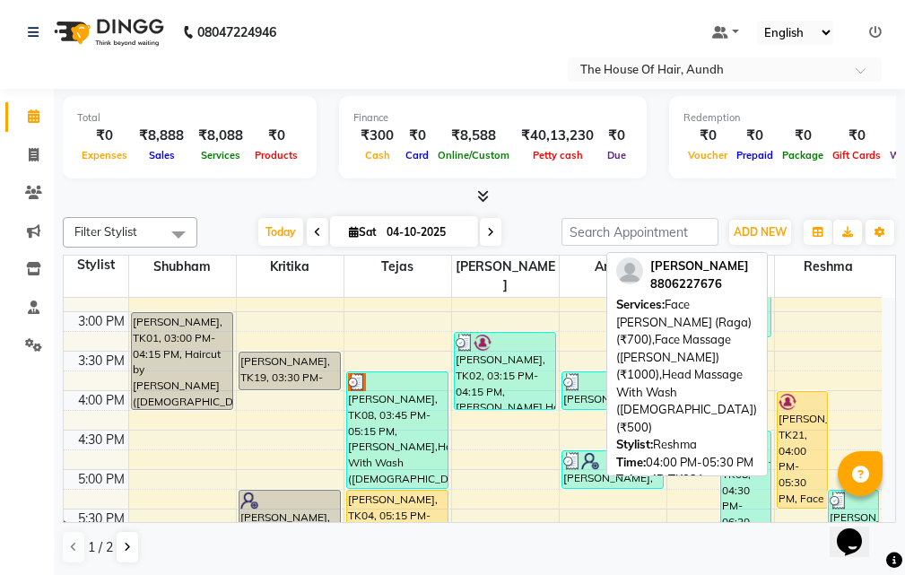
click at [816, 395] on div "[PERSON_NAME], TK21, 04:00 PM-05:30 PM, Face [PERSON_NAME] (Raga) (₹700),Face M…" at bounding box center [801, 450] width 49 height 116
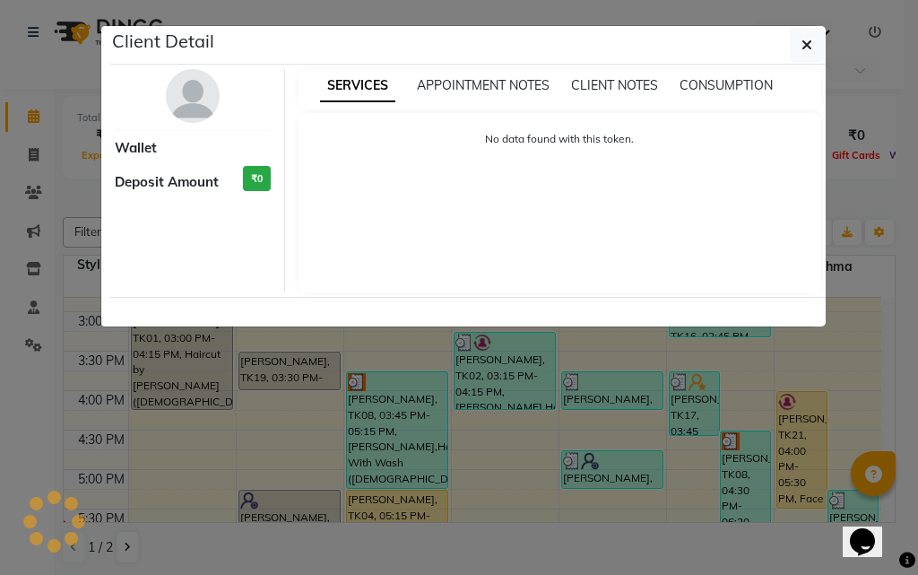
select select "1"
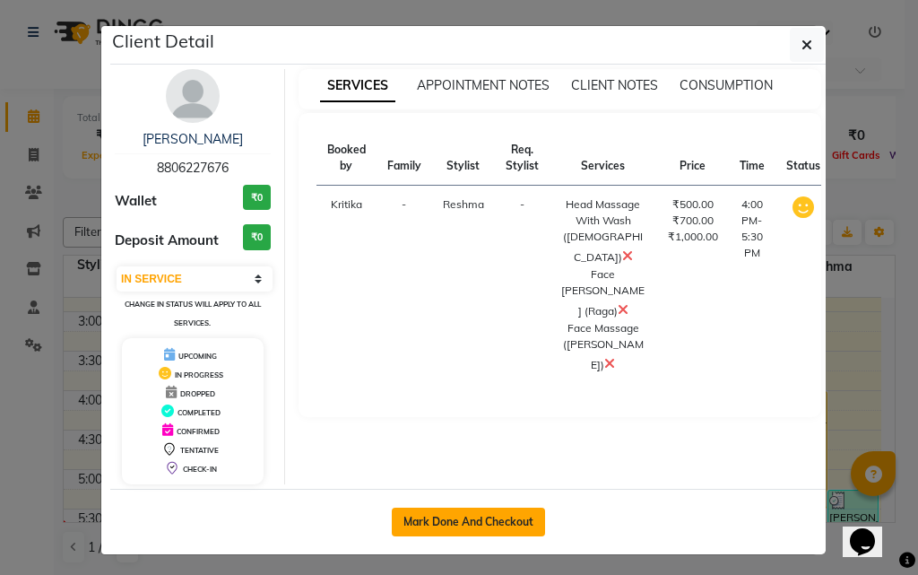
click at [523, 526] on button "Mark Done And Checkout" at bounding box center [468, 521] width 153 height 29
select select "service"
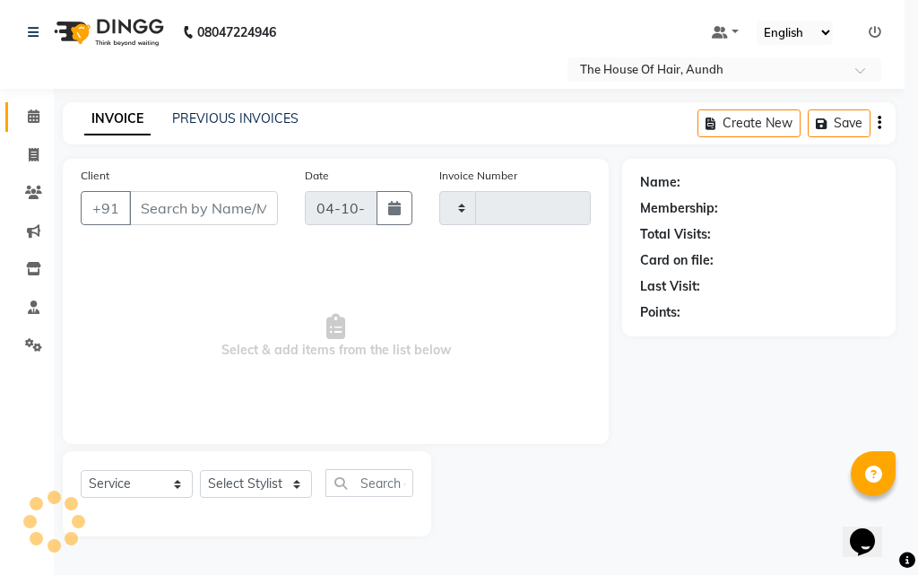
type input "2166"
select select "26"
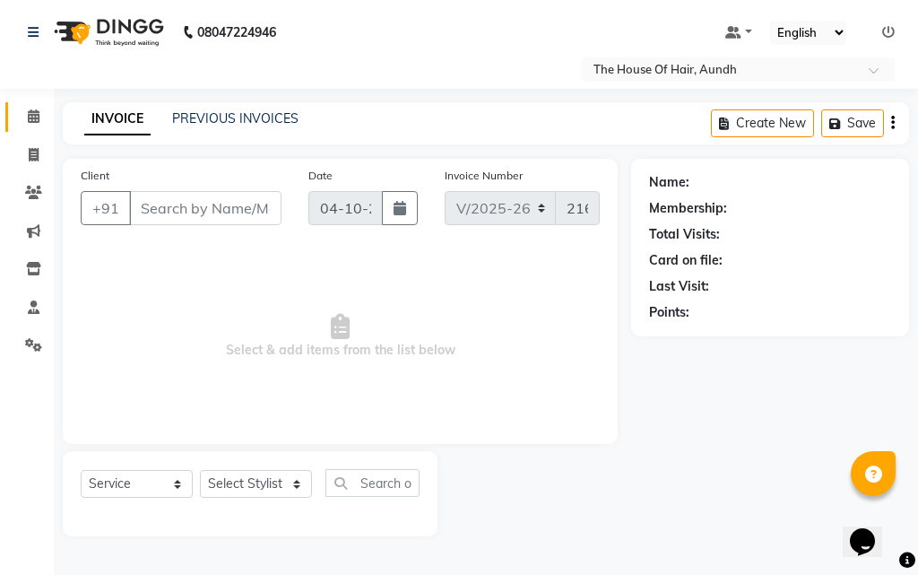
type input "8806227676"
select select "26196"
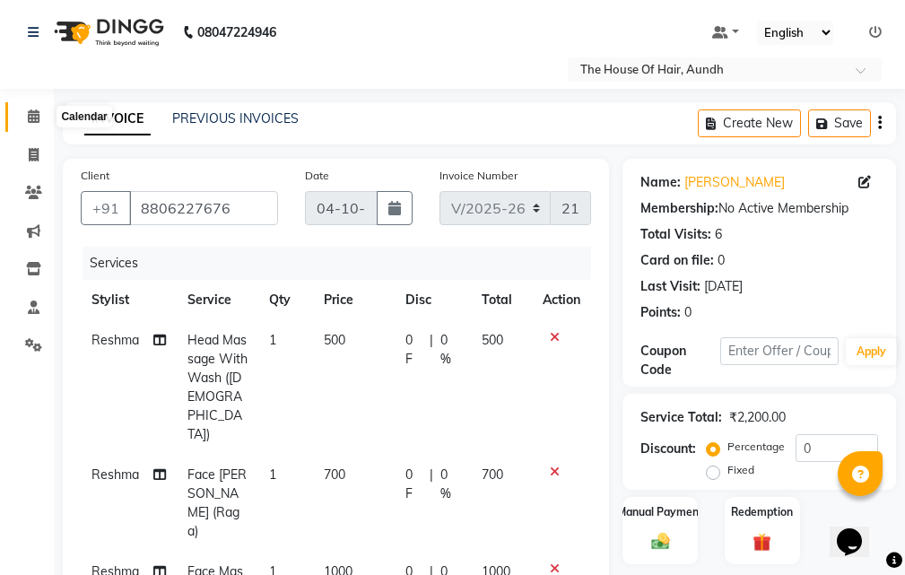
click at [33, 117] on icon at bounding box center [34, 115] width 12 height 13
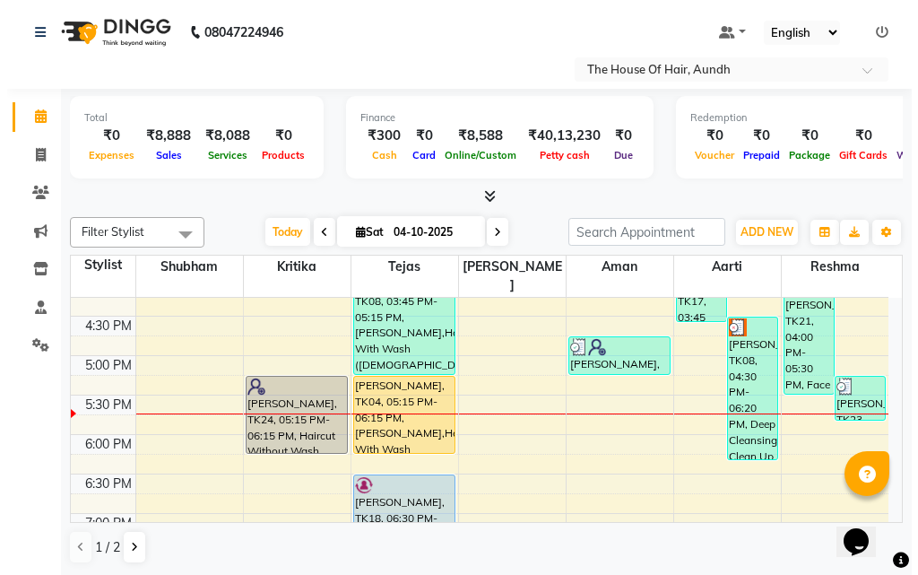
scroll to position [592, 0]
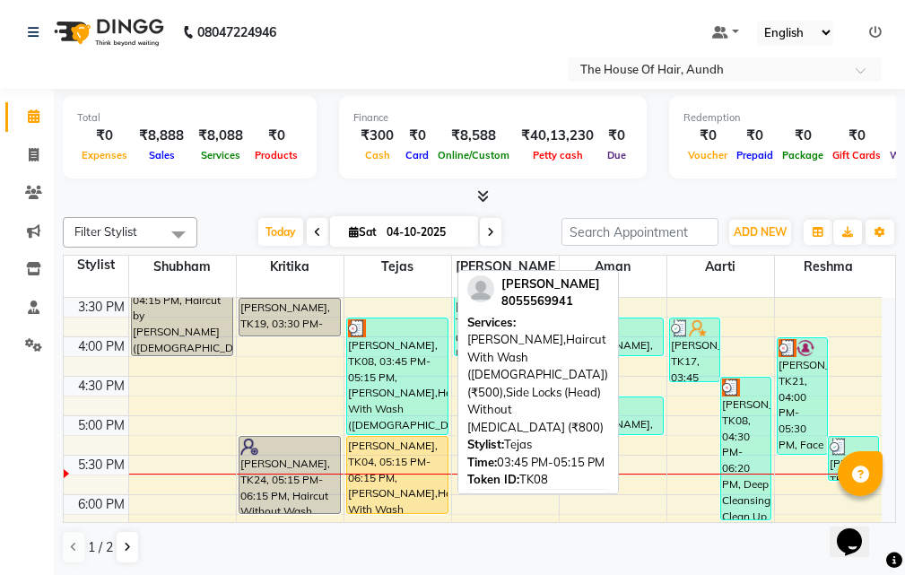
click at [410, 389] on div "[PERSON_NAME], TK08, 03:45 PM-05:15 PM, [PERSON_NAME],Haircut With Wash ([DEMOG…" at bounding box center [397, 376] width 100 height 116
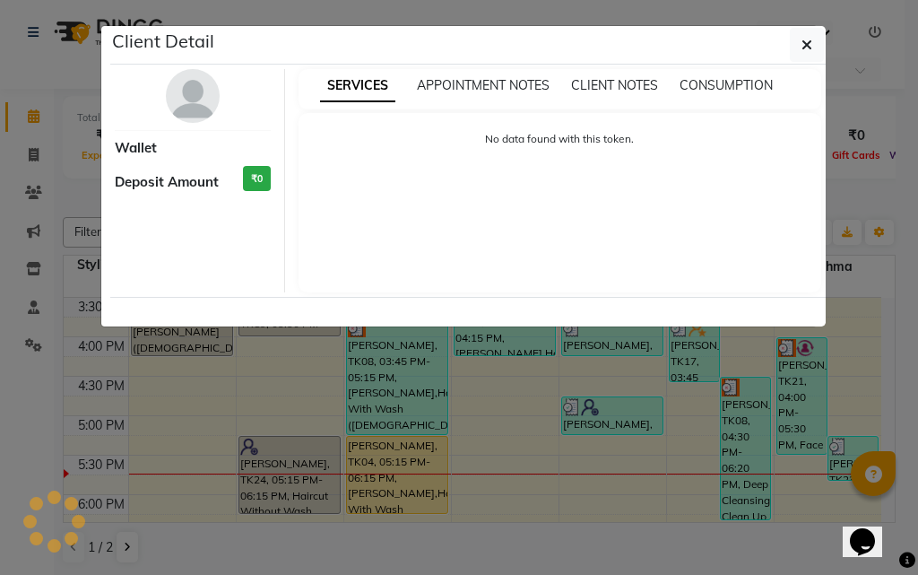
select select "3"
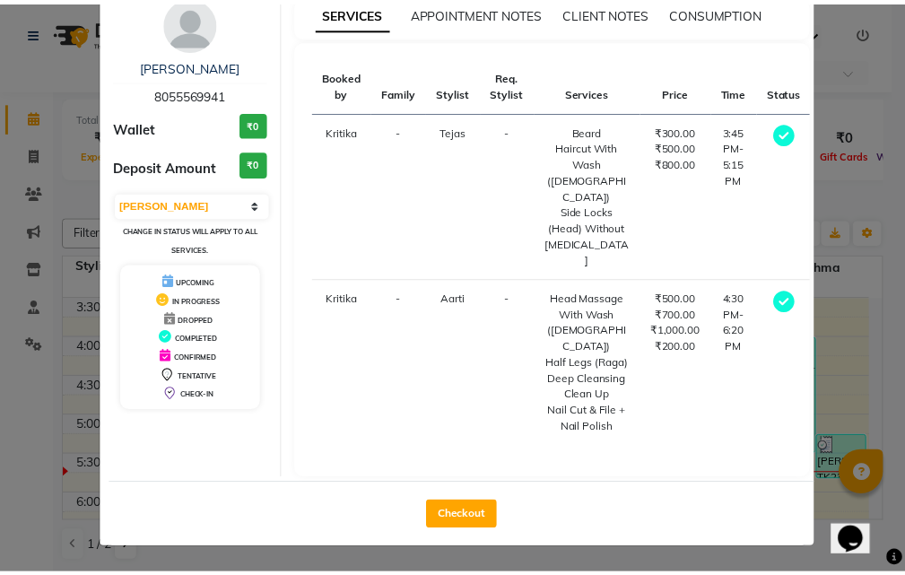
scroll to position [170, 0]
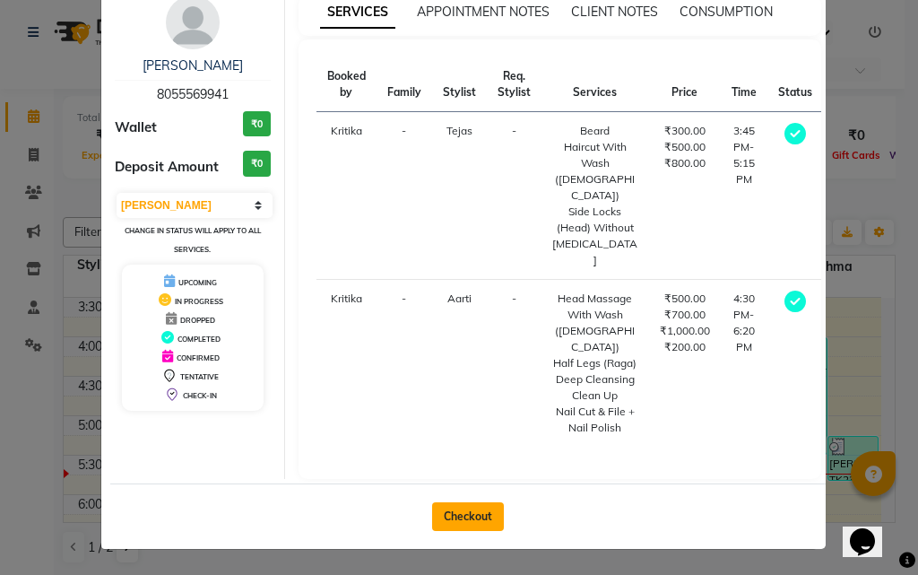
click at [460, 521] on button "Checkout" at bounding box center [468, 516] width 72 height 29
select select "service"
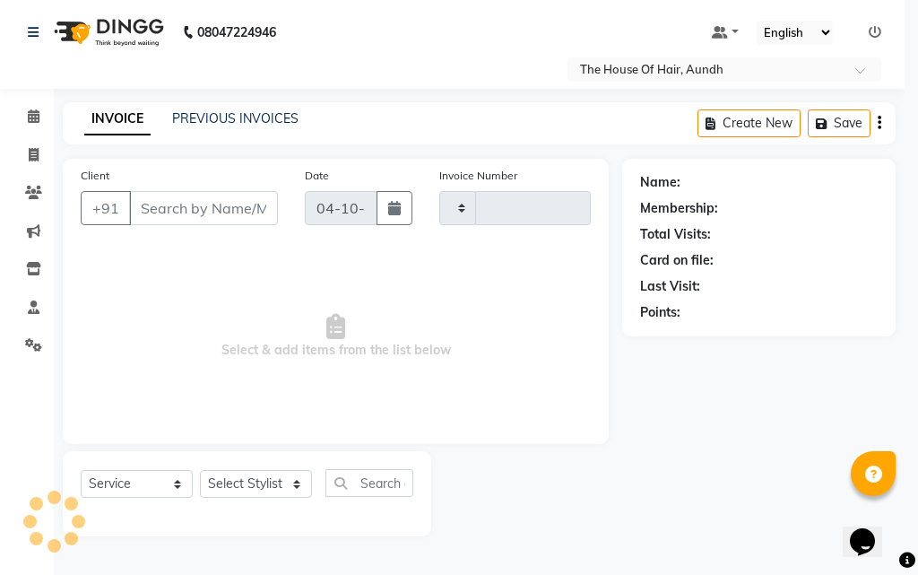
type input "2166"
select select "26"
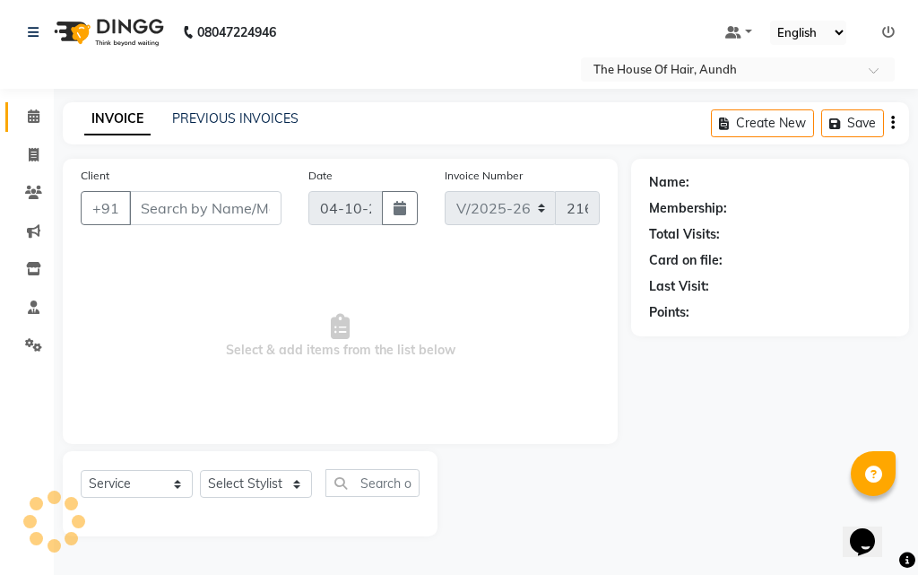
type input "8055569941"
select select "26084"
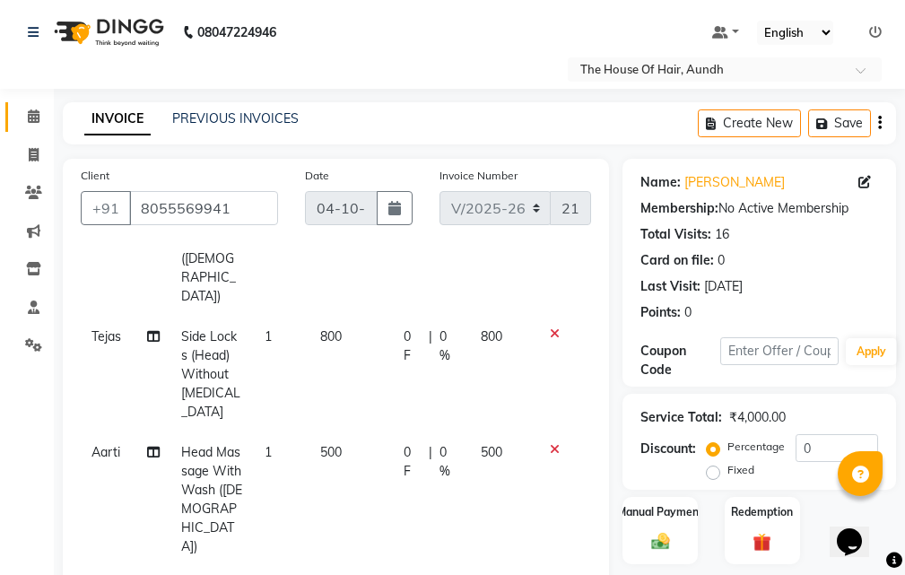
scroll to position [179, 0]
click at [320, 327] on span "800" at bounding box center [331, 335] width 22 height 16
select select "6864"
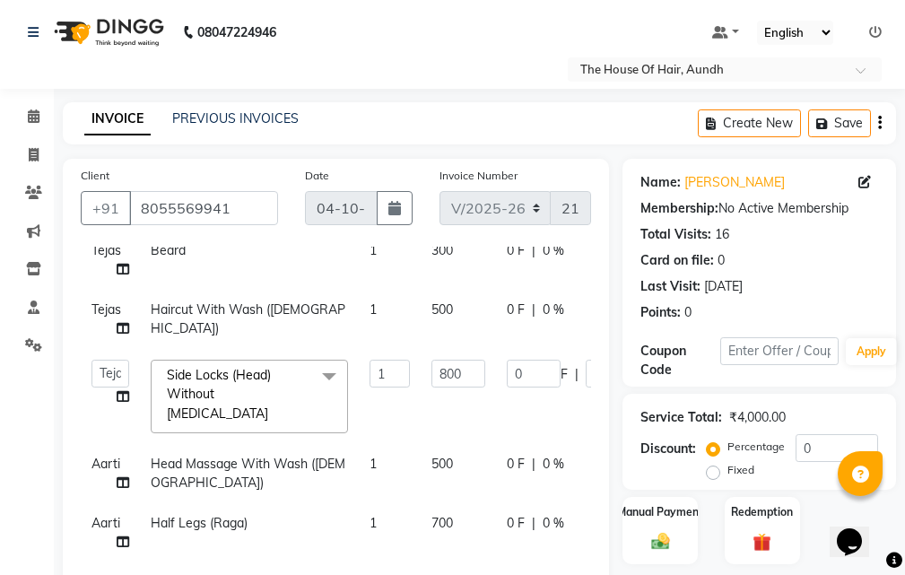
scroll to position [84, 0]
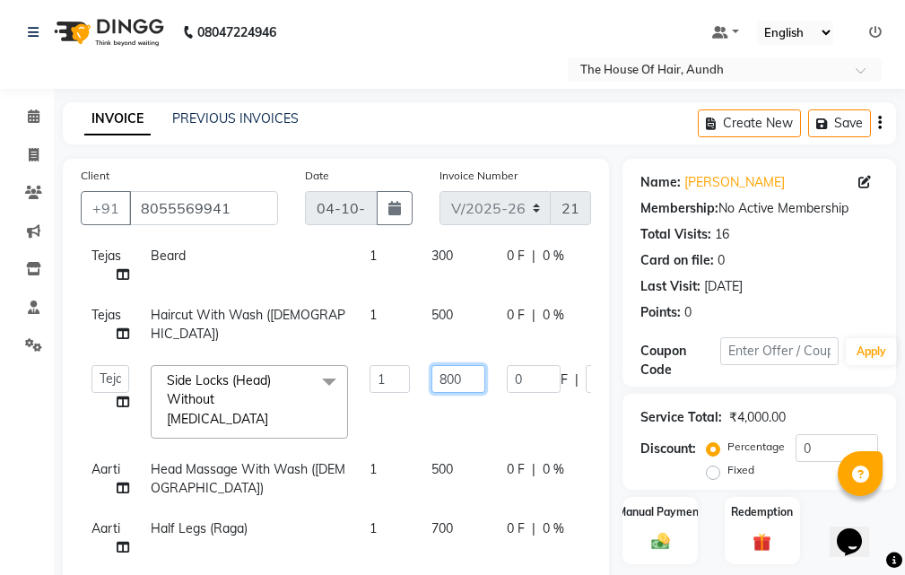
drag, startPoint x: 438, startPoint y: 376, endPoint x: 524, endPoint y: 377, distance: 86.1
click at [524, 377] on tr "Aarti [PERSON_NAME] [PERSON_NAME] [PERSON_NAME] [PERSON_NAME] Side Locks (Head)…" at bounding box center [426, 401] width 691 height 95
type input "300"
click at [617, 377] on div "Client [PHONE_NUMBER] Date [DATE] Invoice Number V/2025 V/[PHONE_NUMBER] Servic…" at bounding box center [335, 582] width 573 height 846
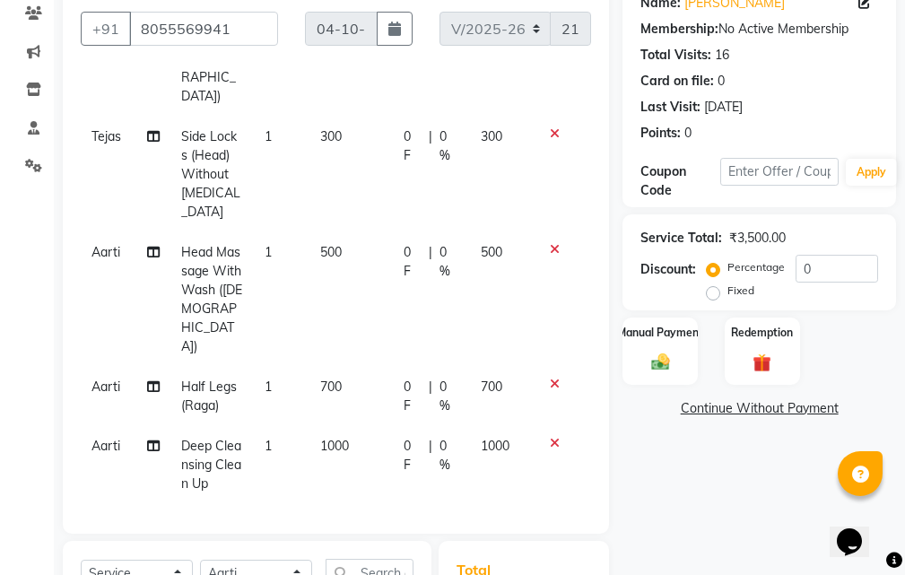
scroll to position [269, 0]
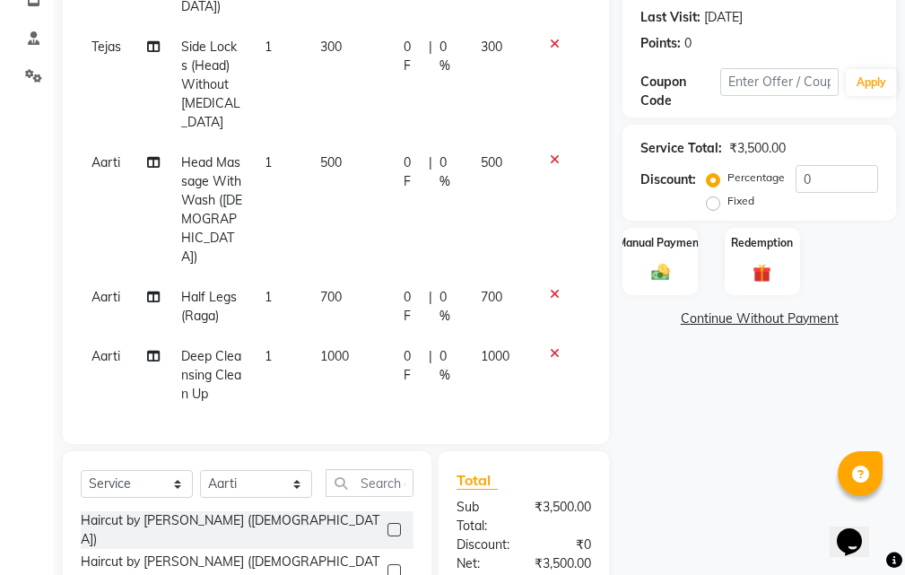
click at [332, 289] on span "700" at bounding box center [331, 297] width 22 height 16
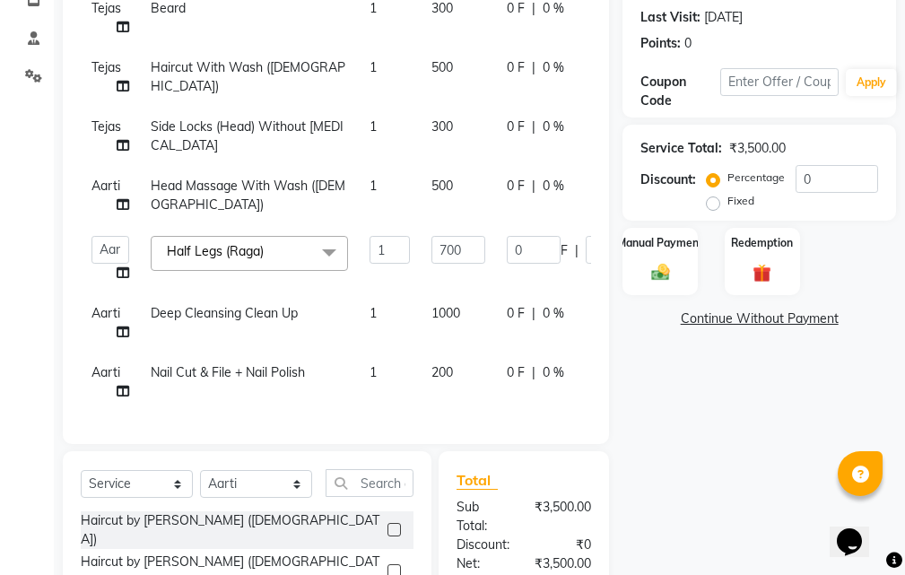
scroll to position [76, 0]
drag, startPoint x: 466, startPoint y: 236, endPoint x: 421, endPoint y: 242, distance: 45.3
click at [421, 242] on td "700" at bounding box center [458, 259] width 75 height 68
type input "350"
click at [615, 240] on div "Manual Payment Redemption" at bounding box center [759, 261] width 300 height 67
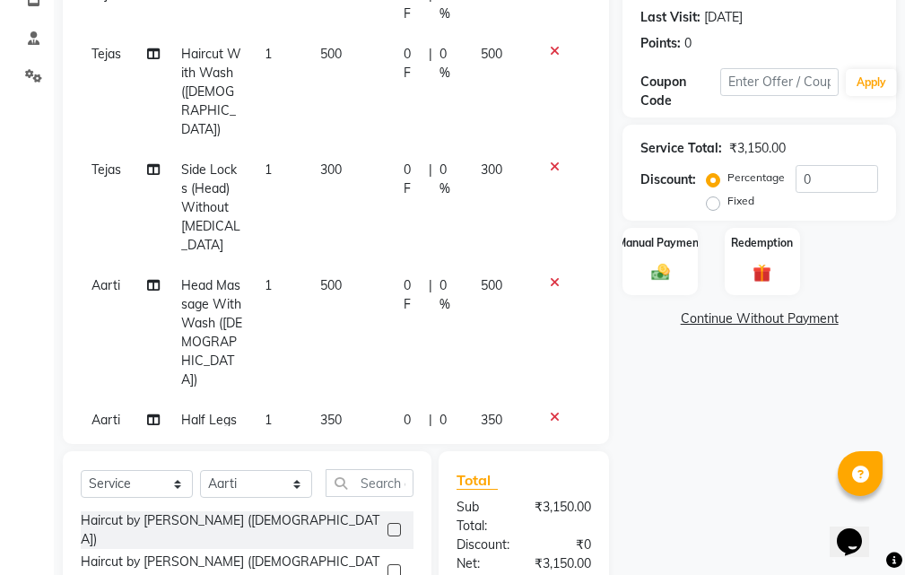
scroll to position [179, 0]
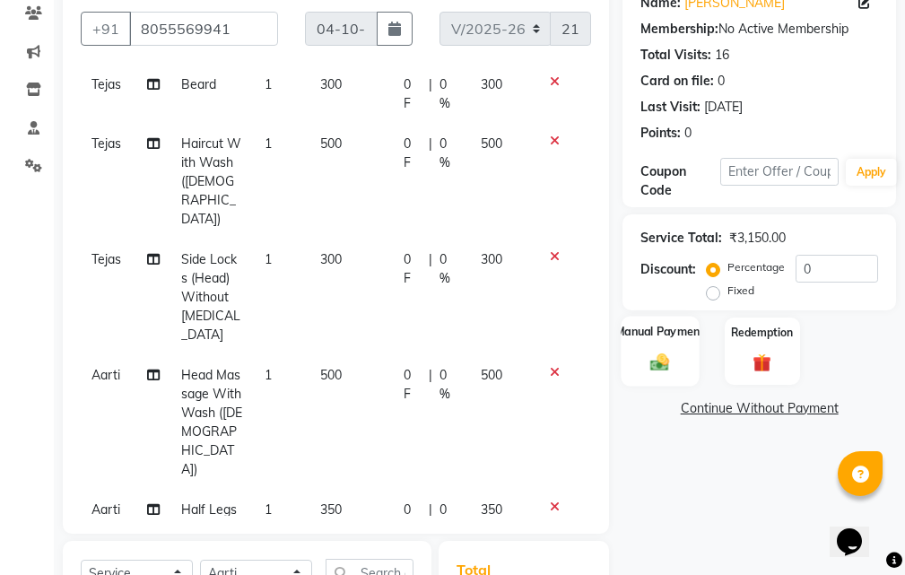
click at [654, 362] on img at bounding box center [660, 362] width 30 height 22
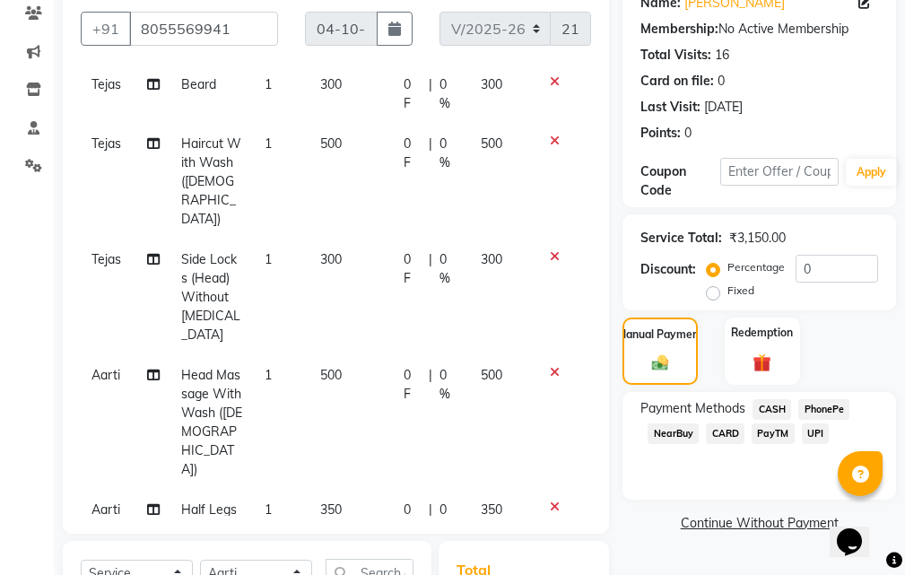
click at [816, 429] on span "UPI" at bounding box center [816, 433] width 28 height 21
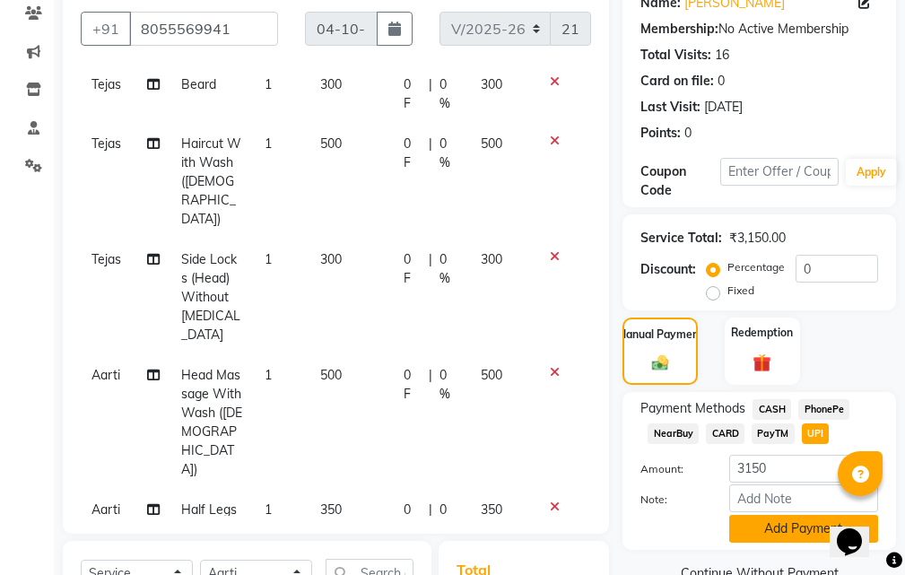
click at [770, 527] on button "Add Payment" at bounding box center [803, 529] width 149 height 28
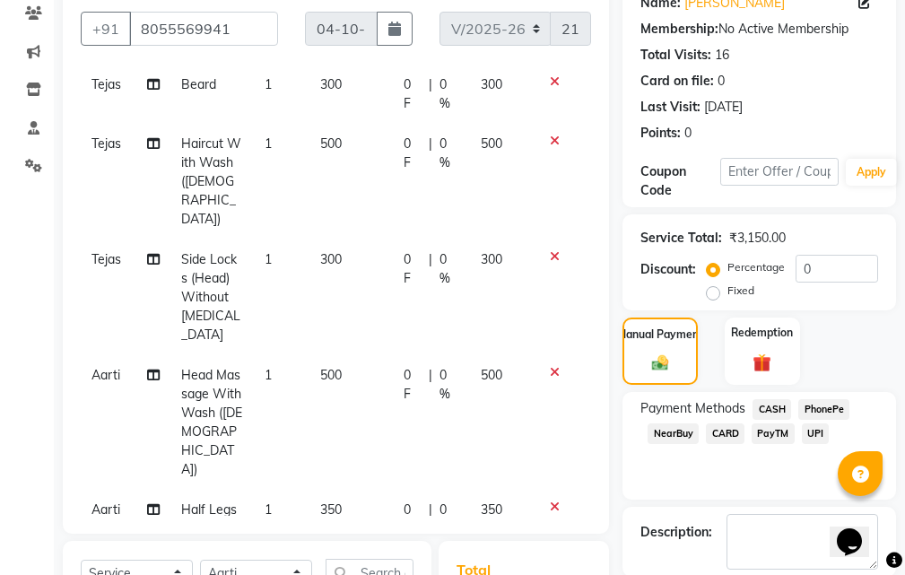
scroll to position [514, 0]
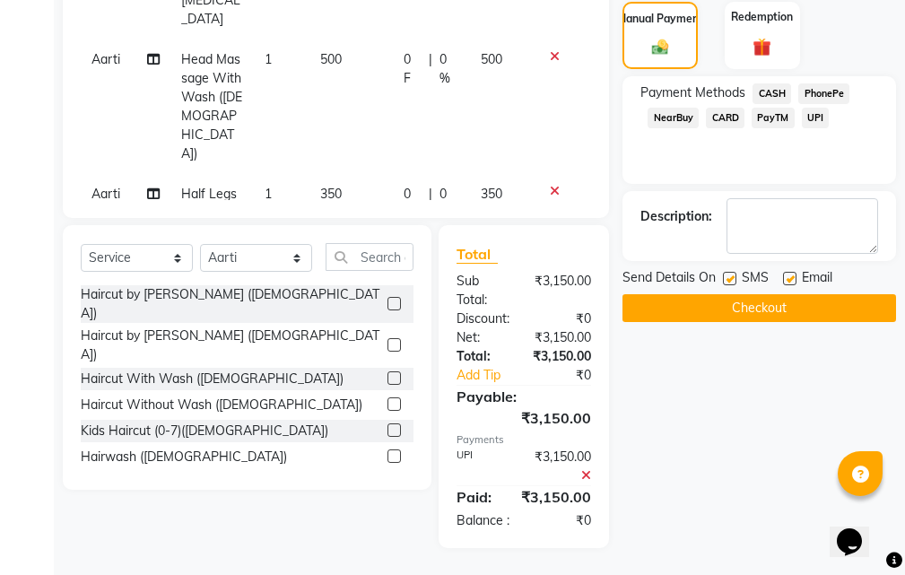
click at [746, 294] on button "Checkout" at bounding box center [758, 308] width 273 height 28
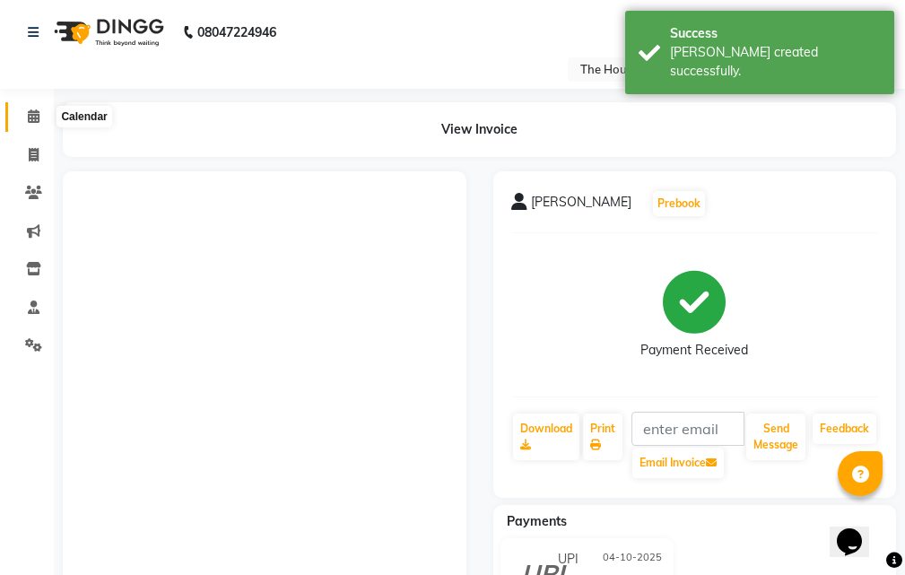
click at [33, 117] on icon at bounding box center [34, 115] width 12 height 13
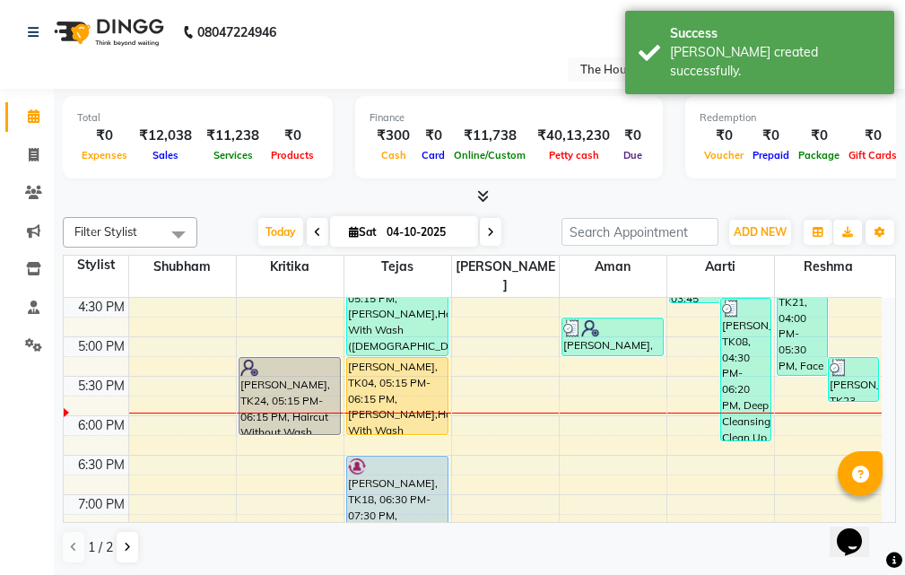
scroll to position [628, 0]
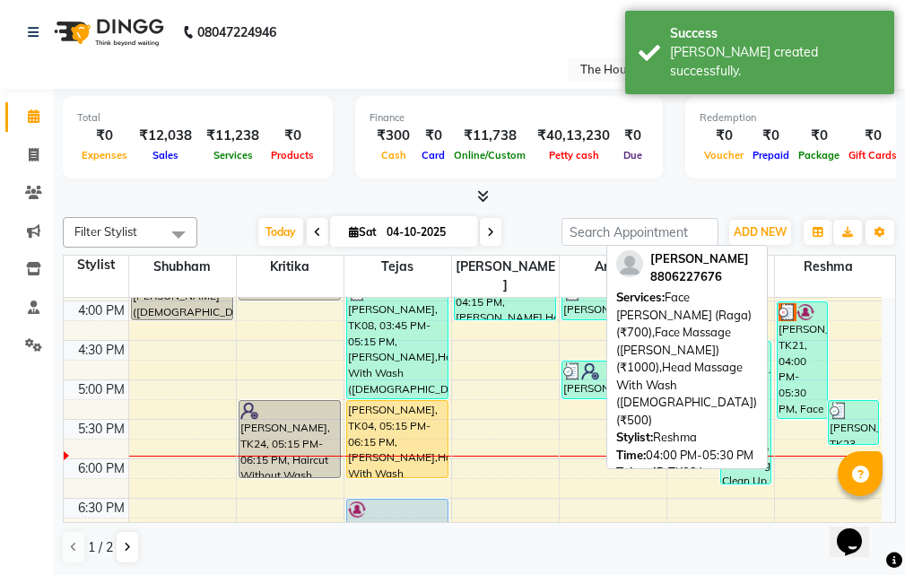
click at [811, 354] on div "[PERSON_NAME], TK21, 04:00 PM-05:30 PM, Face [PERSON_NAME] (Raga) (₹700),Face M…" at bounding box center [801, 360] width 49 height 116
select select "3"
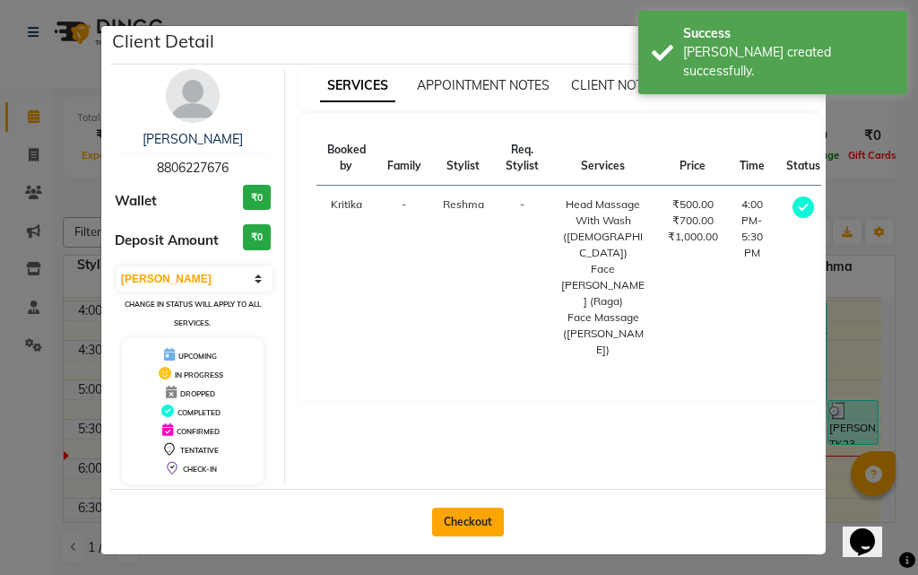
click at [461, 514] on button "Checkout" at bounding box center [468, 521] width 72 height 29
select select "service"
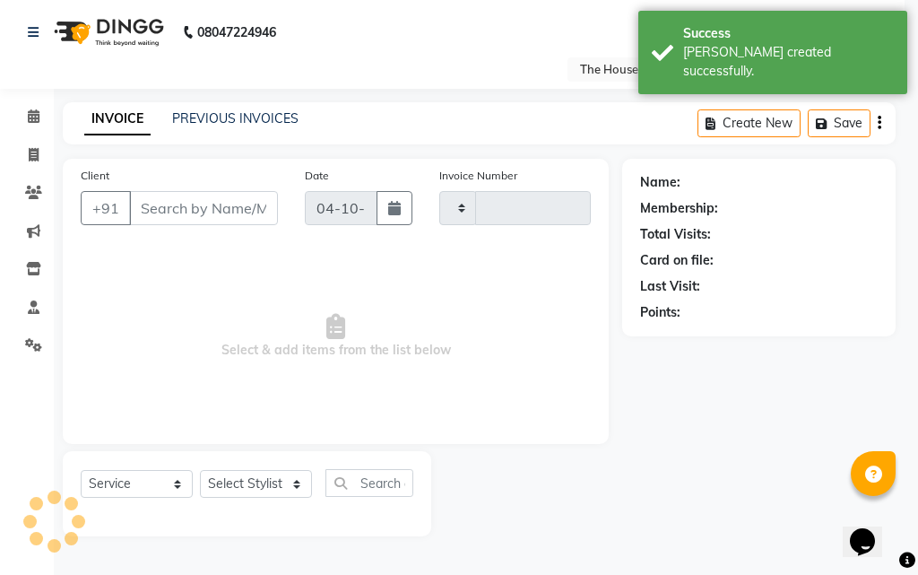
type input "2167"
select select "26"
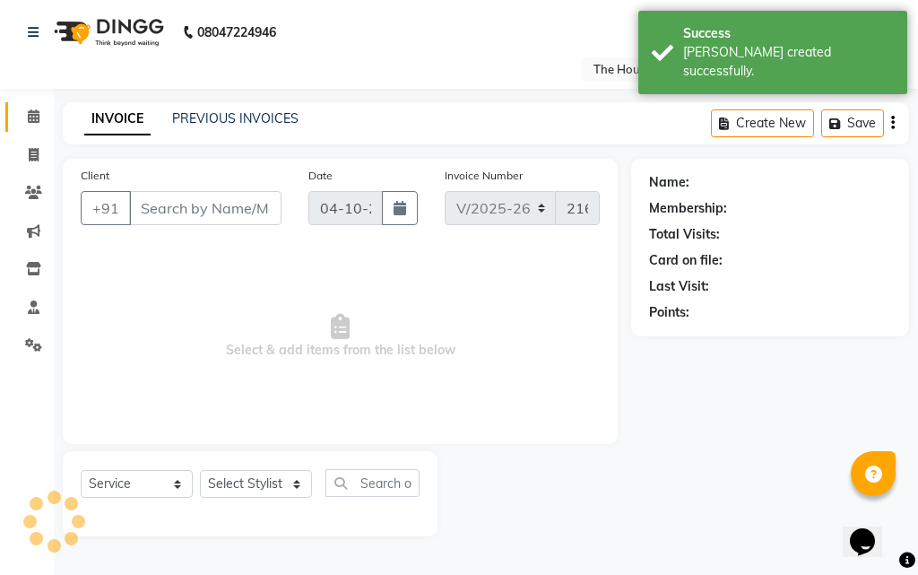
type input "8806227676"
select select "26196"
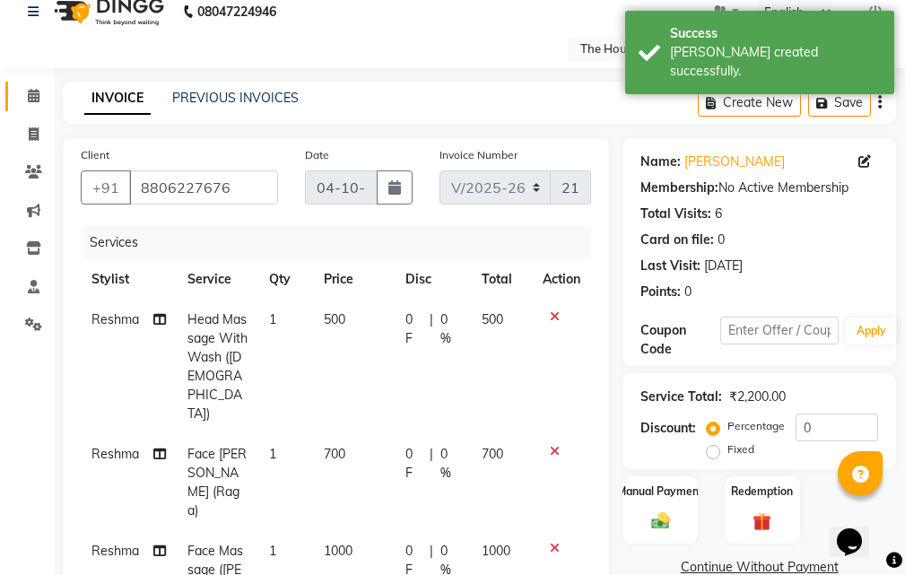
scroll to position [179, 0]
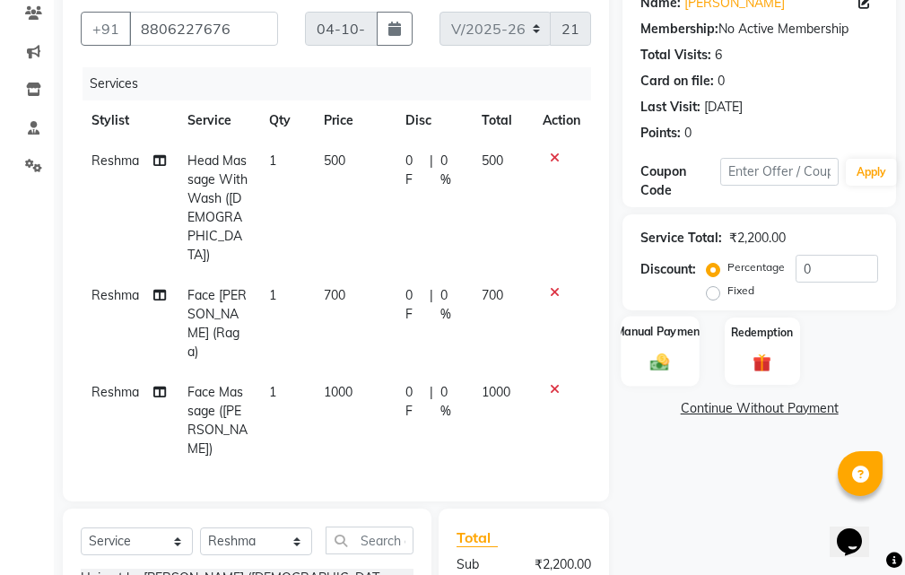
click at [683, 344] on div "Manual Payment" at bounding box center [660, 351] width 78 height 70
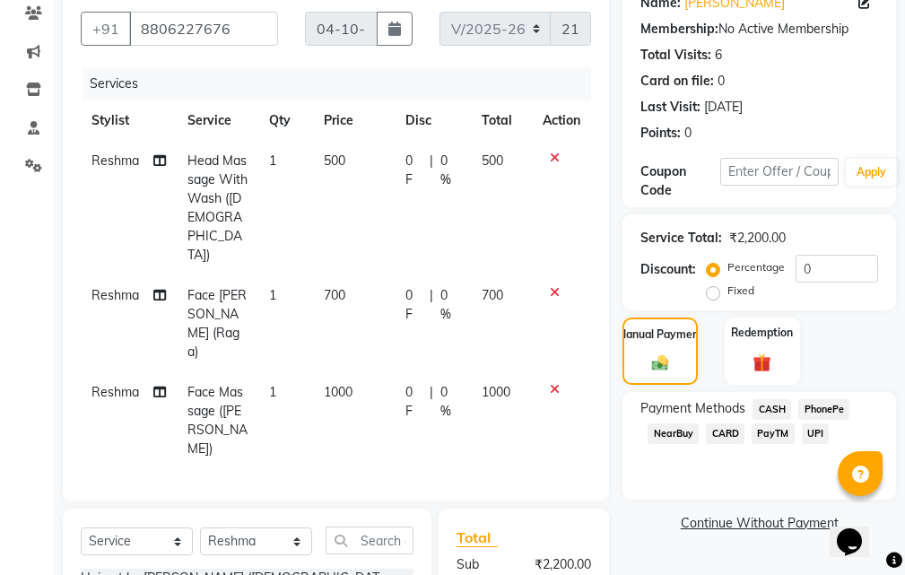
drag, startPoint x: 821, startPoint y: 430, endPoint x: 818, endPoint y: 450, distance: 20.0
click at [820, 430] on span "UPI" at bounding box center [816, 433] width 28 height 21
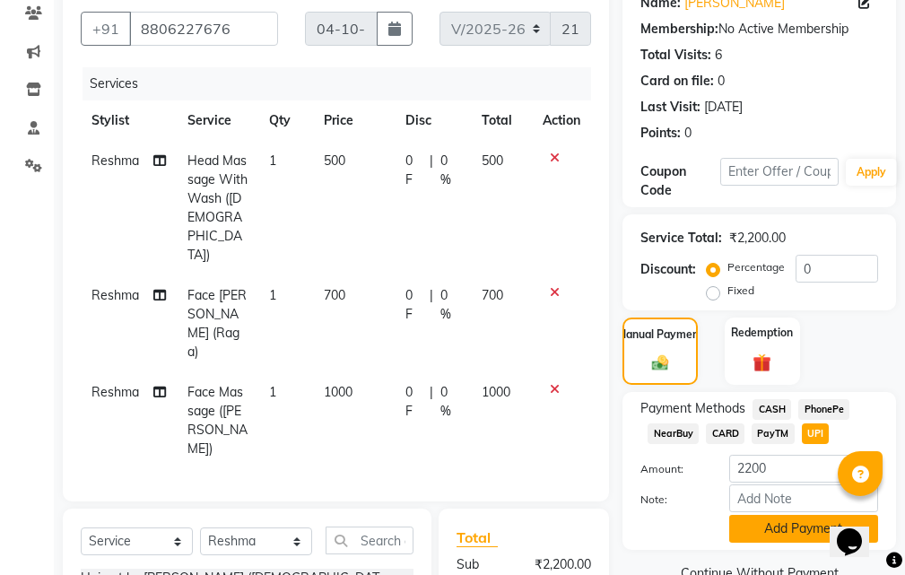
click at [784, 524] on button "Add Payment" at bounding box center [803, 529] width 149 height 28
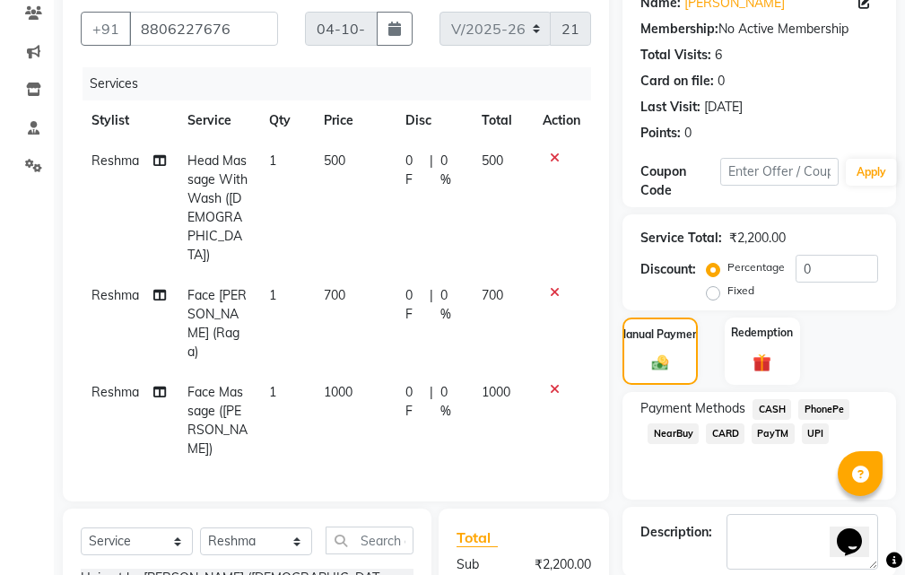
scroll to position [401, 0]
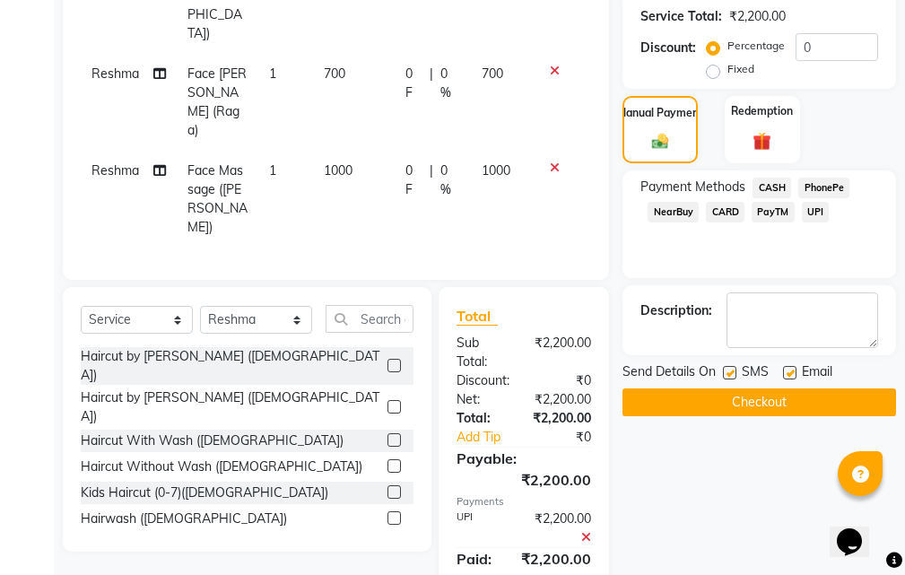
click at [778, 402] on button "Checkout" at bounding box center [758, 402] width 273 height 28
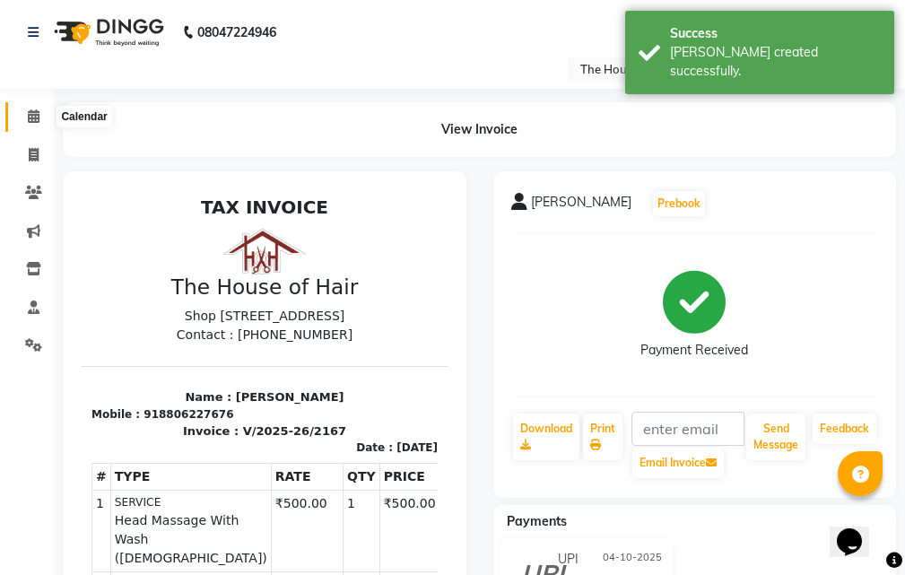
click at [35, 114] on icon at bounding box center [34, 115] width 12 height 13
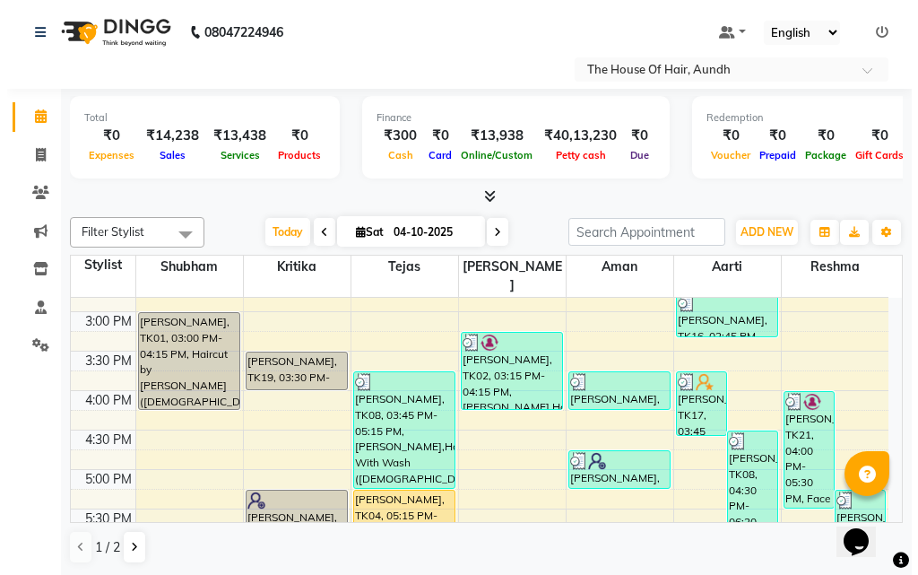
scroll to position [628, 0]
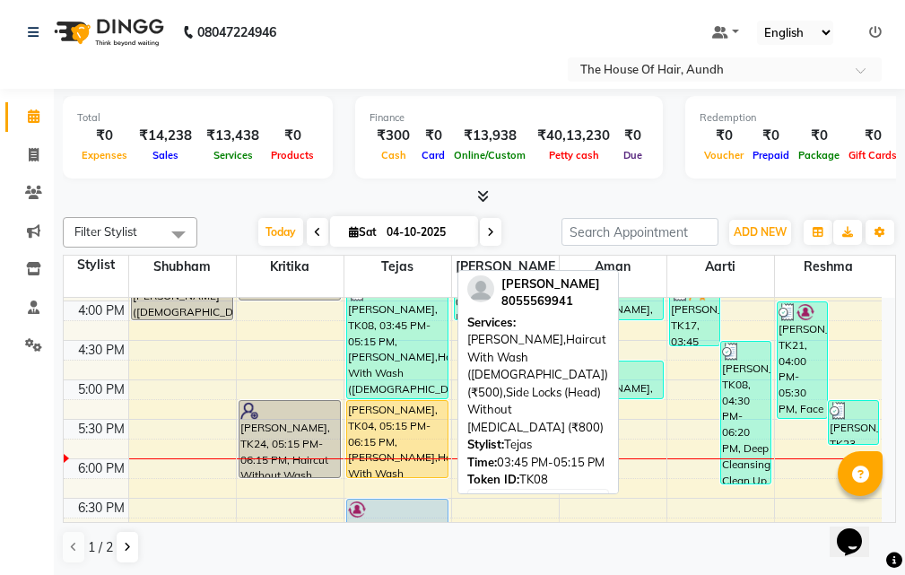
click at [386, 345] on div "[PERSON_NAME], TK08, 03:45 PM-05:15 PM, [PERSON_NAME],Haircut With Wash ([DEMOG…" at bounding box center [397, 340] width 100 height 116
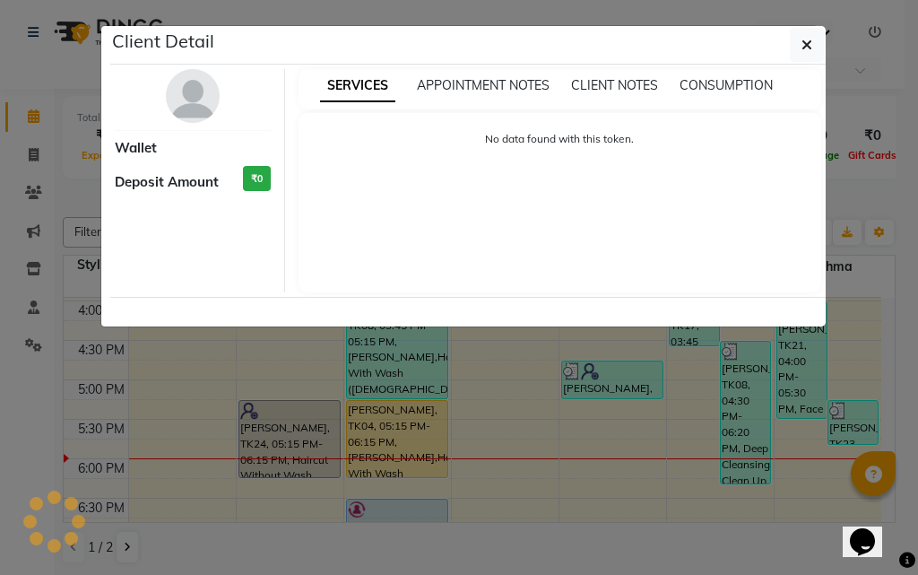
select select "3"
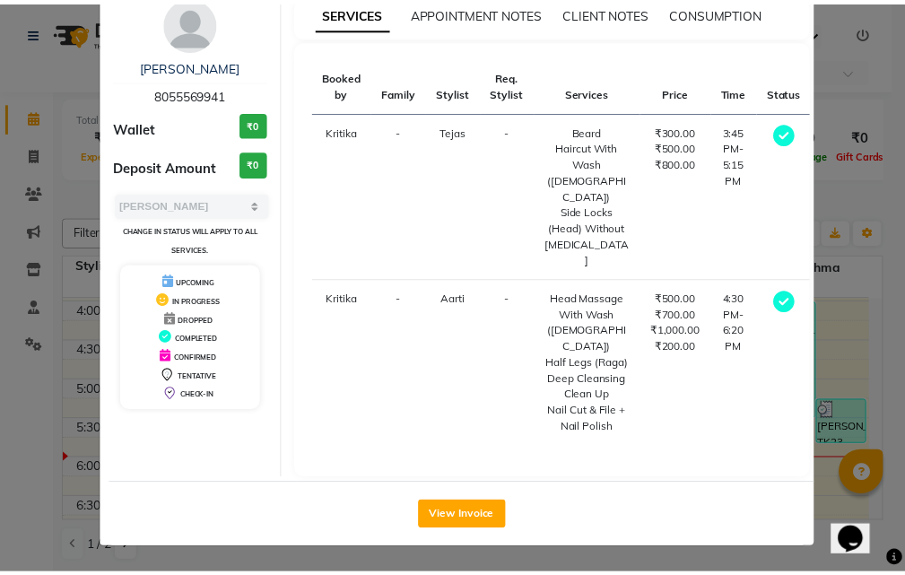
scroll to position [170, 0]
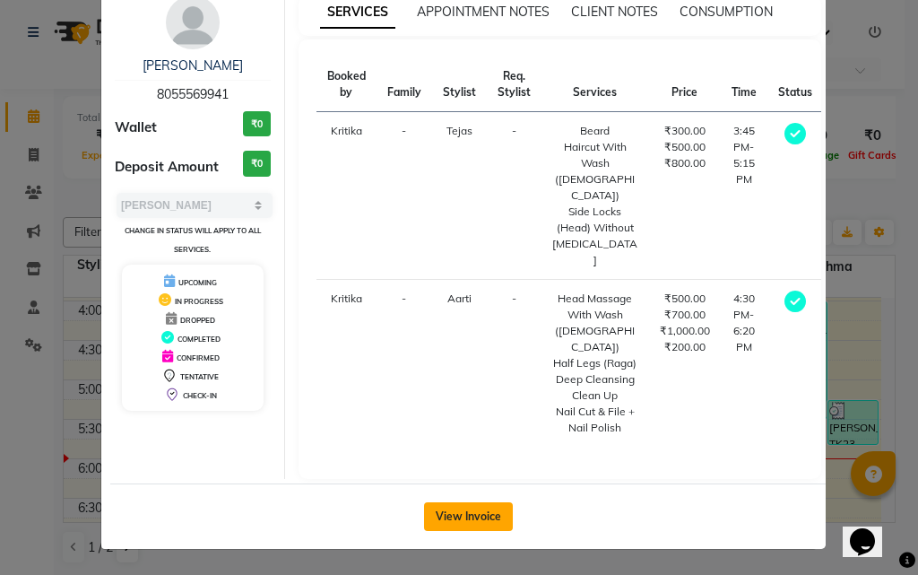
click at [470, 515] on button "View Invoice" at bounding box center [468, 516] width 89 height 29
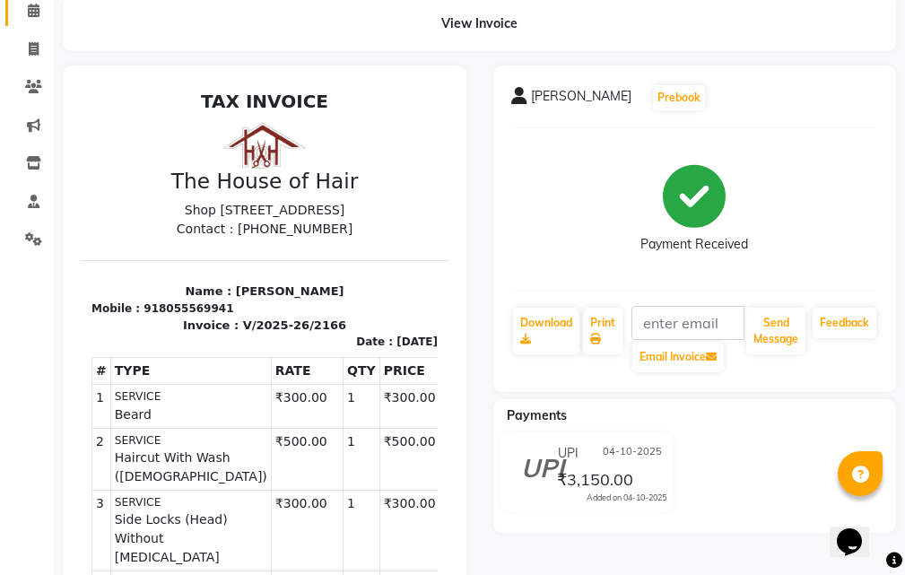
scroll to position [90, 0]
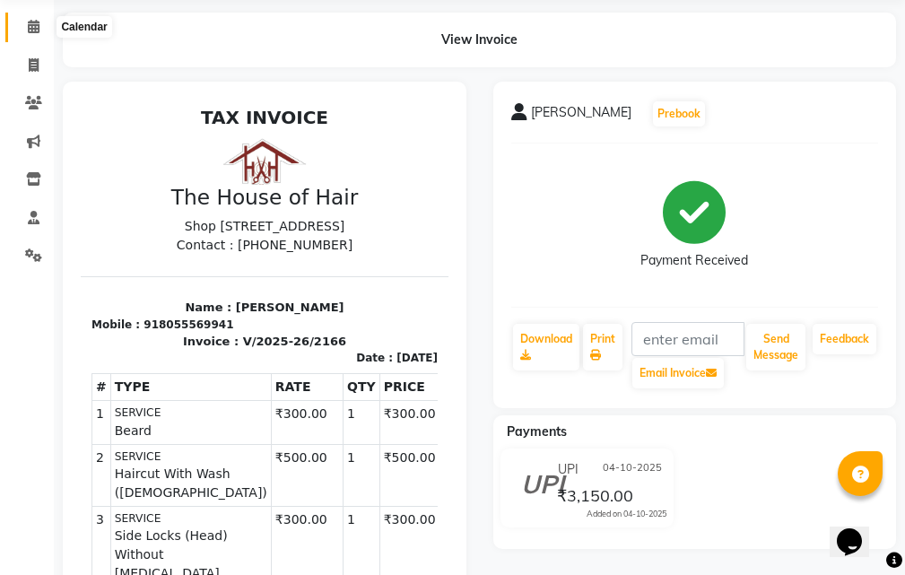
click at [31, 25] on icon at bounding box center [34, 26] width 12 height 13
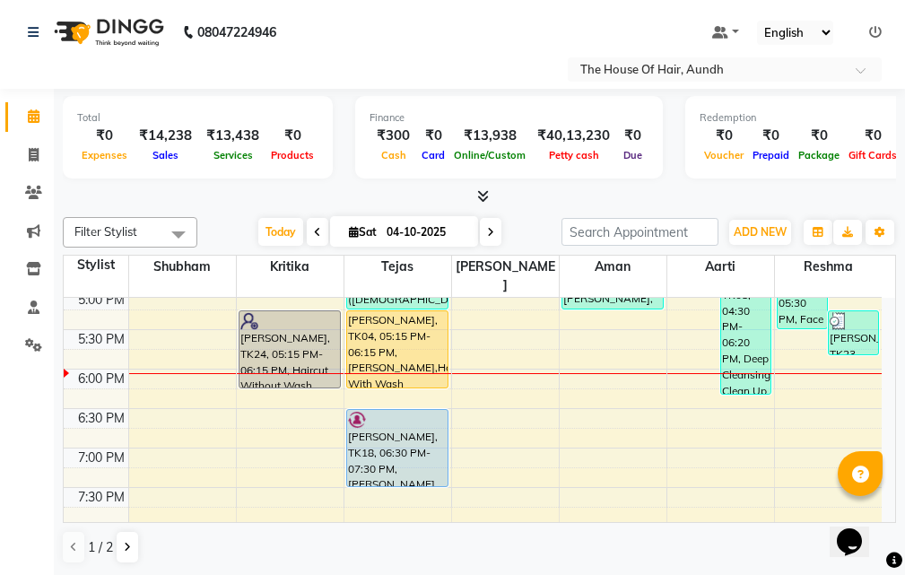
scroll to position [628, 0]
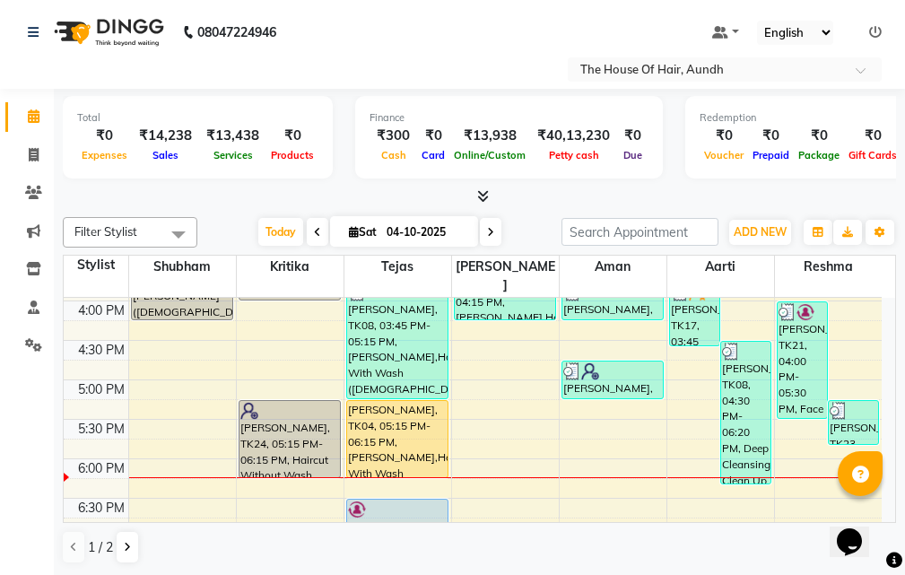
click at [395, 230] on input "04-10-2025" at bounding box center [426, 232] width 90 height 27
select select "10"
select select "2025"
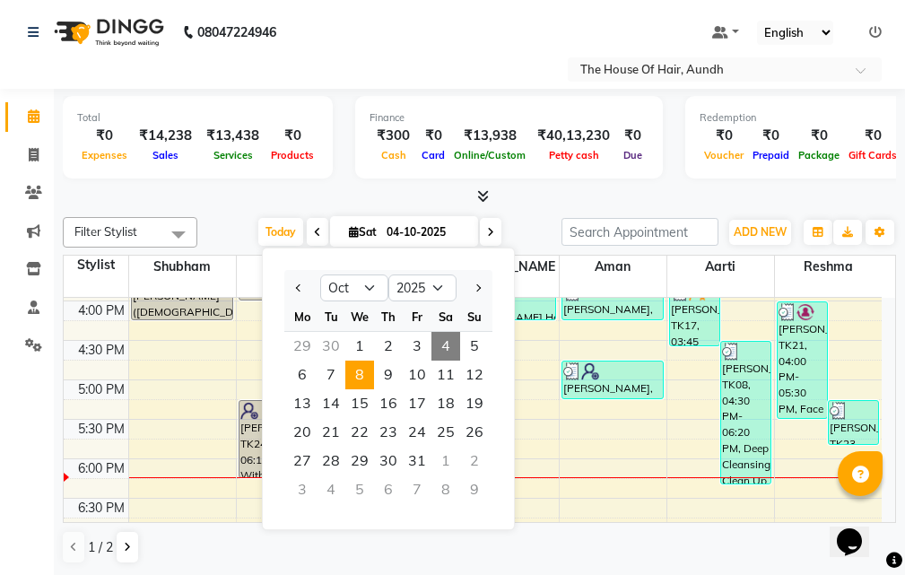
click at [356, 372] on span "8" at bounding box center [359, 374] width 29 height 29
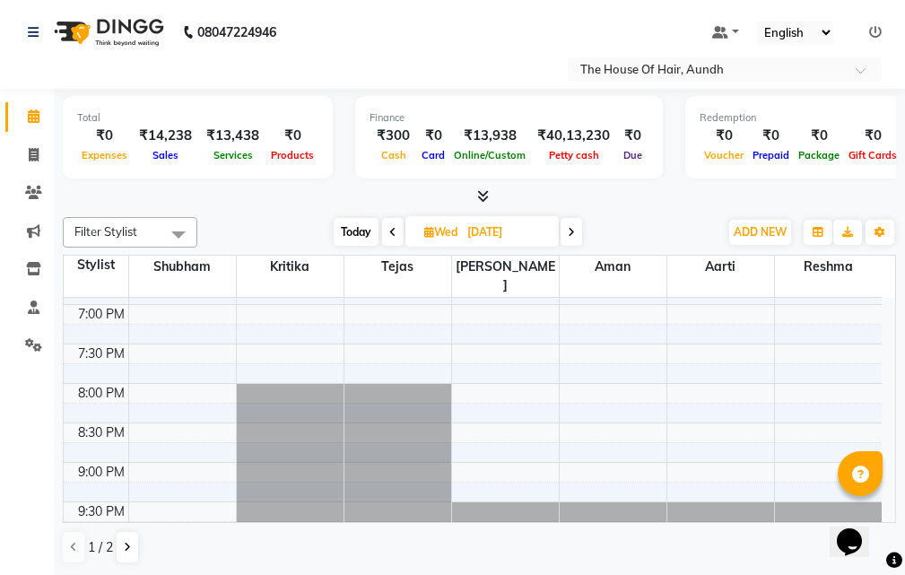
scroll to position [412, 0]
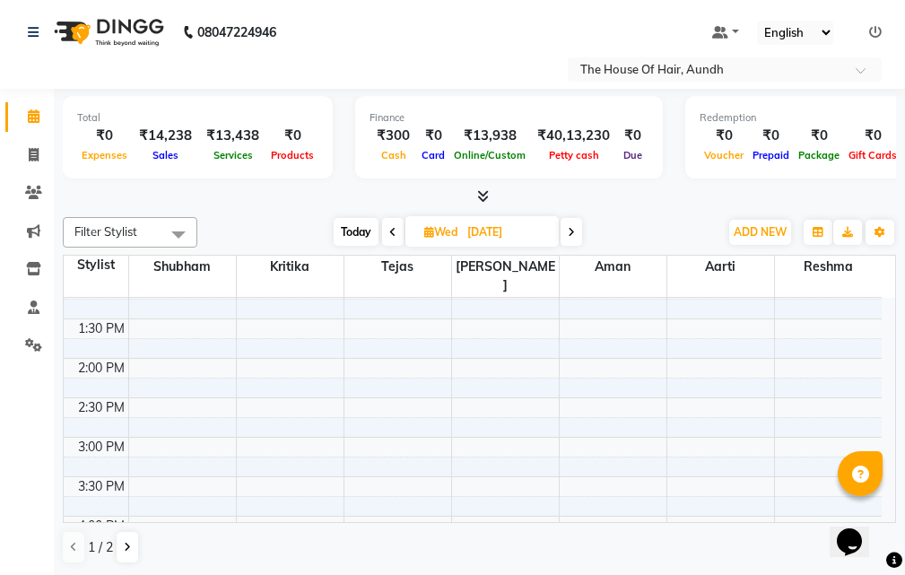
click at [568, 229] on span at bounding box center [571, 232] width 22 height 28
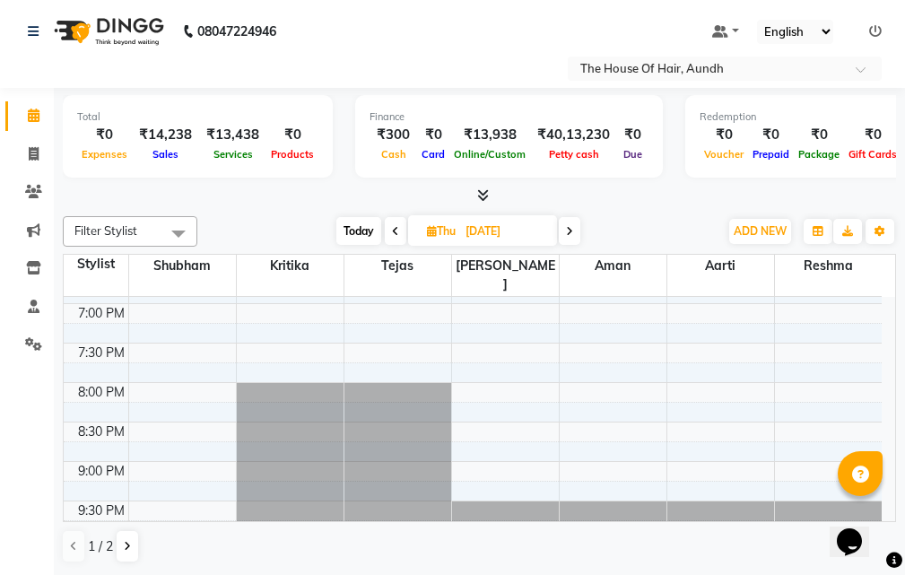
scroll to position [0, 0]
click at [397, 233] on span at bounding box center [396, 232] width 22 height 28
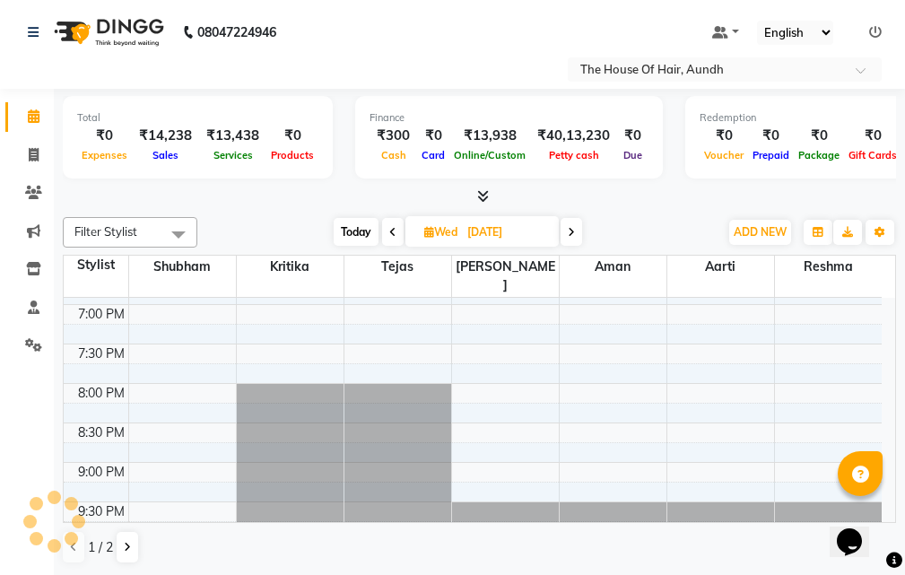
scroll to position [790, 0]
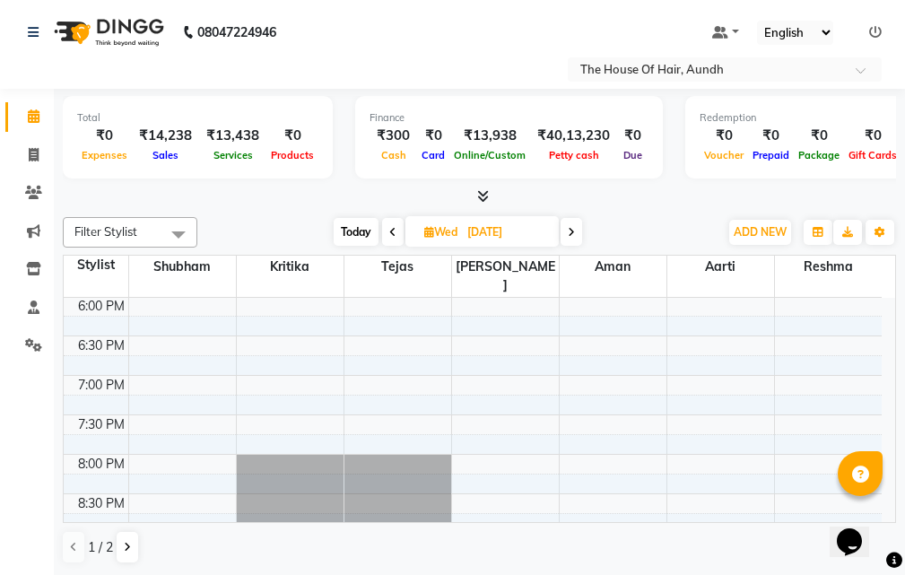
click at [396, 233] on span at bounding box center [393, 232] width 22 height 28
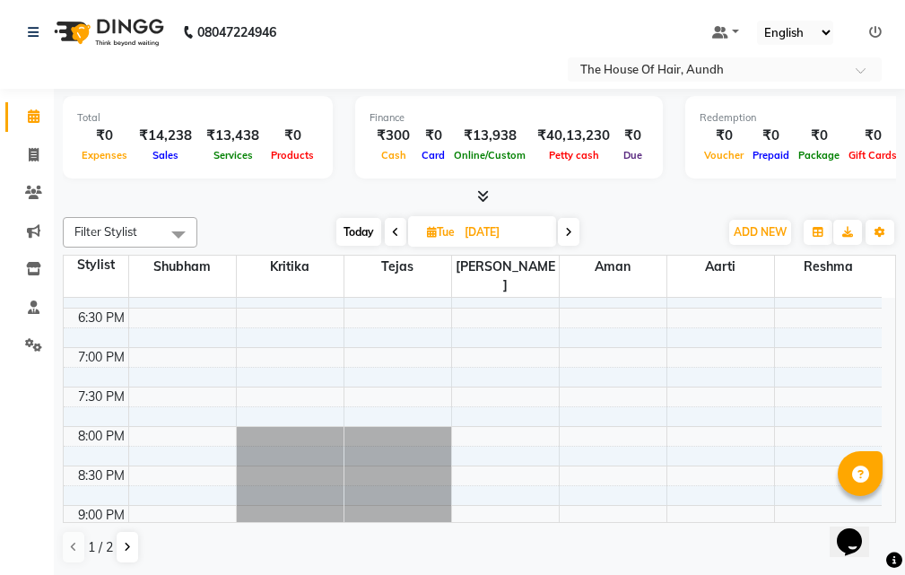
scroll to position [861, 0]
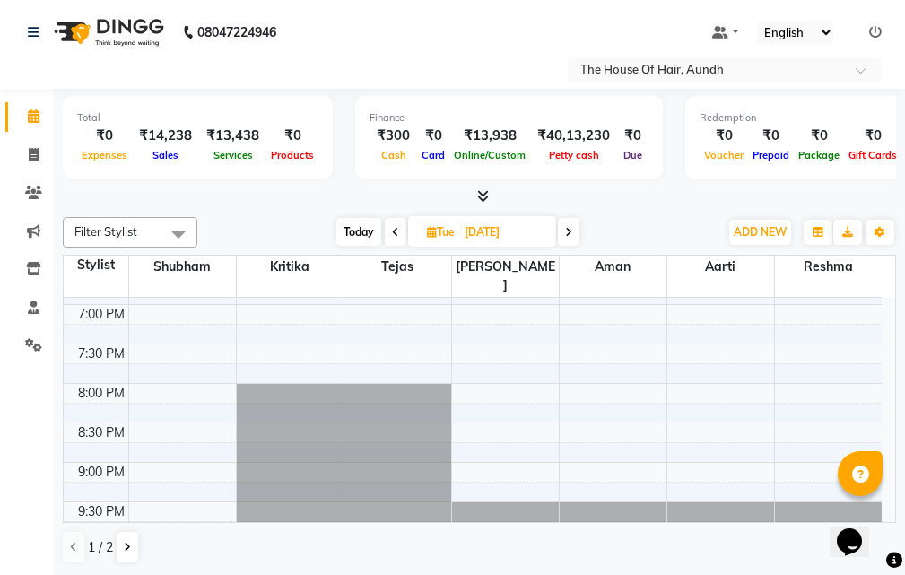
click at [568, 227] on icon at bounding box center [568, 232] width 7 height 11
click at [572, 229] on icon at bounding box center [571, 231] width 7 height 11
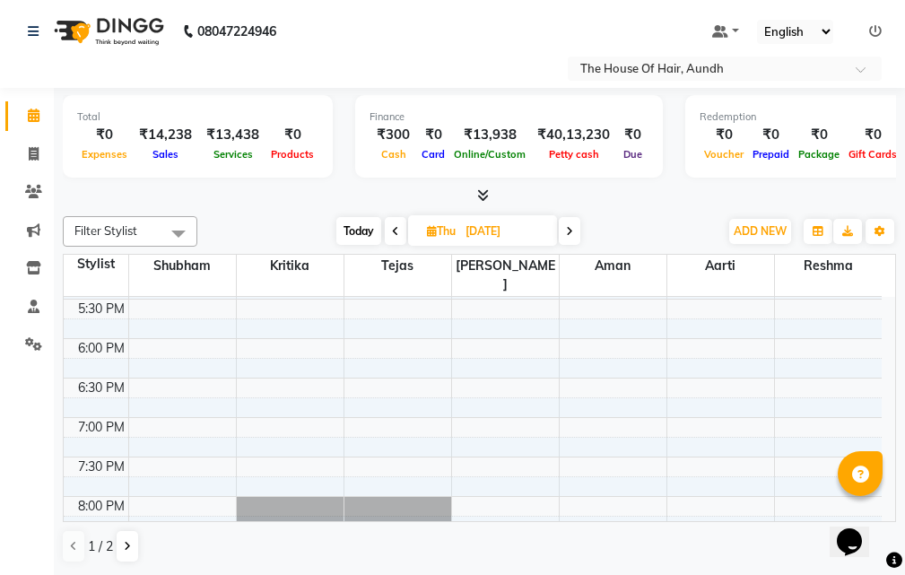
scroll to position [412, 0]
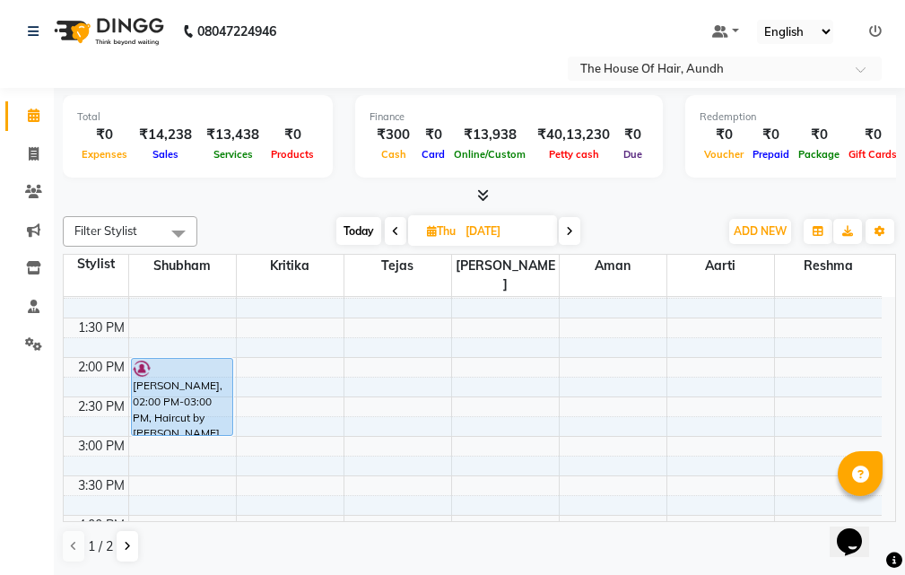
click at [352, 232] on span "Today" at bounding box center [358, 231] width 45 height 28
type input "04-10-2025"
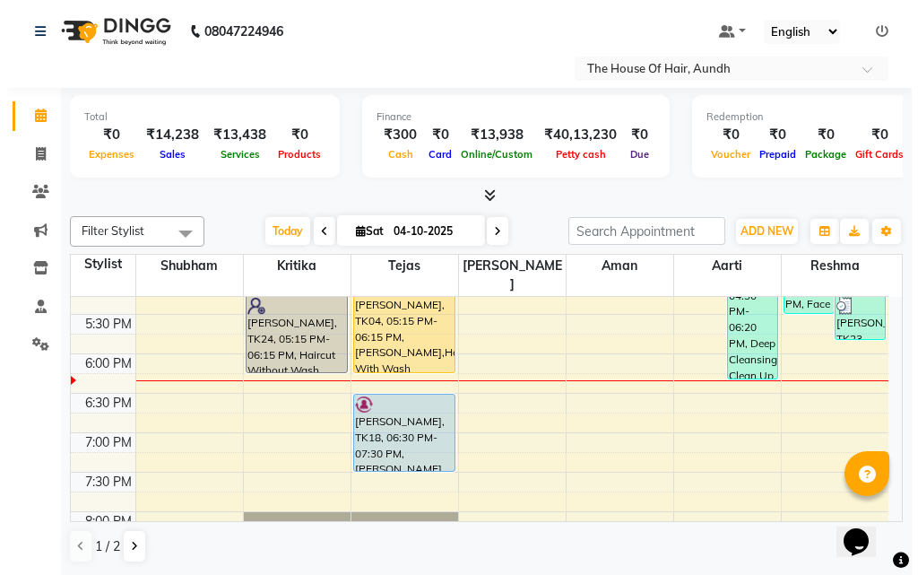
scroll to position [700, 0]
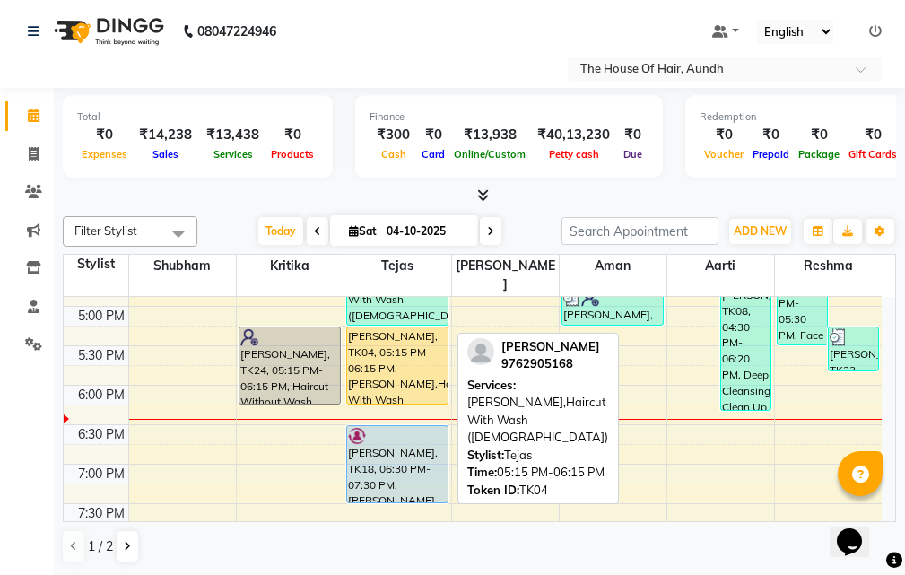
click at [425, 336] on div "[PERSON_NAME], TK04, 05:15 PM-06:15 PM, [PERSON_NAME],Haircut With Wash ([DEMOG…" at bounding box center [397, 365] width 100 height 76
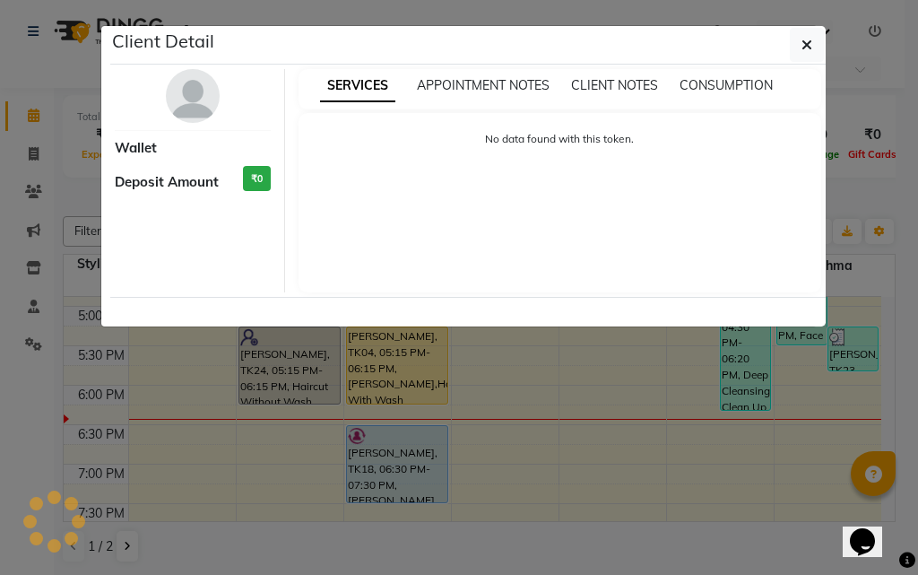
select select "1"
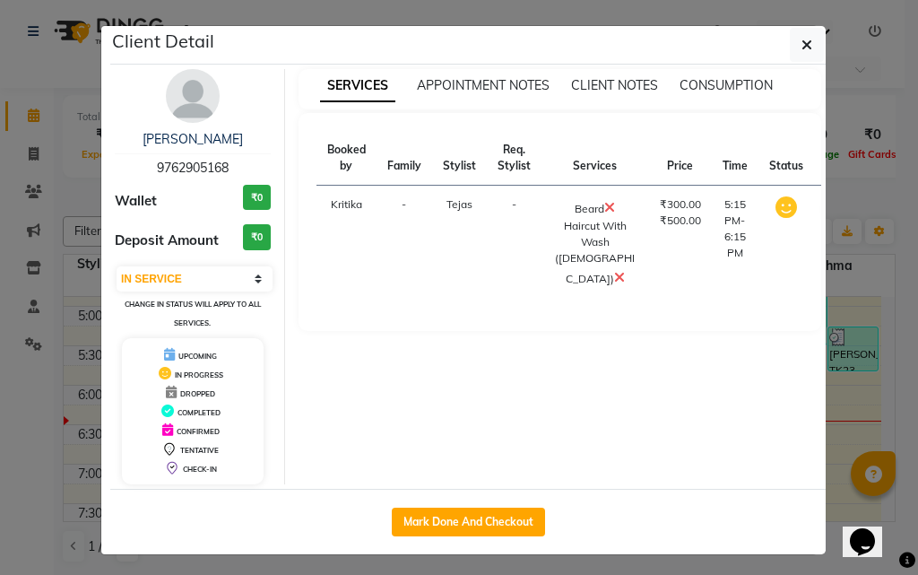
click at [614, 284] on icon at bounding box center [619, 277] width 11 height 14
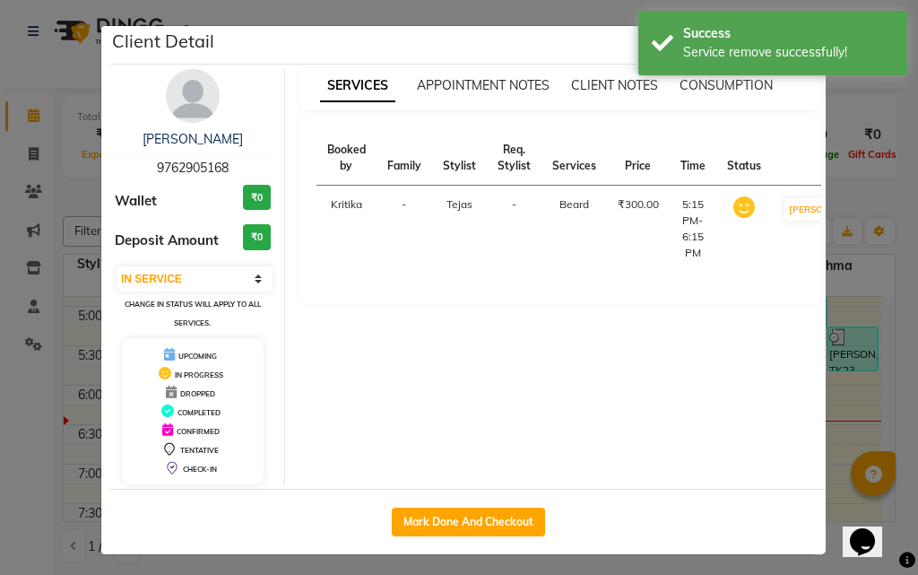
click at [837, 433] on ngb-modal-window "Client Detail [PERSON_NAME] 9762905168 Wallet ₹0 Deposit Amount ₹0 Select IN SE…" at bounding box center [459, 287] width 918 height 575
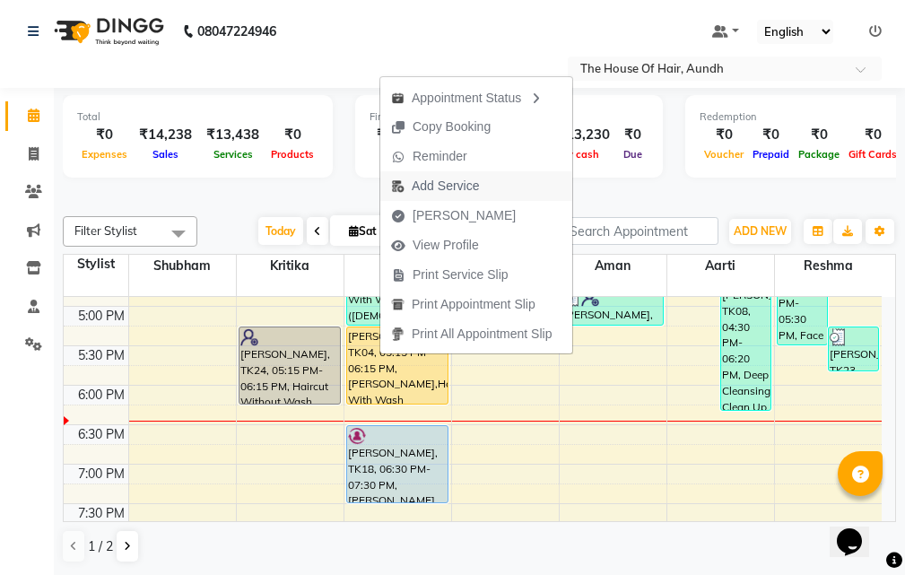
click at [427, 190] on span "Add Service" at bounding box center [445, 186] width 67 height 19
select select "6864"
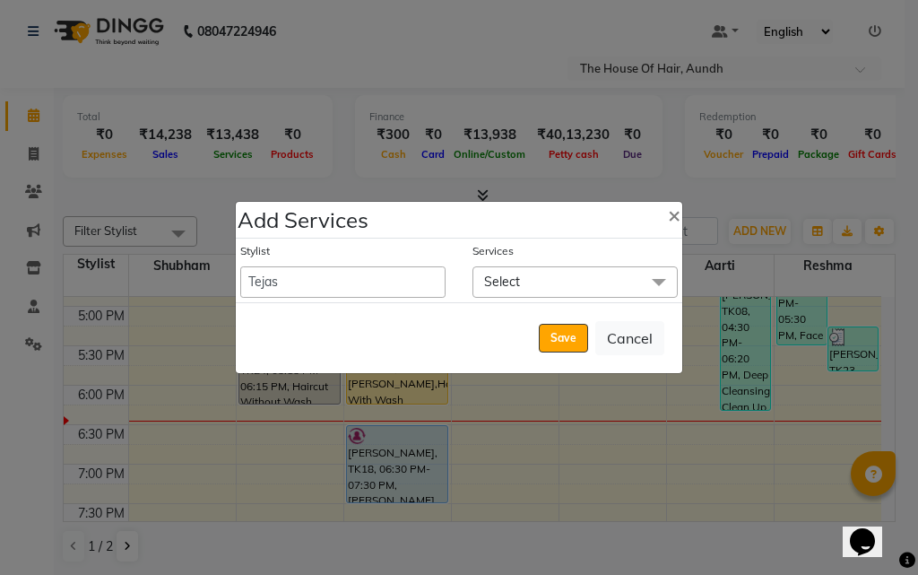
click at [543, 276] on span "Select" at bounding box center [575, 281] width 205 height 31
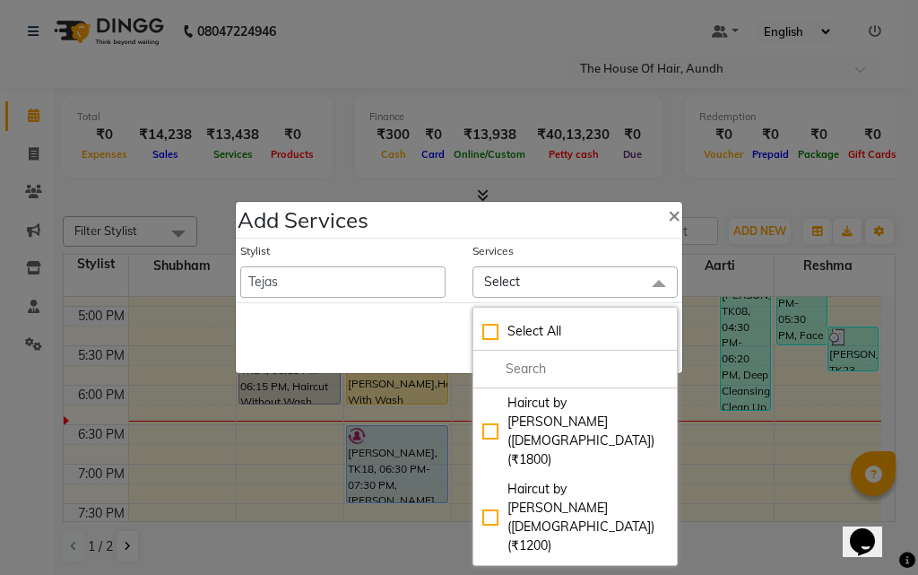
checkbox input "true"
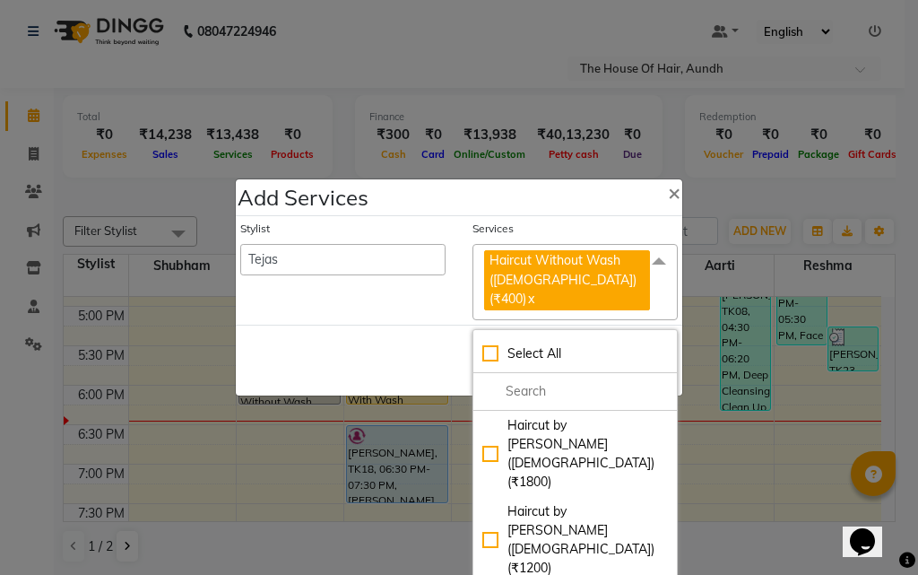
drag, startPoint x: 405, startPoint y: 351, endPoint x: 499, endPoint y: 350, distance: 93.3
click at [406, 351] on div "Save Cancel" at bounding box center [459, 360] width 447 height 71
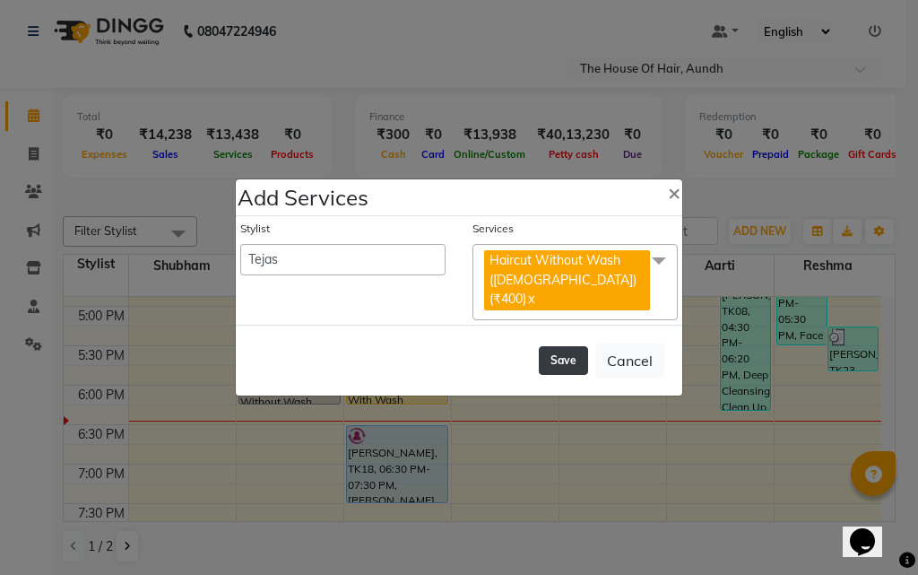
click at [561, 351] on button "Save" at bounding box center [563, 360] width 49 height 29
select select "26084"
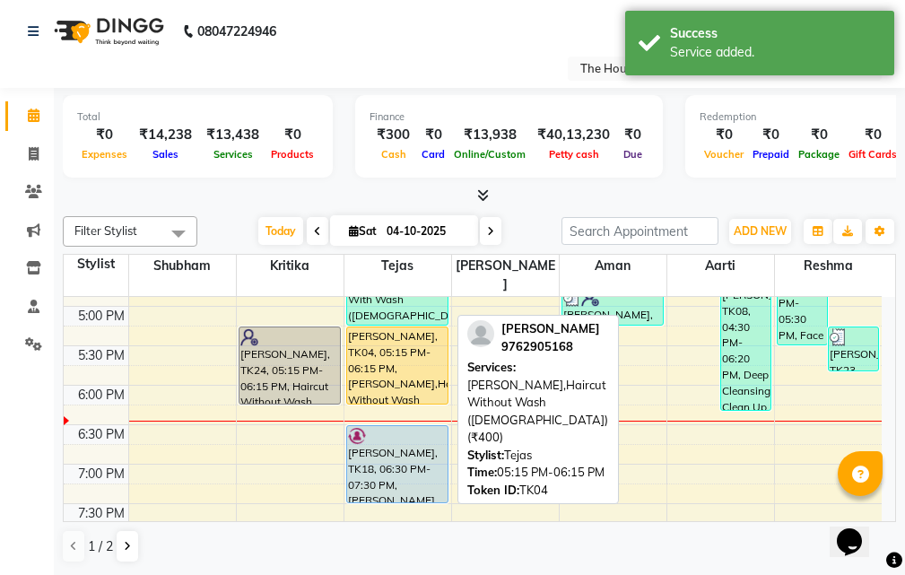
click at [405, 347] on div "[PERSON_NAME], TK04, 05:15 PM-06:15 PM, [PERSON_NAME],Haircut Without Wash ([DE…" at bounding box center [397, 365] width 100 height 76
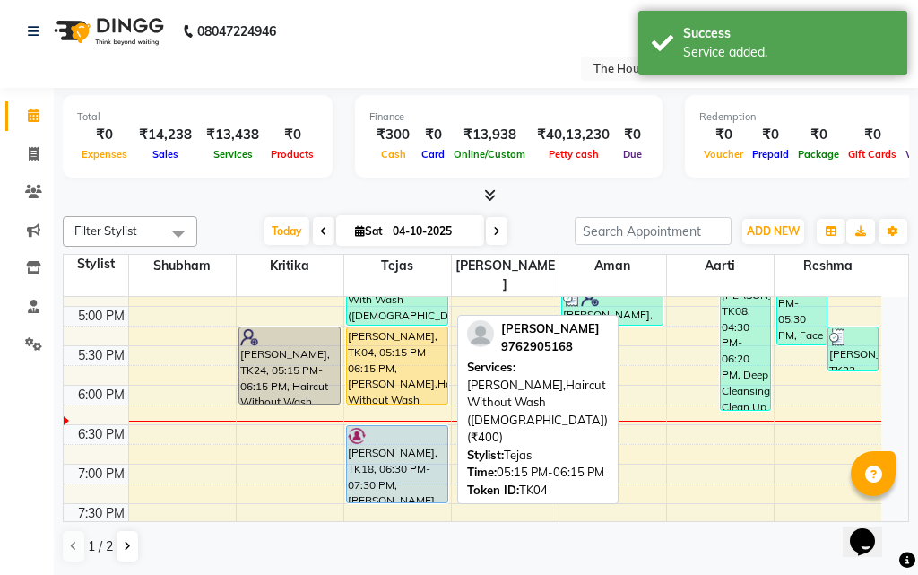
select select "1"
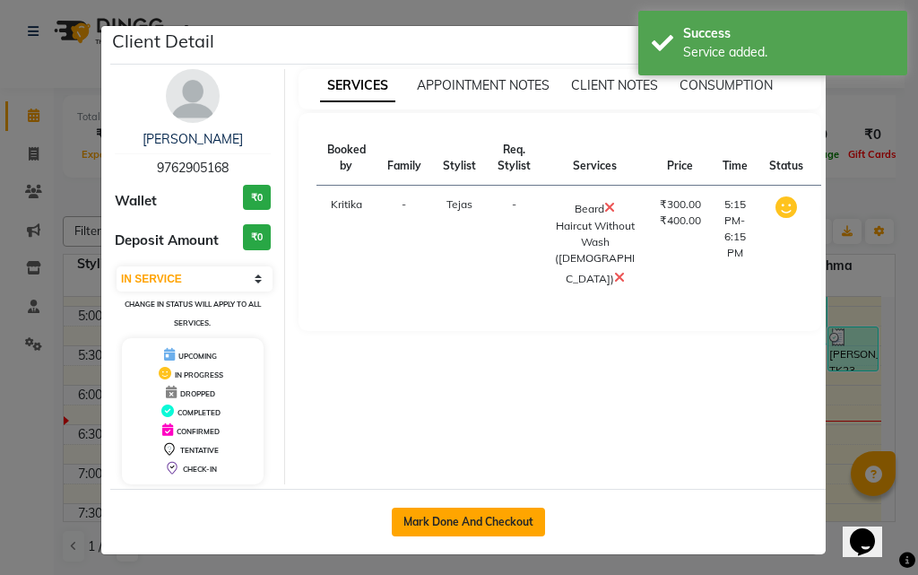
click at [493, 520] on button "Mark Done And Checkout" at bounding box center [468, 521] width 153 height 29
select select "26"
select select "service"
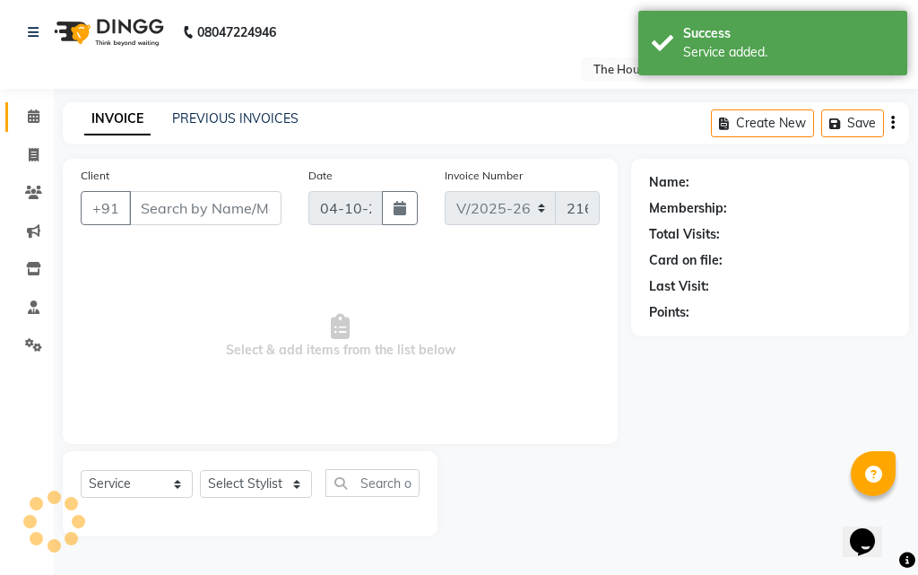
type input "9762905168"
select select "6864"
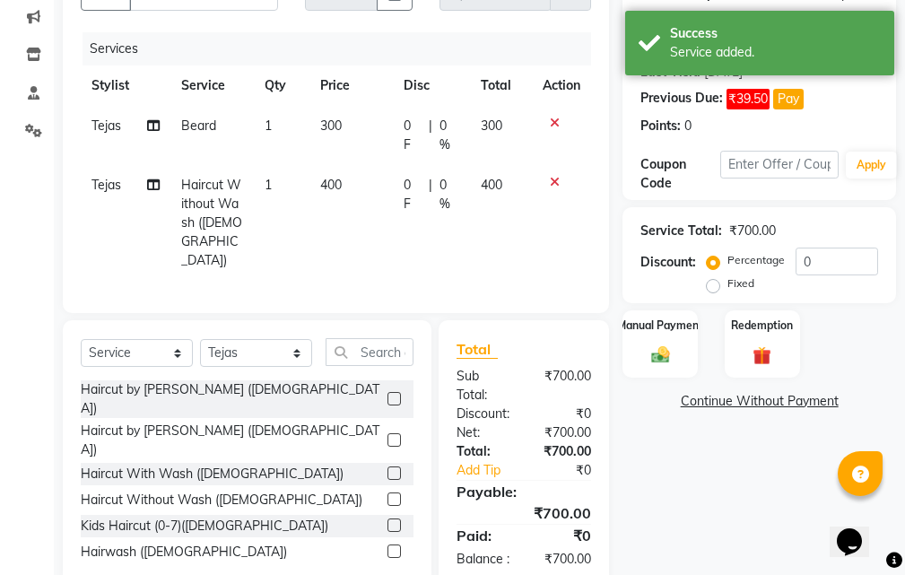
scroll to position [247, 0]
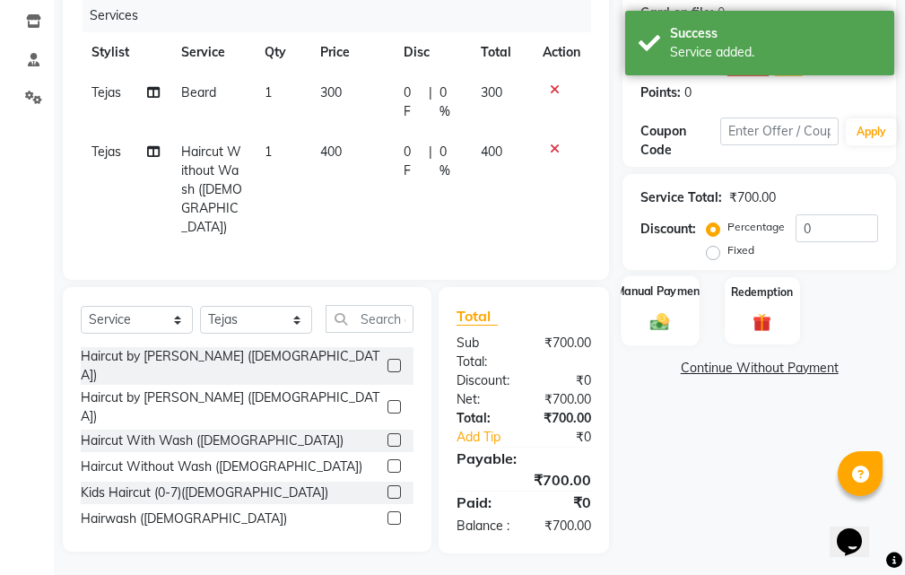
click at [660, 307] on div "Manual Payment" at bounding box center [660, 310] width 78 height 70
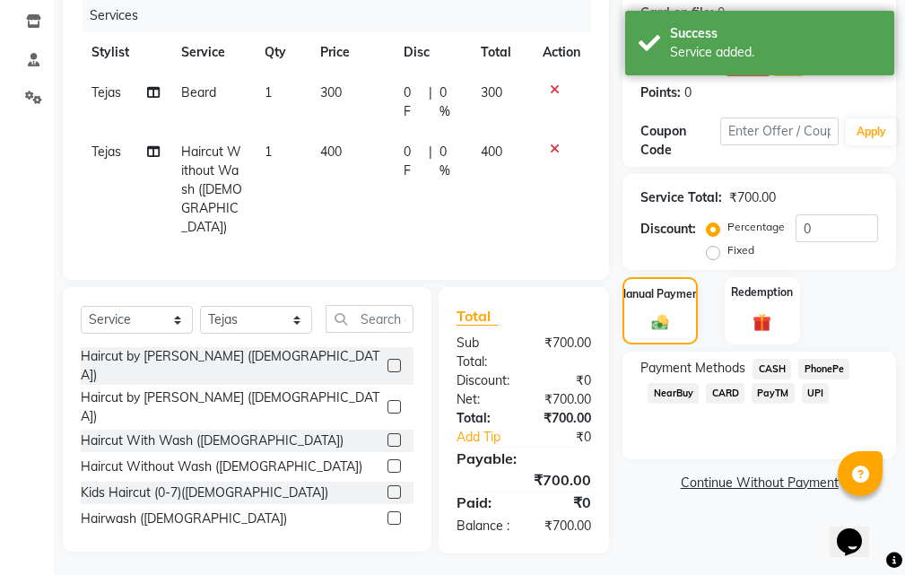
click at [809, 394] on span "UPI" at bounding box center [816, 393] width 28 height 21
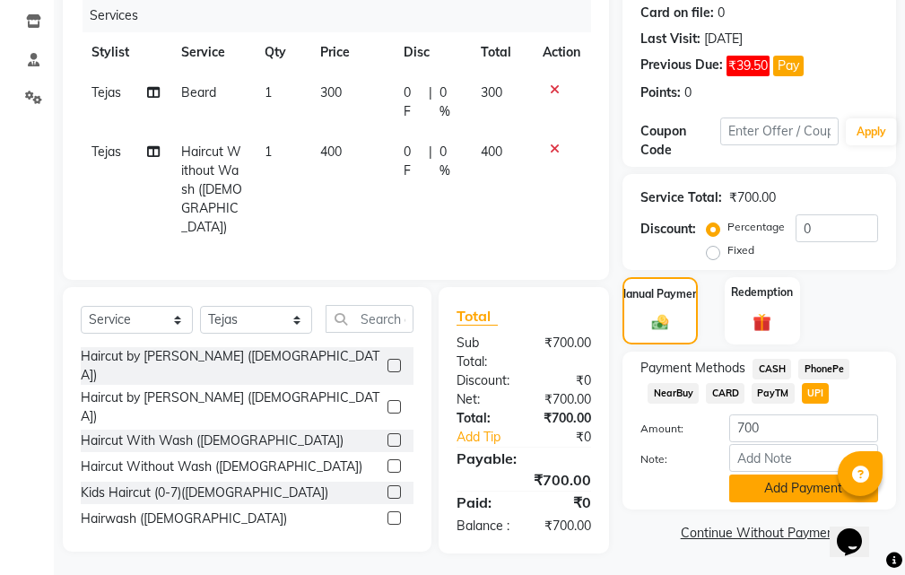
click at [823, 490] on button "Add Payment" at bounding box center [803, 488] width 149 height 28
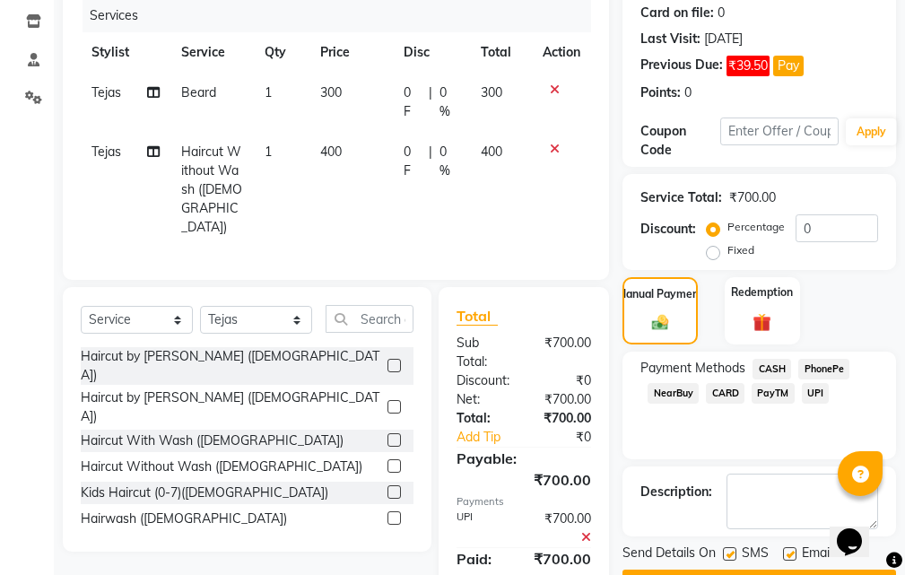
scroll to position [304, 0]
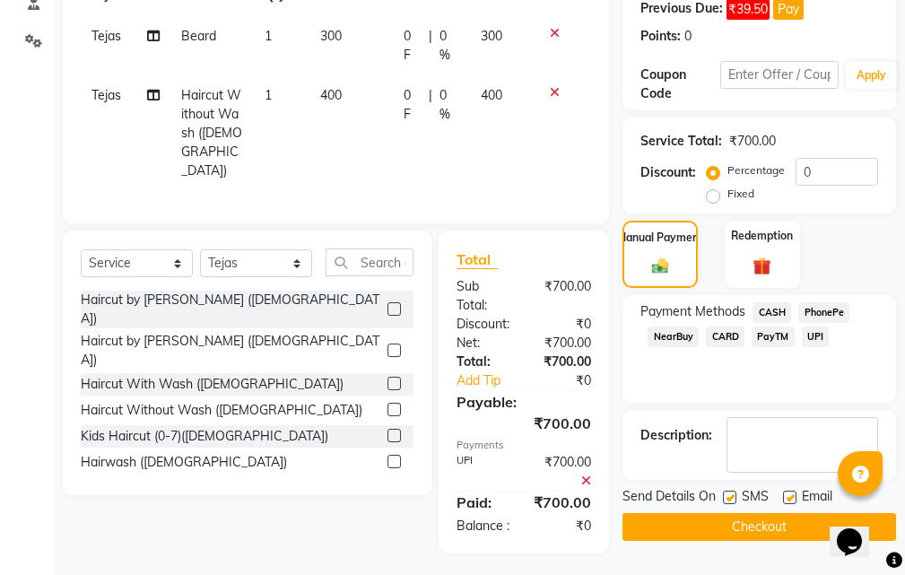
click at [737, 528] on button "Checkout" at bounding box center [758, 527] width 273 height 28
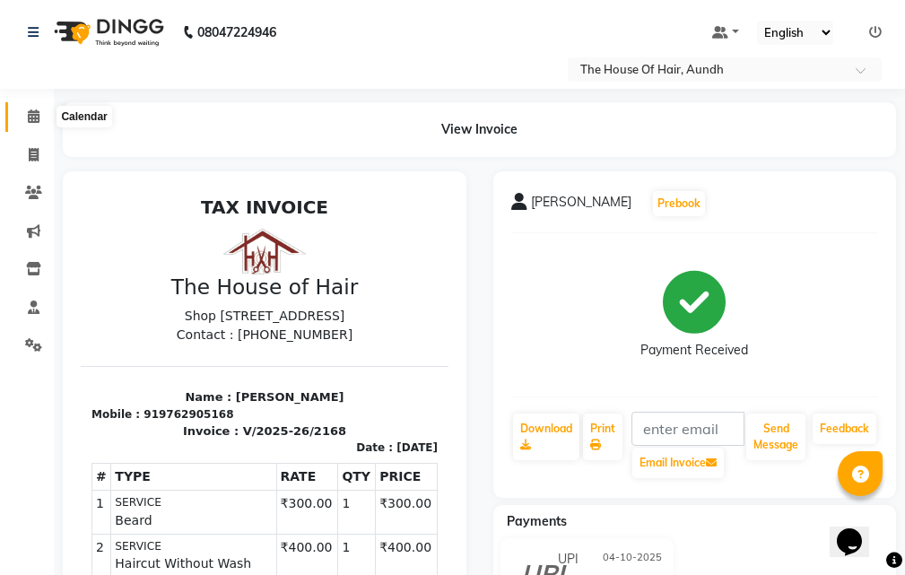
click at [31, 115] on icon at bounding box center [34, 115] width 12 height 13
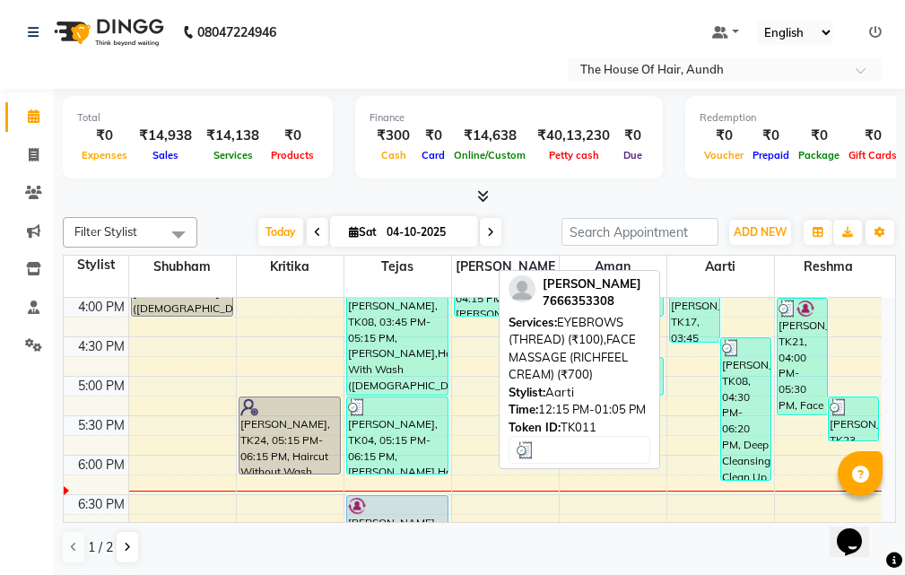
scroll to position [717, 0]
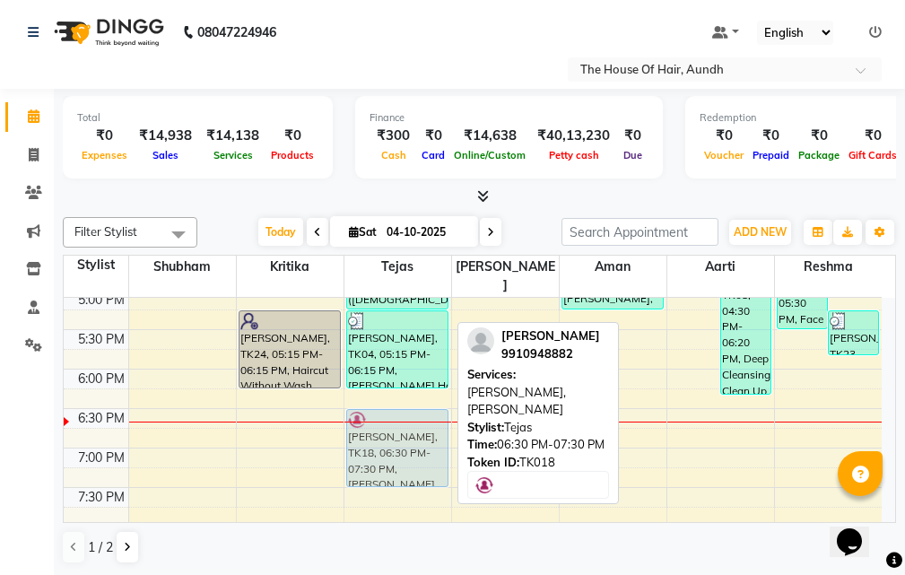
click at [392, 423] on div "[PERSON_NAME] K, TK10, 11:45 AM-12:45 PM, [PERSON_NAME],Haircut With Wash ([DEM…" at bounding box center [397, 132] width 107 height 1104
click at [393, 421] on div "[PERSON_NAME], TK18, 06:30 PM-07:30 PM, [PERSON_NAME],[PERSON_NAME]" at bounding box center [397, 448] width 100 height 76
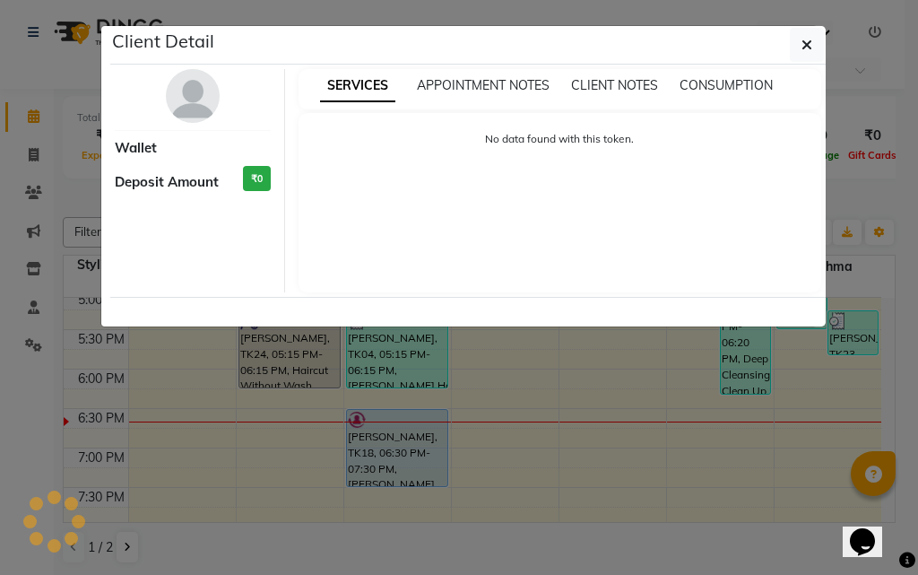
select select "5"
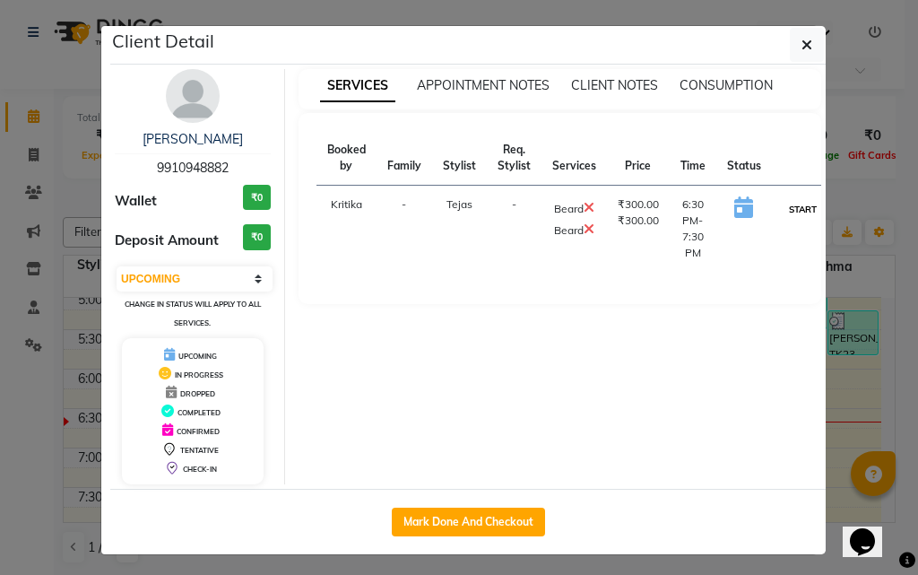
drag, startPoint x: 784, startPoint y: 209, endPoint x: 820, endPoint y: 267, distance: 68.4
click at [785, 209] on button "START" at bounding box center [803, 209] width 37 height 22
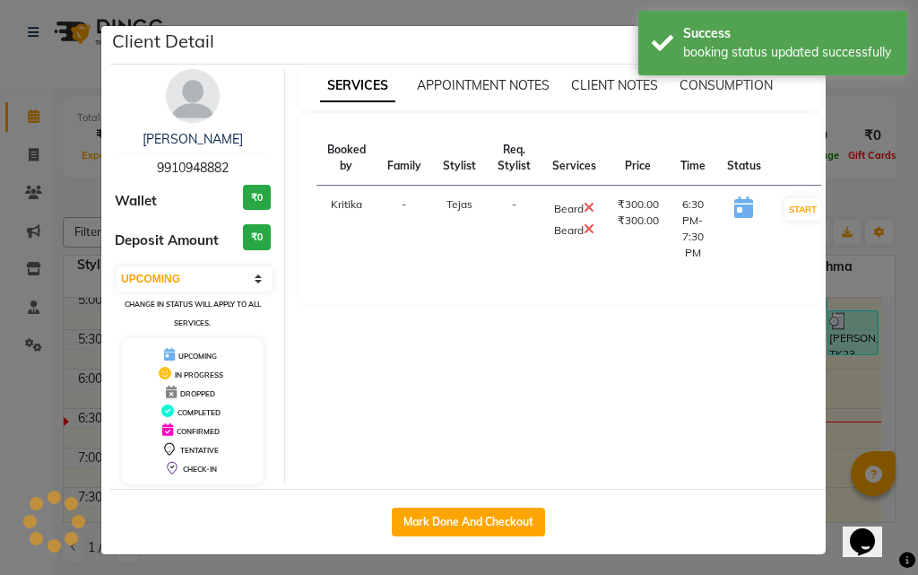
click at [842, 396] on ngb-modal-window "Client Detail [PERSON_NAME] 9910948882 Wallet ₹0 Deposit Amount ₹0 Select IN SE…" at bounding box center [459, 287] width 918 height 575
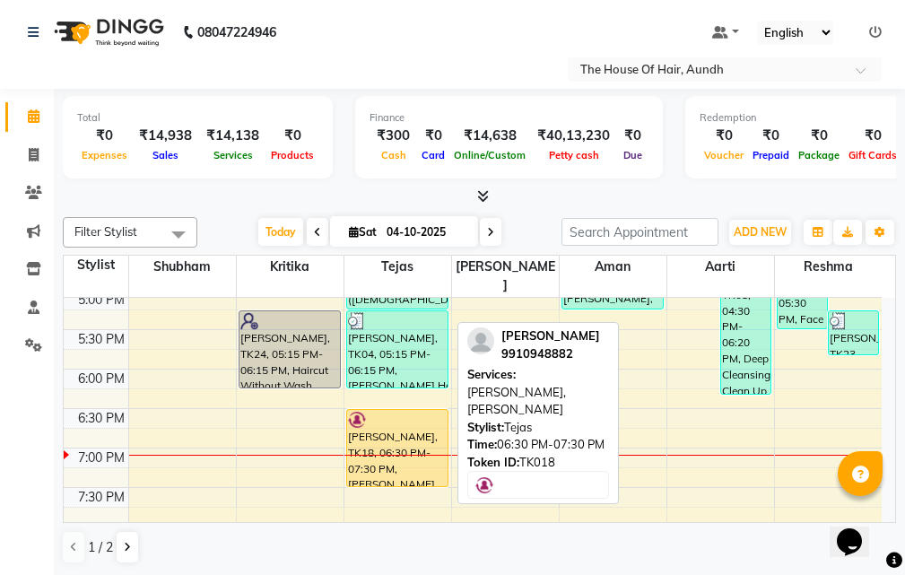
click at [411, 410] on div "[PERSON_NAME], TK18, 06:30 PM-07:30 PM, [PERSON_NAME],[PERSON_NAME]" at bounding box center [397, 448] width 100 height 76
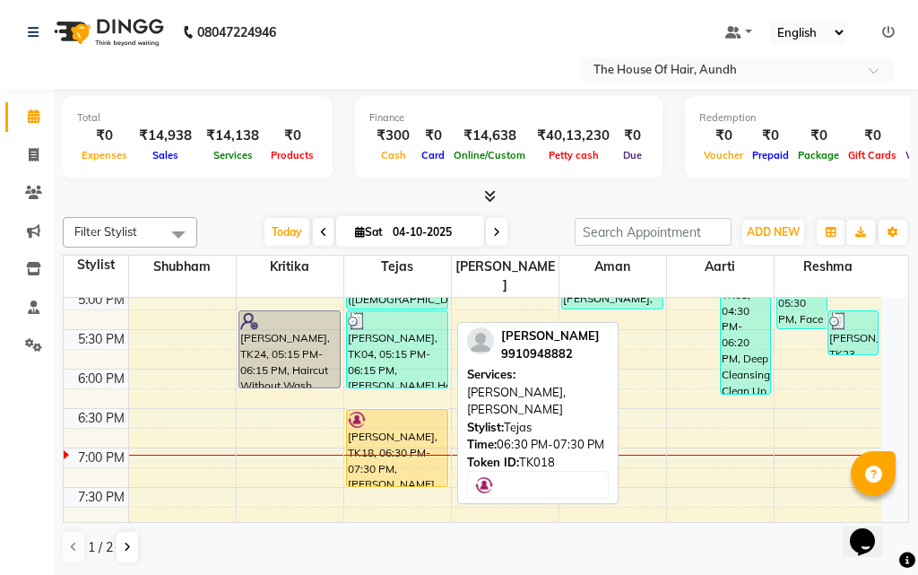
select select "1"
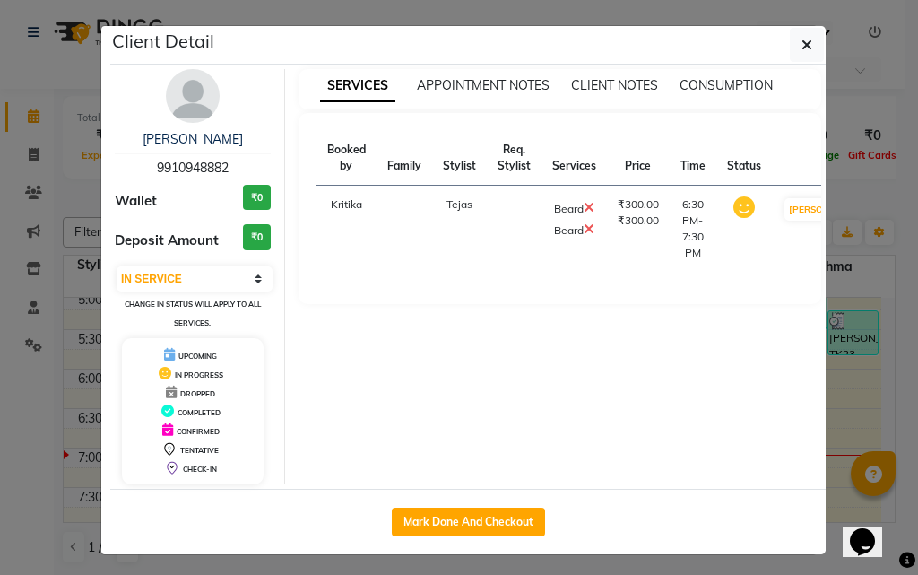
click at [584, 236] on icon at bounding box center [589, 228] width 11 height 14
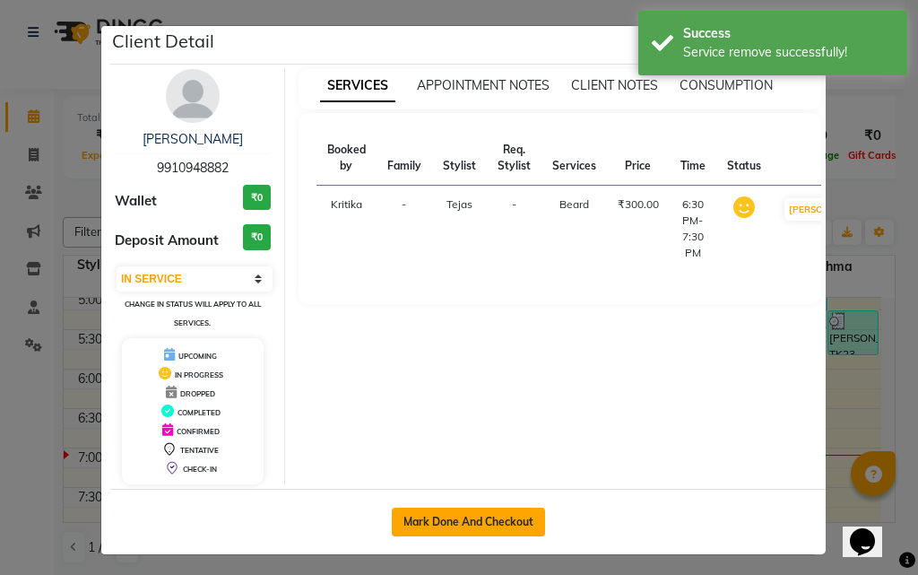
click at [491, 520] on button "Mark Done And Checkout" at bounding box center [468, 521] width 153 height 29
select select "26"
select select "service"
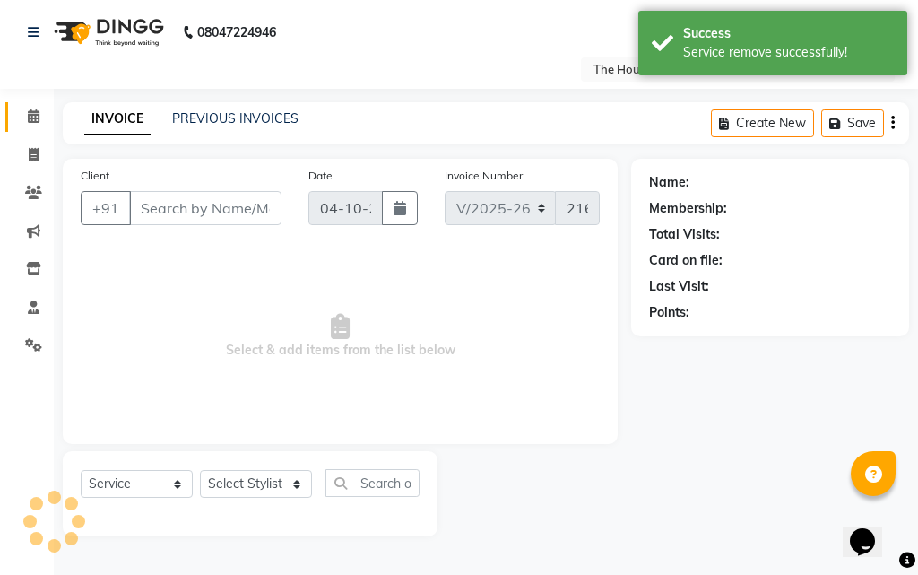
type input "9910948882"
select select "6864"
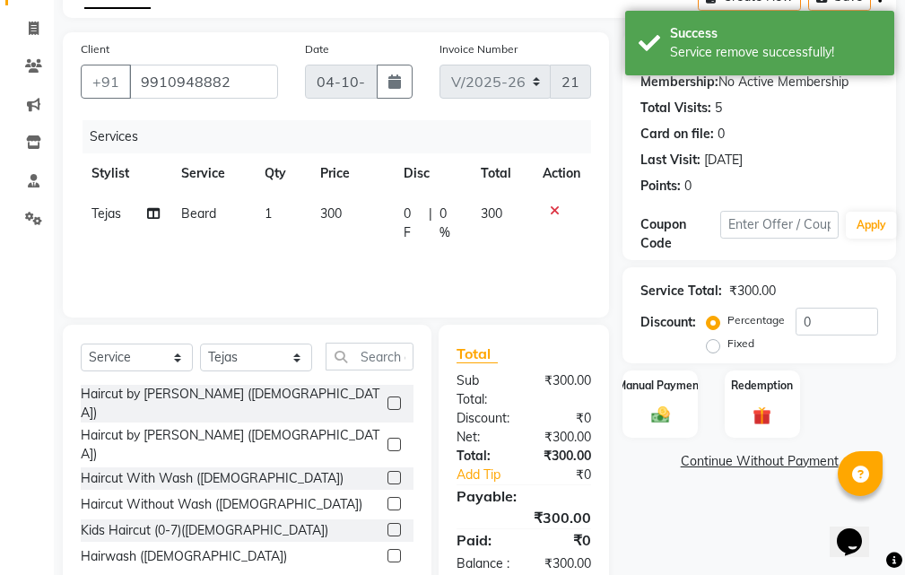
scroll to position [188, 0]
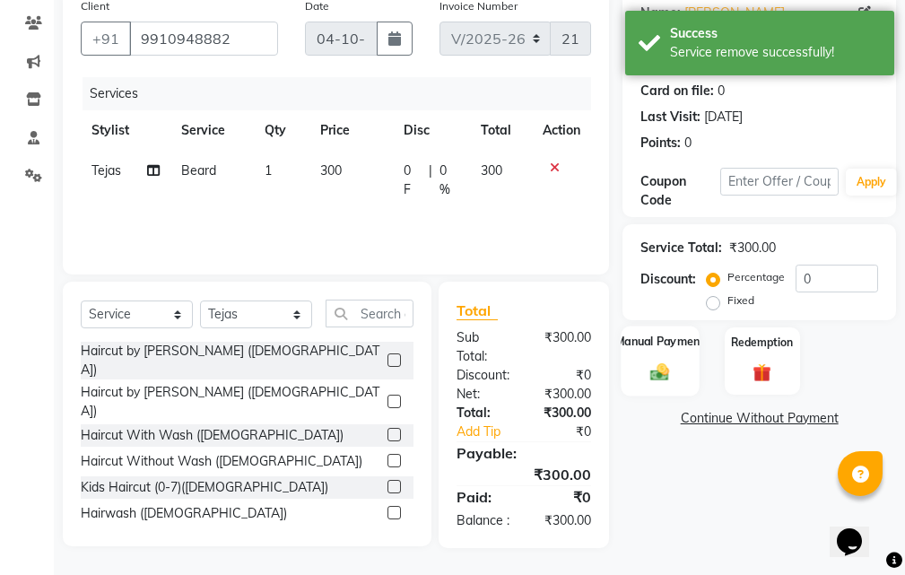
click at [673, 361] on img at bounding box center [660, 372] width 30 height 22
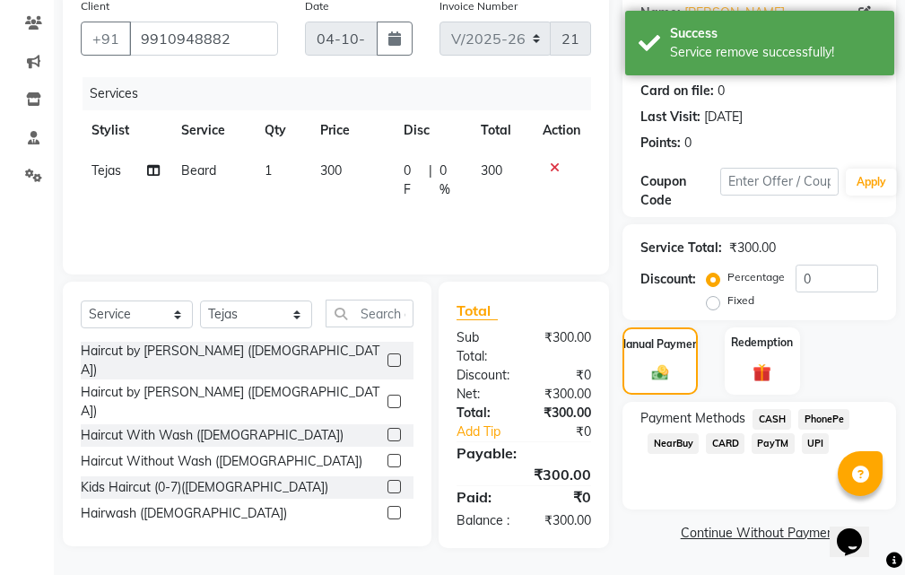
click at [813, 433] on span "UPI" at bounding box center [816, 443] width 28 height 21
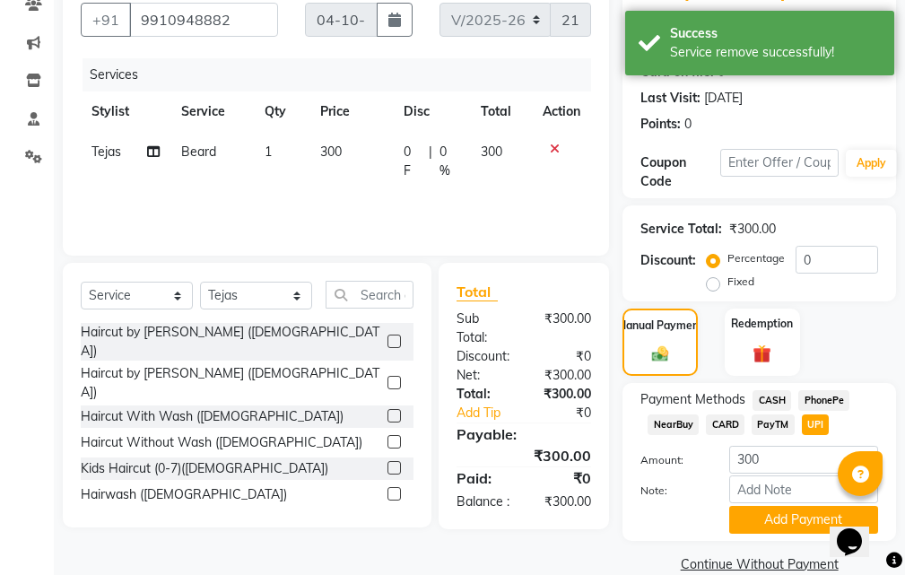
scroll to position [218, 0]
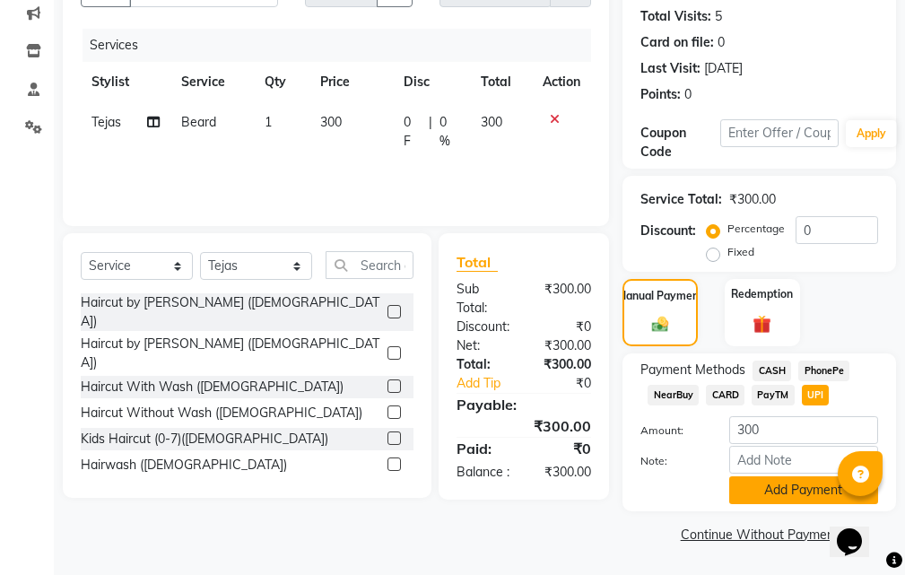
click at [770, 498] on button "Add Payment" at bounding box center [803, 490] width 149 height 28
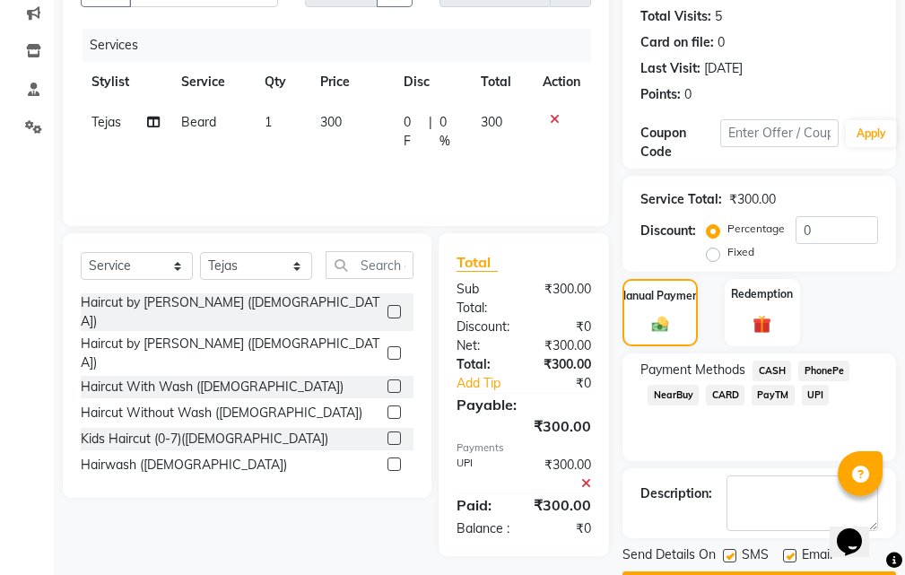
scroll to position [269, 0]
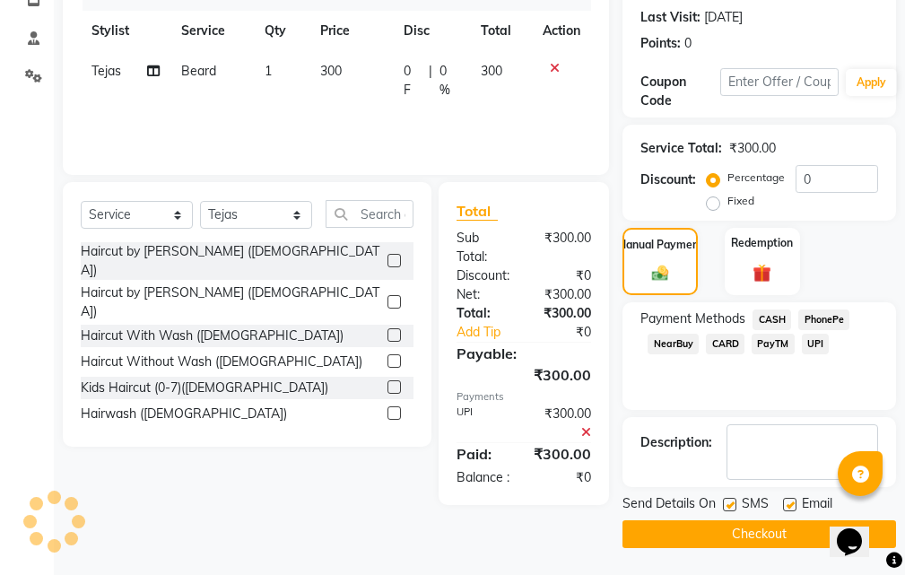
click at [776, 533] on button "Checkout" at bounding box center [758, 534] width 273 height 28
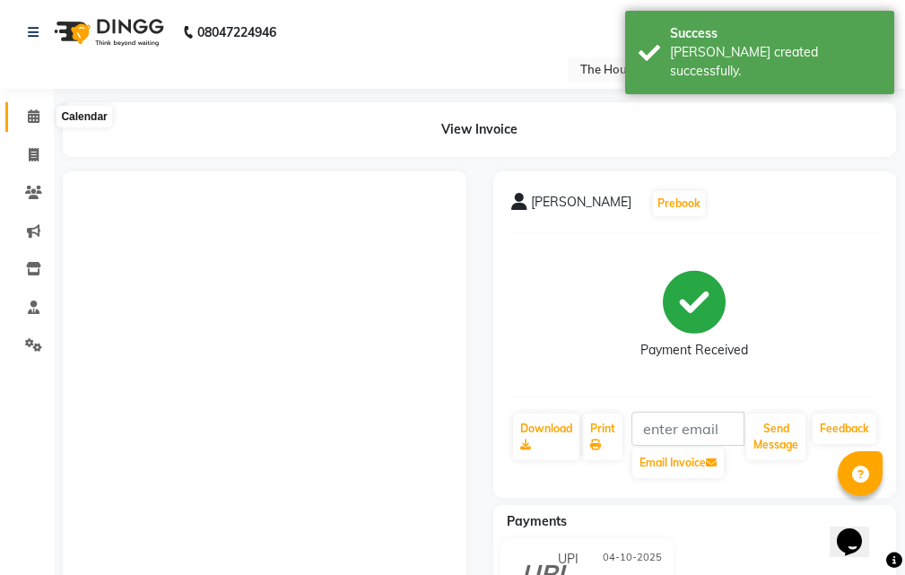
click at [36, 117] on icon at bounding box center [34, 115] width 12 height 13
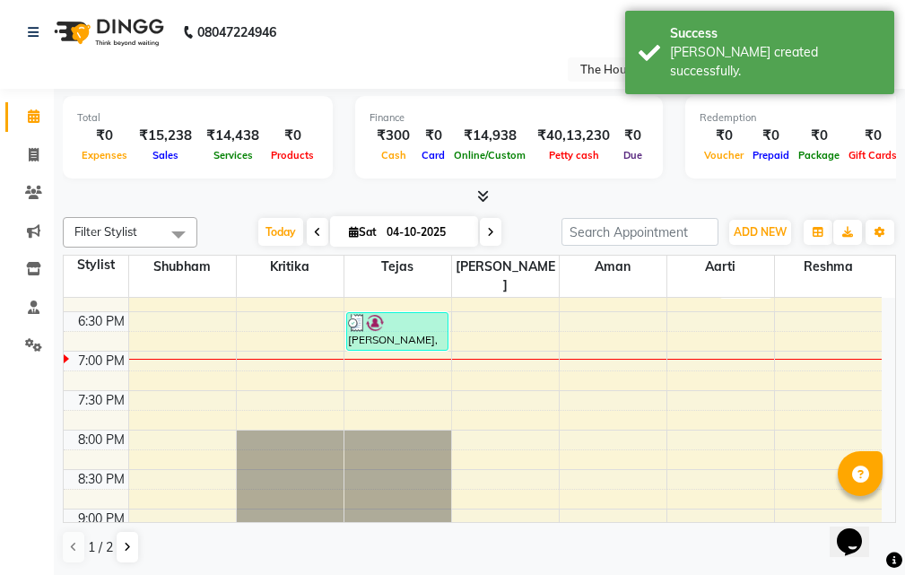
scroll to position [771, 0]
